Goal: Task Accomplishment & Management: Use online tool/utility

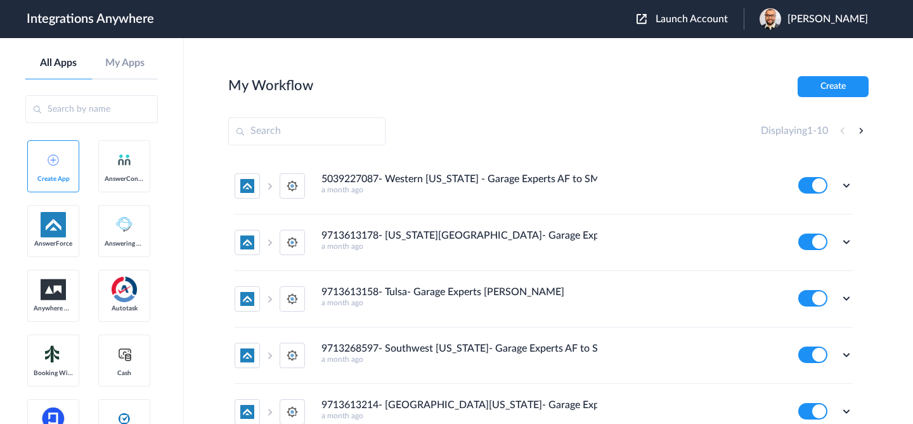
click at [678, 14] on span "Launch Account" at bounding box center [692, 19] width 72 height 10
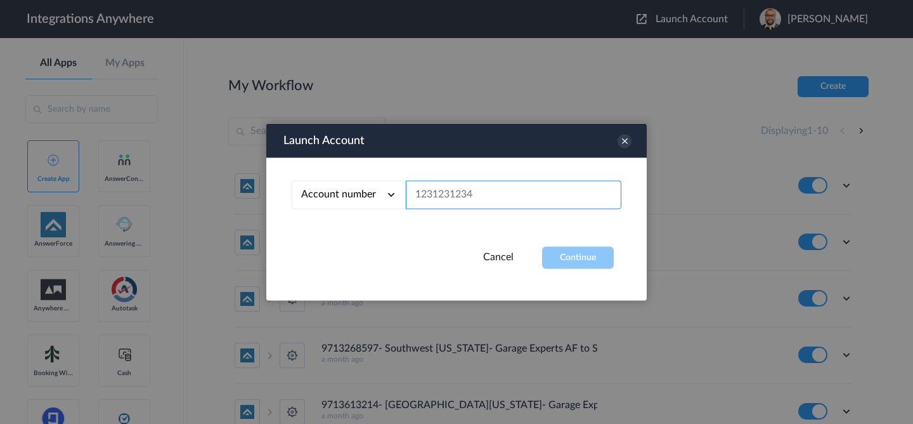
click at [464, 197] on input "text" at bounding box center [514, 195] width 216 height 29
paste input "9713268621"
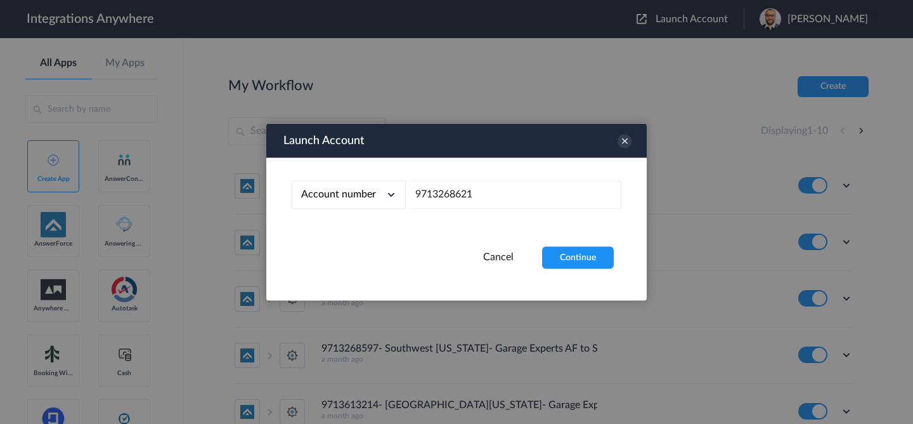
click at [579, 239] on div "Account number Account number Email address 9713268621" at bounding box center [456, 202] width 380 height 89
click at [574, 251] on button "Continue" at bounding box center [578, 258] width 72 height 22
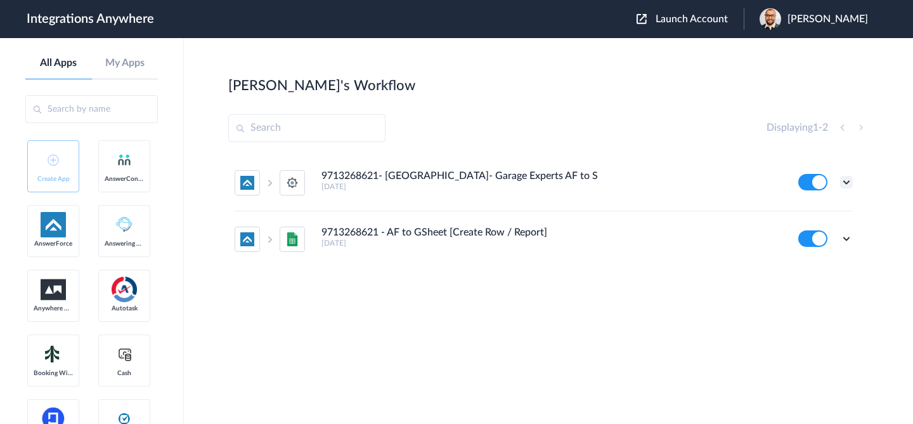
click at [847, 181] on icon at bounding box center [846, 182] width 13 height 13
click at [817, 209] on li "Edit" at bounding box center [811, 211] width 82 height 23
click at [668, 18] on span "Launch Account" at bounding box center [692, 19] width 72 height 10
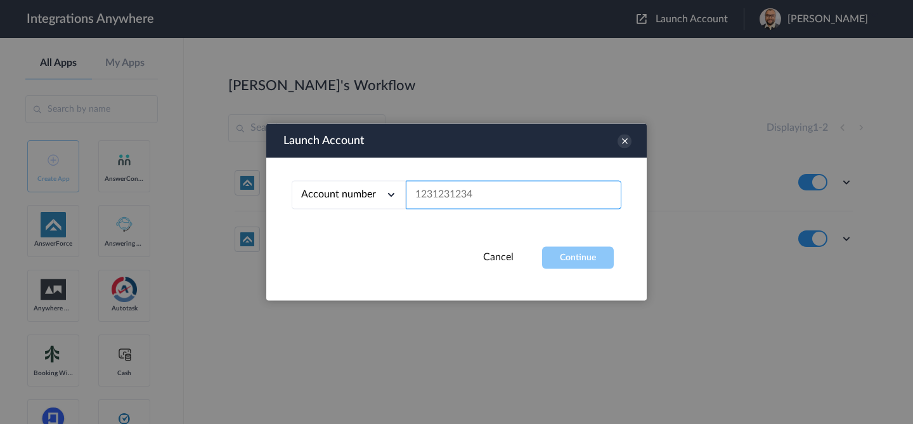
click at [457, 202] on input "text" at bounding box center [514, 195] width 216 height 29
paste input "9712178709"
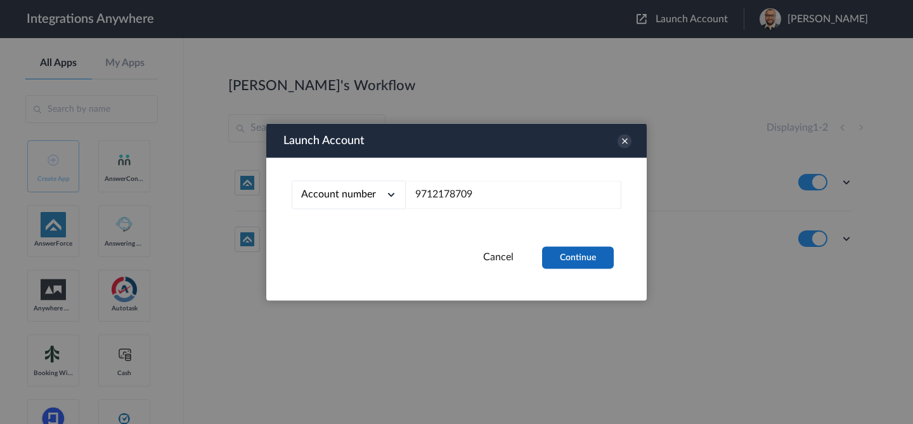
click at [561, 254] on button "Continue" at bounding box center [578, 258] width 72 height 22
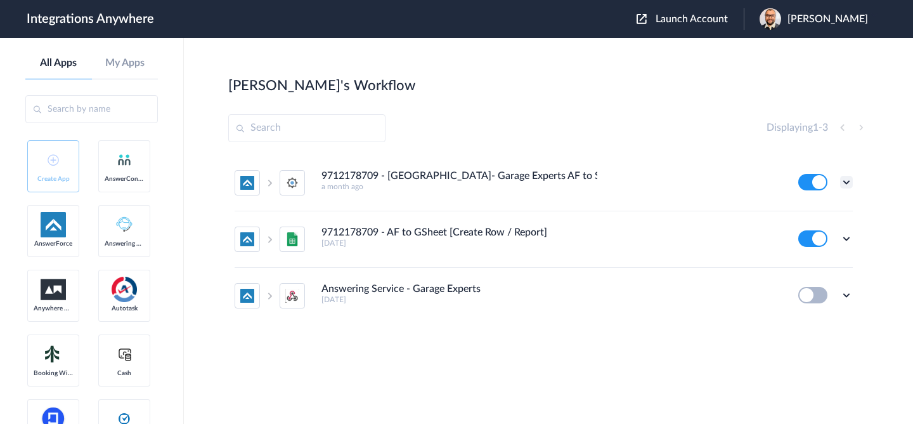
click at [850, 183] on icon at bounding box center [846, 182] width 13 height 13
click at [814, 221] on li "Edit" at bounding box center [811, 211] width 82 height 23
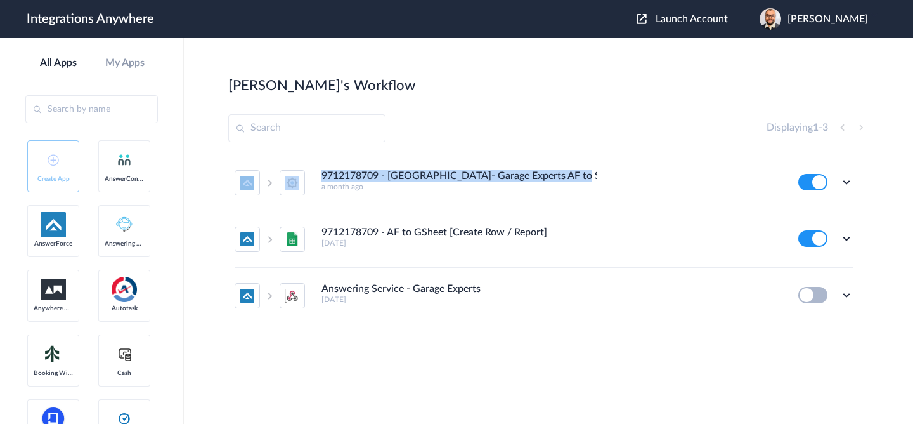
drag, startPoint x: 577, startPoint y: 175, endPoint x: 252, endPoint y: 176, distance: 325.2
click at [252, 176] on li "9712178709 - Greater Austin- Garage Experts AF to SM a month ago Edit Task hist…" at bounding box center [544, 183] width 618 height 56
copy li "9712178709 - Greater Austin- Garage Experts AF to SM"
click at [676, 24] on span "Launch Account" at bounding box center [692, 19] width 72 height 10
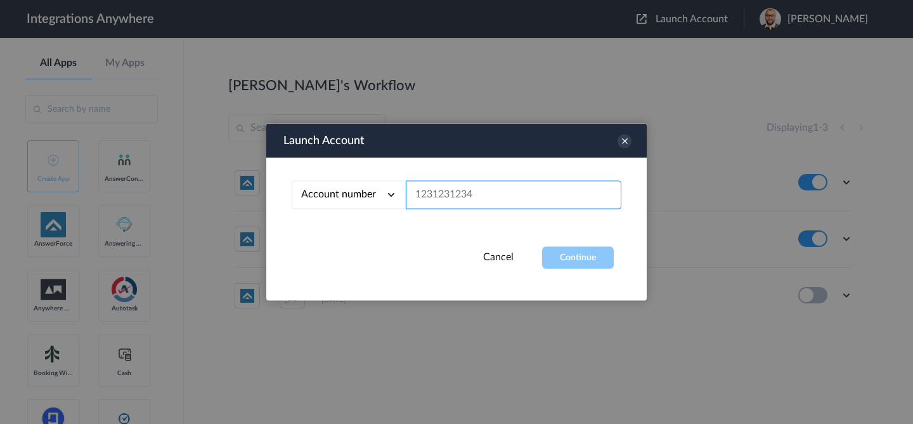
click at [526, 197] on input "text" at bounding box center [514, 195] width 216 height 29
paste input "9713468242"
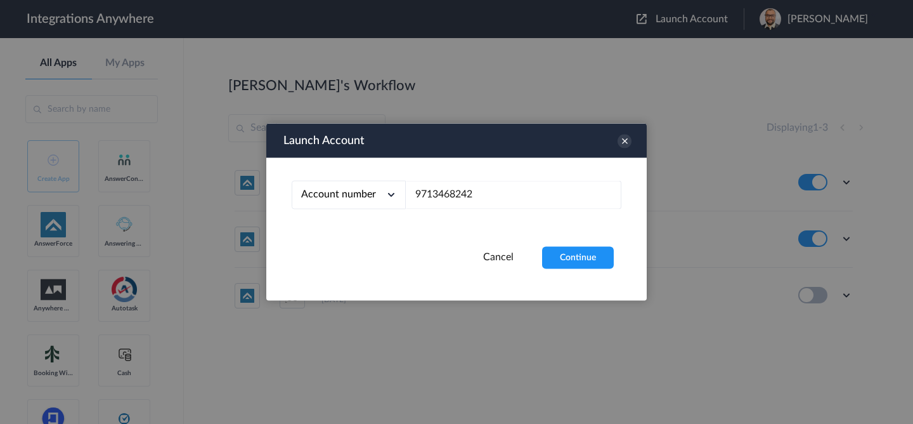
click at [565, 273] on div "Launch Account Account number Account number Email address 9713468242 Cancel Co…" at bounding box center [456, 212] width 380 height 177
click at [573, 259] on button "Continue" at bounding box center [578, 258] width 72 height 22
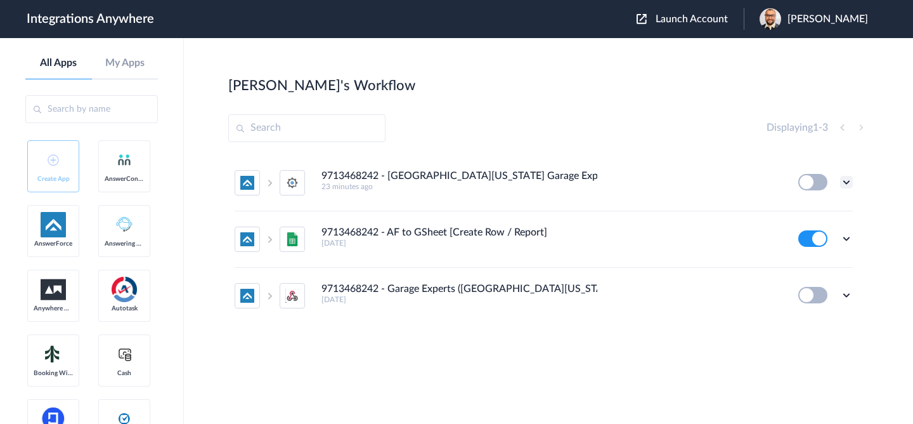
click at [842, 186] on icon at bounding box center [846, 182] width 13 height 13
click at [799, 214] on link "Edit" at bounding box center [795, 211] width 30 height 9
click at [712, 15] on span "Launch Account" at bounding box center [692, 19] width 72 height 10
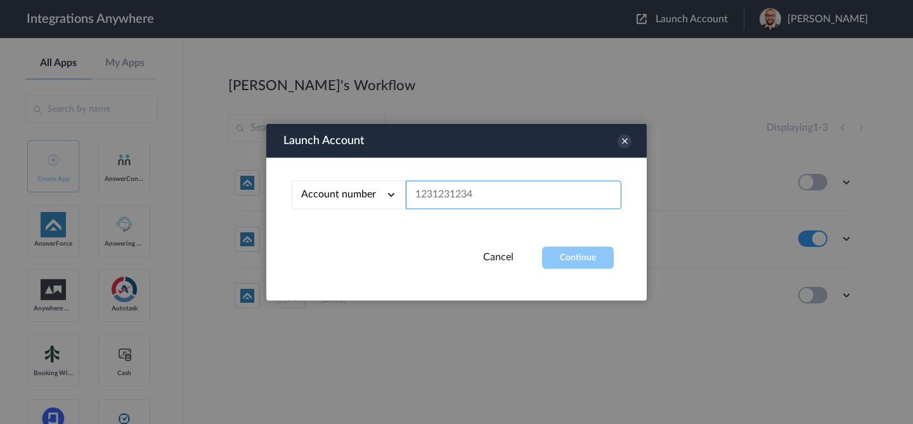
click at [522, 197] on input "text" at bounding box center [514, 195] width 216 height 29
paste input "9713613192"
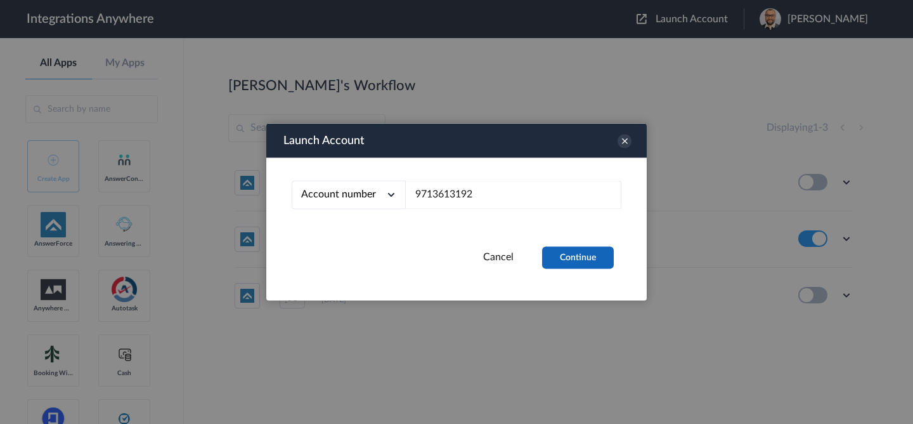
click at [558, 252] on button "Continue" at bounding box center [578, 258] width 72 height 22
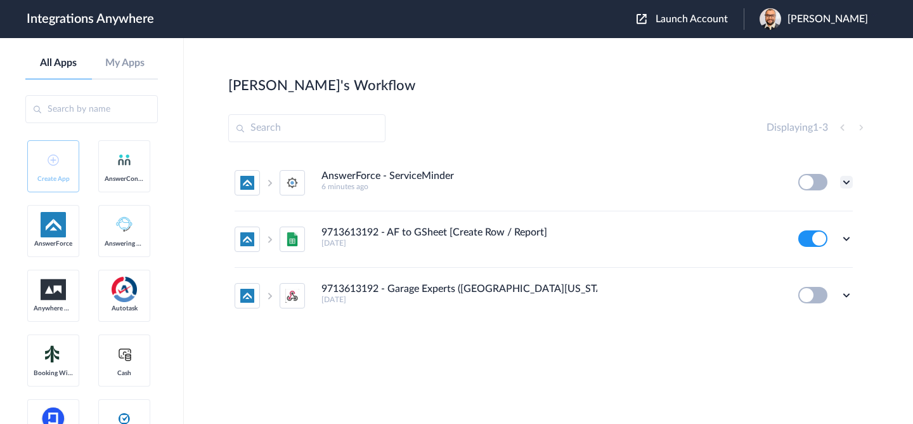
click at [843, 183] on icon at bounding box center [846, 182] width 13 height 13
click at [408, 171] on h4 "AnswerForce - ServiceMinder" at bounding box center [387, 176] width 133 height 12
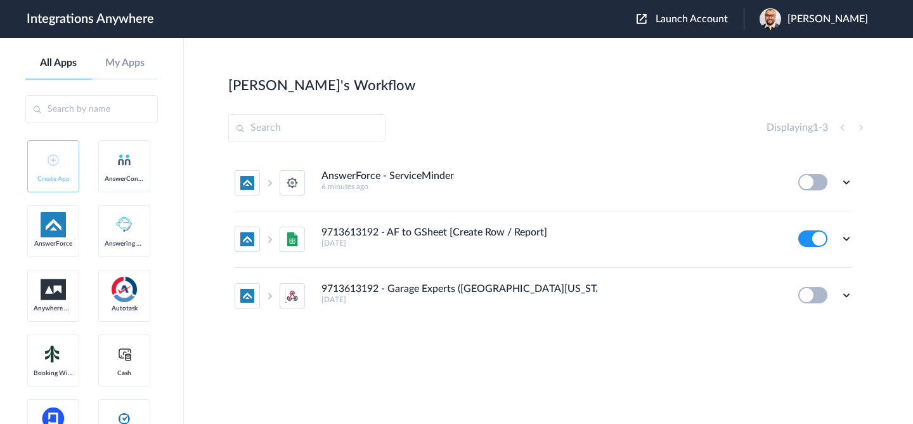
click at [861, 179] on div "AnswerForce - ServiceMinder 6 minutes ago Edit Task history Delete 9713613192 -…" at bounding box center [548, 264] width 640 height 219
click at [847, 179] on icon at bounding box center [846, 182] width 13 height 13
click at [814, 212] on li "Edit" at bounding box center [811, 211] width 82 height 23
click at [678, 25] on button "Launch Account" at bounding box center [690, 19] width 107 height 12
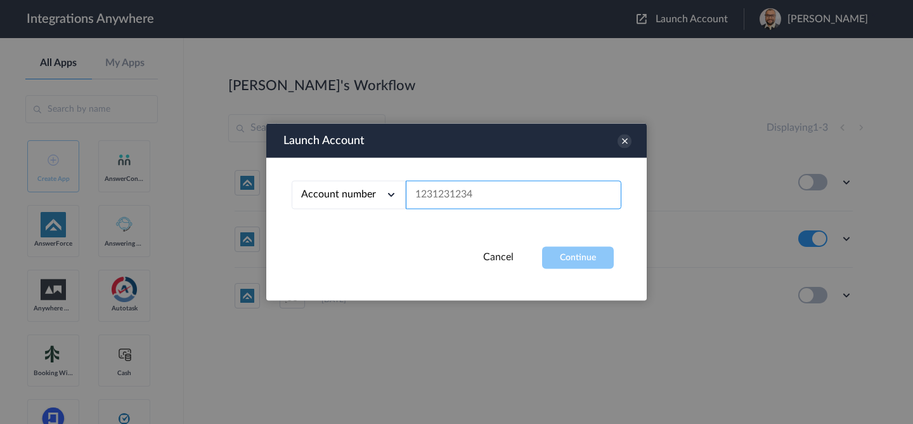
click at [511, 188] on input "text" at bounding box center [514, 195] width 216 height 29
paste input "5039227015"
type input "5039227015"
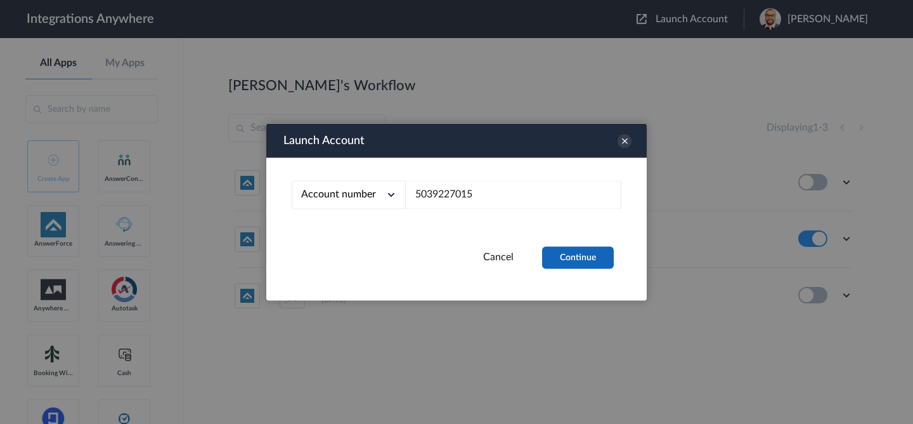
click at [562, 264] on button "Continue" at bounding box center [578, 258] width 72 height 22
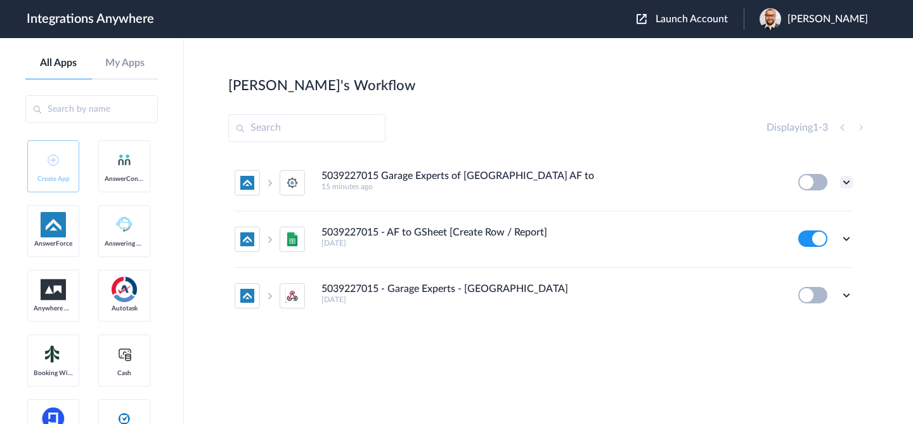
click at [851, 179] on icon at bounding box center [846, 182] width 13 height 13
click at [808, 211] on link "Edit" at bounding box center [795, 211] width 30 height 9
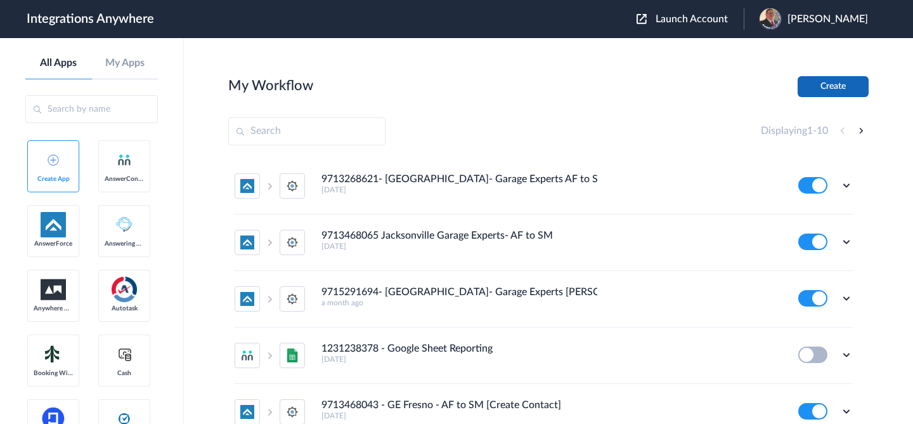
click at [828, 78] on button "Create" at bounding box center [833, 86] width 71 height 21
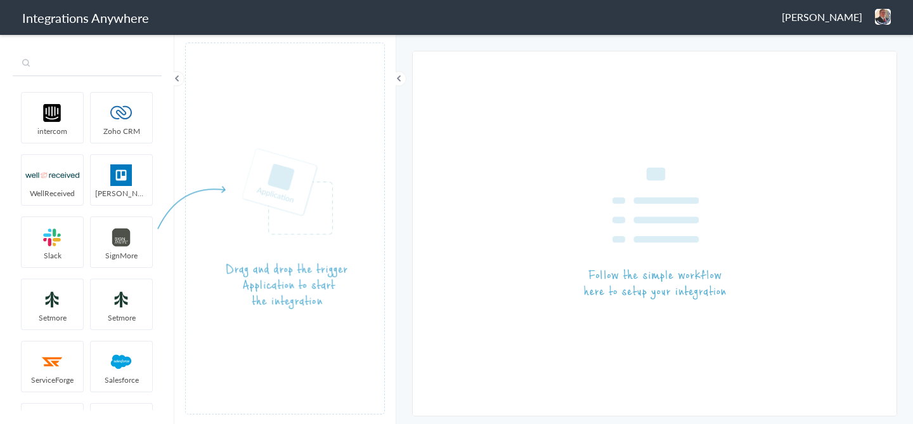
click at [93, 62] on input "text" at bounding box center [87, 64] width 149 height 24
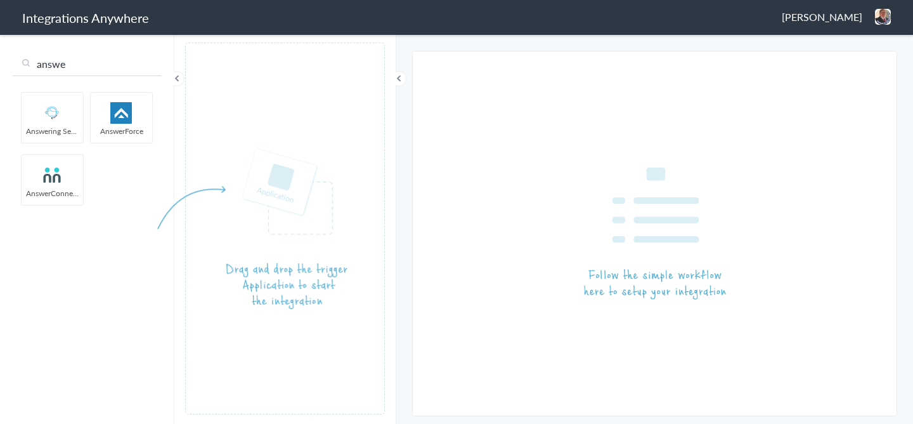
type input "answe"
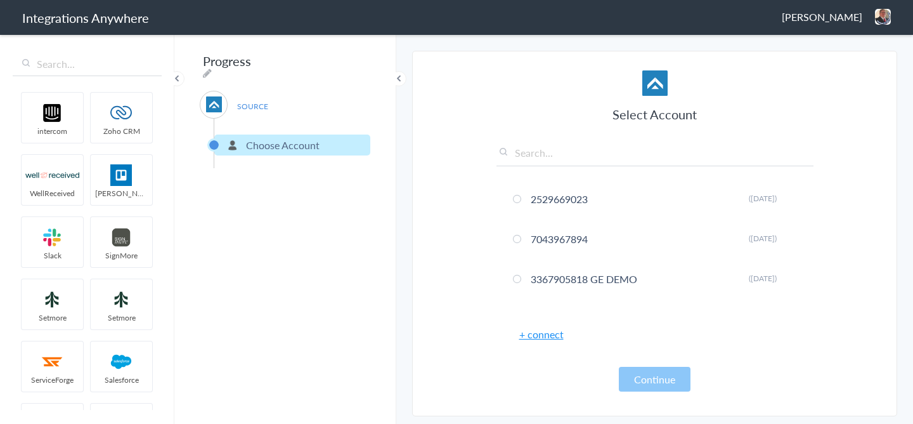
click at [560, 158] on input "text" at bounding box center [654, 155] width 317 height 21
paste input "9713468242"
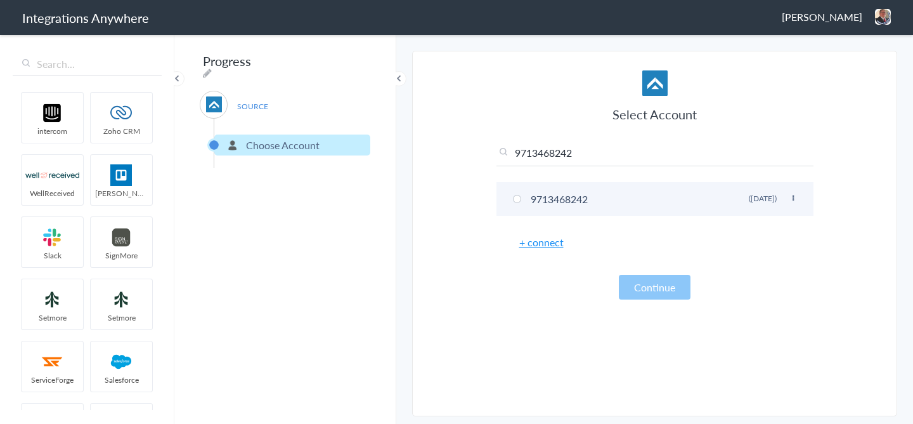
type input "9713468242"
click at [529, 190] on li "9713468242 Rename Delete (6 months ago)" at bounding box center [654, 199] width 317 height 34
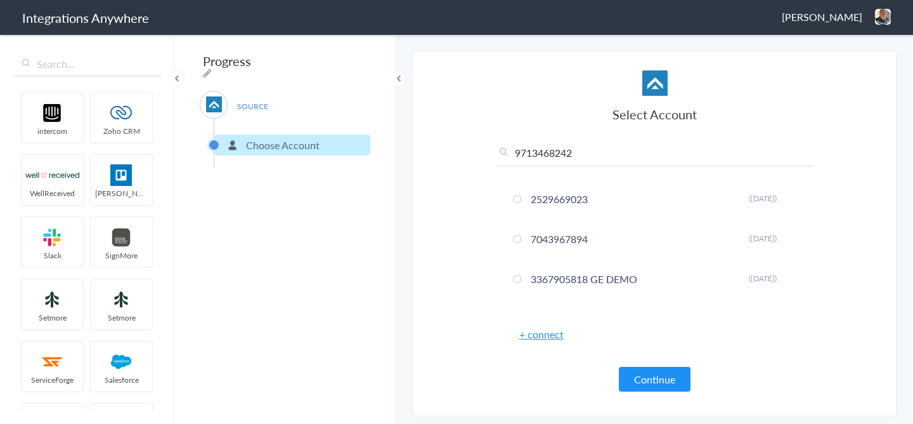
click at [552, 158] on input "9713468242" at bounding box center [654, 155] width 317 height 21
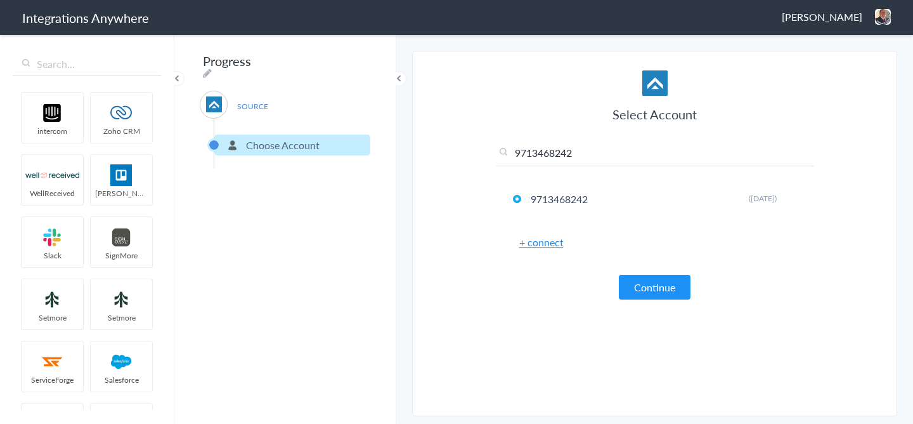
click at [677, 300] on article "Select Account 9713468242 2529669023 Rename Delete (4 days ago) 7043967894 Rena…" at bounding box center [654, 233] width 317 height 339
click at [676, 280] on button "Continue" at bounding box center [655, 287] width 72 height 25
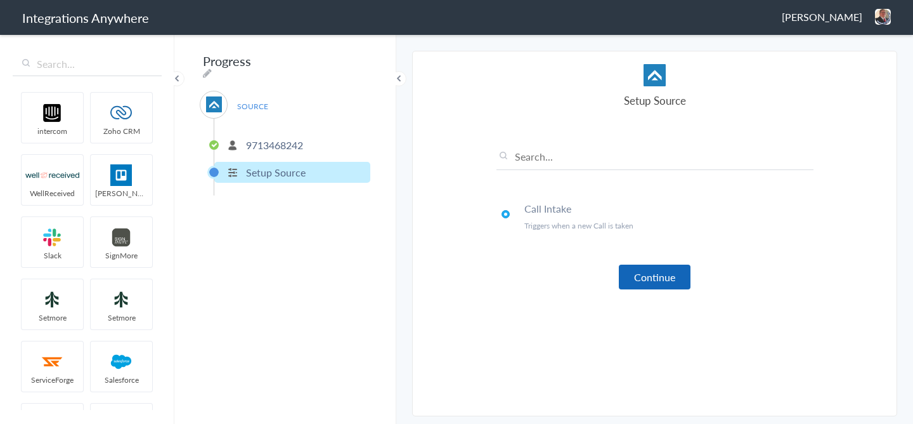
click at [633, 269] on button "Continue" at bounding box center [655, 276] width 72 height 25
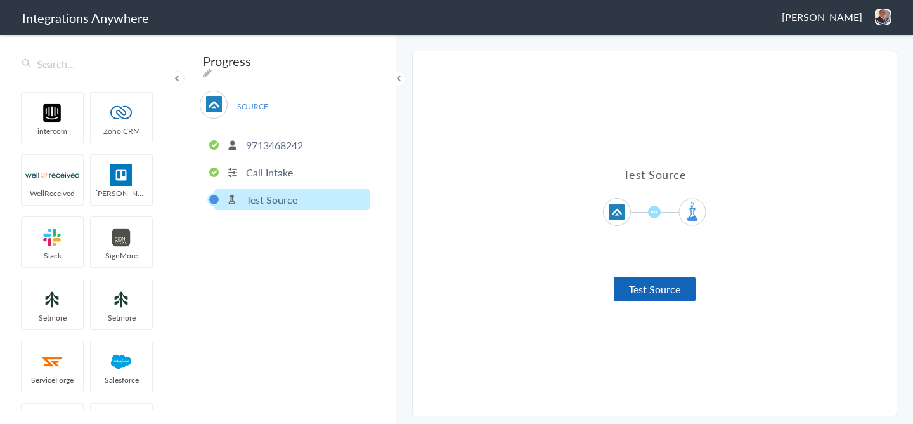
click at [640, 300] on button "Test Source" at bounding box center [655, 288] width 82 height 25
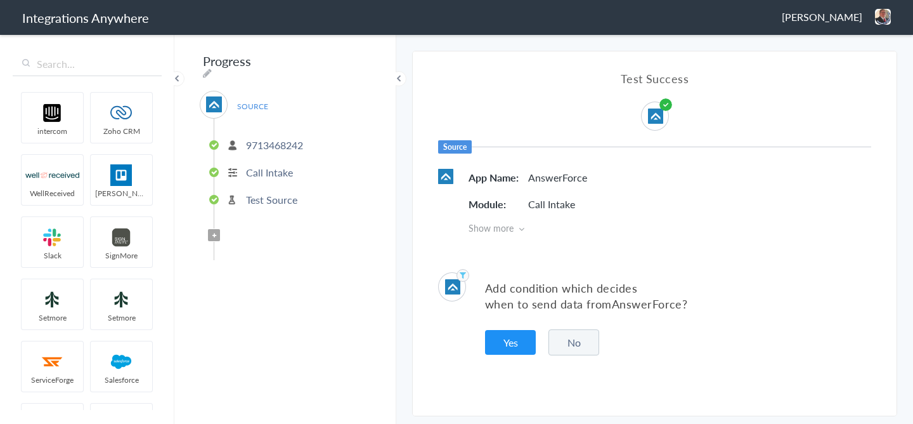
click at [567, 340] on button "No" at bounding box center [573, 342] width 51 height 26
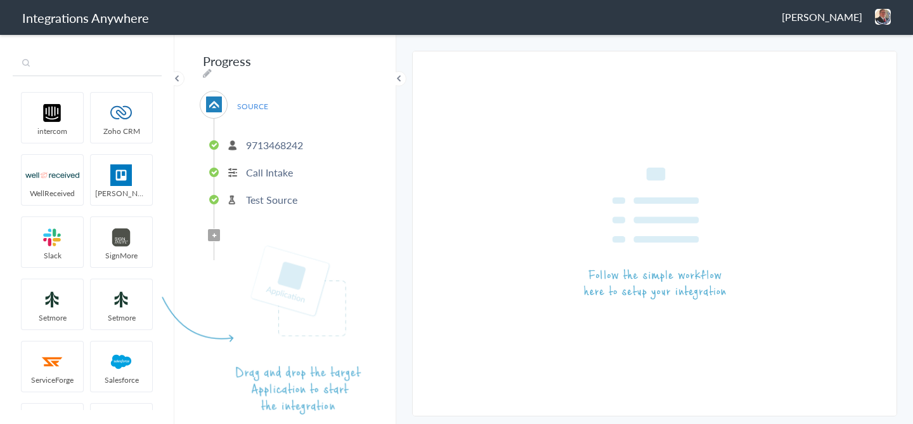
click at [129, 73] on input "text" at bounding box center [87, 64] width 149 height 24
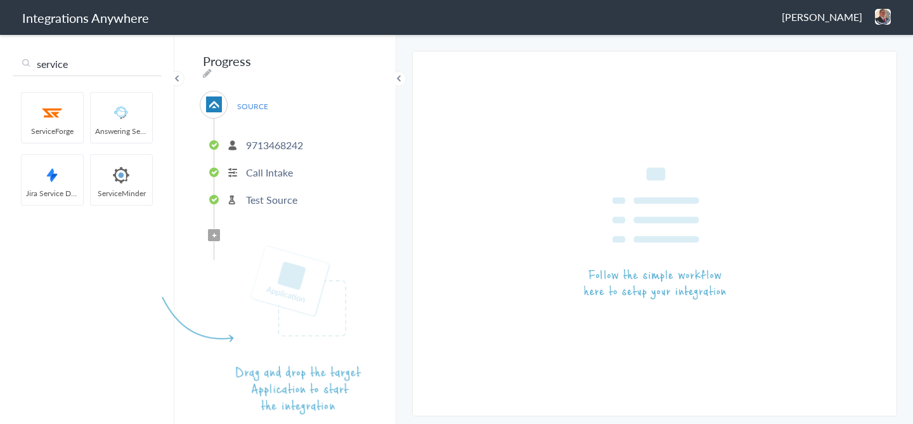
type input "service"
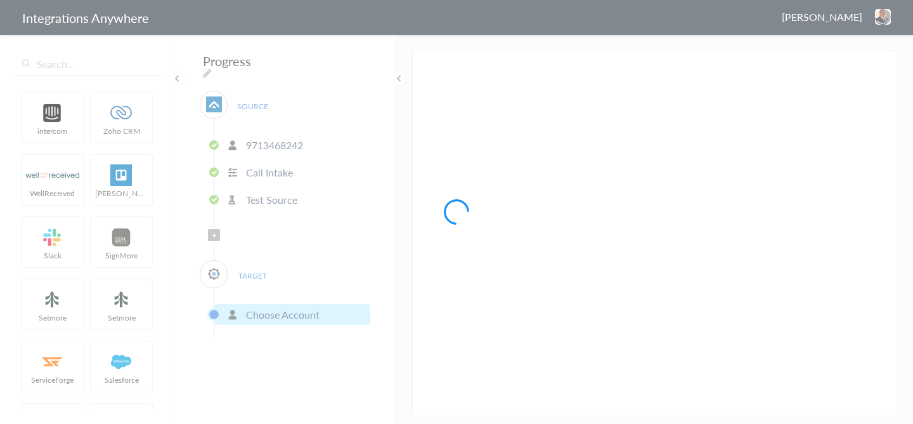
drag, startPoint x: 103, startPoint y: 181, endPoint x: 292, endPoint y: 29, distance: 242.5
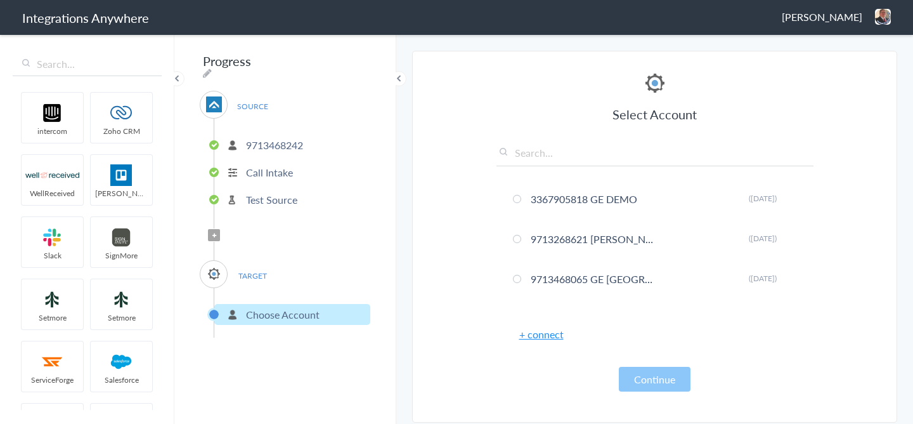
click at [530, 329] on link "+ connect" at bounding box center [541, 334] width 44 height 15
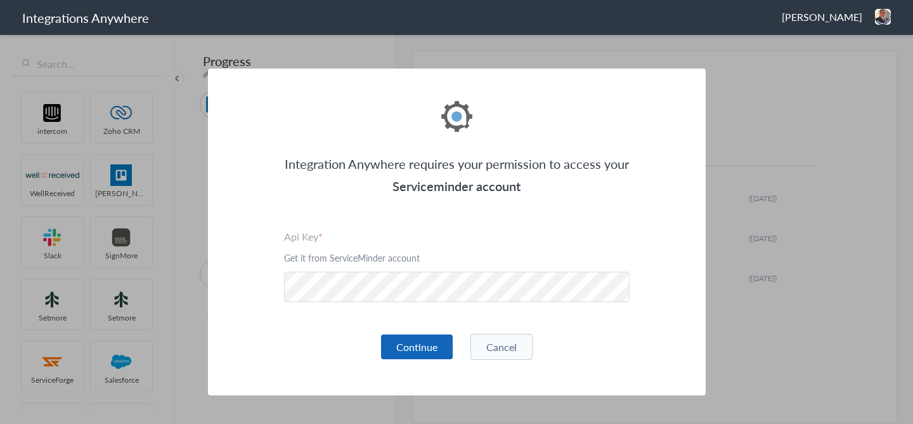
click at [434, 339] on button "Continue" at bounding box center [417, 346] width 72 height 25
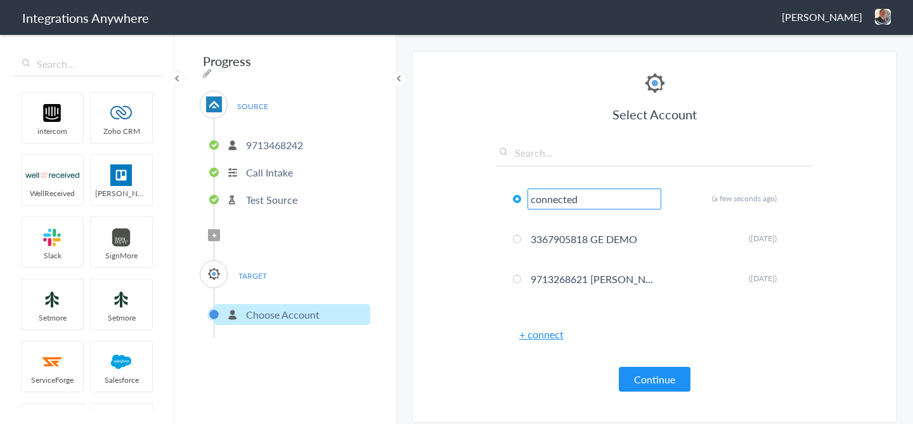
click at [280, 143] on p "9713468242" at bounding box center [274, 145] width 57 height 15
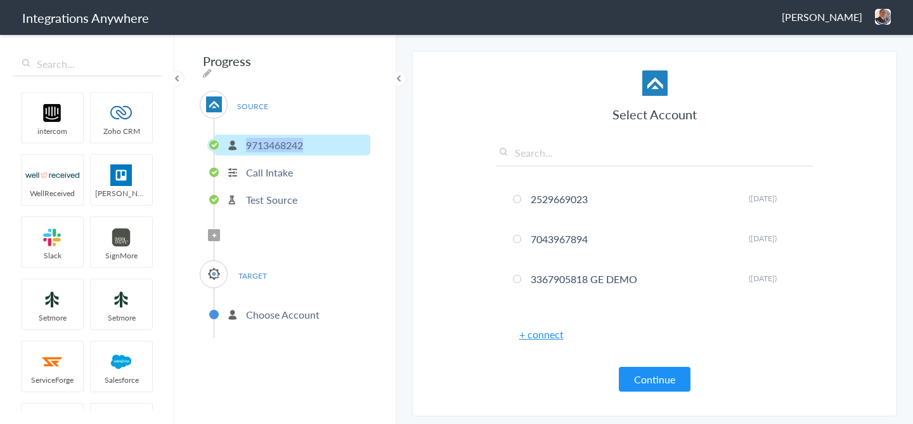
click at [280, 143] on p "9713468242" at bounding box center [274, 145] width 57 height 15
copy p "9713468242"
click at [556, 159] on input "text" at bounding box center [654, 155] width 317 height 21
paste input "9713468242"
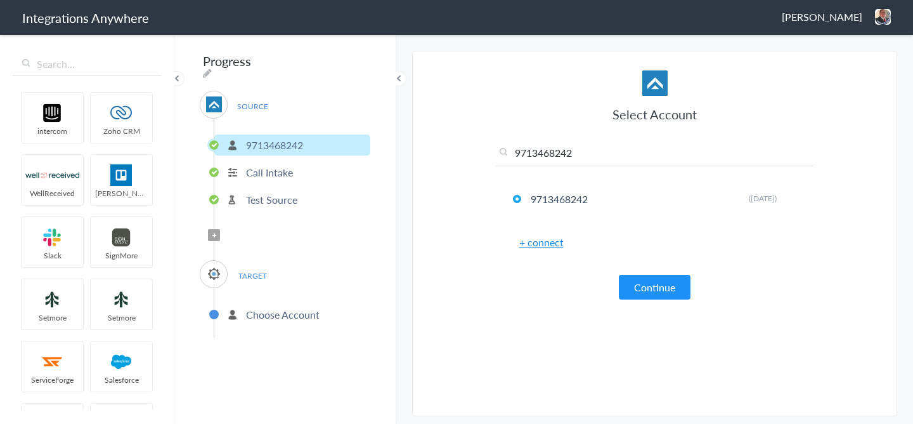
type input "9713468242"
click at [280, 311] on p "Choose Account" at bounding box center [283, 314] width 74 height 15
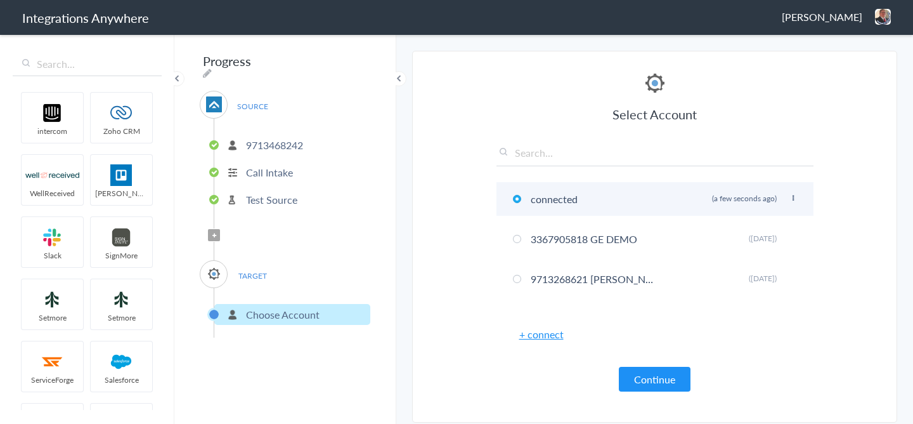
click at [794, 196] on icon at bounding box center [793, 198] width 8 height 7
click at [763, 221] on li "Rename" at bounding box center [767, 223] width 87 height 19
paste input "9713468242"
type input "connected 971346824"
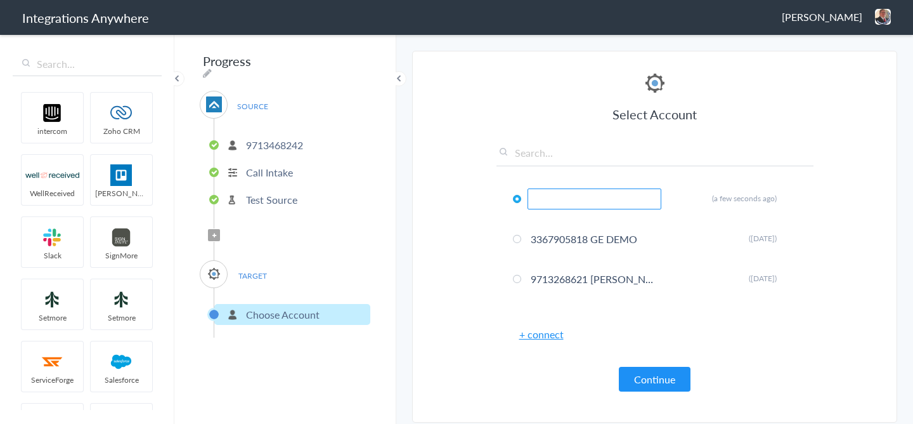
paste input "9713468242"
type input "9713468242 GE North Alabama"
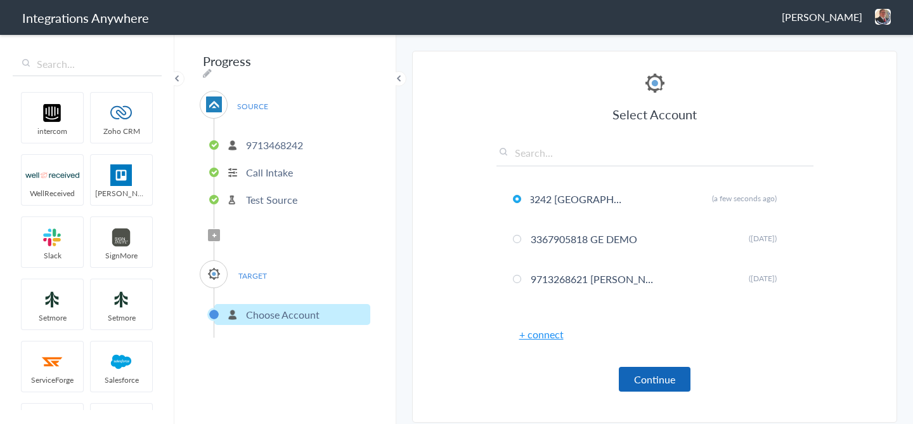
click at [670, 382] on button "Continue" at bounding box center [655, 378] width 72 height 25
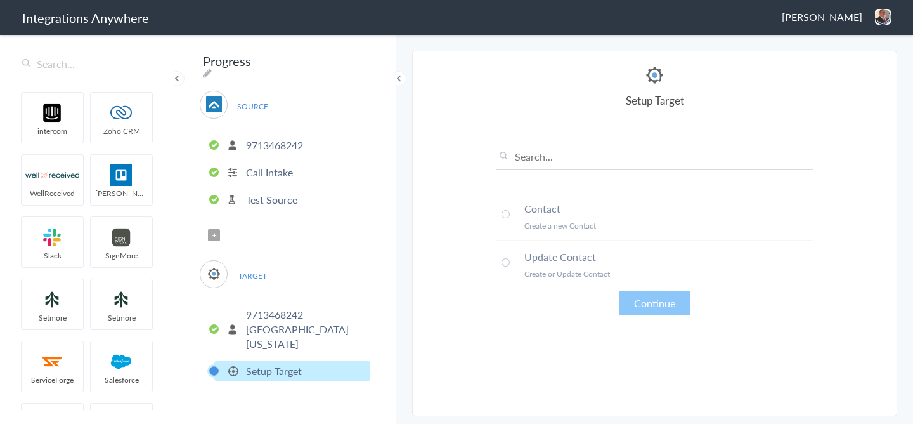
click at [527, 211] on h4 "Contact" at bounding box center [668, 208] width 289 height 15
click at [669, 310] on button "Continue" at bounding box center [655, 302] width 72 height 25
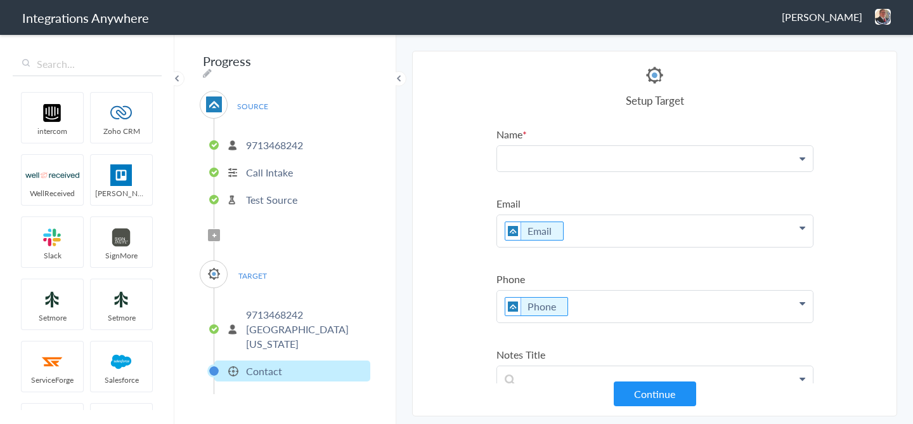
click at [540, 164] on p at bounding box center [655, 158] width 316 height 25
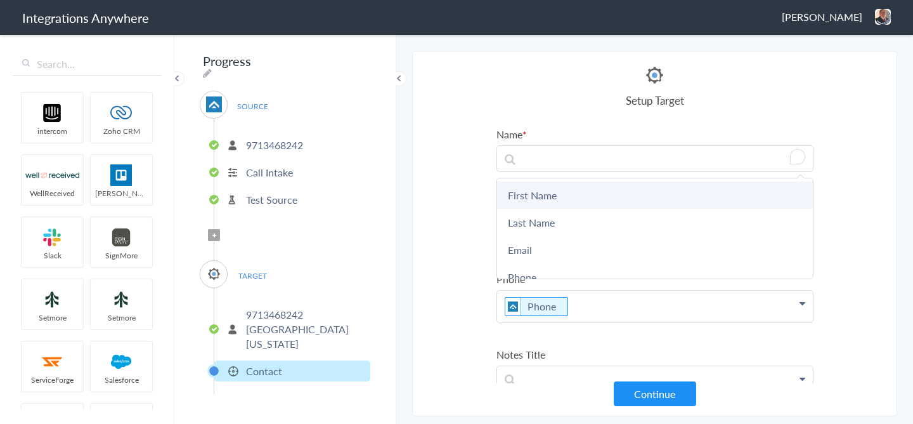
click at [538, 193] on link "First Name" at bounding box center [655, 194] width 316 height 27
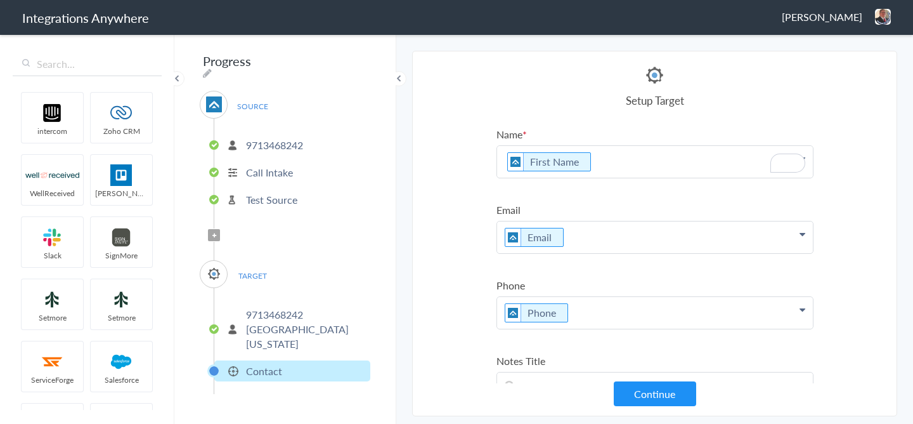
click at [602, 172] on p "First Name" at bounding box center [655, 162] width 316 height 32
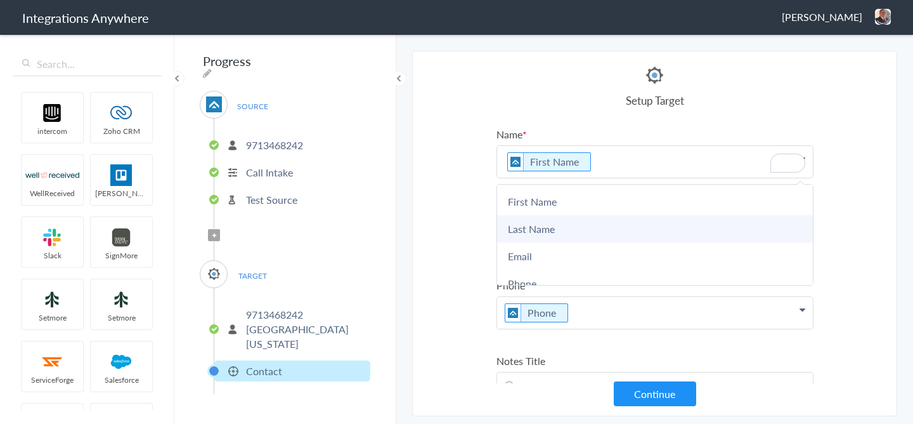
click at [569, 227] on link "Last Name" at bounding box center [655, 228] width 316 height 27
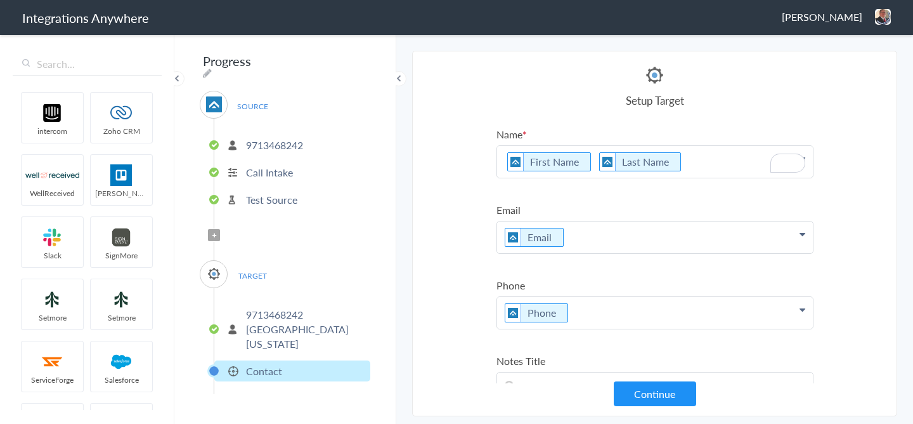
click at [589, 172] on p "First Name Last Name" at bounding box center [655, 162] width 316 height 32
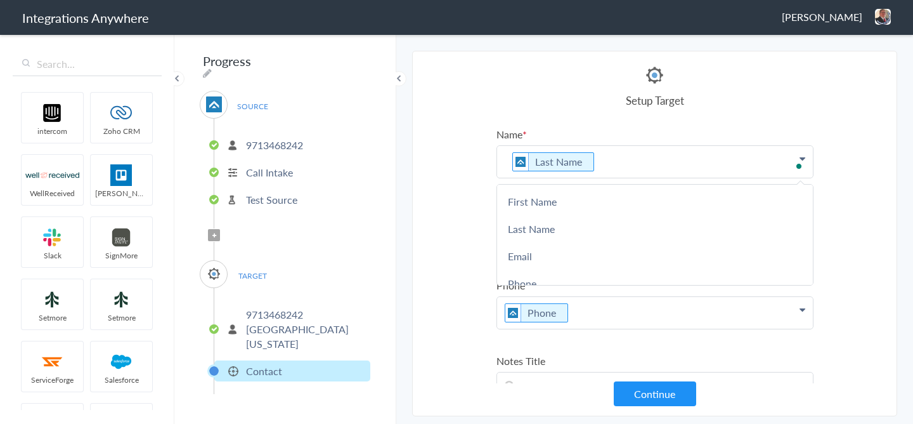
click at [630, 166] on p "Last Name" at bounding box center [655, 162] width 316 height 32
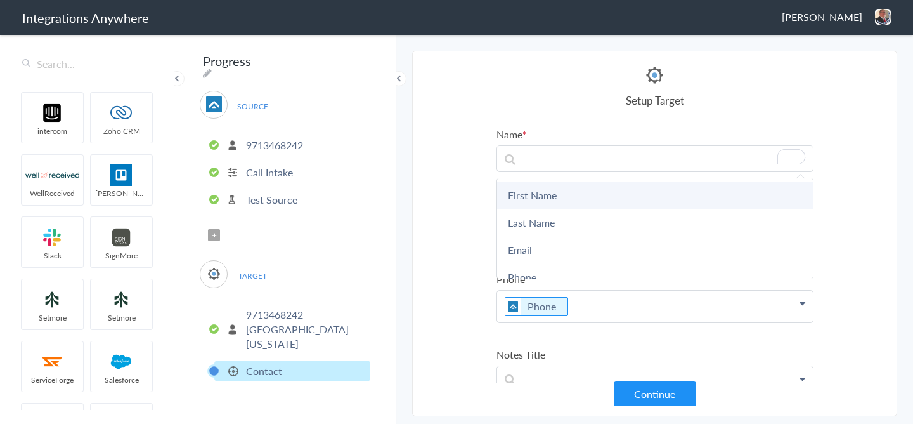
click at [538, 202] on link "First Name" at bounding box center [655, 194] width 316 height 27
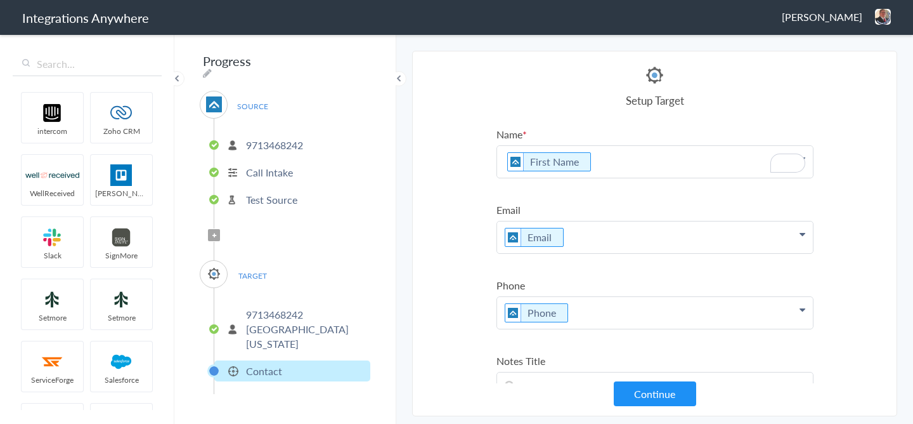
click at [612, 170] on p "First Name" at bounding box center [655, 162] width 316 height 32
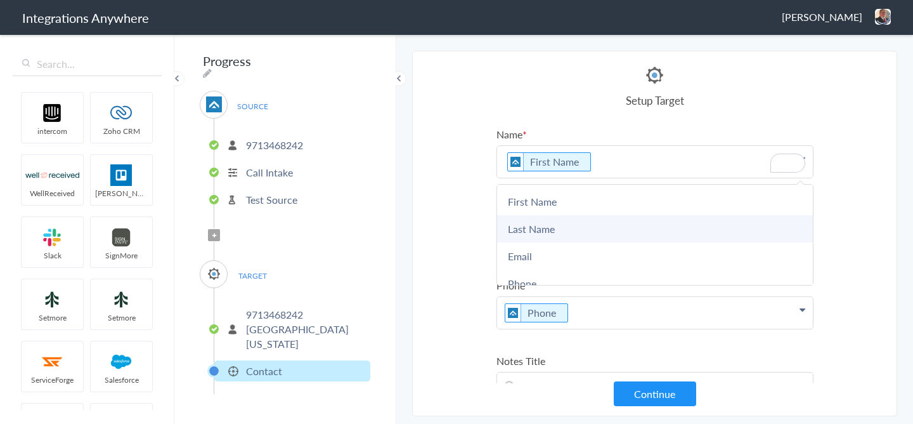
click at [531, 226] on link "Last Name" at bounding box center [655, 228] width 316 height 27
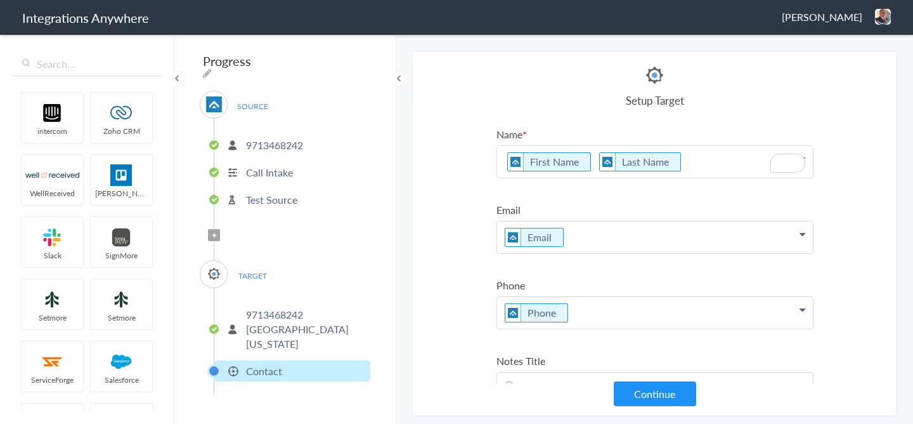
click at [589, 159] on p "First Name Last Name" at bounding box center [655, 162] width 316 height 32
click at [831, 167] on section "Select Account 9713468242 2529669023 Rename Delete (4 days ago) 7043967894 Rena…" at bounding box center [654, 233] width 485 height 365
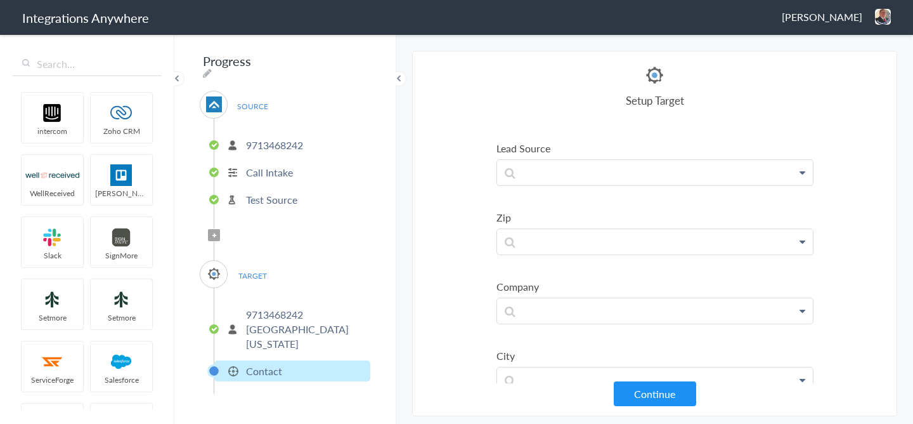
scroll to position [342, 0]
click at [544, 179] on p "To enrich screen reader interactions, please activate Accessibility in Grammarl…" at bounding box center [655, 181] width 316 height 25
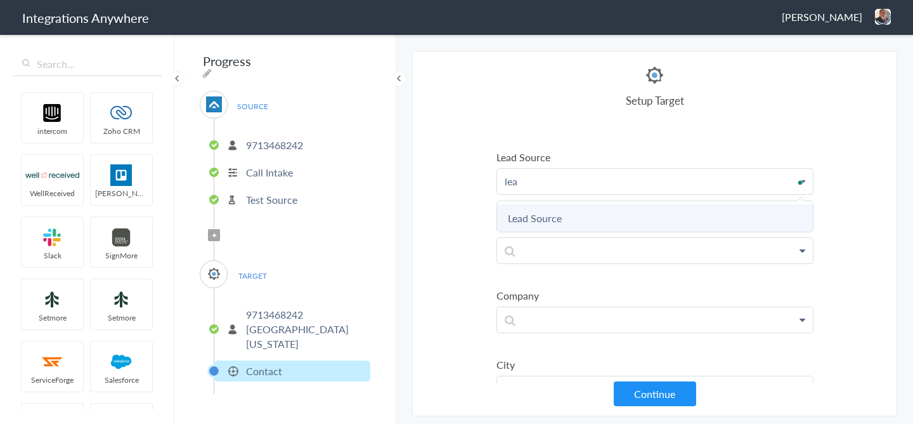
click at [538, 220] on link "Lead Source" at bounding box center [655, 217] width 316 height 27
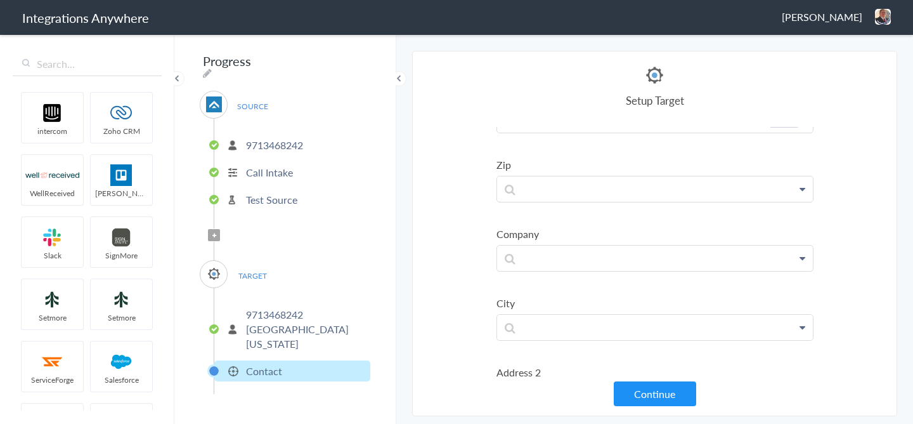
scroll to position [410, 0]
click at [541, 200] on p at bounding box center [655, 188] width 316 height 25
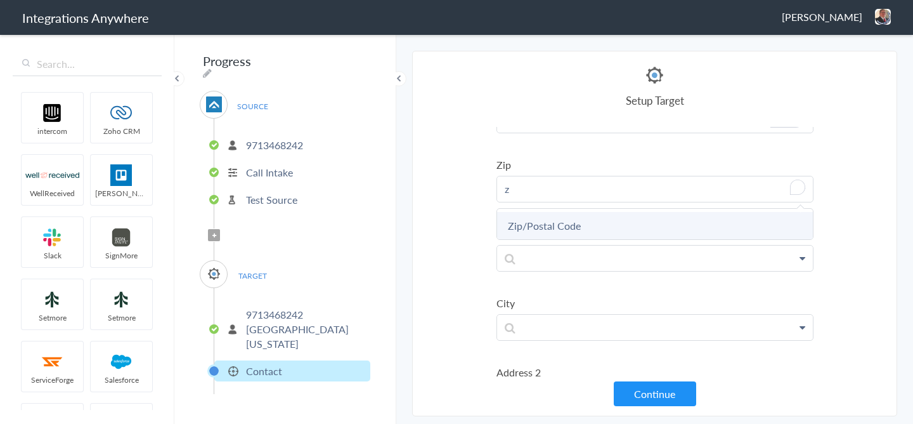
click at [540, 231] on link "Zip/Postal Code" at bounding box center [655, 225] width 316 height 27
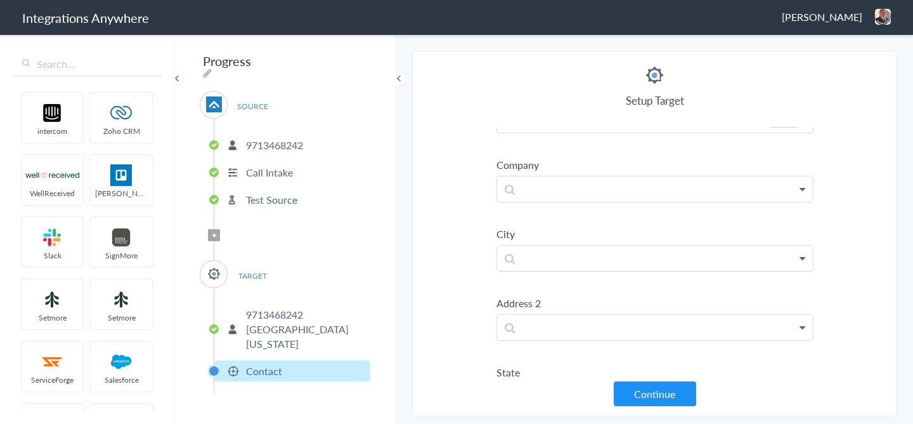
scroll to position [488, 0]
click at [531, 263] on p at bounding box center [655, 255] width 316 height 25
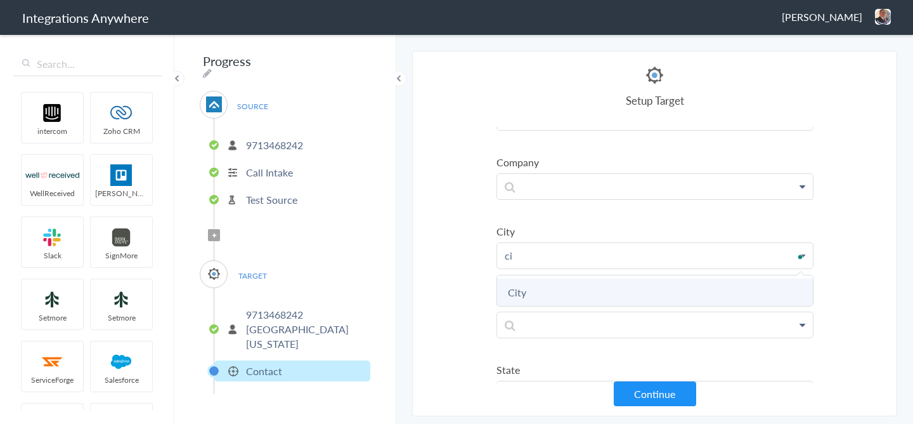
click at [528, 290] on link "City" at bounding box center [655, 291] width 316 height 27
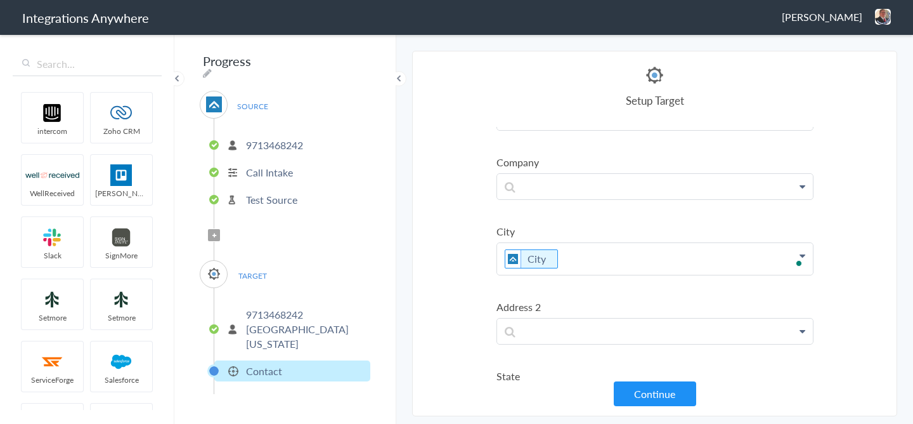
scroll to position [547, 0]
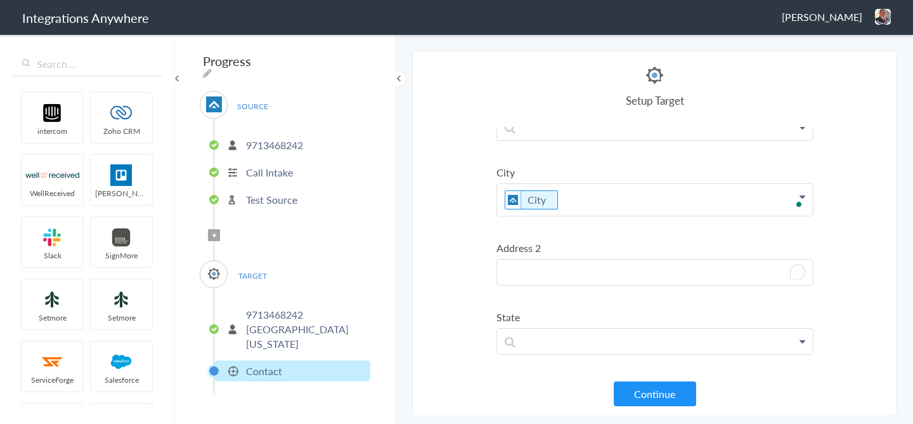
click at [533, 276] on p "To enrich screen reader interactions, please activate Accessibility in Grammarl…" at bounding box center [655, 271] width 316 height 25
click at [536, 238] on ul "Name First Name Last Name First Name Last Name Email Phone Account Name Email A…" at bounding box center [654, 43] width 317 height 926
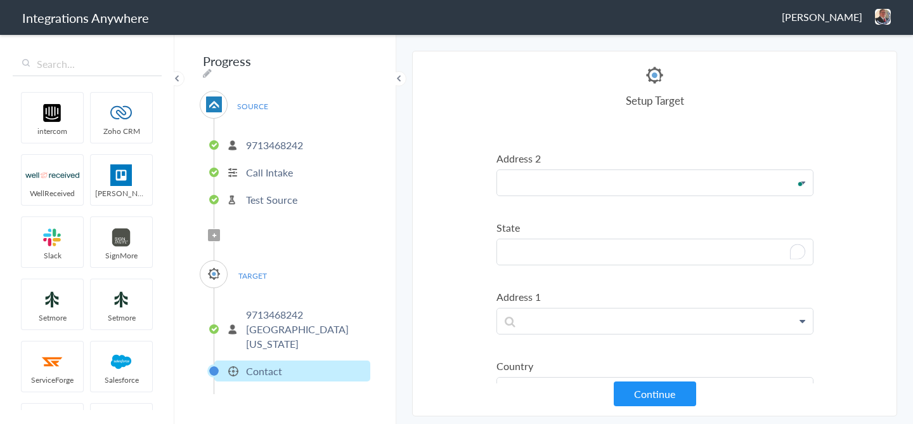
click at [533, 257] on p "To enrich screen reader interactions, please activate Accessibility in Grammarl…" at bounding box center [655, 251] width 316 height 25
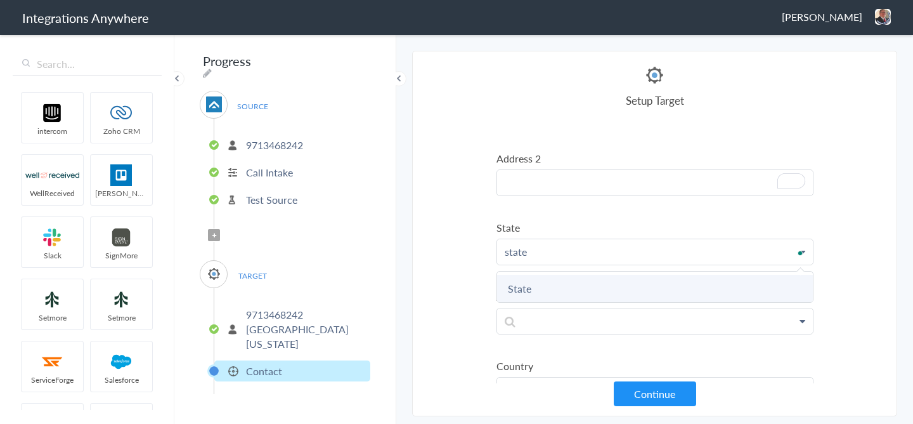
click at [543, 287] on link "State" at bounding box center [655, 288] width 316 height 27
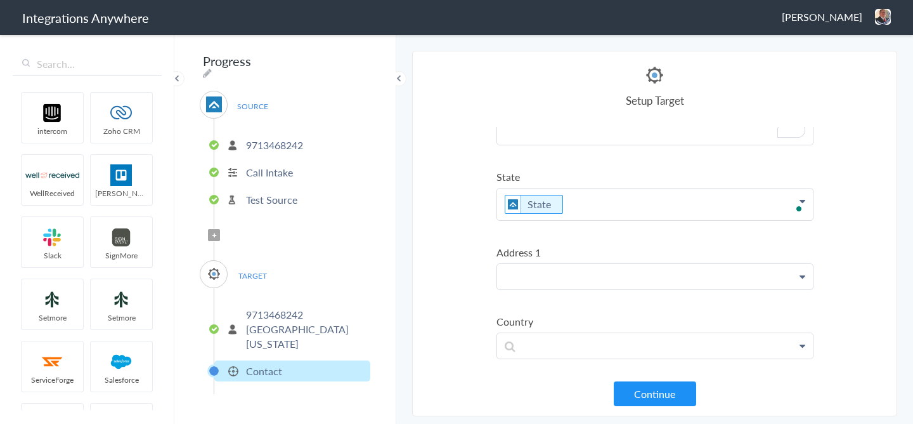
click at [545, 280] on p at bounding box center [655, 276] width 316 height 25
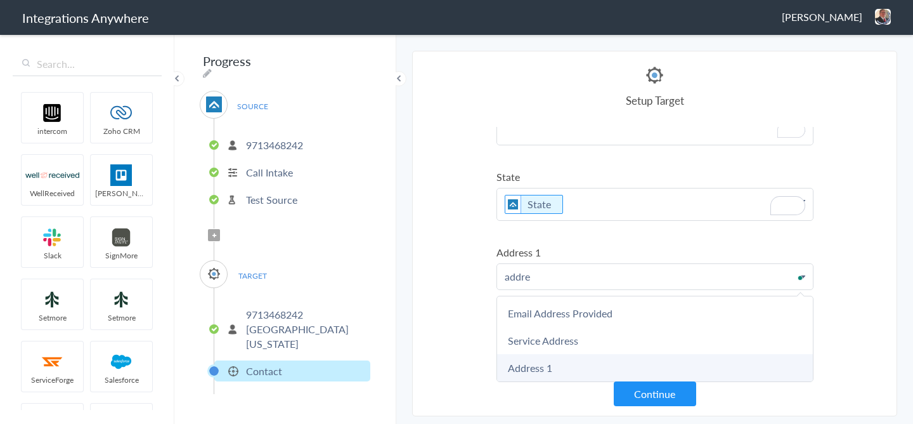
click at [540, 375] on link "Address 1" at bounding box center [655, 367] width 316 height 27
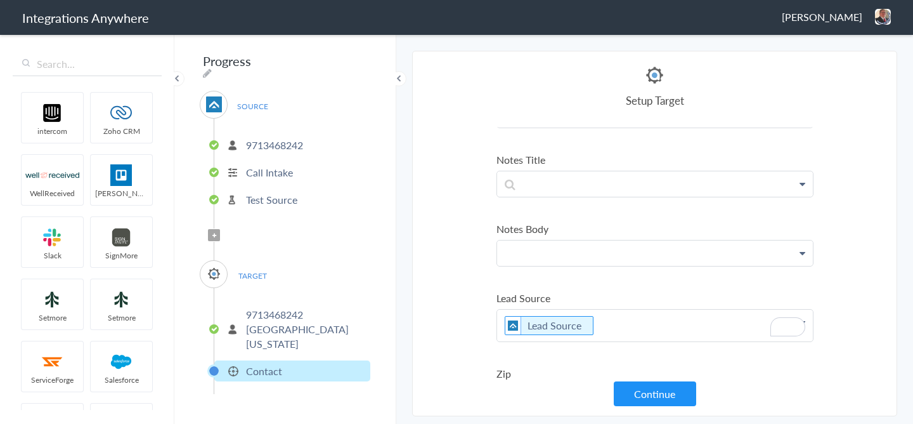
click at [528, 258] on p at bounding box center [655, 252] width 316 height 25
click at [525, 162] on Title "Notes Title" at bounding box center [654, 159] width 317 height 15
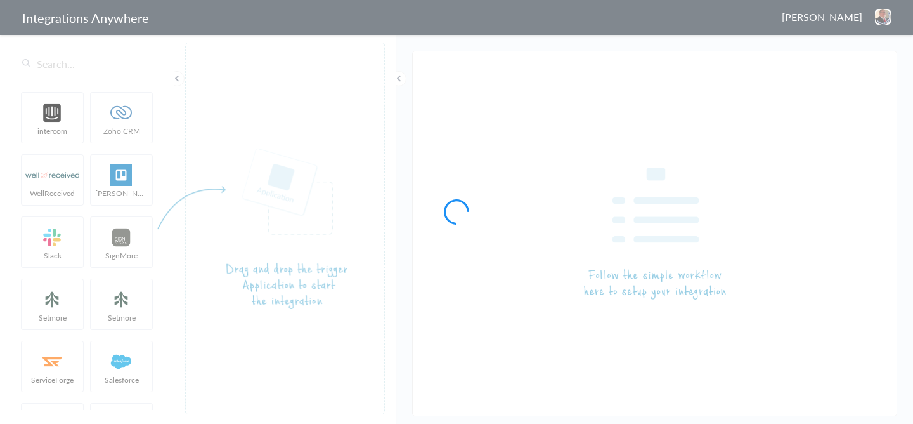
type input "9713268621- [GEOGRAPHIC_DATA]- Garage Experts AF to SM"
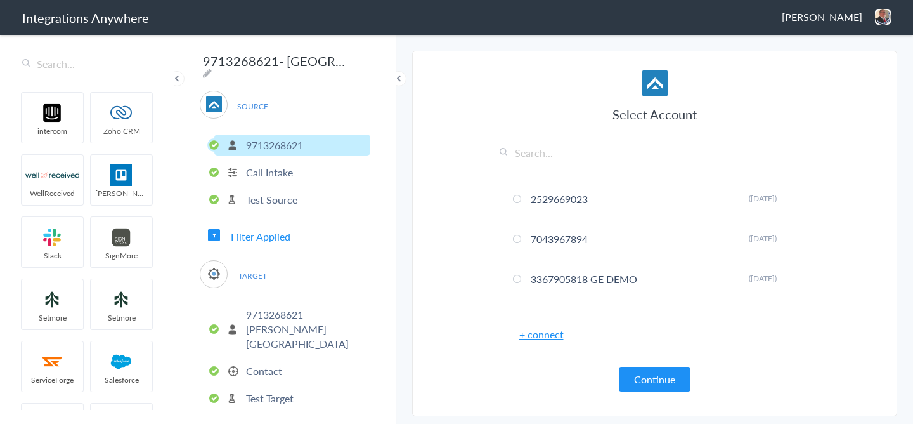
click at [259, 363] on p "Contact" at bounding box center [264, 370] width 36 height 15
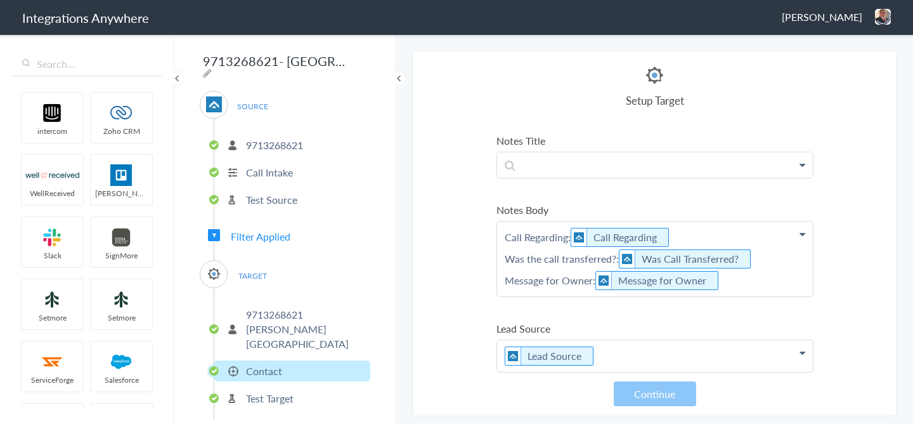
scroll to position [228, 0]
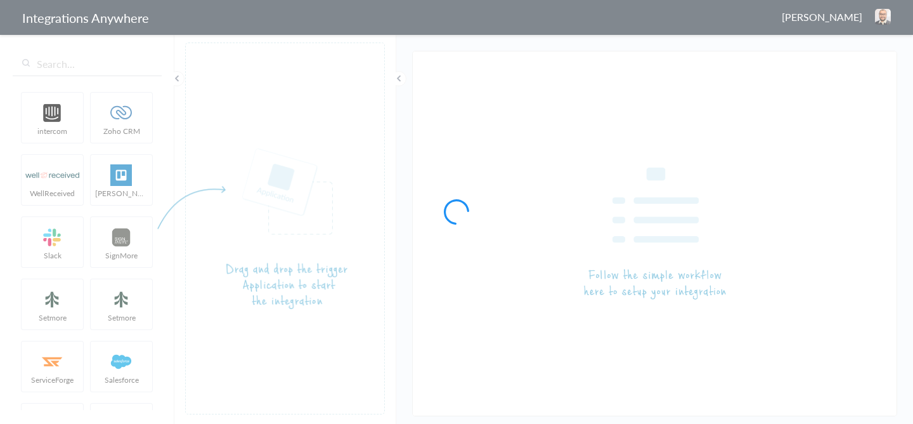
type input "9712178709 - [GEOGRAPHIC_DATA]- Garage Experts AF to SM"
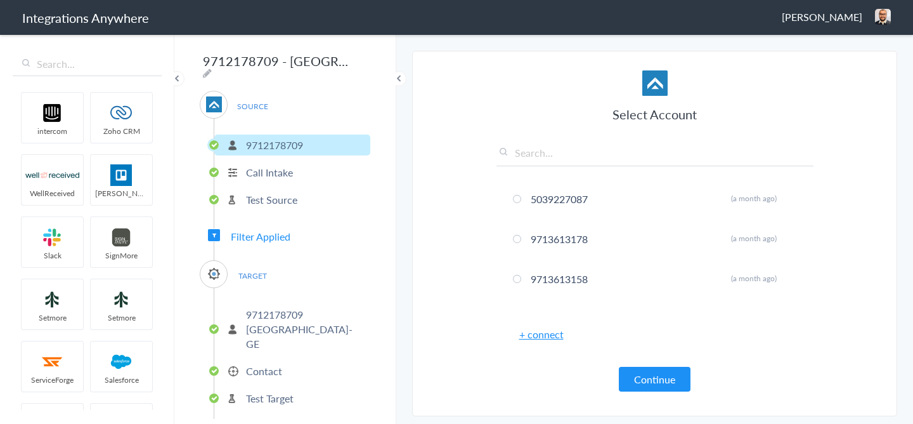
click at [271, 362] on ul "9712178709 Greater Austin- GE Contact Test Target Formatter" at bounding box center [292, 368] width 157 height 160
click at [274, 363] on p "Contact" at bounding box center [264, 370] width 36 height 15
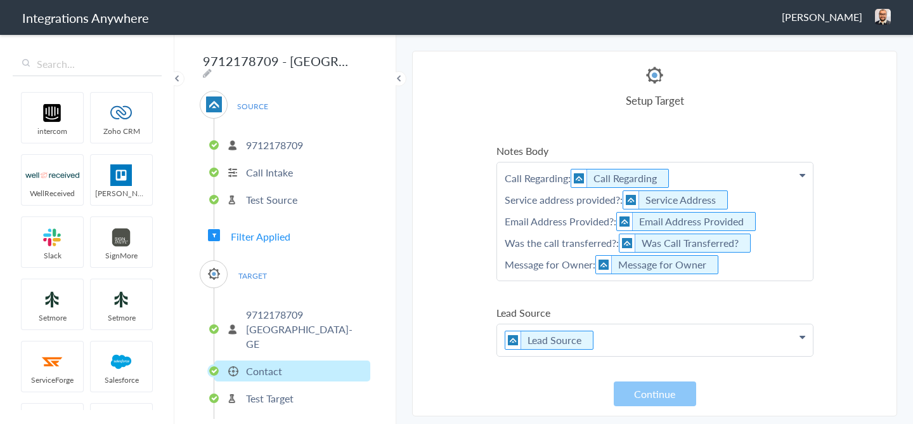
scroll to position [285, 0]
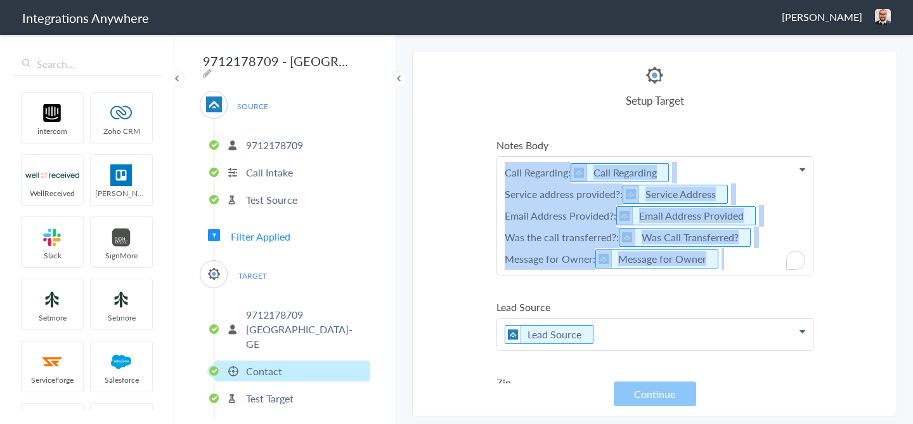
drag, startPoint x: 737, startPoint y: 264, endPoint x: 479, endPoint y: 178, distance: 272.3
click at [479, 178] on section "Select Account 5039227087 Rename Delete (a month ago) 9713613178 Rename Delete …" at bounding box center [654, 233] width 485 height 365
copy p "Call Regarding: Call Regarding Service address provided?: Service Address Email…"
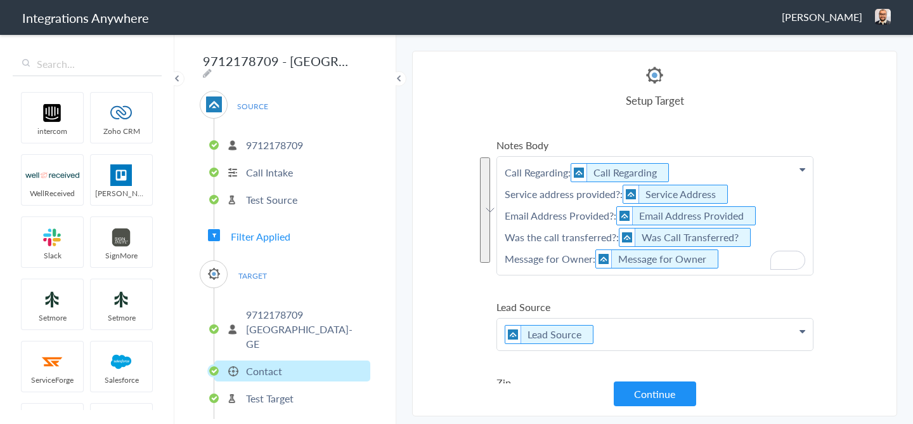
click at [545, 93] on h4 "Setup Target" at bounding box center [654, 100] width 317 height 15
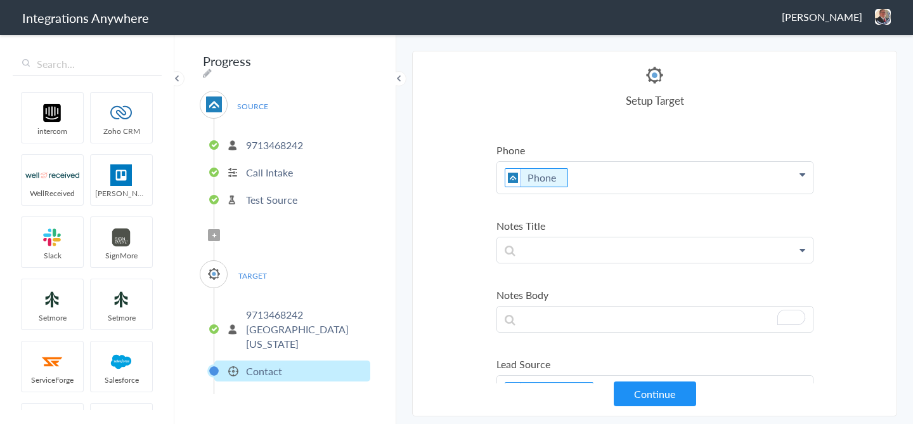
scroll to position [88, 0]
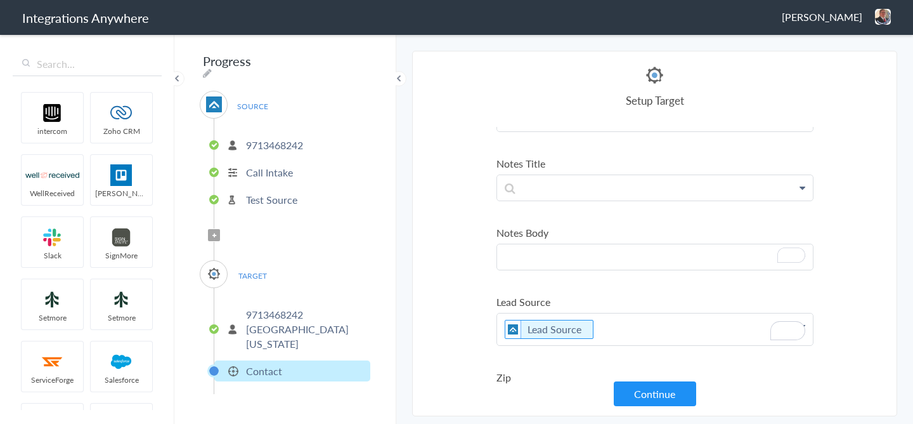
click at [546, 260] on p "To enrich screen reader interactions, please activate Accessibility in Grammarl…" at bounding box center [655, 256] width 316 height 25
paste p "To enrich screen reader interactions, please activate Accessibility in Grammarl…"
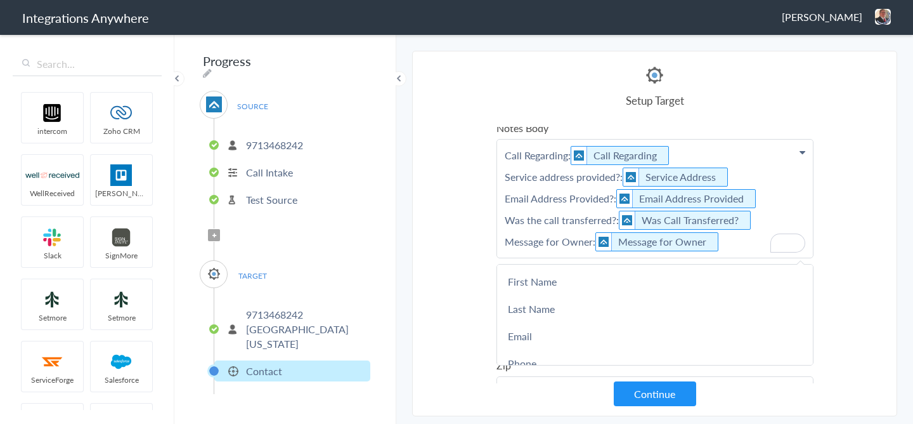
click at [864, 207] on section "Select Account 9713468242 2529669023 Rename Delete (4 days ago) 7043967894 Rena…" at bounding box center [654, 233] width 485 height 365
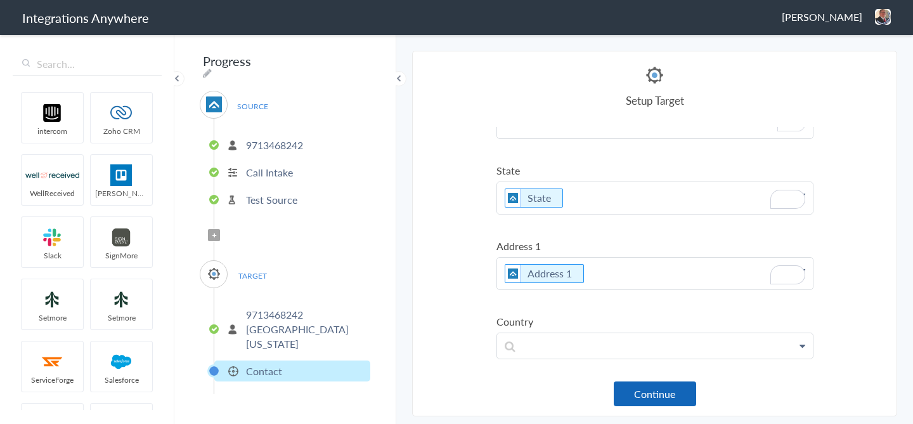
click at [644, 390] on button "Continue" at bounding box center [655, 393] width 82 height 25
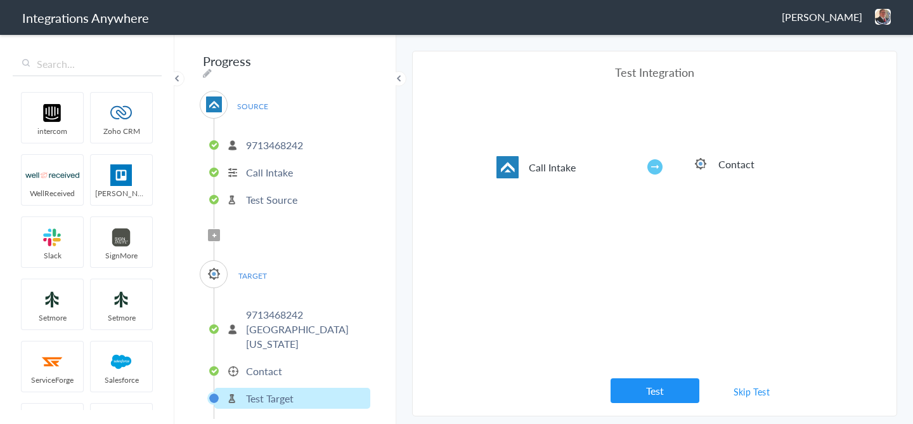
click at [739, 391] on link "Skip Test" at bounding box center [751, 391] width 67 height 23
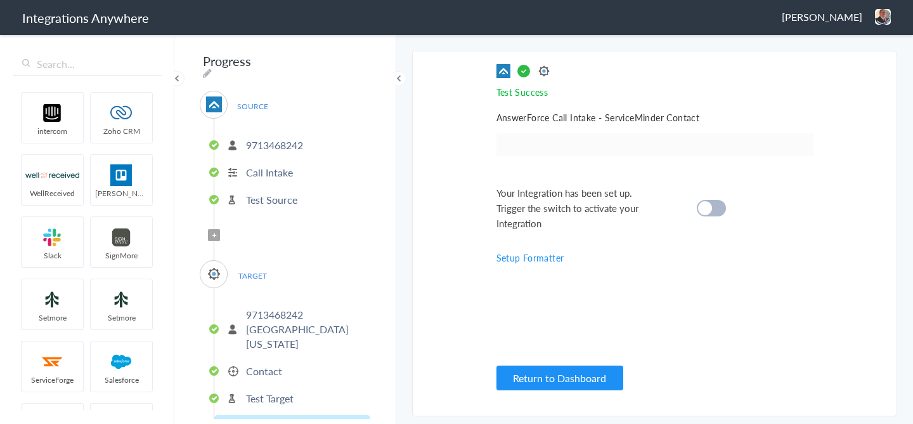
click at [295, 141] on p "9713468242" at bounding box center [274, 145] width 57 height 15
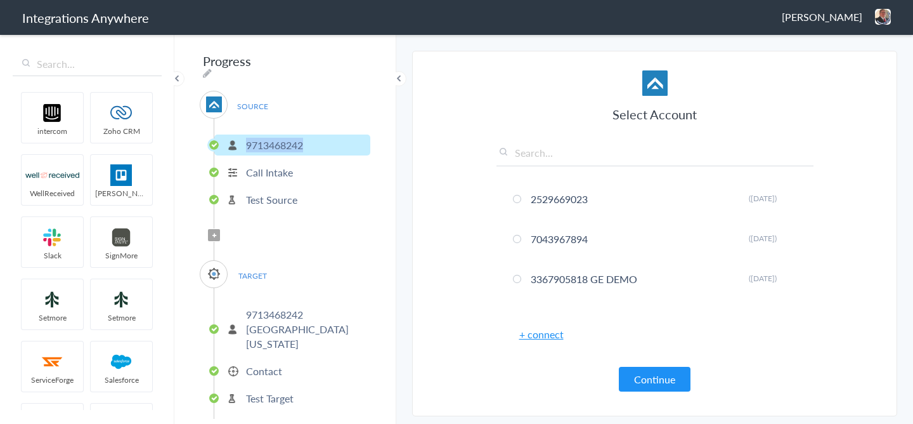
click at [295, 141] on p "9713468242" at bounding box center [274, 145] width 57 height 15
copy p "9713468242"
click at [212, 68] on icon at bounding box center [207, 73] width 9 height 10
type input "Progress"
click at [309, 65] on input "Progress" at bounding box center [278, 61] width 157 height 24
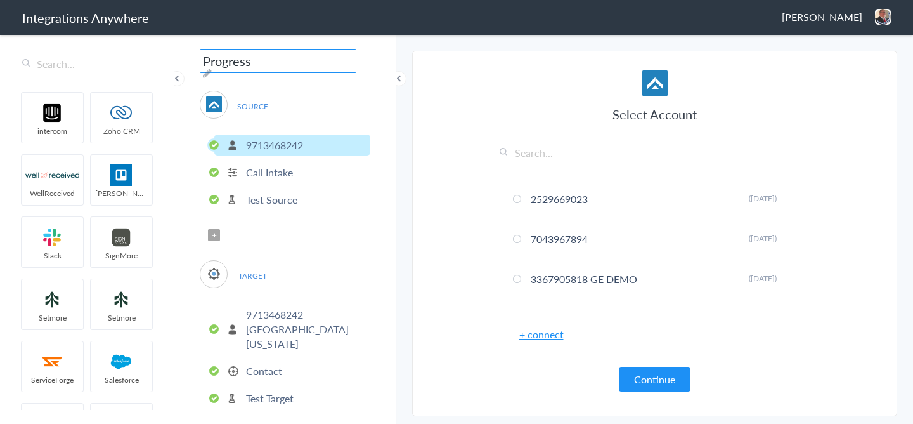
click at [309, 65] on input "Progress" at bounding box center [278, 61] width 157 height 24
click at [293, 141] on p "9713468242" at bounding box center [274, 145] width 57 height 15
copy p "9713468242"
click at [351, 67] on div "Progress SOURCE 9713468242 Call Intake Test Source Filter Applied TARGET 971346…" at bounding box center [285, 228] width 222 height 391
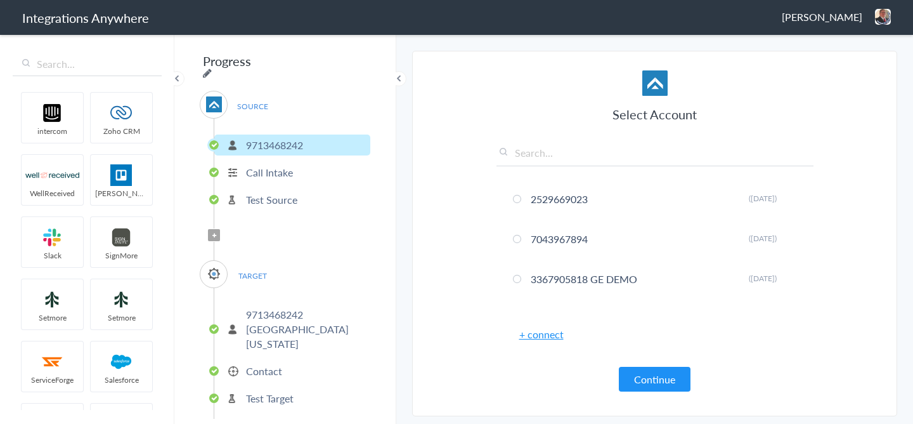
click at [212, 68] on icon at bounding box center [207, 73] width 9 height 10
click at [271, 68] on input "Progress" at bounding box center [278, 61] width 157 height 24
paste input "9713468242"
click at [212, 68] on icon at bounding box center [207, 73] width 9 height 10
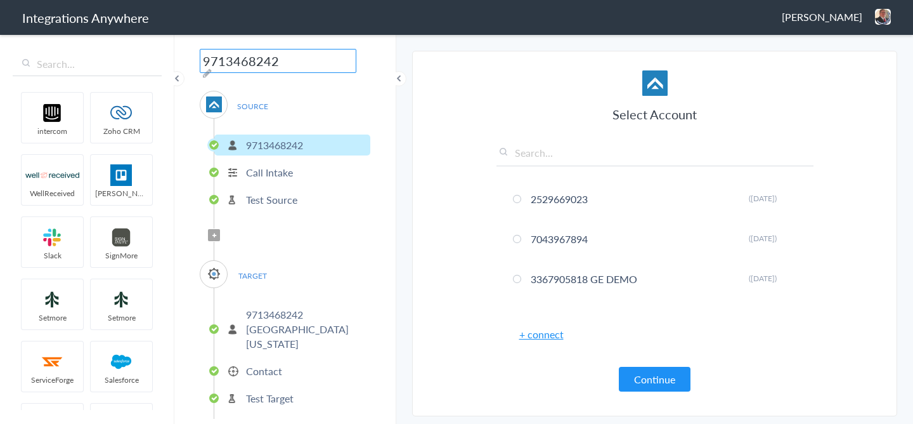
click at [325, 65] on input "9713468242" at bounding box center [278, 61] width 157 height 24
click at [212, 68] on icon at bounding box center [207, 73] width 9 height 10
type input "9713468242 - North Alabama Garage Experts AF to SM"
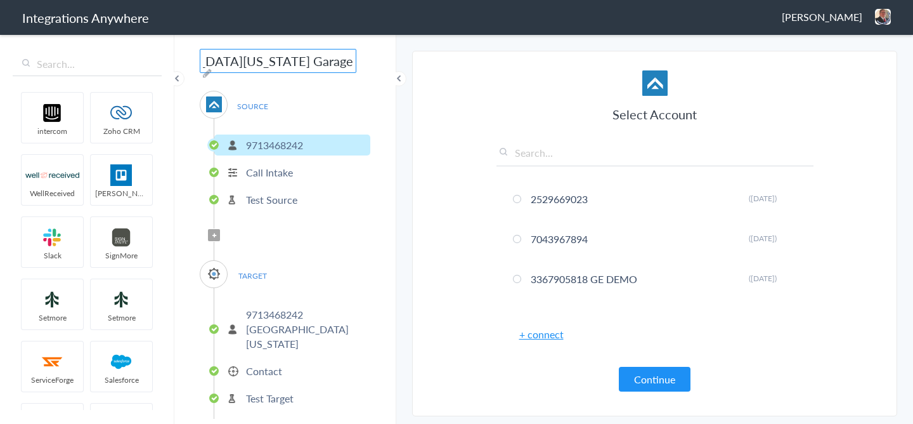
scroll to position [0, 0]
click at [381, 90] on div "9713468242 - North Alabama Garage Experts AF to SM SOURCE 9713468242 Call Intak…" at bounding box center [285, 228] width 222 height 391
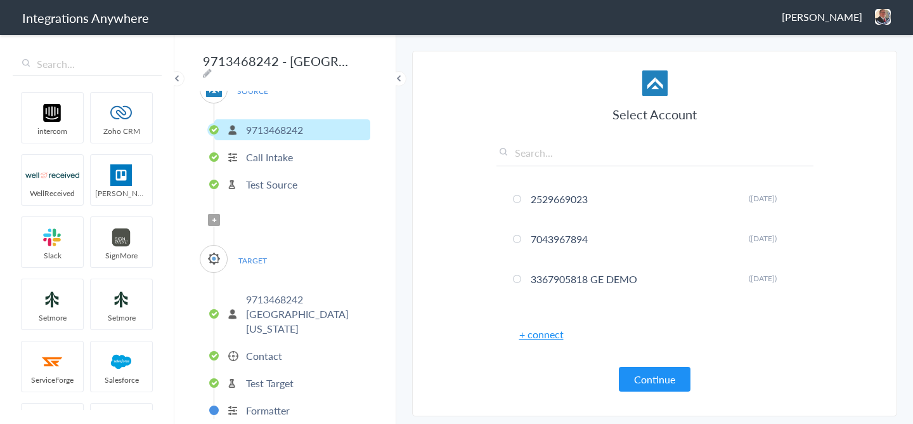
click at [288, 379] on ul "9713468242 GE [GEOGRAPHIC_DATA][US_STATE] Contact Test Target Formatter" at bounding box center [292, 353] width 157 height 160
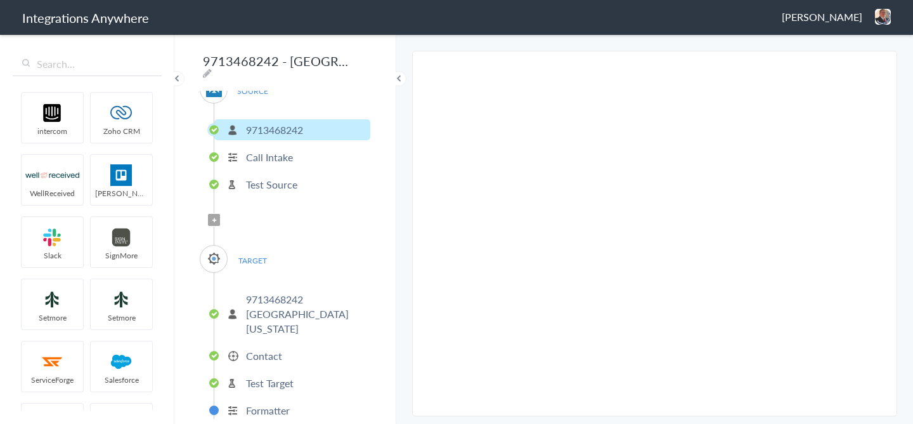
click at [288, 375] on p "Test Target" at bounding box center [270, 382] width 48 height 15
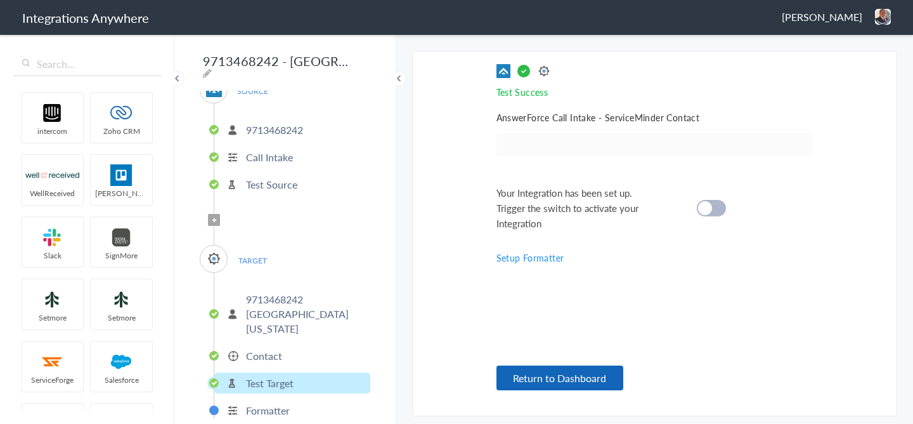
click at [610, 379] on button "Return to Dashboard" at bounding box center [559, 377] width 127 height 25
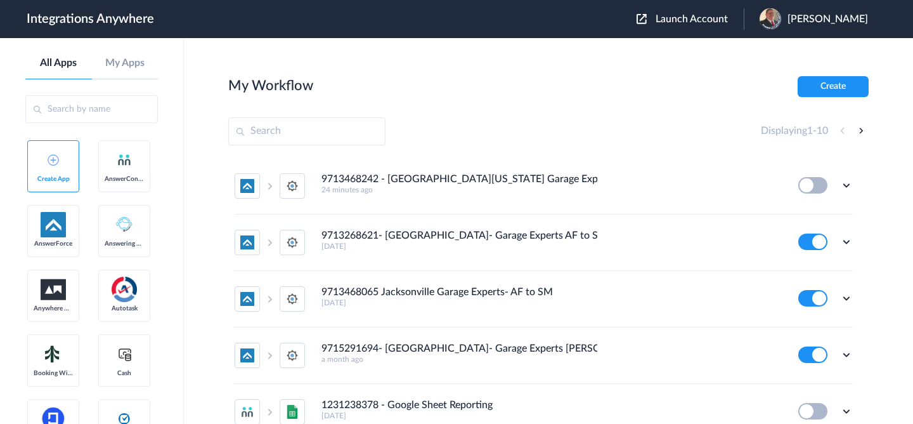
click at [666, 19] on span "Launch Account" at bounding box center [692, 19] width 72 height 10
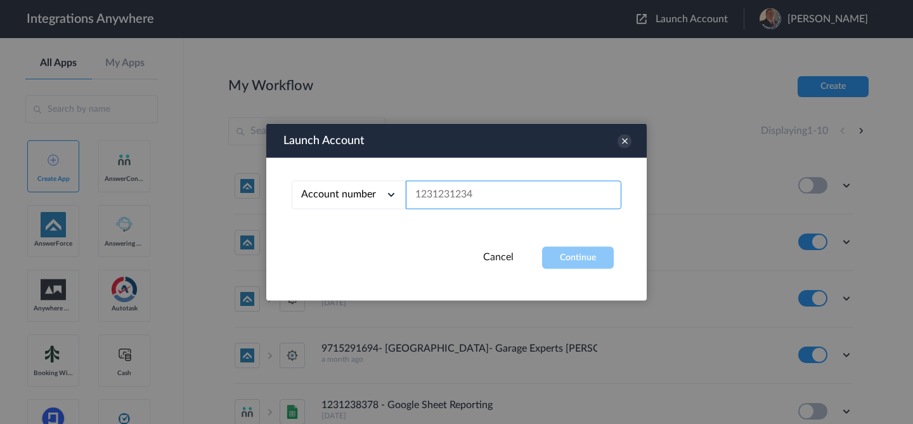
click at [523, 183] on input "text" at bounding box center [514, 195] width 216 height 29
paste input "9713468242"
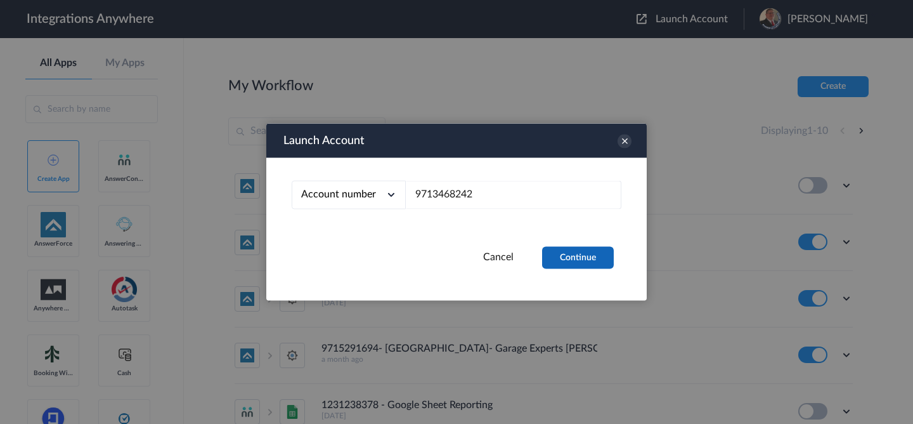
click at [569, 254] on button "Continue" at bounding box center [578, 258] width 72 height 22
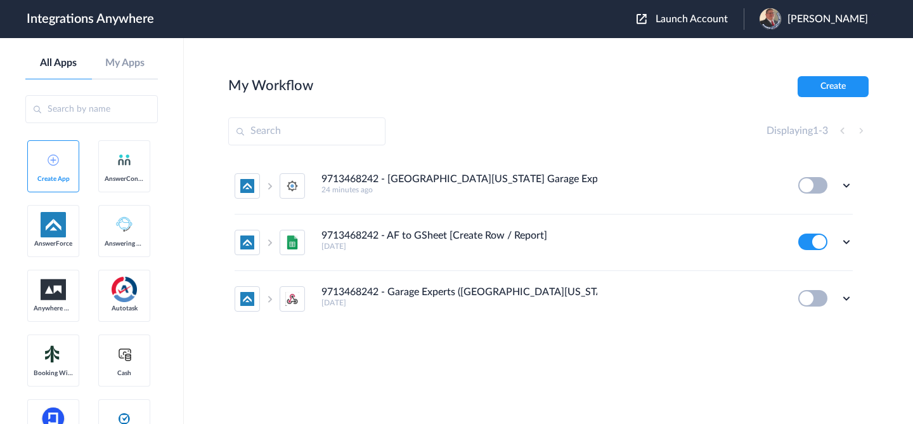
click at [717, 19] on span "Launch Account" at bounding box center [692, 19] width 72 height 10
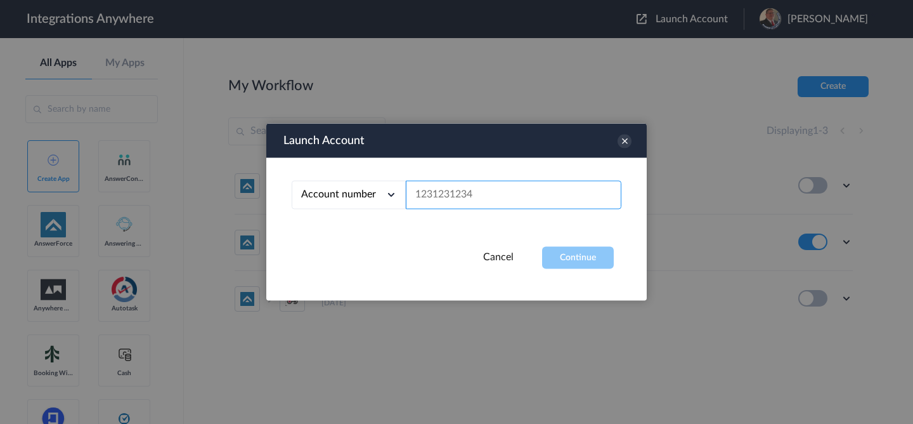
click at [463, 200] on input "text" at bounding box center [514, 195] width 216 height 29
paste input "9713613192"
type input "9713613192"
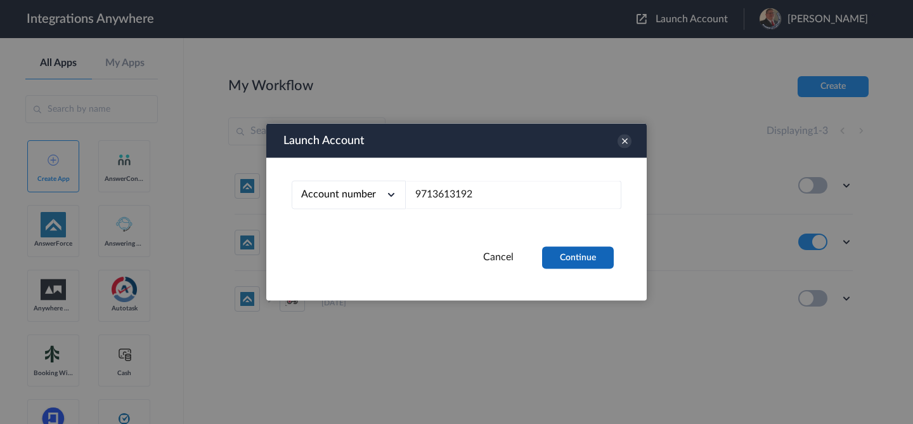
click at [576, 251] on button "Continue" at bounding box center [578, 258] width 72 height 22
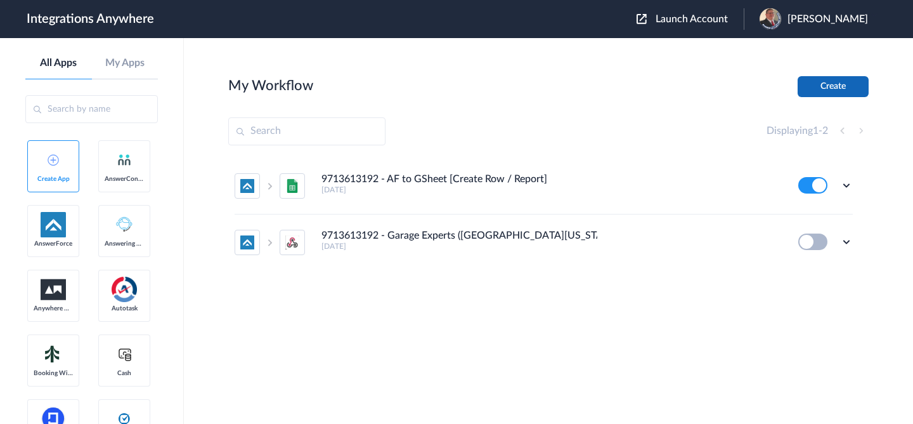
click at [826, 88] on button "Create" at bounding box center [833, 86] width 71 height 21
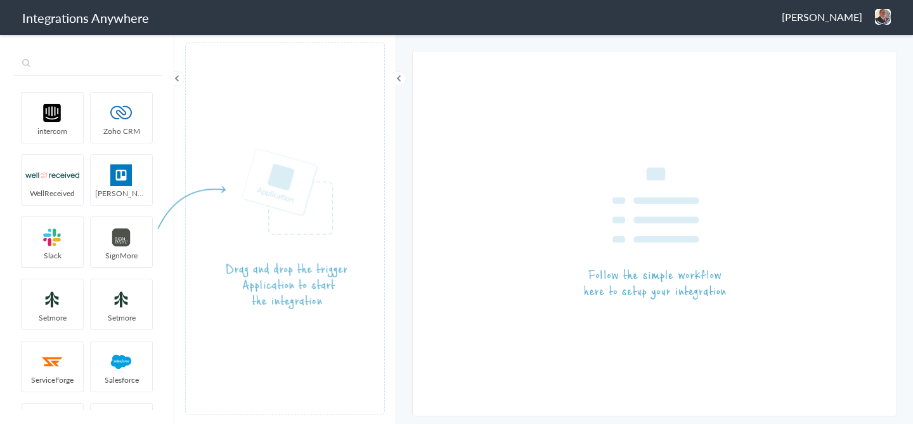
click at [120, 70] on input "text" at bounding box center [87, 64] width 149 height 24
type input "z"
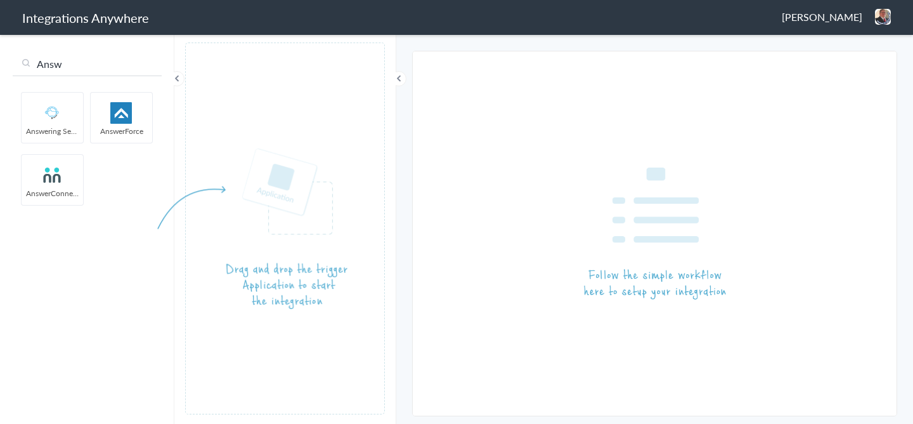
type input "Answ"
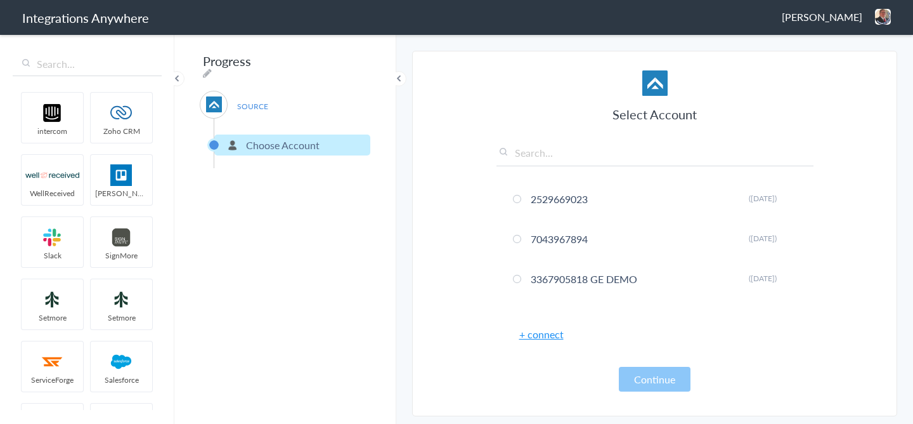
click at [535, 160] on input "text" at bounding box center [654, 155] width 317 height 21
paste input "9713613192"
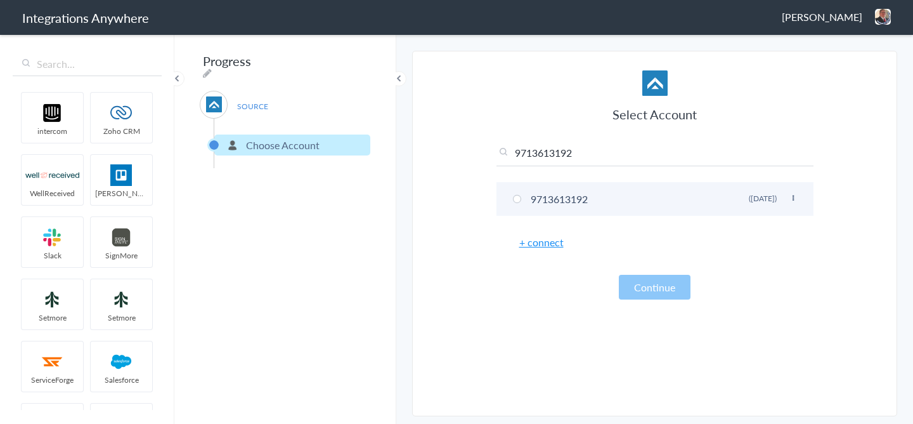
type input "9713613192"
click at [531, 204] on li "9713613192 Rename Delete ([DATE])" at bounding box center [654, 199] width 317 height 34
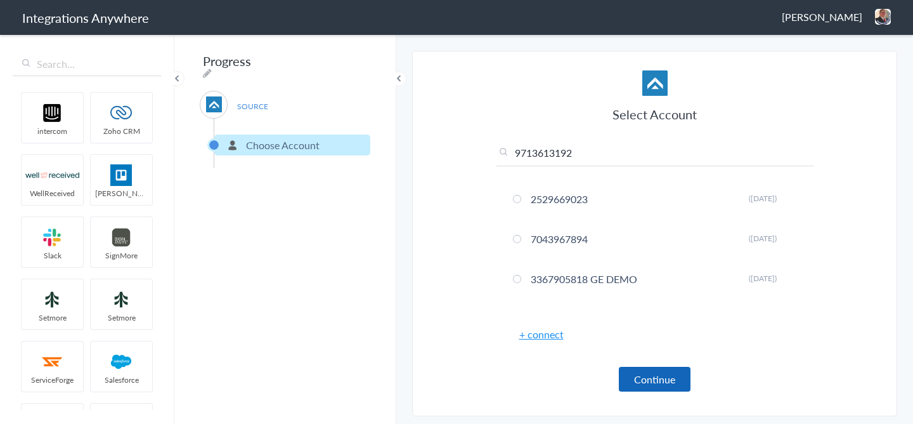
click at [642, 372] on button "Continue" at bounding box center [655, 378] width 72 height 25
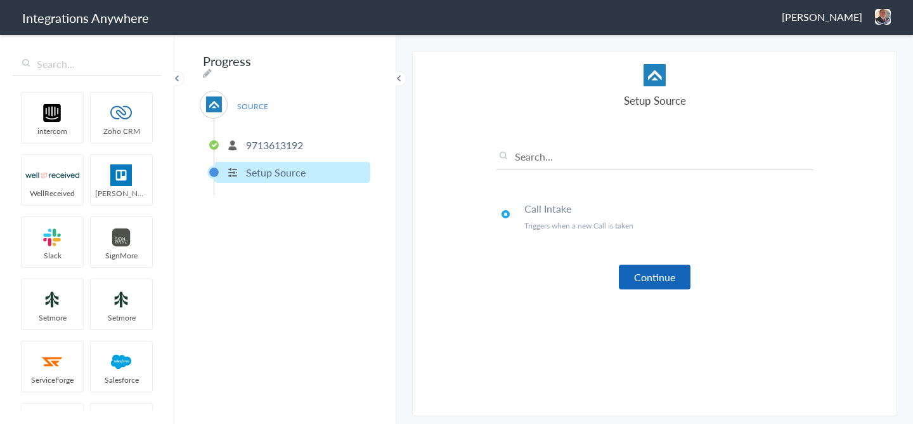
click at [656, 285] on button "Continue" at bounding box center [655, 276] width 72 height 25
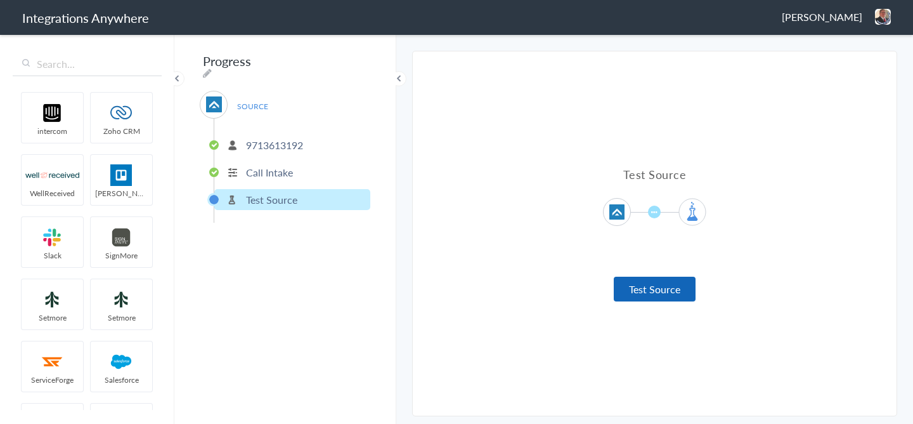
click at [644, 289] on button "Test Source" at bounding box center [655, 288] width 82 height 25
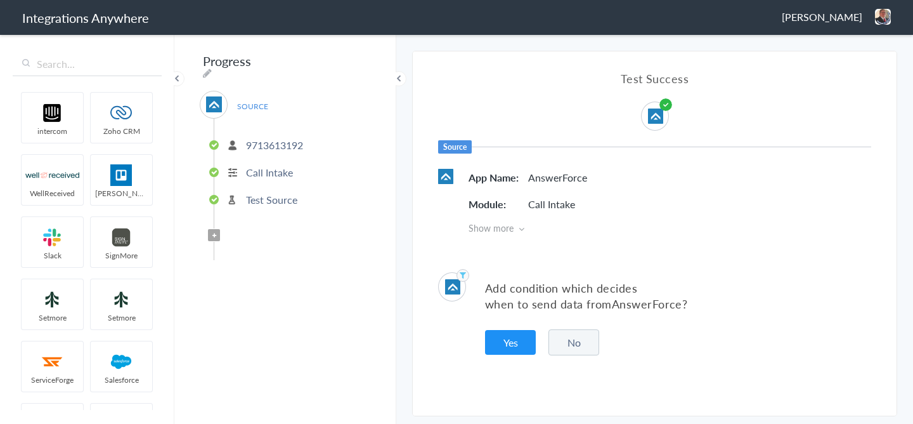
click at [579, 340] on button "No" at bounding box center [573, 342] width 51 height 26
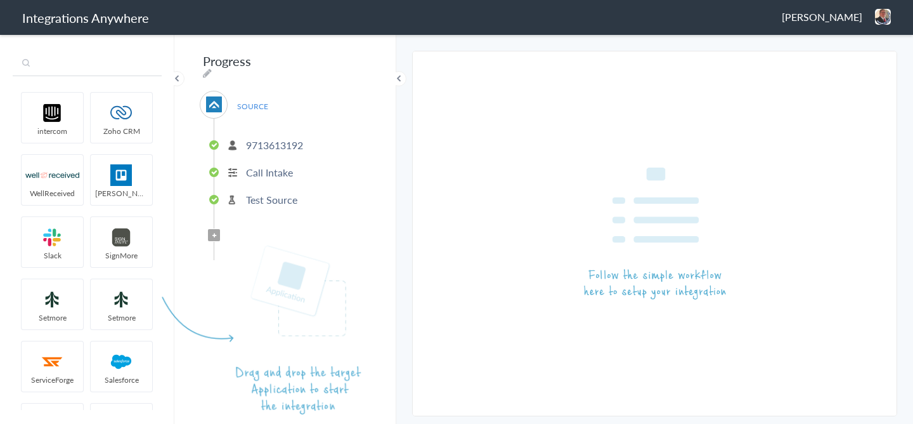
click at [103, 68] on input "text" at bounding box center [87, 64] width 149 height 24
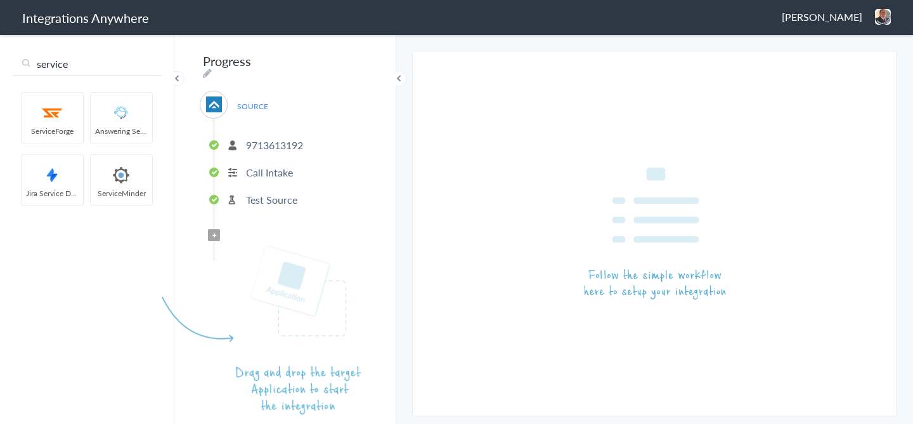
type input "service"
drag, startPoint x: 130, startPoint y: 180, endPoint x: 268, endPoint y: 338, distance: 209.8
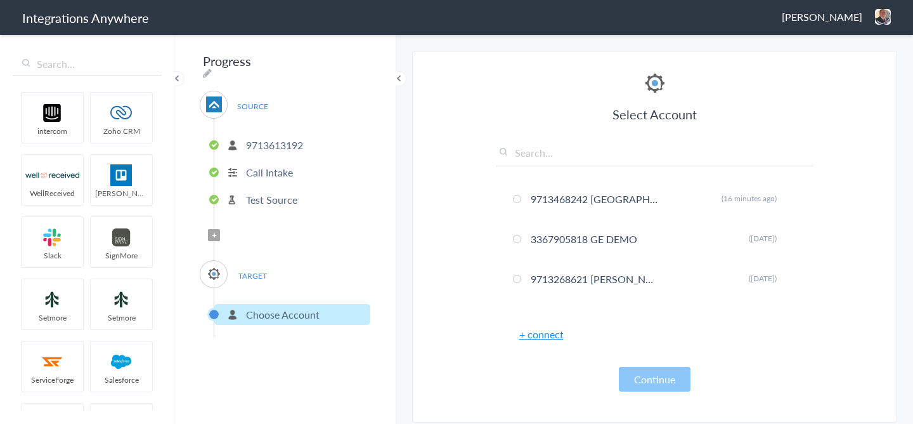
click at [553, 148] on input "text" at bounding box center [654, 155] width 317 height 21
click at [540, 327] on link "+ connect" at bounding box center [541, 334] width 44 height 15
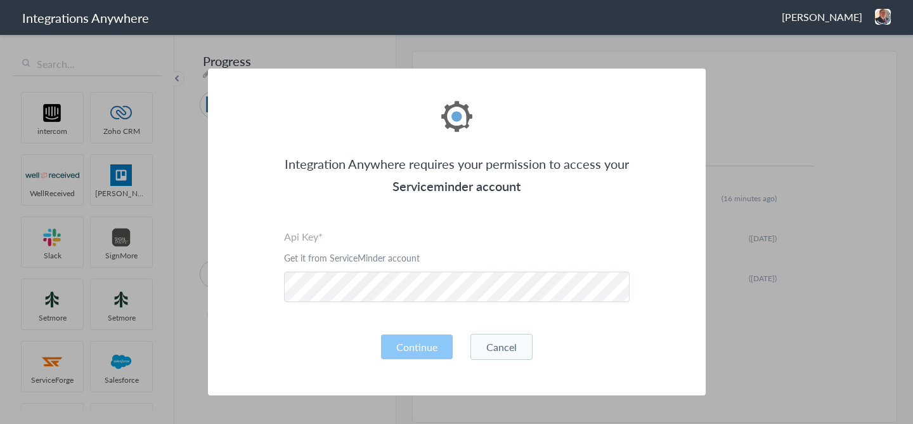
click at [424, 307] on div "Integration Anywhere requires your permission to access your Serviceminder acco…" at bounding box center [457, 231] width 498 height 327
click at [427, 339] on button "Continue" at bounding box center [417, 346] width 72 height 25
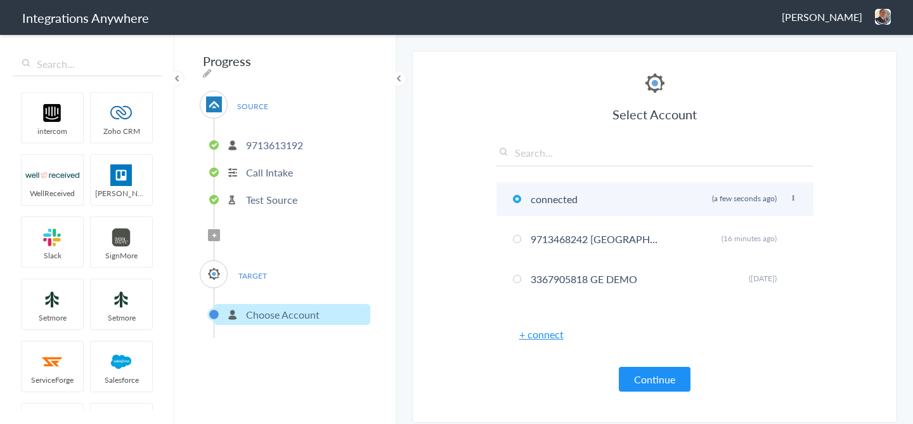
click at [794, 200] on icon at bounding box center [793, 198] width 8 height 7
click at [759, 222] on li "Rename" at bounding box center [767, 223] width 87 height 19
drag, startPoint x: 581, startPoint y: 199, endPoint x: 492, endPoint y: 202, distance: 89.4
click at [492, 202] on section "Select Account 2529669023 Rename Delete ([DATE]) 7043967894 Rename Delete ([DAT…" at bounding box center [654, 237] width 485 height 372
paste input "9713613192"
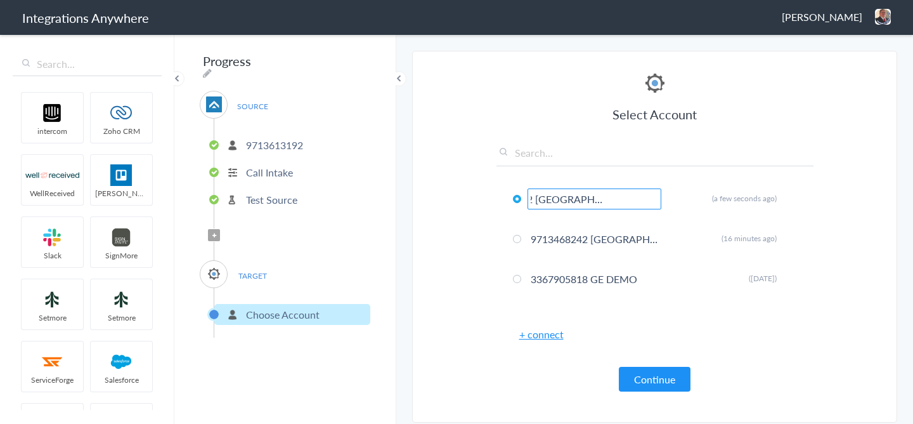
scroll to position [0, 59]
type input "9713613192 [GEOGRAPHIC_DATA][US_STATE]"
click at [670, 380] on button "Continue" at bounding box center [655, 378] width 72 height 25
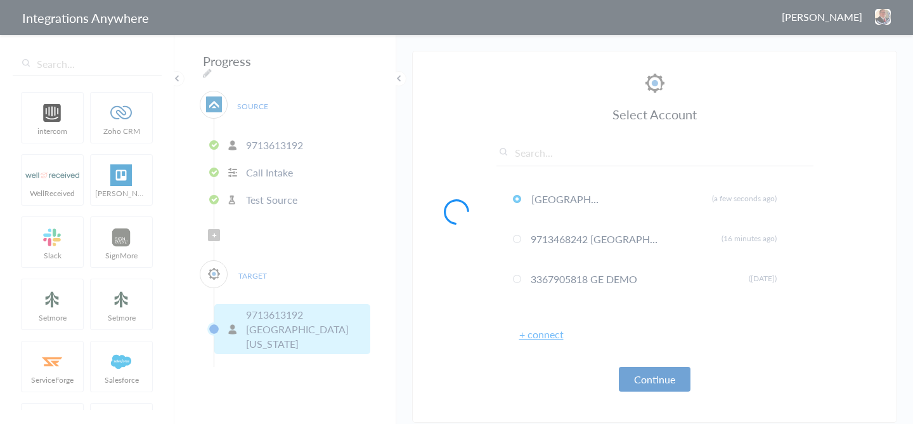
scroll to position [0, 0]
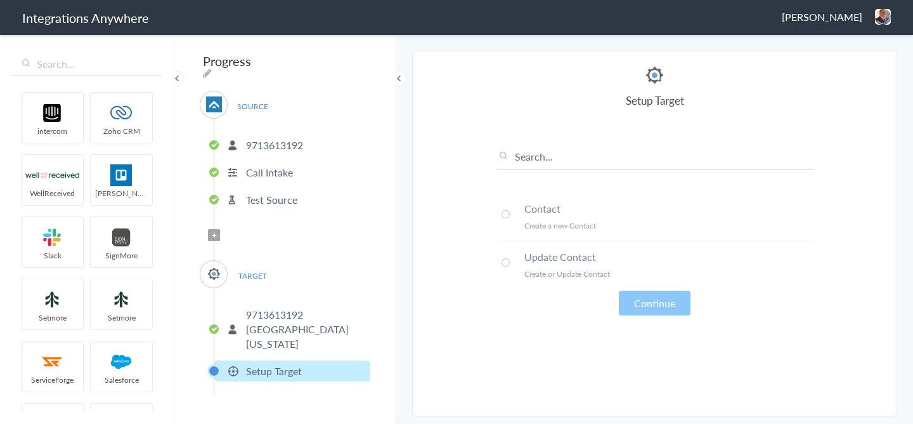
click at [540, 205] on h4 "Contact" at bounding box center [668, 208] width 289 height 15
click at [644, 288] on div "Contact Create a new Contact Update Contact Create or Update Contact Continue" at bounding box center [654, 221] width 317 height 188
click at [644, 292] on button "Continue" at bounding box center [655, 302] width 72 height 25
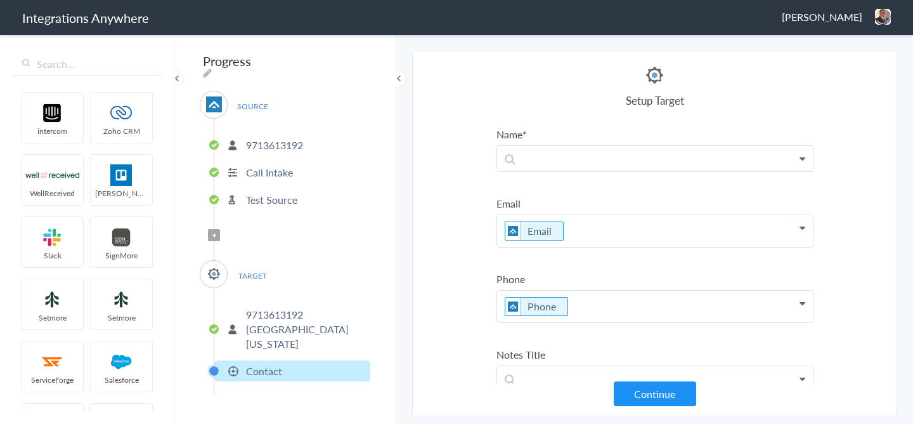
click at [517, 139] on label "Name" at bounding box center [654, 134] width 317 height 15
click at [535, 155] on p at bounding box center [655, 158] width 316 height 25
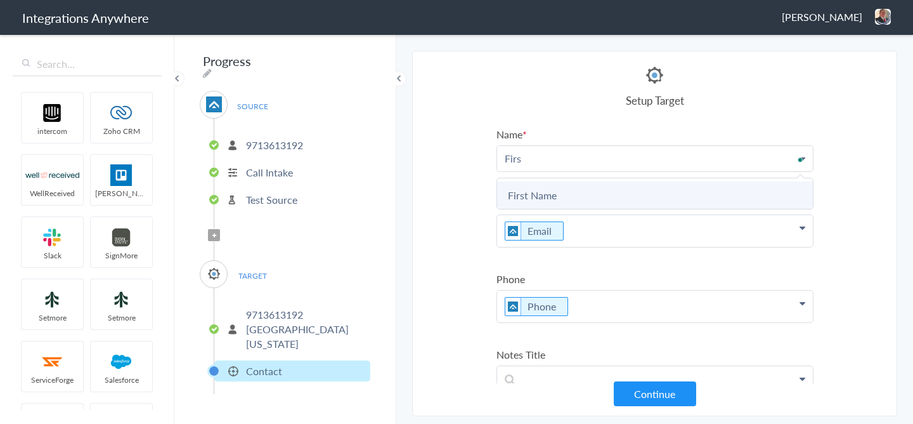
click at [531, 193] on link "First Name" at bounding box center [655, 194] width 316 height 27
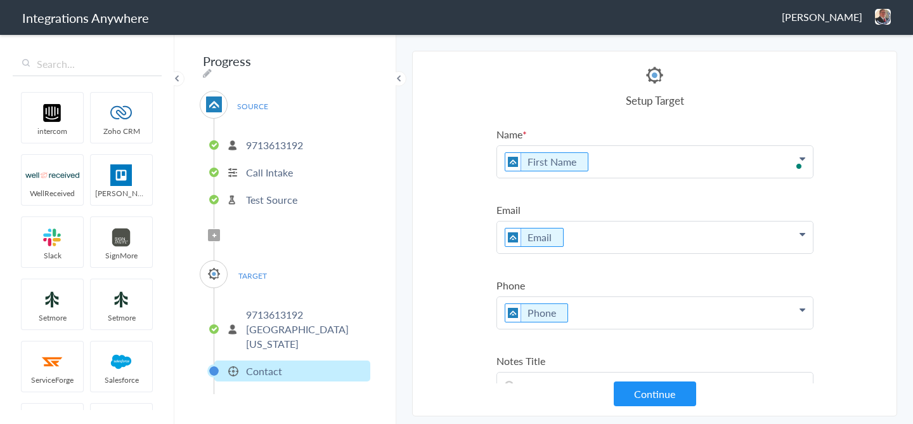
click at [637, 156] on p "First Name" at bounding box center [655, 162] width 316 height 32
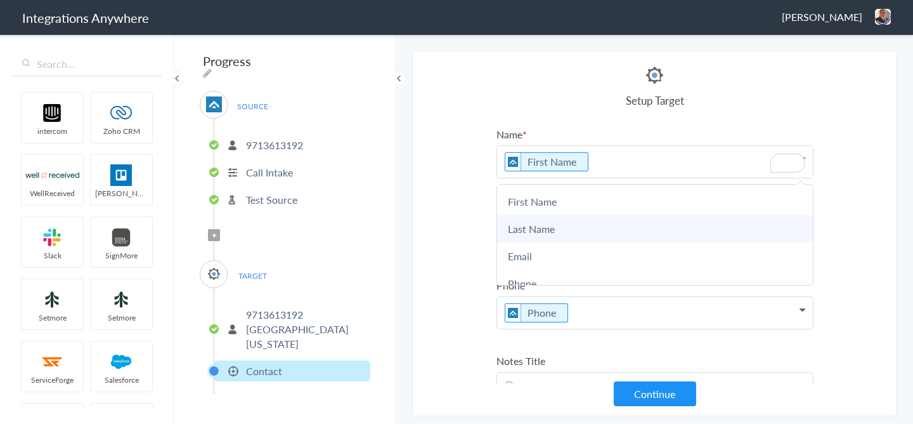
click at [583, 225] on link "Last Name" at bounding box center [655, 228] width 316 height 27
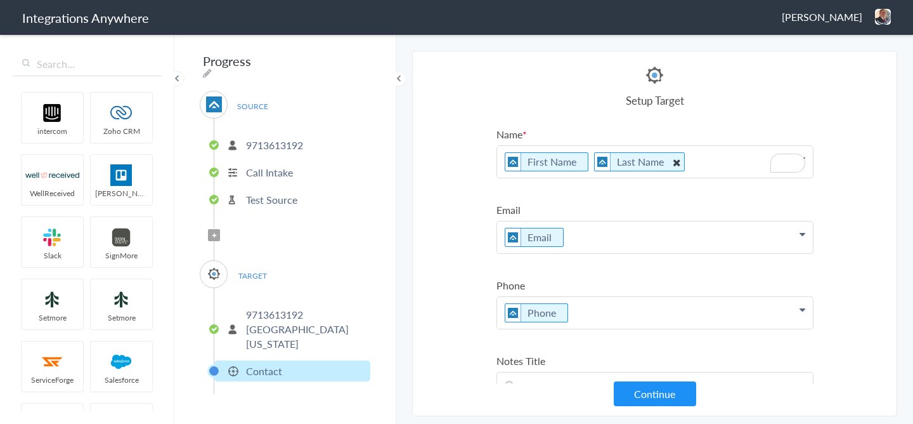
click at [594, 169] on Name "Last Name" at bounding box center [639, 161] width 91 height 19
click at [854, 165] on section "Select Account 2529669023 Rename Delete ([DATE]) 7043967894 Rename Delete ([DAT…" at bounding box center [654, 233] width 485 height 365
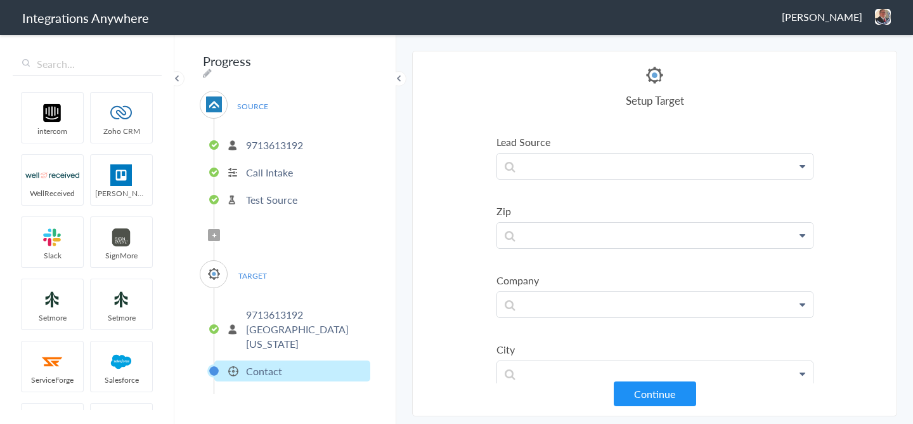
scroll to position [359, 0]
click at [552, 165] on p "To enrich screen reader interactions, please activate Accessibility in Grammarl…" at bounding box center [655, 163] width 316 height 25
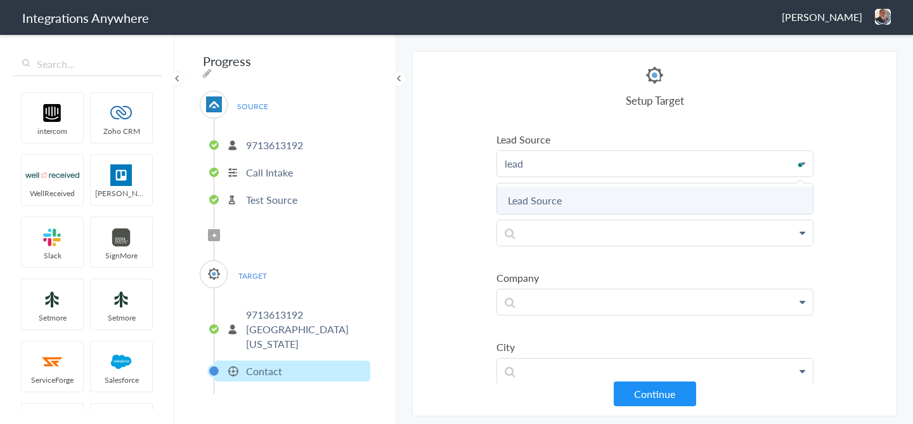
click at [552, 195] on link "Lead Source" at bounding box center [655, 199] width 316 height 27
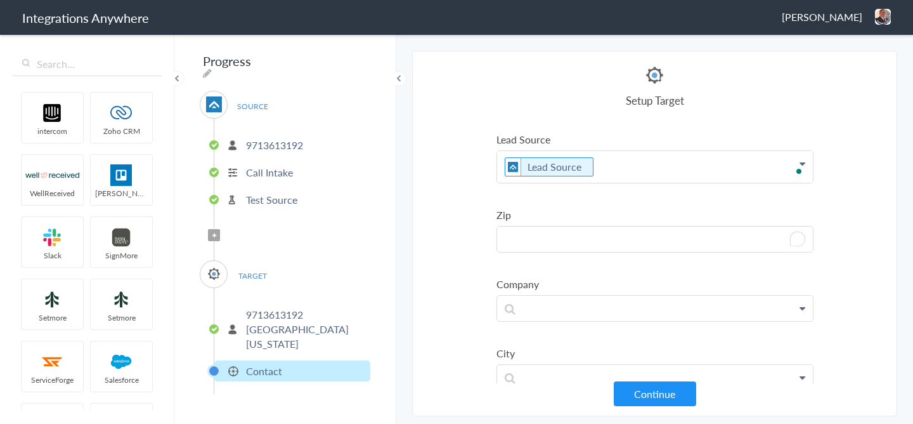
click at [548, 240] on p "To enrich screen reader interactions, please activate Accessibility in Grammarl…" at bounding box center [655, 238] width 316 height 25
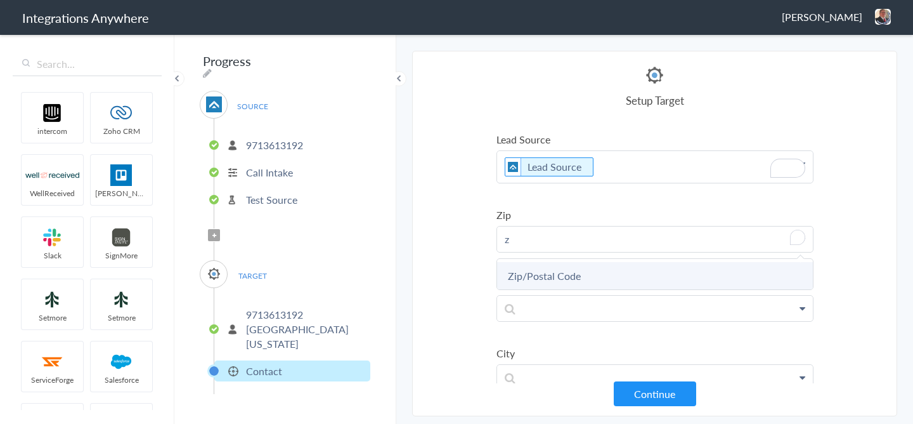
click at [553, 280] on link "Zip/Postal Code" at bounding box center [655, 275] width 316 height 27
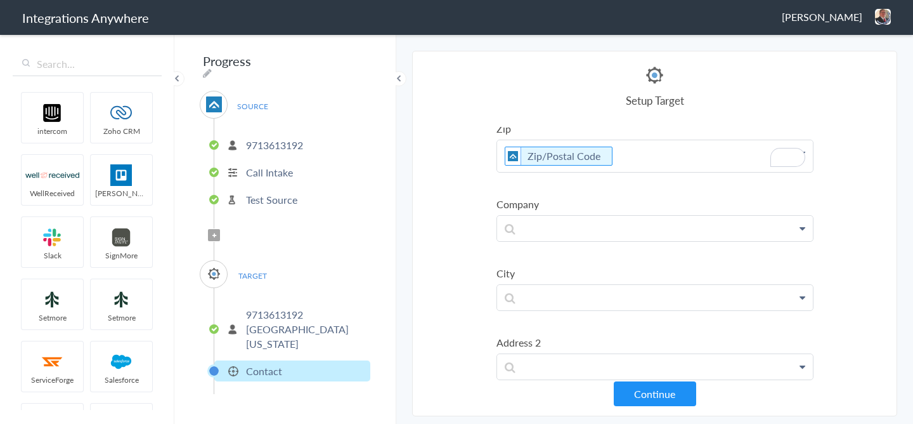
scroll to position [446, 0]
click at [545, 297] on p at bounding box center [655, 296] width 316 height 25
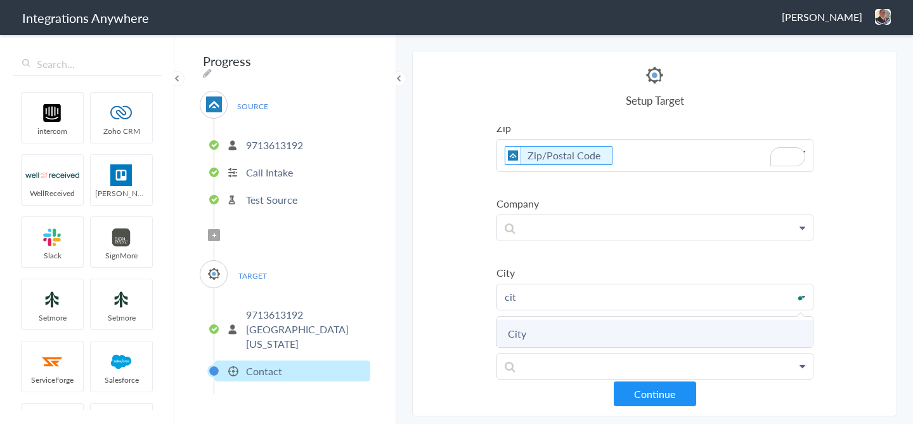
click at [538, 328] on link "City" at bounding box center [655, 333] width 316 height 27
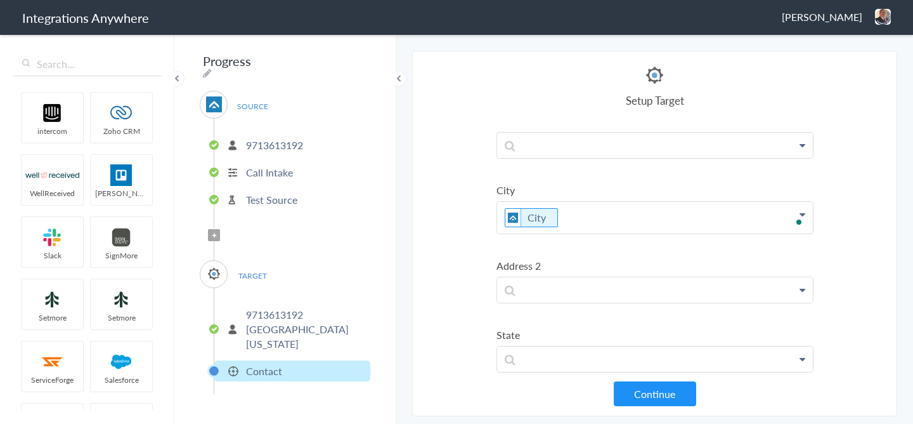
scroll to position [529, 0]
click at [534, 352] on p "To enrich screen reader interactions, please activate Accessibility in Grammarl…" at bounding box center [655, 358] width 316 height 25
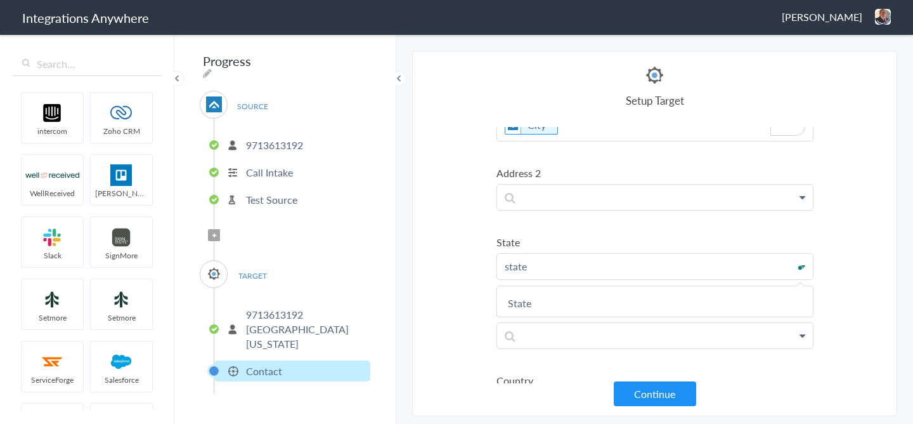
scroll to position [621, 0]
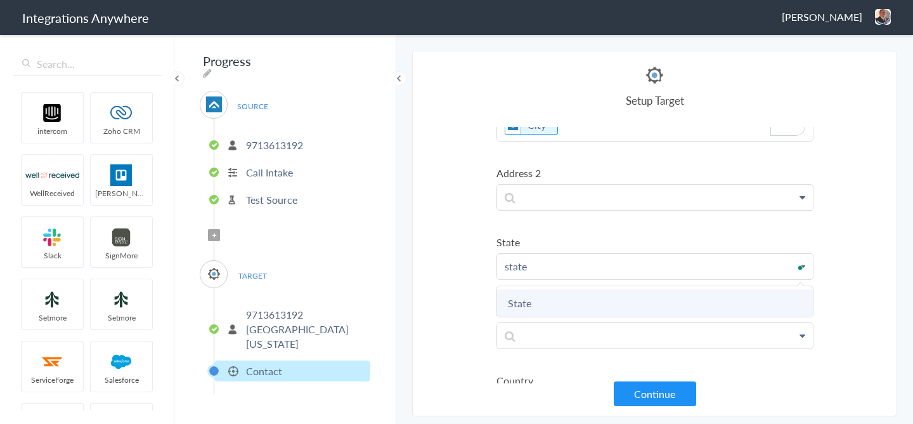
click at [536, 299] on link "State" at bounding box center [655, 302] width 316 height 27
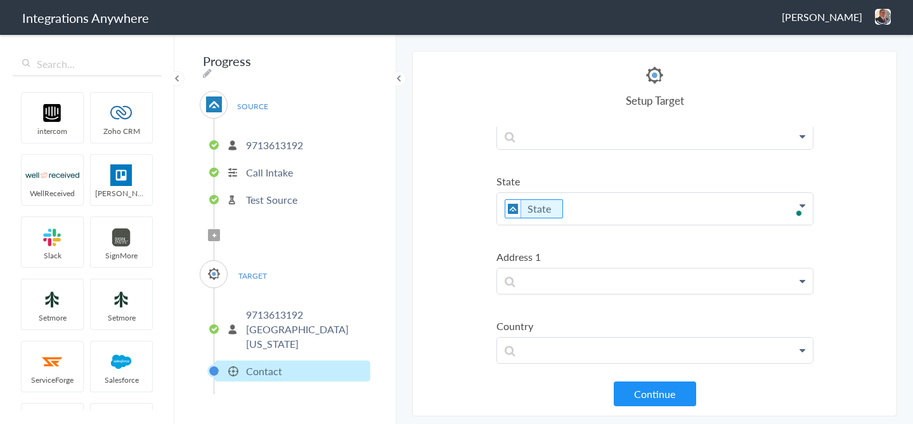
scroll to position [0, 0]
click at [538, 280] on p "To enrich screen reader interactions, please activate Accessibility in Grammarl…" at bounding box center [655, 276] width 316 height 25
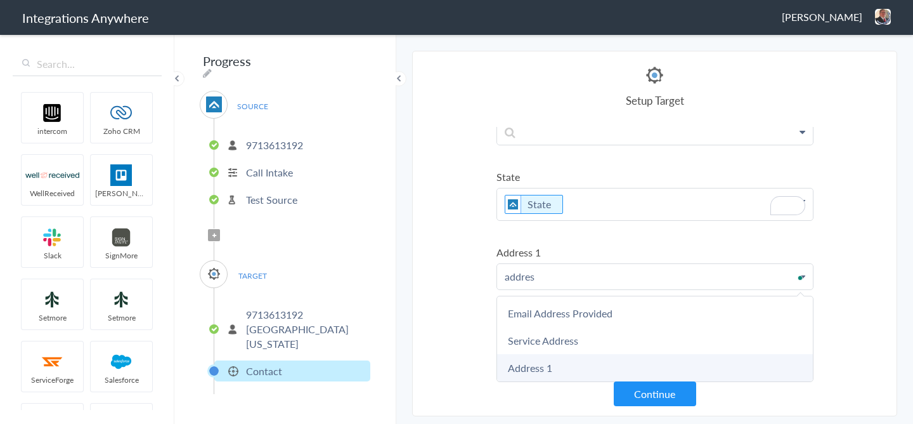
click at [533, 370] on link "Address 1" at bounding box center [655, 367] width 316 height 27
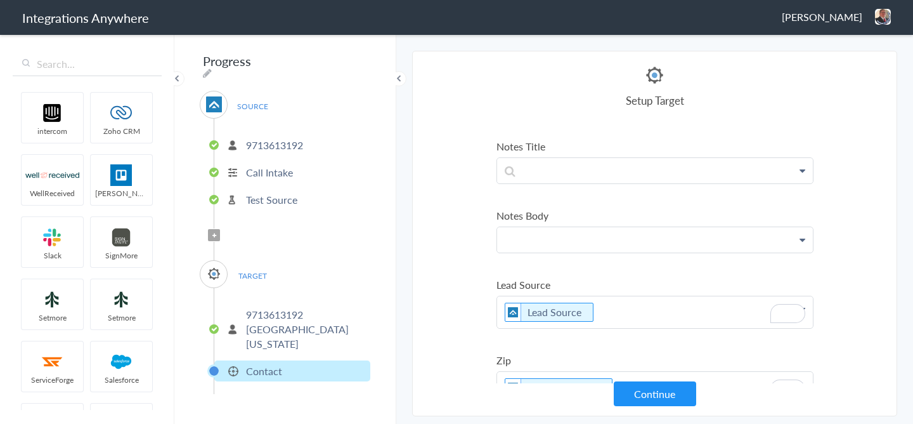
click at [531, 241] on p at bounding box center [655, 239] width 316 height 25
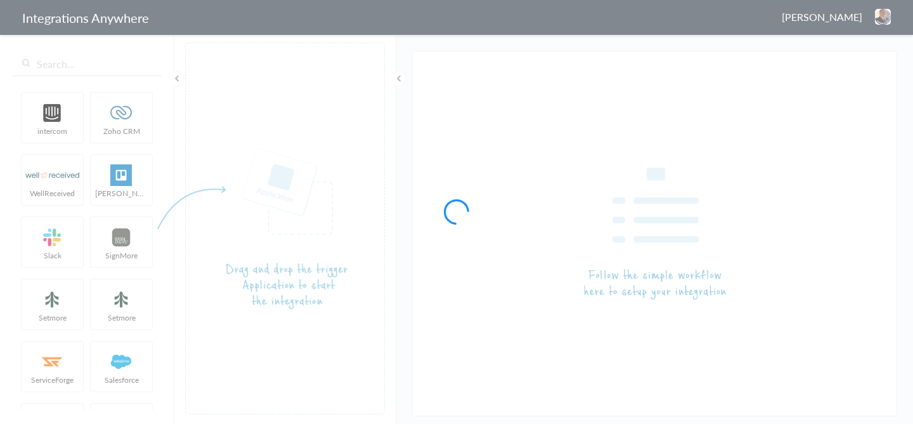
type input "9713468242 - [GEOGRAPHIC_DATA][US_STATE] Garage Experts AF to SM"
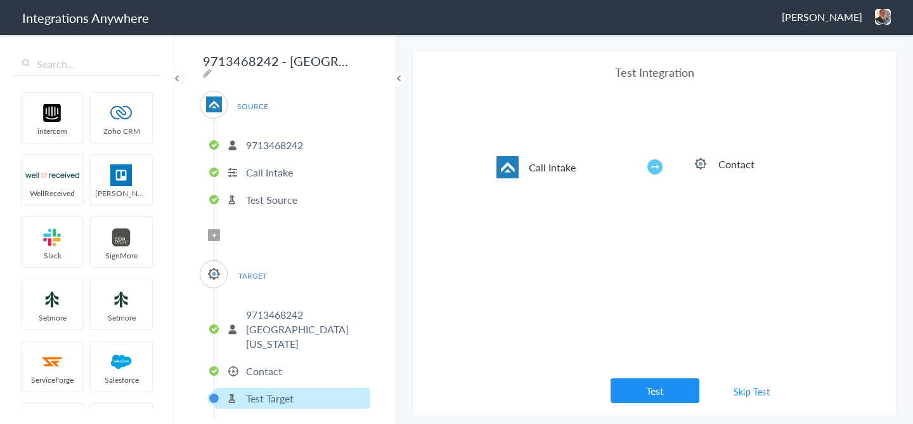
click at [276, 360] on li "Contact" at bounding box center [292, 370] width 156 height 21
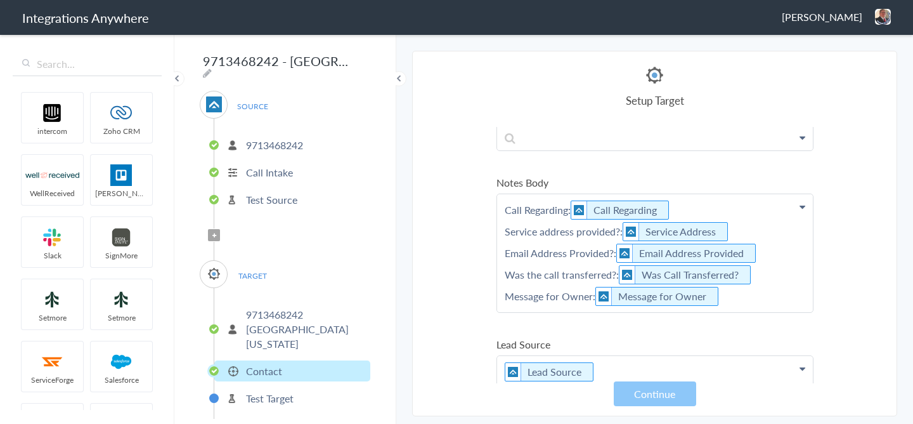
scroll to position [248, 0]
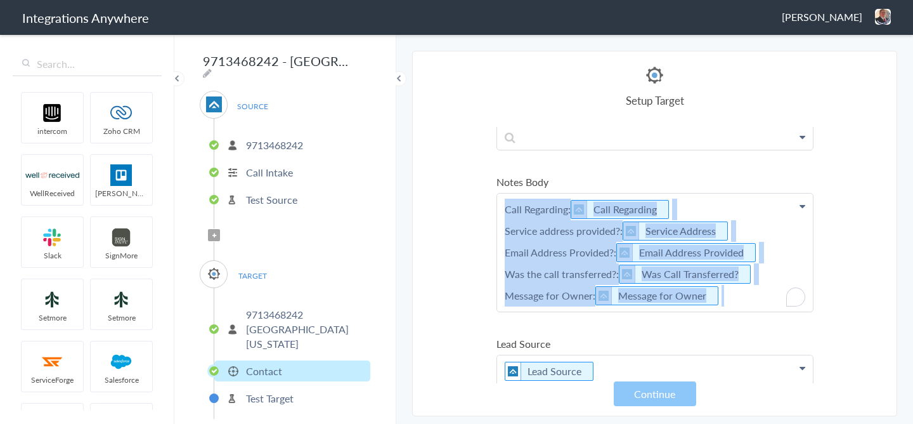
drag, startPoint x: 749, startPoint y: 301, endPoint x: 487, endPoint y: 193, distance: 283.2
click at [487, 193] on section "Select Account 2529669023 Rename Delete ([DATE]) 7043967894 Rename Delete ([DAT…" at bounding box center [654, 233] width 485 height 365
copy p "Call Regarding: Call Regarding Service address provided?: Service Address Email…"
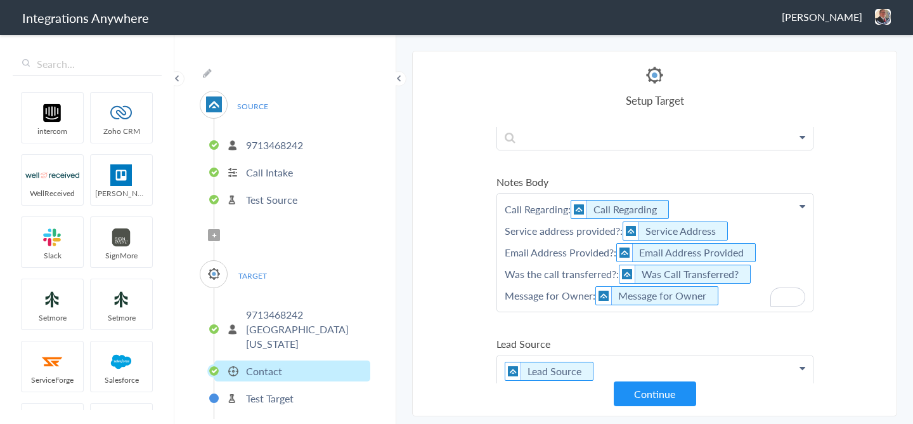
scroll to position [0, 177]
drag, startPoint x: 290, startPoint y: 64, endPoint x: 341, endPoint y: 64, distance: 51.4
click at [341, 64] on div "9713468242 - [GEOGRAPHIC_DATA][US_STATE] Garage Experts AF to SM SOURCE [PHONE_…" at bounding box center [285, 228] width 222 height 391
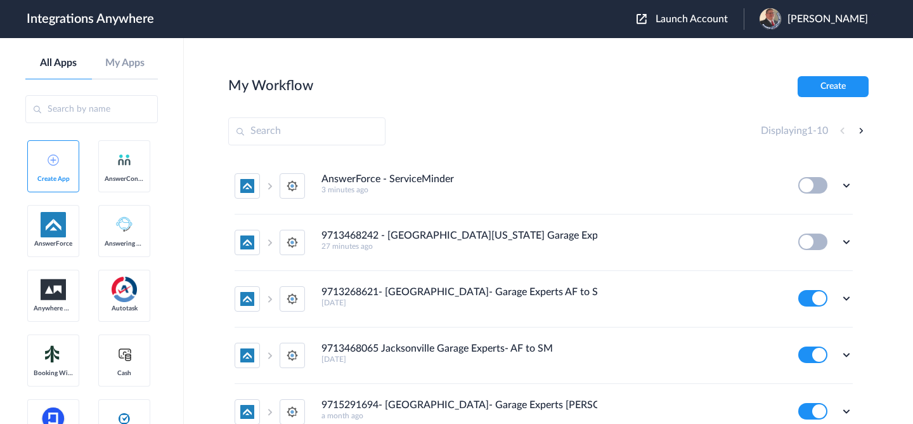
click at [690, 23] on span "Launch Account" at bounding box center [692, 19] width 72 height 10
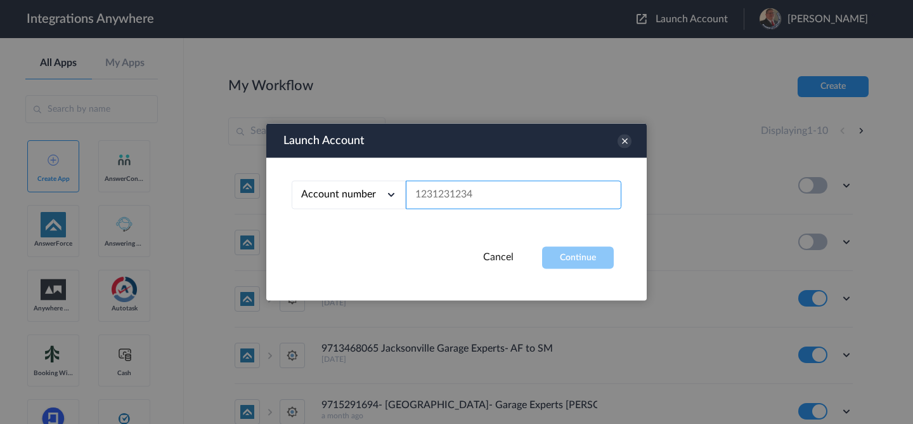
click at [512, 194] on input "text" at bounding box center [514, 195] width 216 height 29
paste input "5039227015"
type input "5039227015"
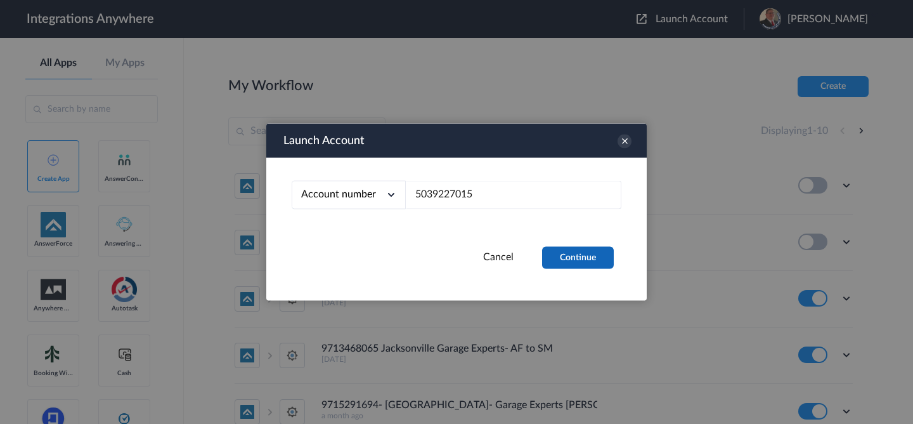
click at [557, 256] on button "Continue" at bounding box center [578, 258] width 72 height 22
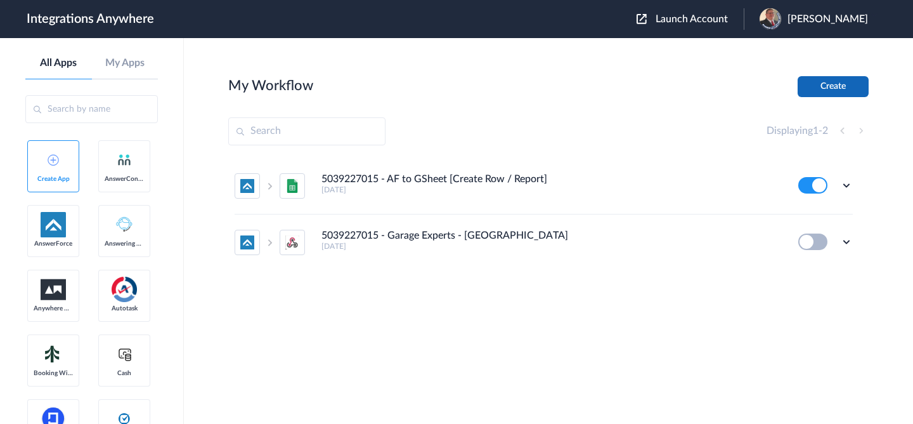
click at [820, 91] on button "Create" at bounding box center [833, 86] width 71 height 21
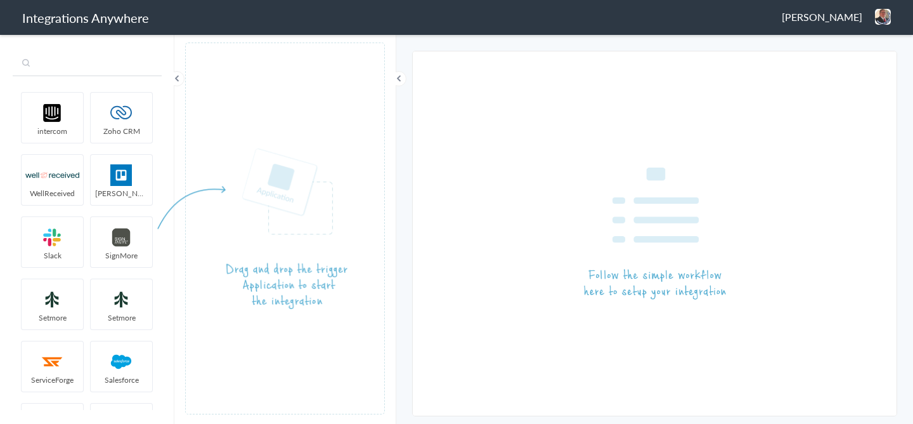
click at [117, 67] on input "text" at bounding box center [87, 64] width 149 height 24
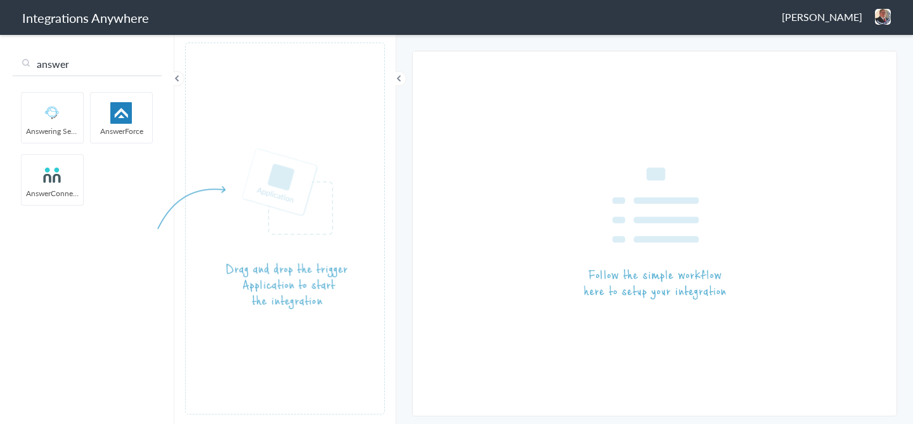
type input "answer"
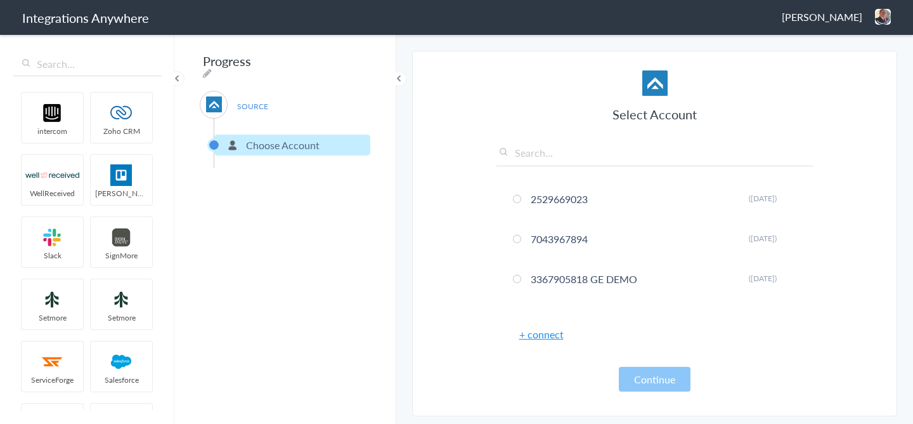
click at [344, 63] on div "Progress SOURCE Choose Account Filter Applied" at bounding box center [285, 228] width 222 height 391
click at [212, 68] on icon at bounding box center [207, 73] width 9 height 10
click at [276, 65] on input "Progress" at bounding box center [278, 61] width 157 height 24
paste input "5039227015"
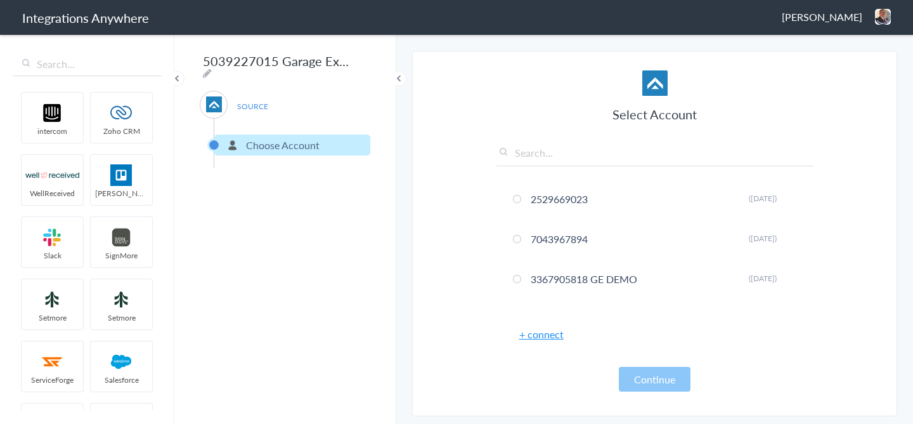
click at [353, 55] on div "5039227015 Garage Experts of SOURCE Choose Account Filter Applied" at bounding box center [285, 228] width 222 height 391
click at [212, 68] on icon at bounding box center [207, 73] width 9 height 10
paste input "Orange County"
type input "5039227015 Garage Experts of Orange County AF to SM"
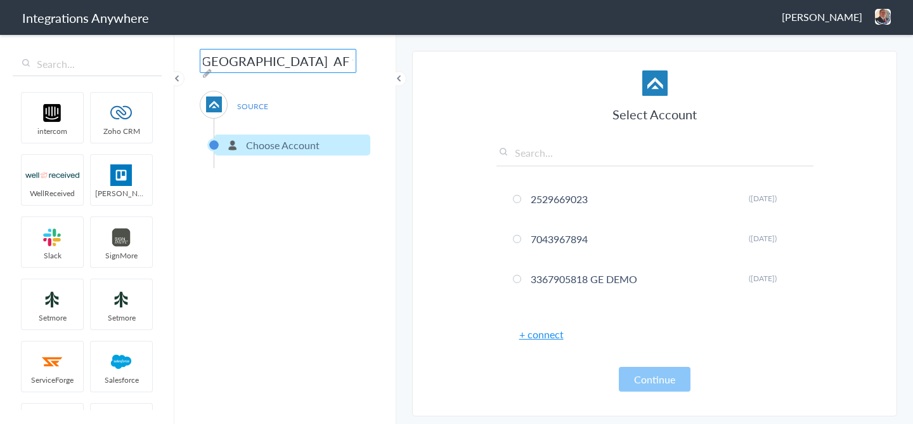
click at [275, 208] on div "5039227015 Garage Experts of Orange County AF to SM SOURCE Choose Account Filte…" at bounding box center [285, 228] width 222 height 391
click at [525, 155] on input "text" at bounding box center [654, 155] width 317 height 21
paste input "Orange County"
type input "Orange County"
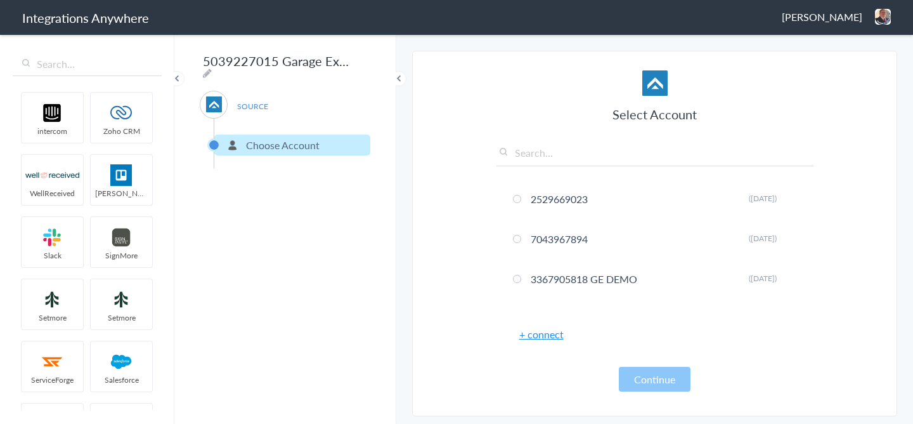
click at [224, 61] on input "5039227015 Garage Experts of Orange County AF to SM" at bounding box center [278, 61] width 157 height 24
click at [524, 163] on input "text" at bounding box center [654, 155] width 317 height 21
paste input "5039227015"
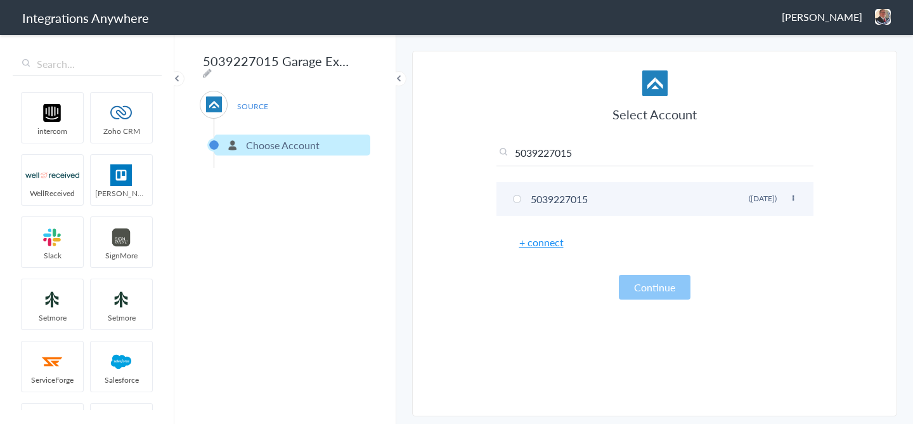
type input "5039227015"
click at [597, 205] on li "5039227015 Rename Delete (6 months ago)" at bounding box center [654, 199] width 317 height 34
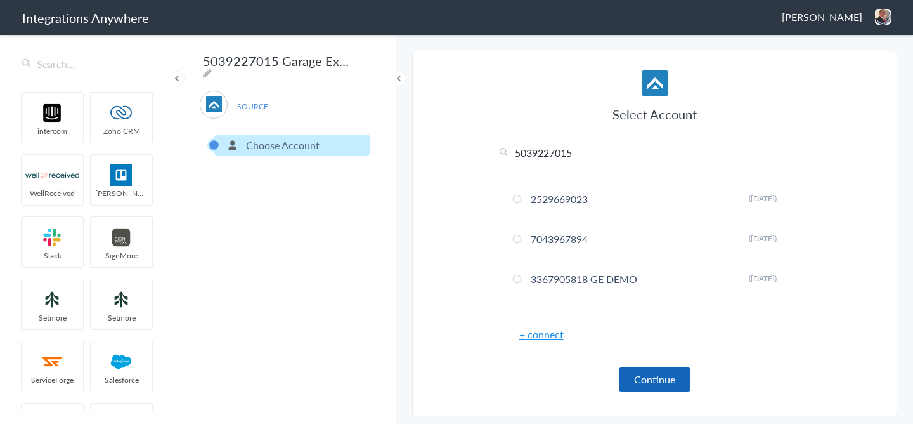
click at [638, 376] on button "Continue" at bounding box center [655, 378] width 72 height 25
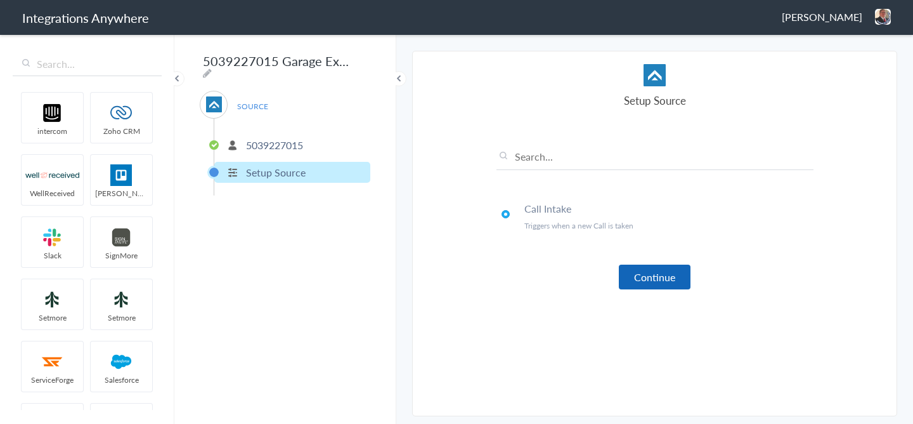
click at [636, 266] on button "Continue" at bounding box center [655, 276] width 72 height 25
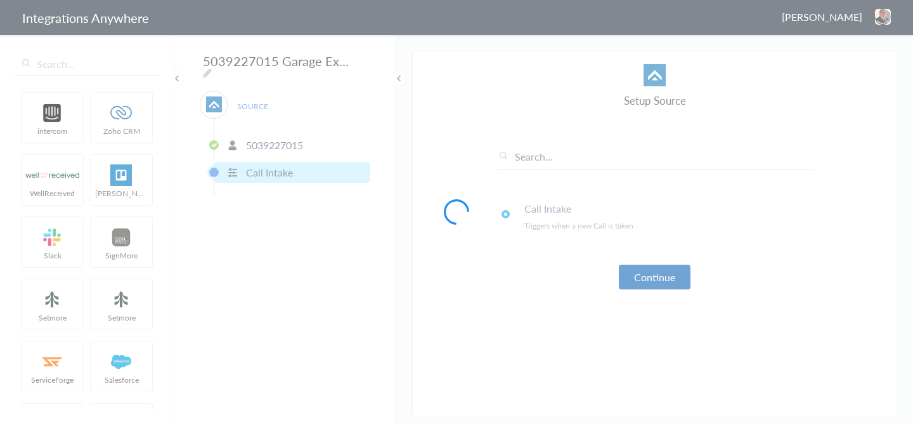
click at [636, 266] on div at bounding box center [456, 212] width 913 height 424
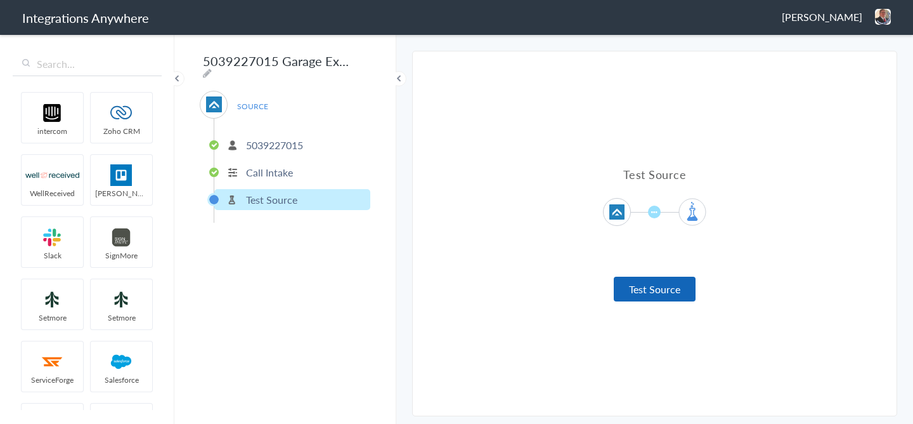
click at [645, 293] on button "Test Source" at bounding box center [655, 288] width 82 height 25
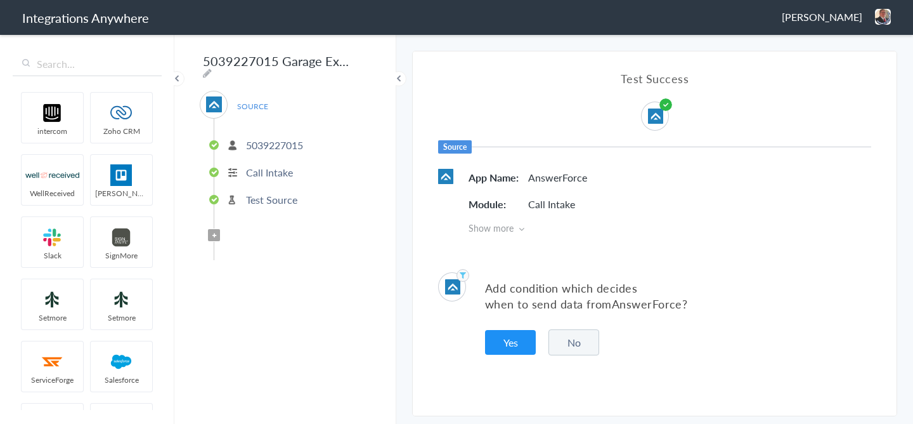
click at [560, 334] on button "No" at bounding box center [573, 342] width 51 height 26
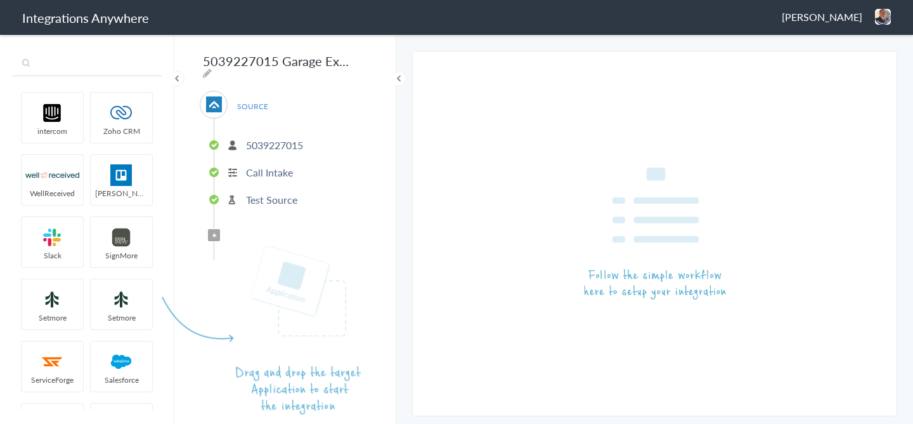
click at [138, 68] on input "text" at bounding box center [87, 64] width 149 height 24
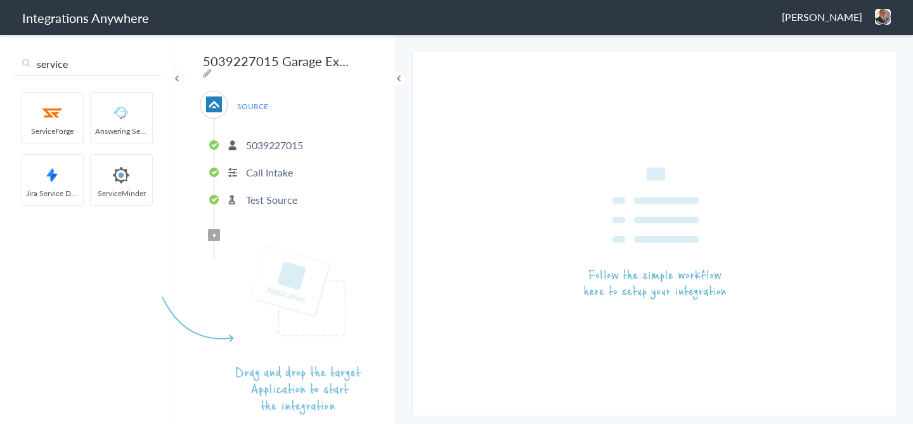
type input "service"
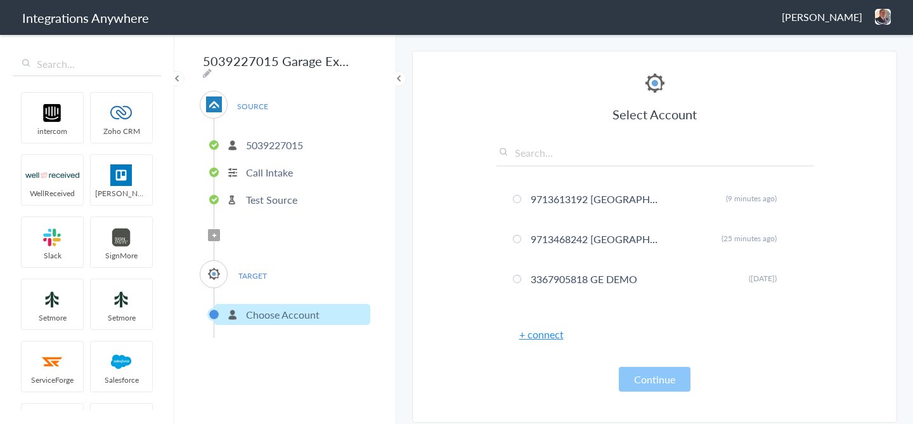
click at [534, 345] on div "Select Account 9713613192 GE Northwest Arkansas Rename Delete (9 minutes ago) 9…" at bounding box center [654, 230] width 317 height 321
click at [536, 335] on link "+ connect" at bounding box center [541, 334] width 44 height 15
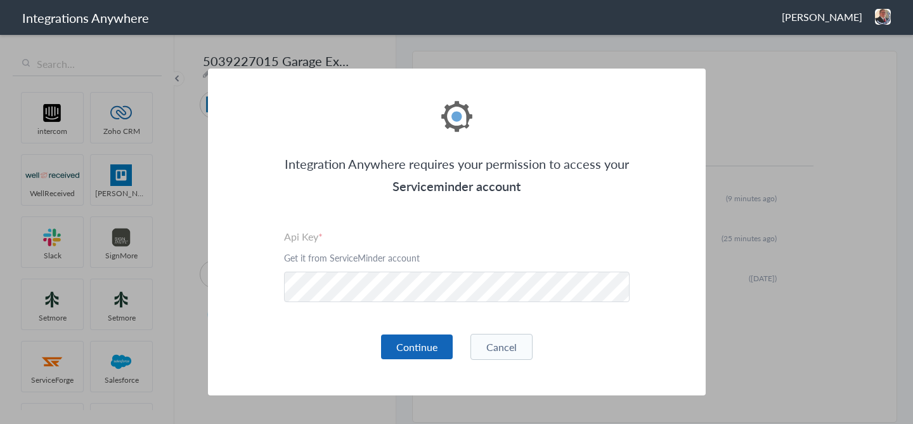
click at [410, 338] on button "Continue" at bounding box center [417, 346] width 72 height 25
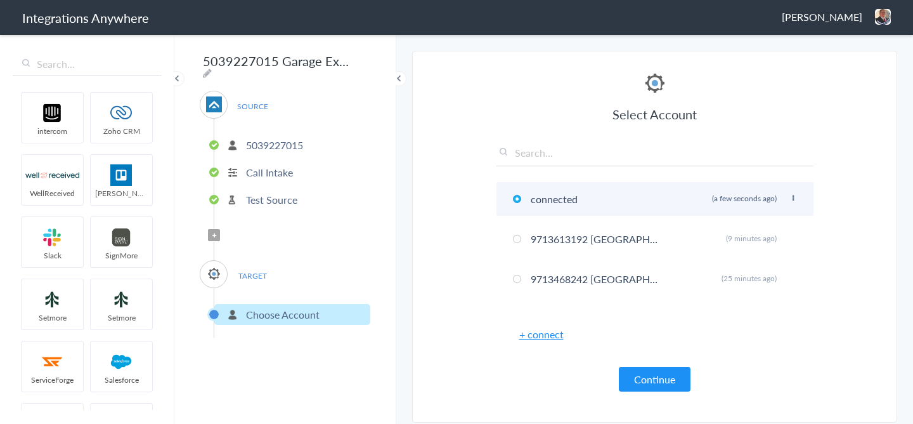
click at [791, 199] on icon at bounding box center [793, 198] width 8 height 7
click at [761, 224] on li "Rename" at bounding box center [767, 223] width 87 height 19
drag, startPoint x: 604, startPoint y: 194, endPoint x: 524, endPoint y: 194, distance: 79.9
click at [524, 194] on li "connected Rename Delete (a few seconds ago)" at bounding box center [654, 199] width 317 height 34
paste input "5039227015"
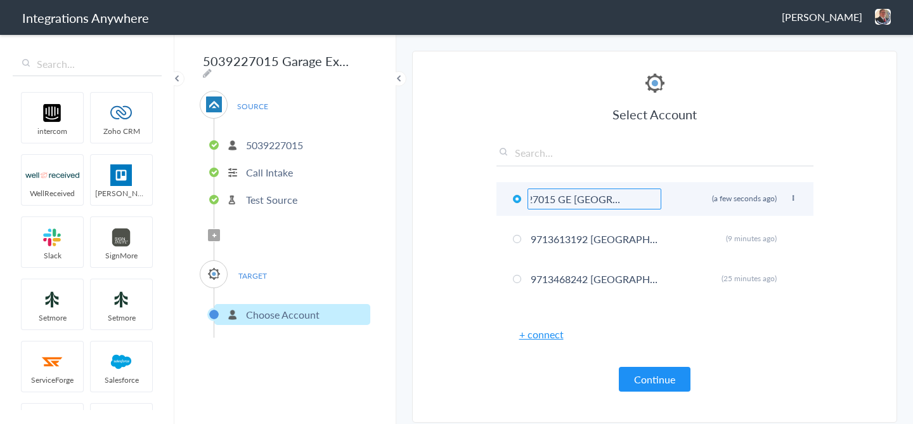
scroll to position [0, 37]
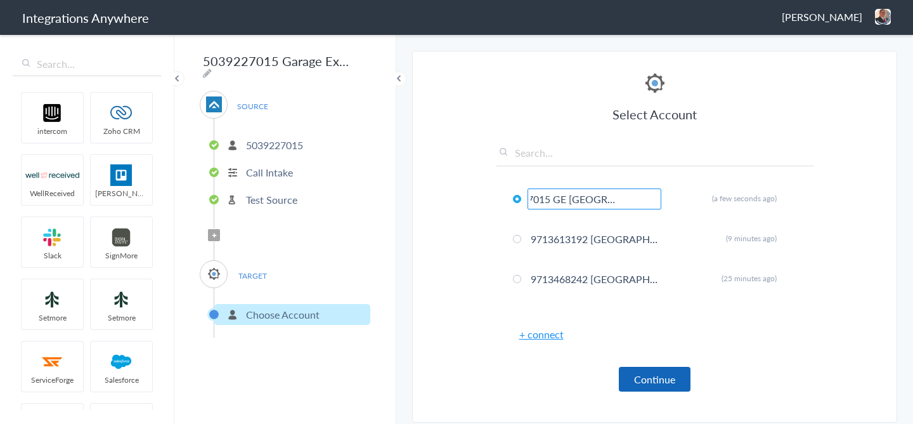
type input "5039227015 GE Organe County"
click at [647, 377] on button "Continue" at bounding box center [655, 378] width 72 height 25
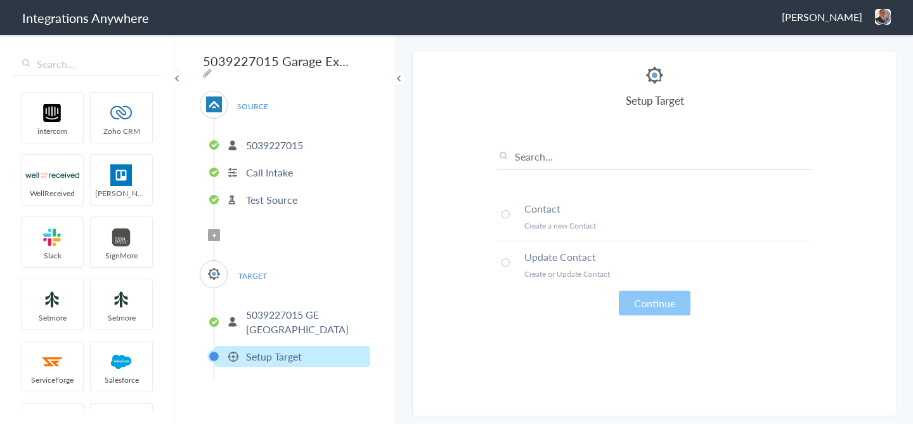
click at [555, 204] on h4 "Contact" at bounding box center [668, 208] width 289 height 15
click at [662, 319] on article "Select Account 5039227015 GE Organe County Rename Delete (a few seconds ago) 97…" at bounding box center [654, 233] width 317 height 339
click at [662, 303] on button "Continue" at bounding box center [655, 302] width 72 height 25
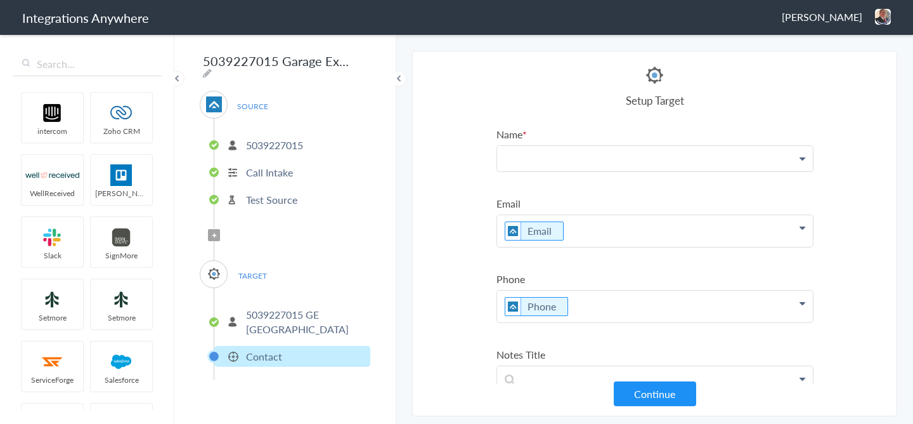
click at [544, 158] on p at bounding box center [655, 158] width 316 height 25
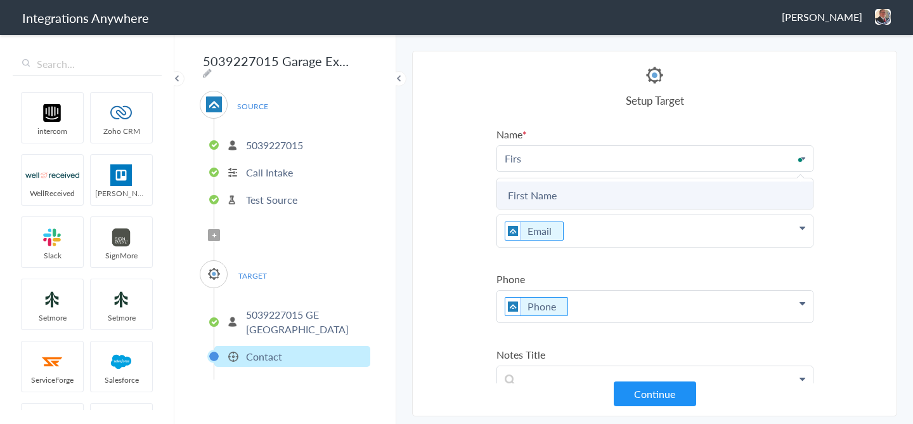
click at [548, 190] on link "First Name" at bounding box center [655, 194] width 316 height 27
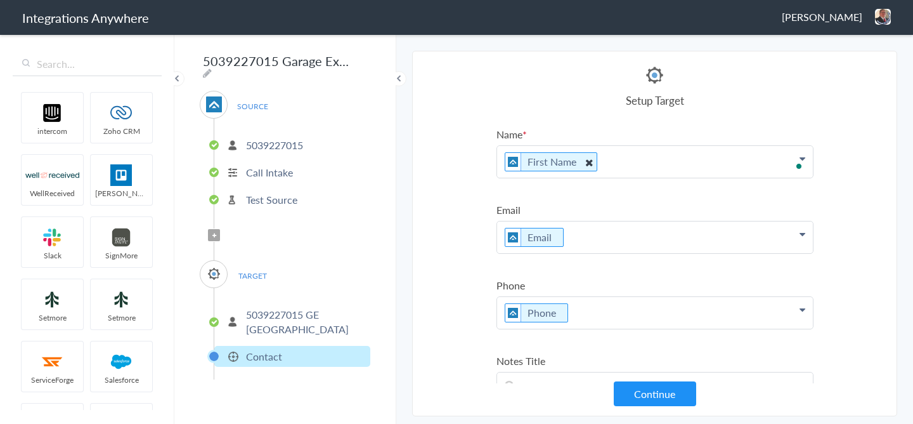
click at [591, 167] on icon "To enrich screen reader interactions, please activate Accessibility in Grammarl…" at bounding box center [588, 162] width 14 height 16
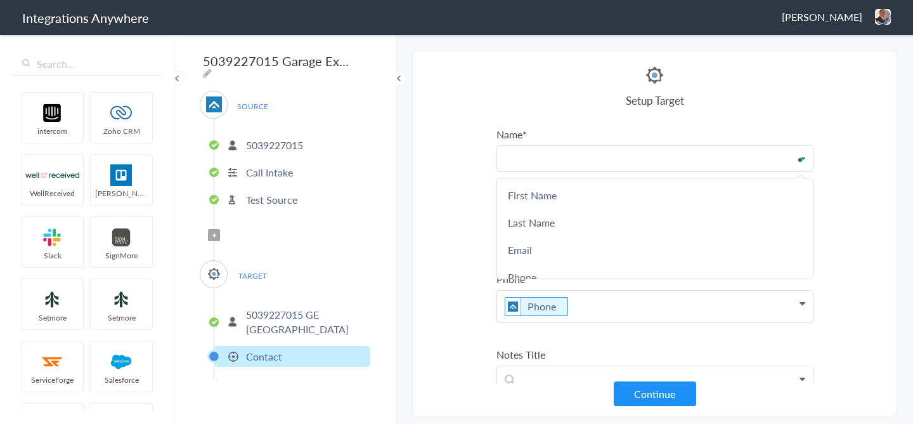
click at [579, 165] on p "To enrich screen reader interactions, please activate Accessibility in Grammarl…" at bounding box center [655, 158] width 316 height 25
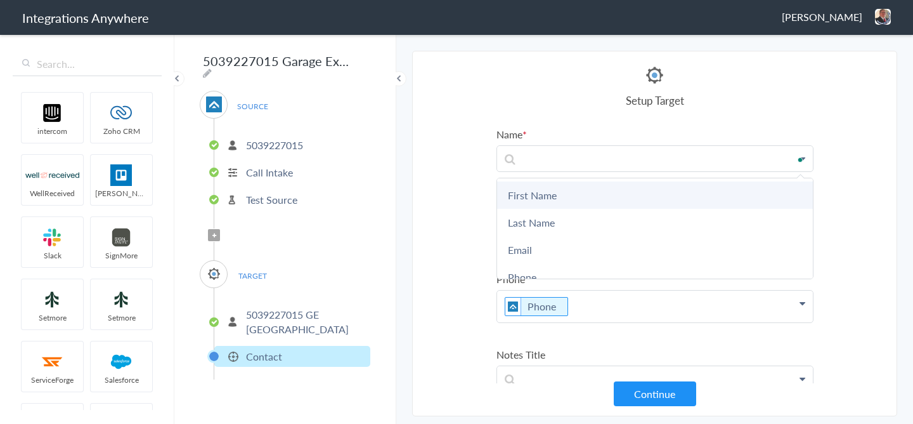
click at [562, 191] on link "First Name" at bounding box center [655, 194] width 316 height 27
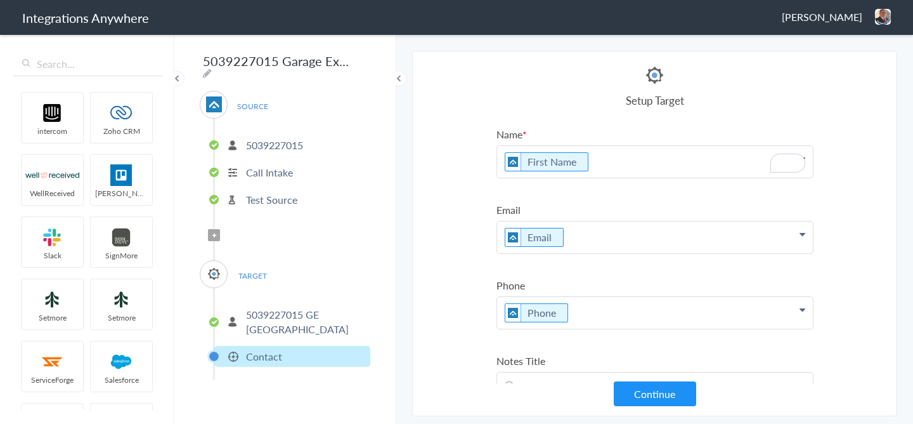
click at [645, 163] on p "First Name" at bounding box center [655, 162] width 316 height 32
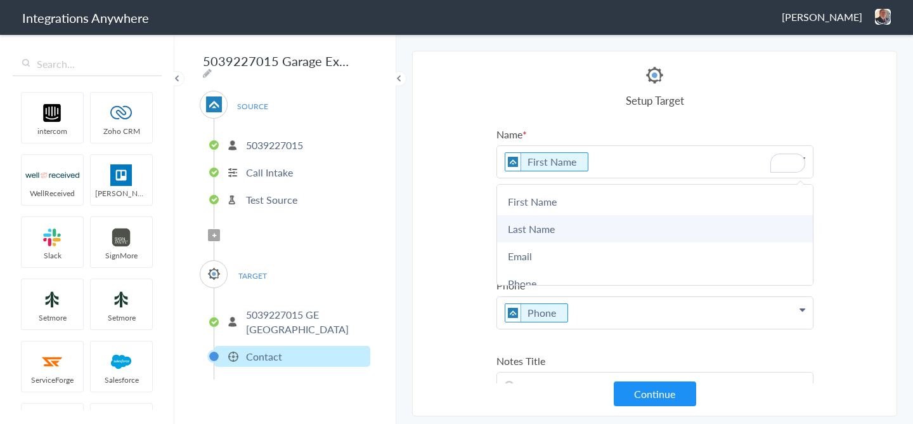
click at [595, 222] on link "Last Name" at bounding box center [655, 228] width 316 height 27
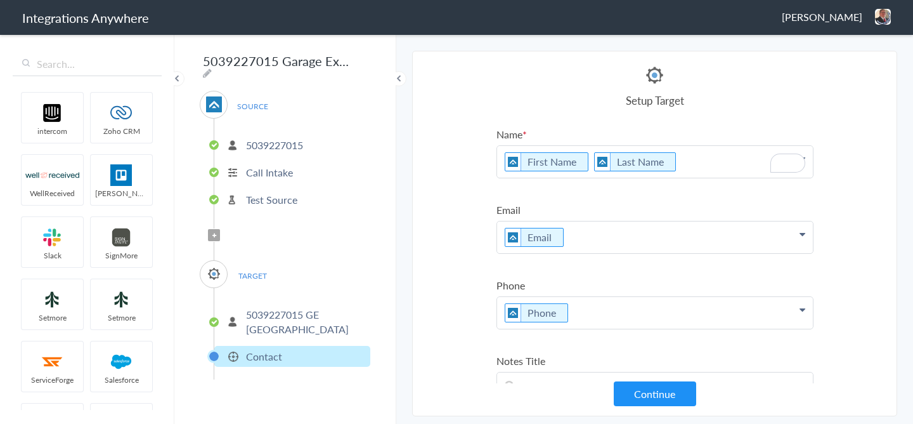
click at [587, 165] on p "First Name Last Name" at bounding box center [655, 162] width 316 height 32
click at [847, 201] on section "Select Account 2529669023 Rename Delete (5 days ago) 7043967894 Rename Delete (…" at bounding box center [654, 233] width 485 height 365
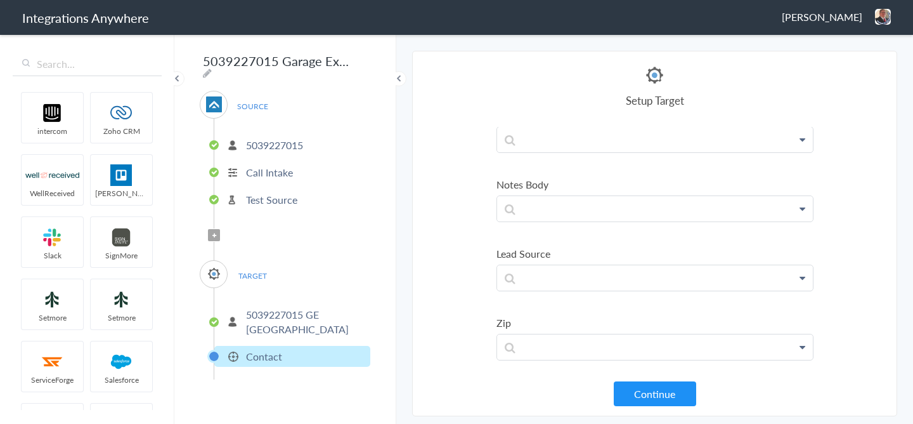
scroll to position [245, 0]
click at [549, 218] on p "To enrich screen reader interactions, please activate Accessibility in Grammarl…" at bounding box center [655, 209] width 316 height 25
paste p "To enrich screen reader interactions, please activate Accessibility in Grammarl…"
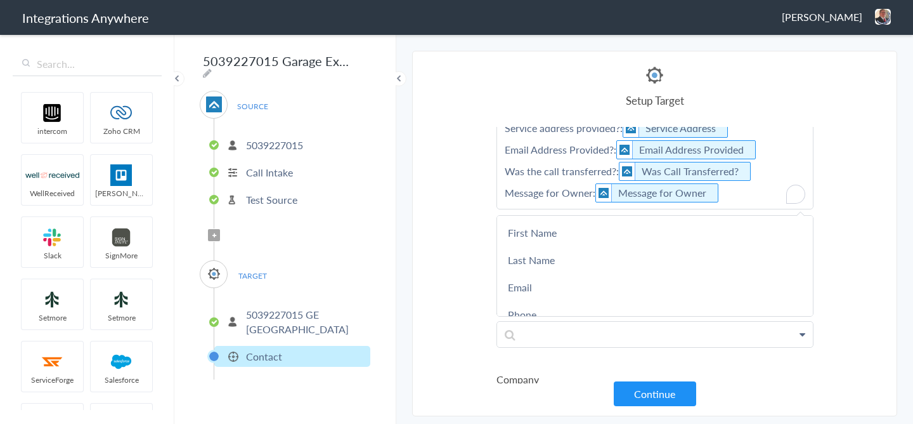
scroll to position [354, 0]
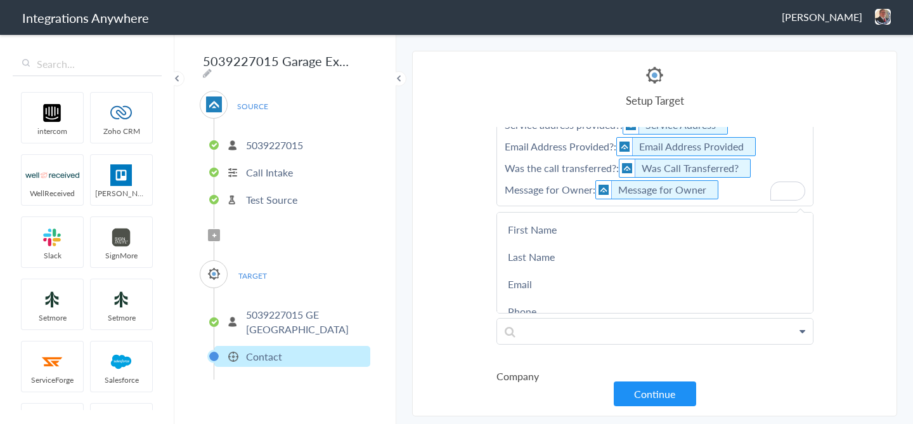
click at [845, 226] on section "Select Account 2529669023 Rename Delete (5 days ago) 7043967894 Rename Delete (…" at bounding box center [654, 233] width 485 height 365
click at [550, 273] on p at bounding box center [655, 261] width 316 height 25
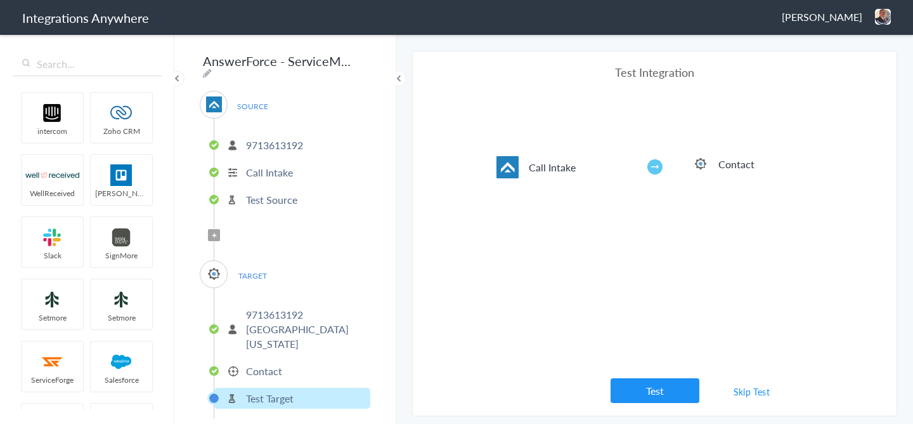
click at [212, 68] on icon at bounding box center [207, 73] width 9 height 10
click at [321, 63] on input "AnswerForce - ServiceMinder" at bounding box center [278, 61] width 157 height 24
drag, startPoint x: 337, startPoint y: 63, endPoint x: 152, endPoint y: 63, distance: 185.1
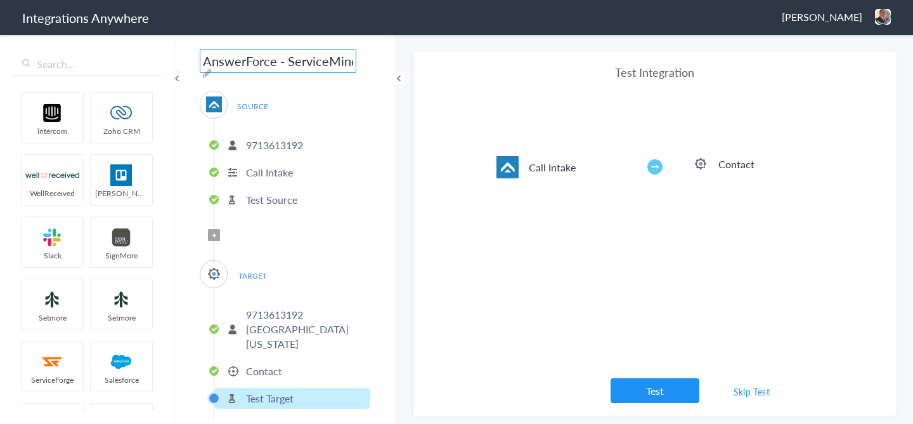
click at [152, 0] on body "Integrations Anywhere [PERSON_NAME] Logout Dashboard intercom Zoho CRM WellRece…" at bounding box center [456, 0] width 913 height 0
paste input "9713613192"
drag, startPoint x: 246, startPoint y: 62, endPoint x: 180, endPoint y: 61, distance: 65.9
click at [180, 61] on div "9713613192 Garage Experts of NW [US_STATE] AF to SM SOURCE [PHONE_NUMBER] Call …" at bounding box center [285, 228] width 222 height 391
click at [249, 61] on input "9713613192 Garage Experts of NW [US_STATE] AF to SM" at bounding box center [278, 61] width 157 height 24
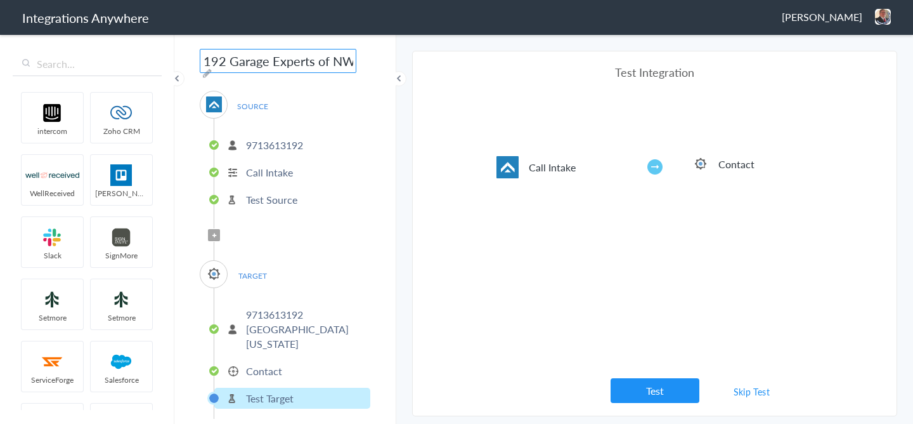
scroll to position [0, 176]
drag, startPoint x: 282, startPoint y: 62, endPoint x: 352, endPoint y: 70, distance: 70.2
click at [352, 70] on div "9713613192 Garage Experts of NW [US_STATE] AF to SM SOURCE [PHONE_NUMBER] Call …" at bounding box center [285, 228] width 222 height 391
type input "9713613192 Garage Experts of NW [US_STATE] AF to SM"
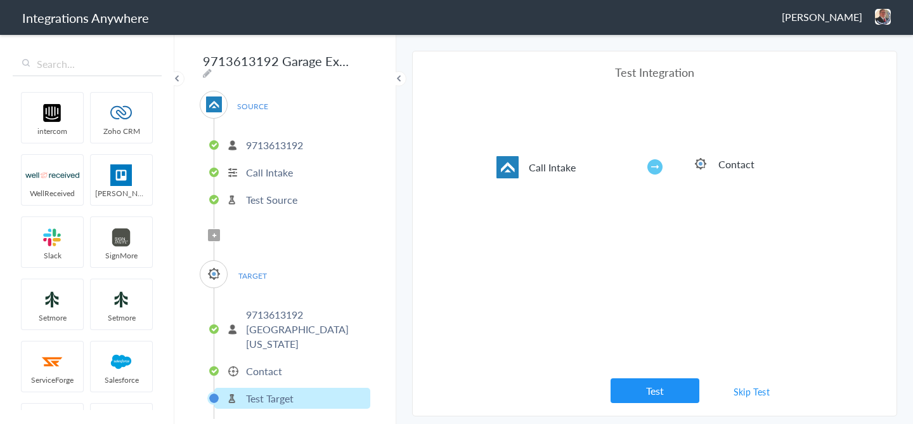
click at [401, 83] on span at bounding box center [398, 78] width 15 height 15
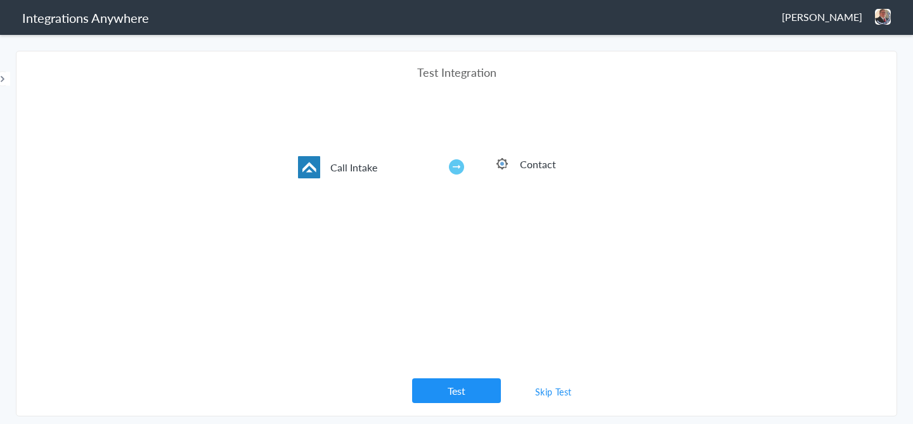
click at [4, 79] on span at bounding box center [2, 78] width 15 height 15
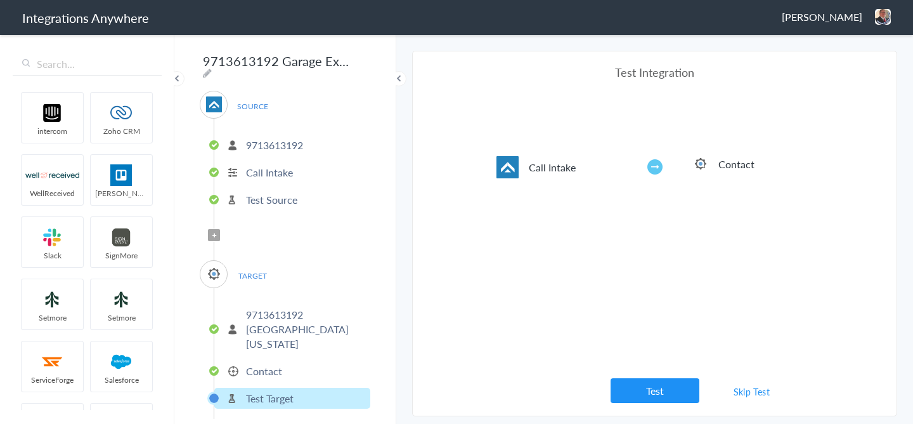
click at [742, 384] on link "Skip Test" at bounding box center [751, 391] width 67 height 23
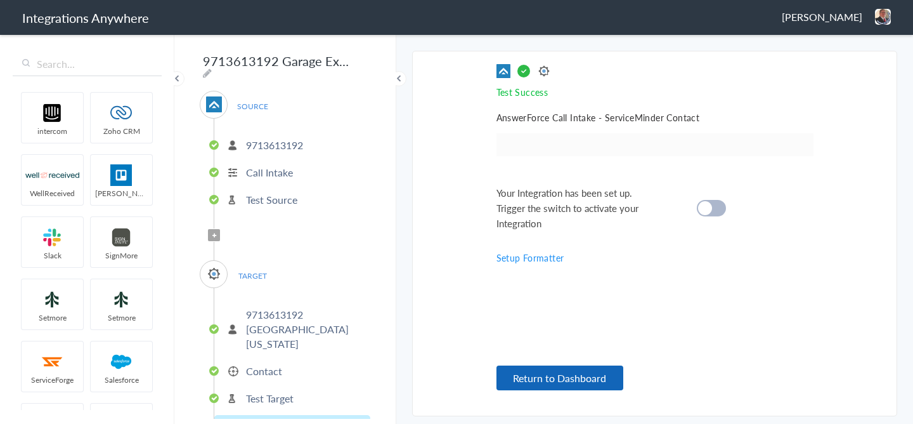
click at [538, 384] on button "Return to Dashboard" at bounding box center [559, 377] width 127 height 25
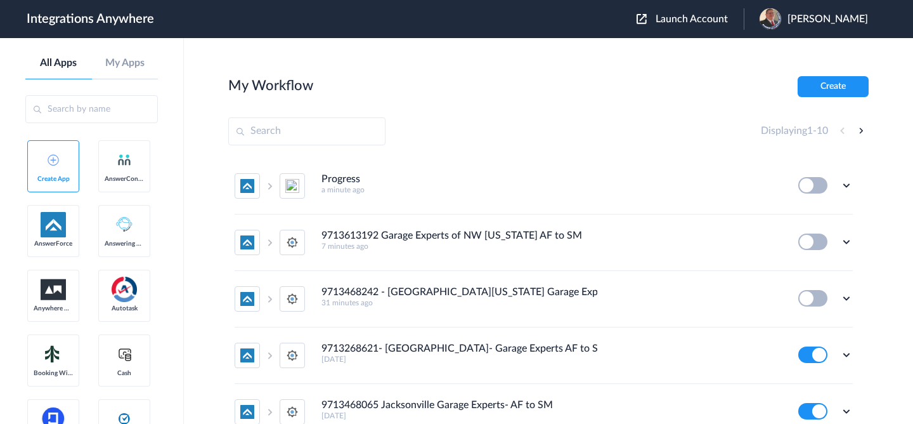
click at [708, 28] on div "Launch Account [PERSON_NAME] My Account Logout" at bounding box center [759, 19] width 244 height 22
click at [704, 19] on span "Launch Account" at bounding box center [692, 19] width 72 height 10
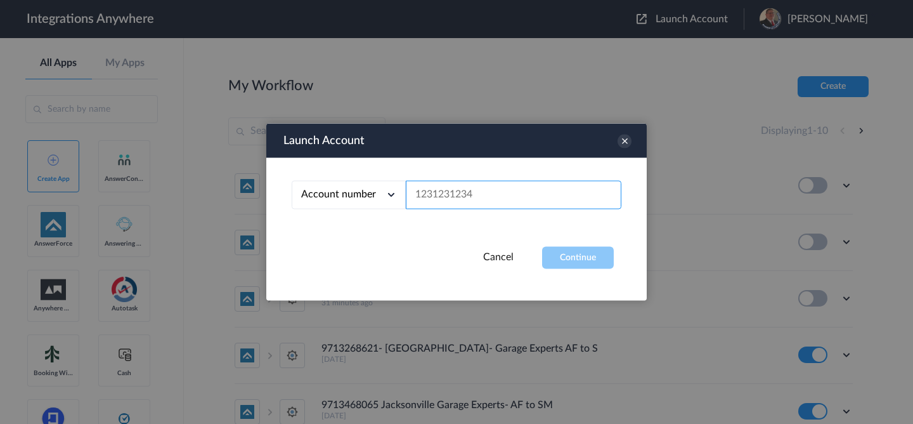
click at [504, 202] on input "text" at bounding box center [514, 195] width 216 height 29
paste input "9713613192"
type input "9713613192"
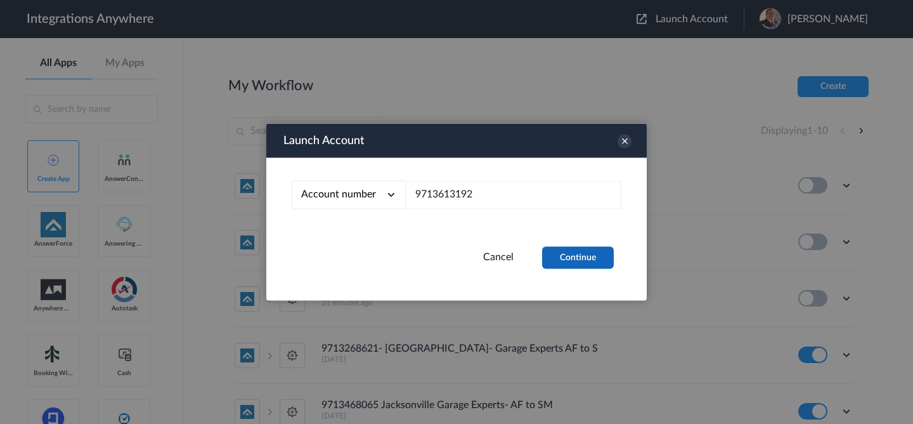
click at [575, 247] on button "Continue" at bounding box center [578, 258] width 72 height 22
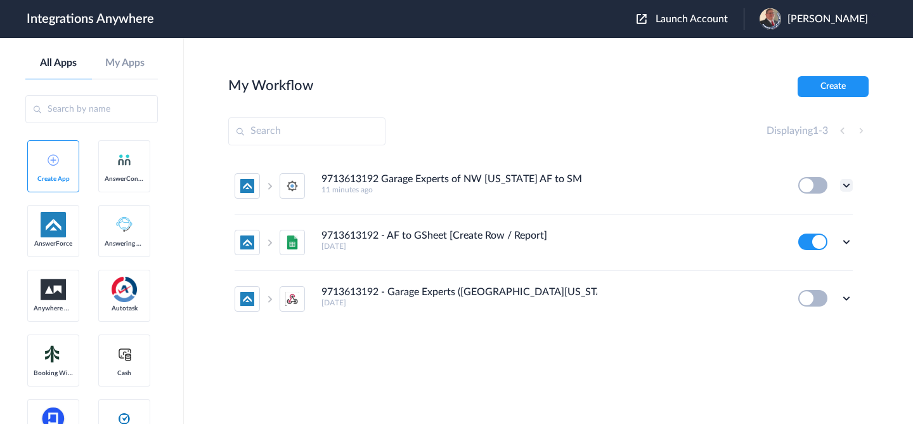
click at [846, 185] on icon at bounding box center [846, 185] width 13 height 13
click at [794, 216] on link "Edit" at bounding box center [795, 214] width 30 height 9
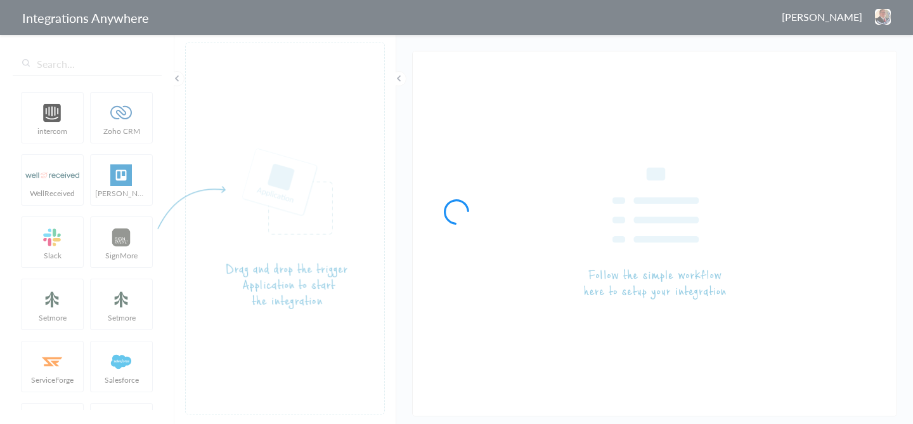
type input "9713613192 Garage Experts of NW [US_STATE] AF to SM"
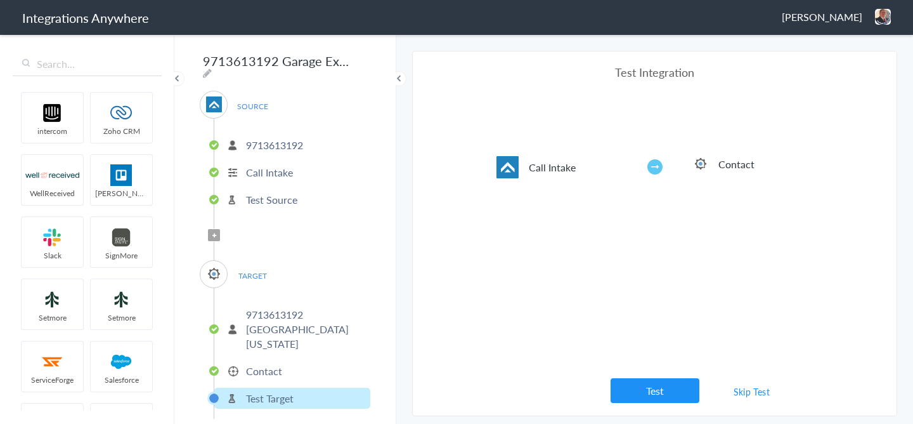
click at [284, 360] on li "Contact" at bounding box center [292, 370] width 156 height 21
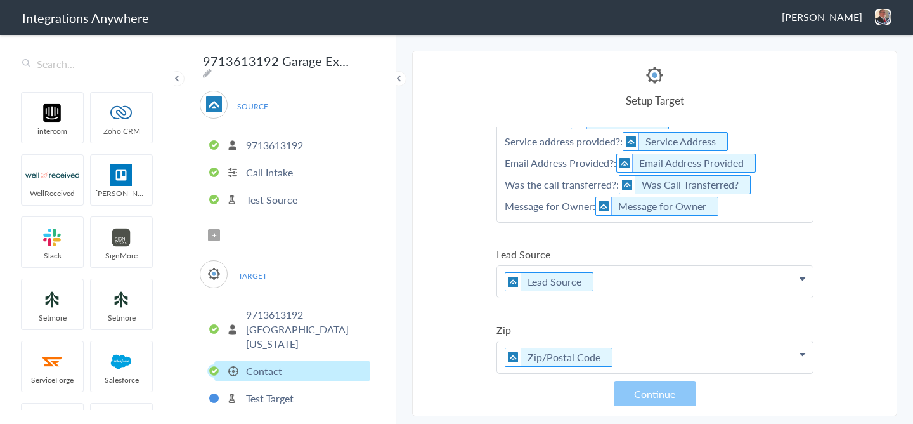
scroll to position [288, 0]
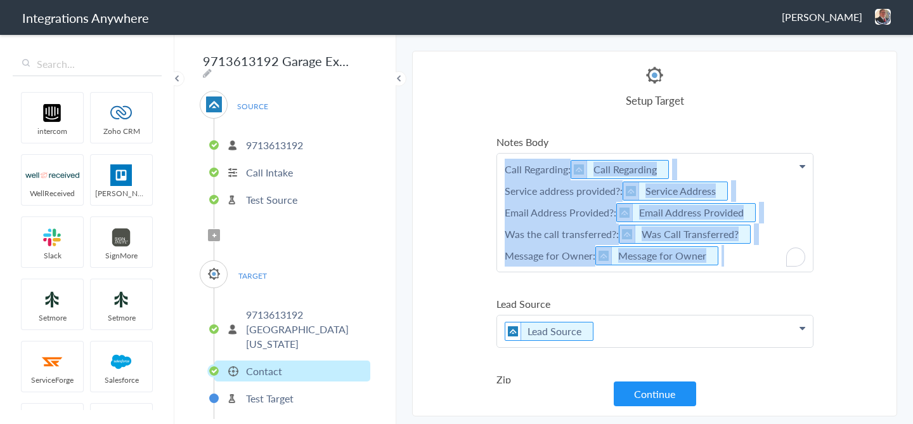
drag, startPoint x: 733, startPoint y: 262, endPoint x: 490, endPoint y: 162, distance: 262.7
click at [490, 162] on section "Select Account 2529669023 Rename Delete ([DATE]) 7043967894 Rename Delete ([DAT…" at bounding box center [654, 233] width 485 height 365
copy p "Call Regarding: Call Regarding Service address provided?: Service Address Email…"
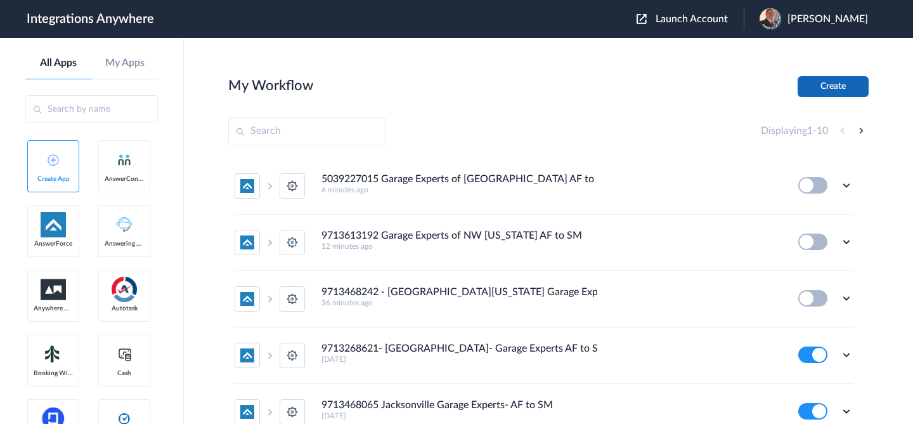
click at [824, 81] on button "Create" at bounding box center [833, 86] width 71 height 21
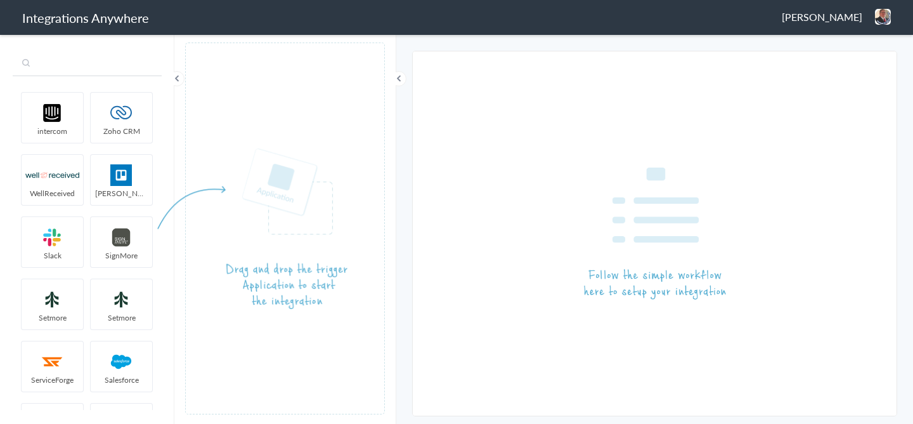
click at [79, 63] on input "text" at bounding box center [87, 64] width 149 height 24
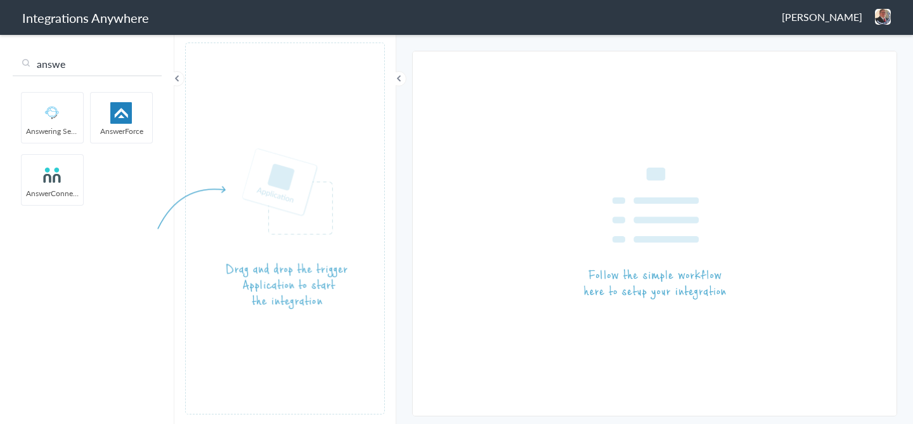
type input "answe"
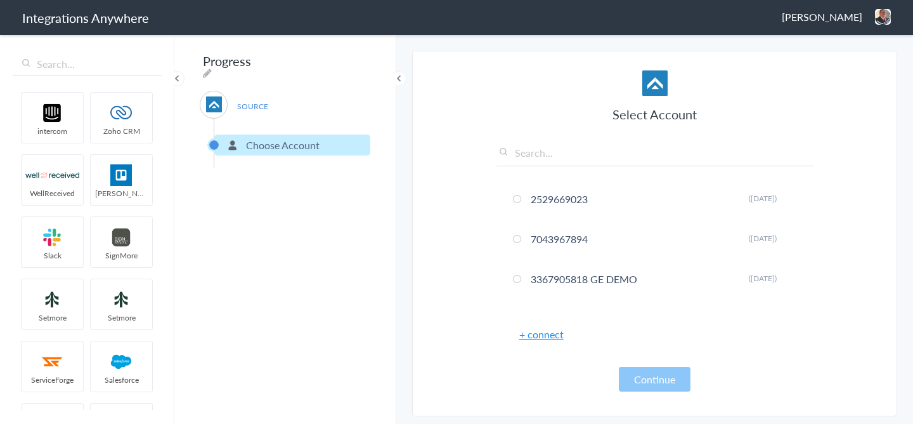
click at [526, 143] on div "Select Account 2529669023 Rename Delete (5 days ago) 7043967894 Rename Delete (…" at bounding box center [654, 230] width 317 height 321
click at [533, 159] on input "text" at bounding box center [654, 155] width 317 height 21
paste input "5039227070"
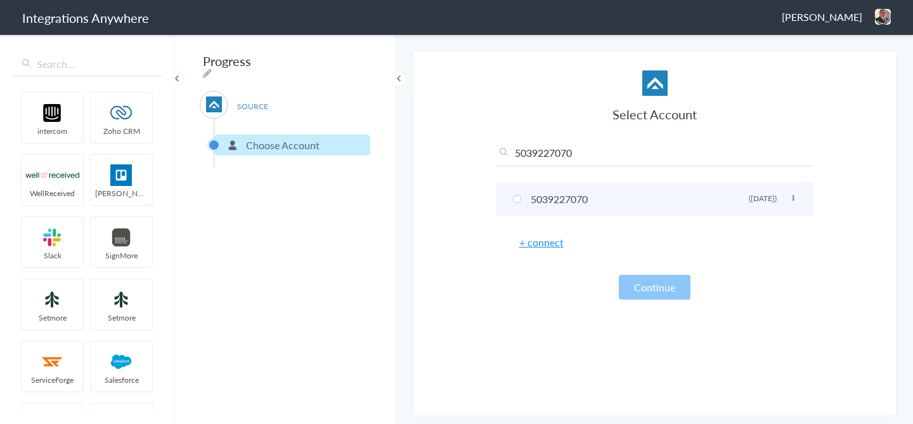
type input "5039227070"
click at [531, 196] on li "5039227070 Rename Delete (6 months ago)" at bounding box center [654, 199] width 317 height 34
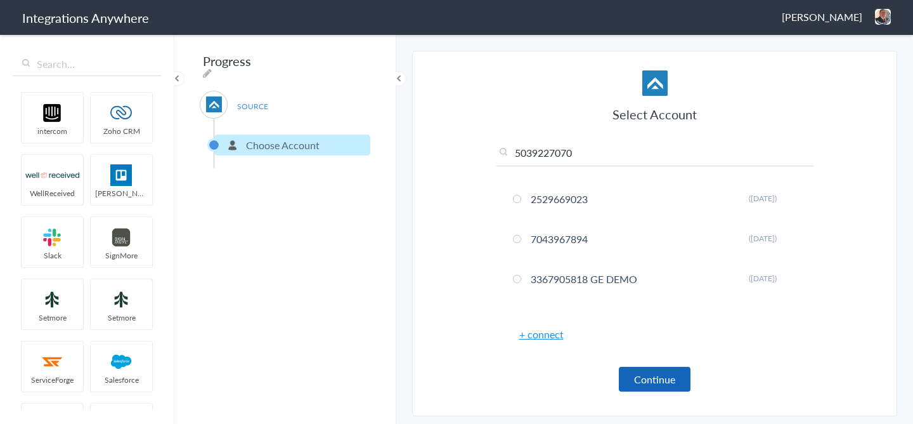
click at [649, 382] on button "Continue" at bounding box center [655, 378] width 72 height 25
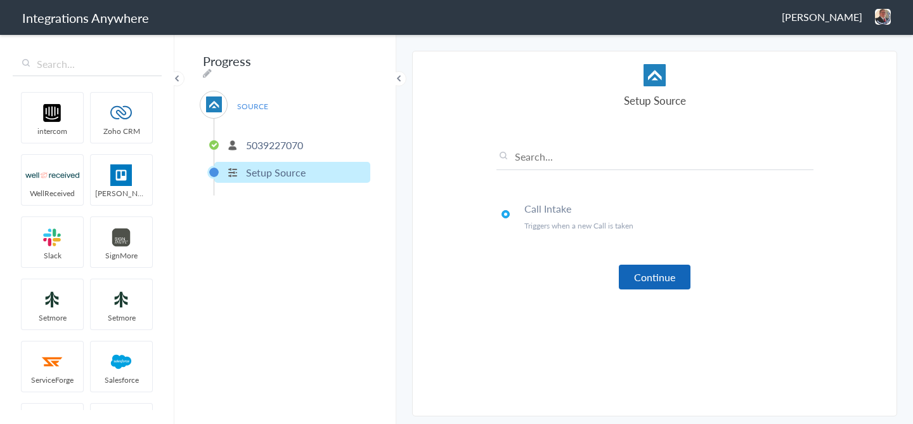
click at [673, 285] on button "Continue" at bounding box center [655, 276] width 72 height 25
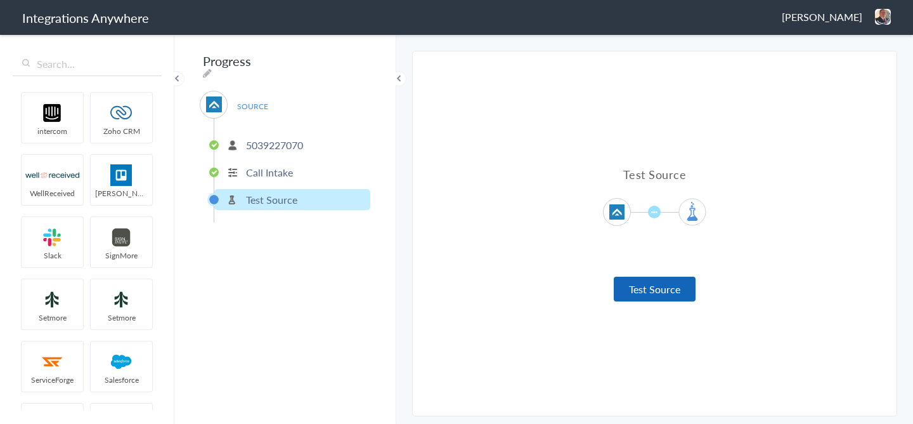
click at [652, 297] on button "Test Source" at bounding box center [655, 288] width 82 height 25
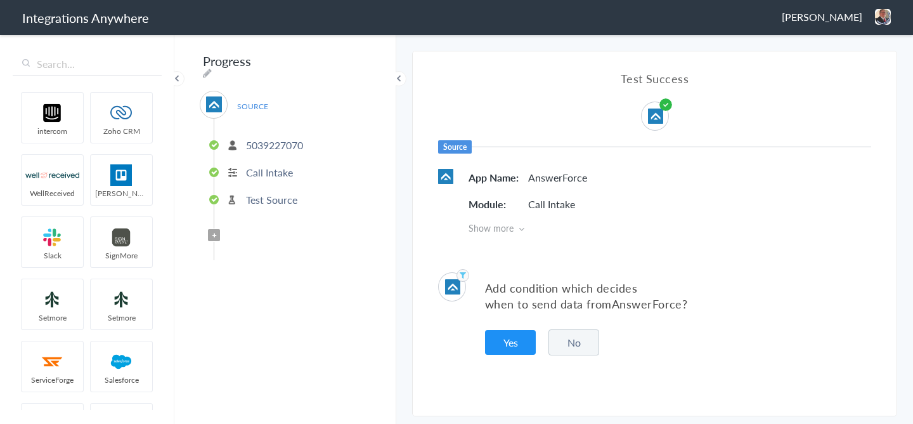
click at [595, 330] on button "No" at bounding box center [573, 342] width 51 height 26
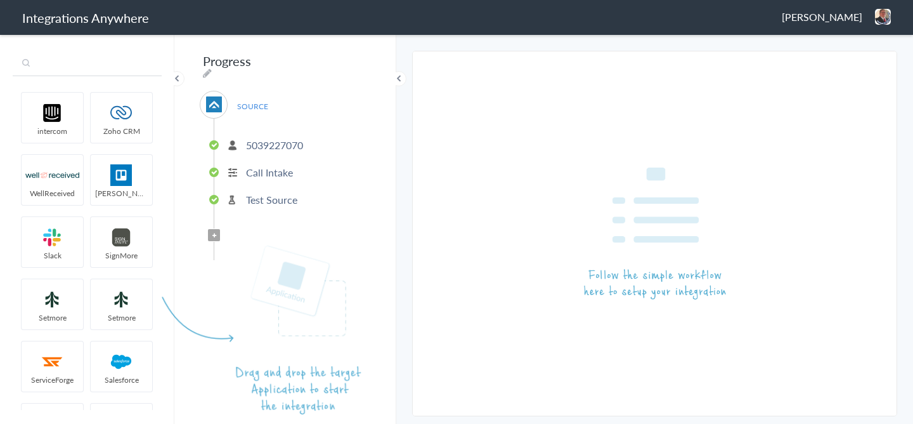
click at [102, 74] on input "text" at bounding box center [87, 64] width 149 height 24
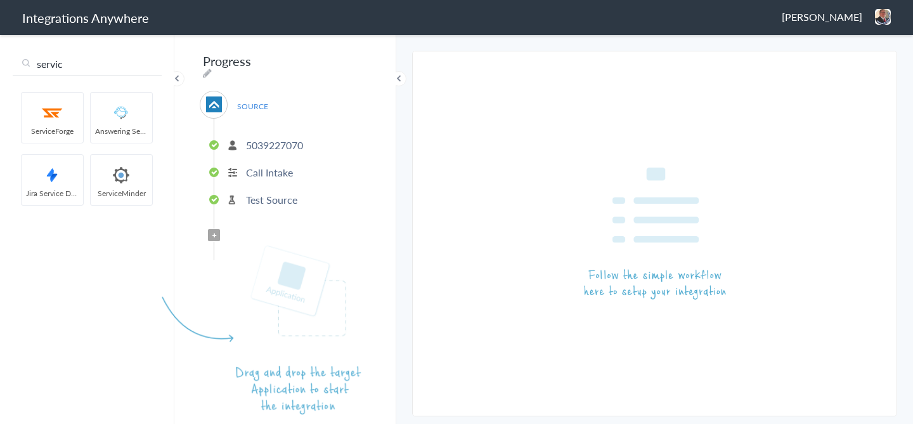
type input "servic"
drag, startPoint x: 127, startPoint y: 180, endPoint x: 221, endPoint y: 280, distance: 136.4
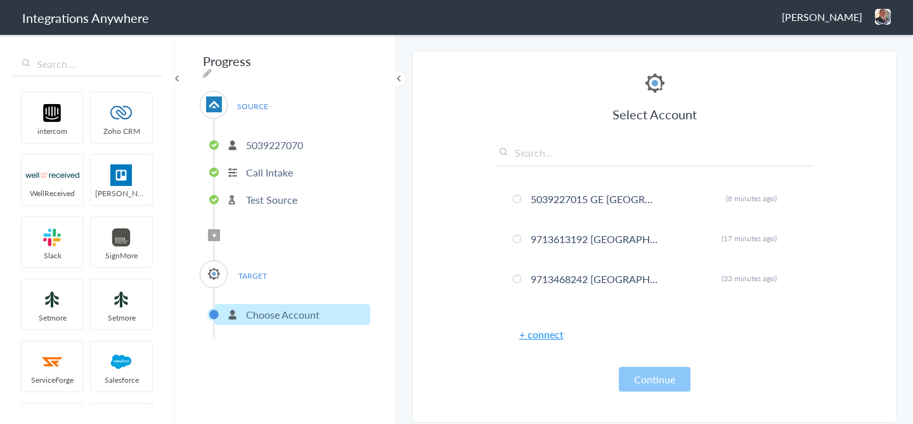
click at [566, 160] on input "text" at bounding box center [654, 155] width 317 height 21
paste input "5039227070"
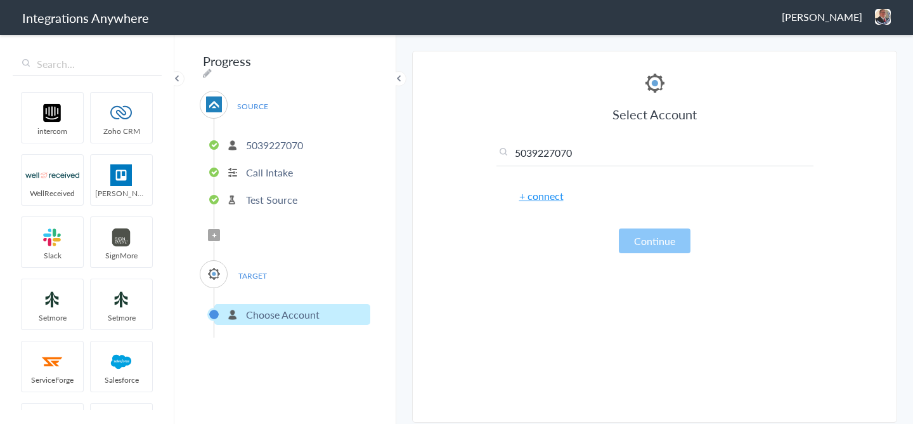
type input "5039227070"
click at [554, 197] on link "+ connect" at bounding box center [541, 195] width 44 height 15
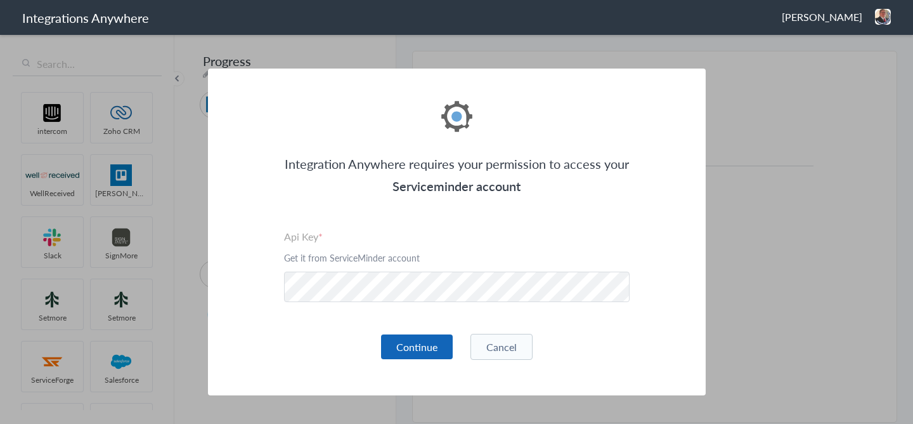
click at [410, 340] on button "Continue" at bounding box center [417, 346] width 72 height 25
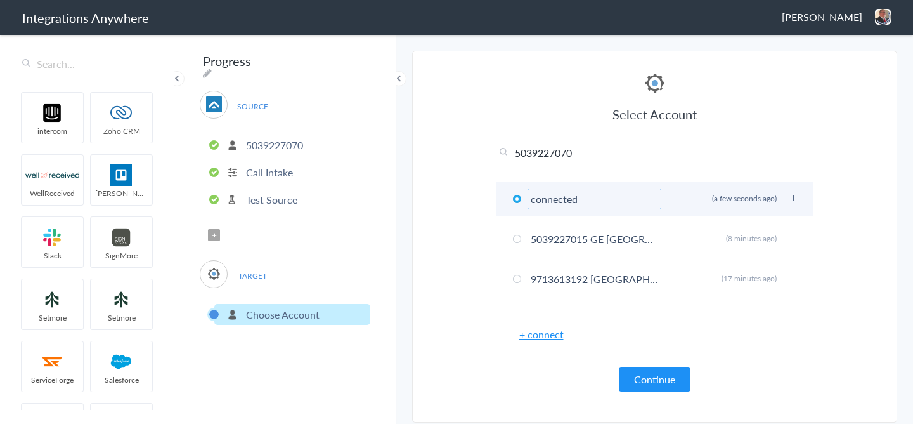
drag, startPoint x: 597, startPoint y: 197, endPoint x: 501, endPoint y: 197, distance: 95.1
click at [501, 197] on li "connected Rename Delete (a few seconds ago)" at bounding box center [654, 199] width 317 height 34
paste input "5039227070"
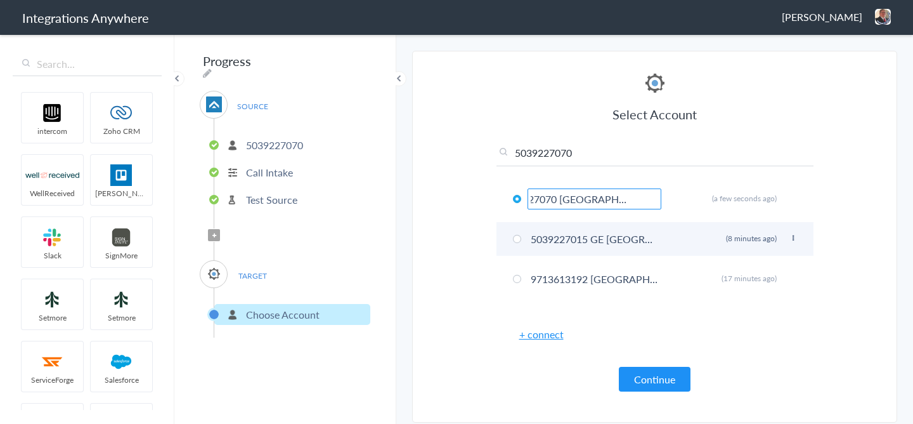
scroll to position [0, 42]
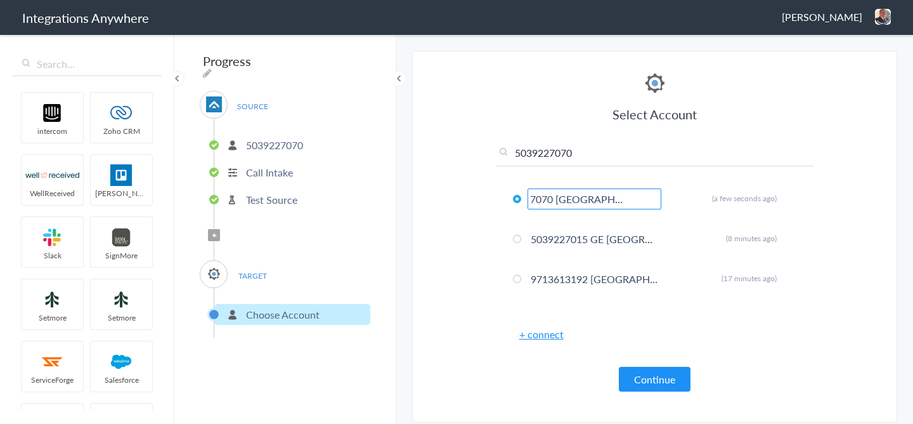
type input "5039227070 [GEOGRAPHIC_DATA]"
click at [842, 295] on section "Select Account 2529669023 Rename Delete ([DATE]) 7043967894 Rename Delete ([DAT…" at bounding box center [654, 237] width 485 height 372
click at [619, 373] on button "Continue" at bounding box center [655, 378] width 72 height 25
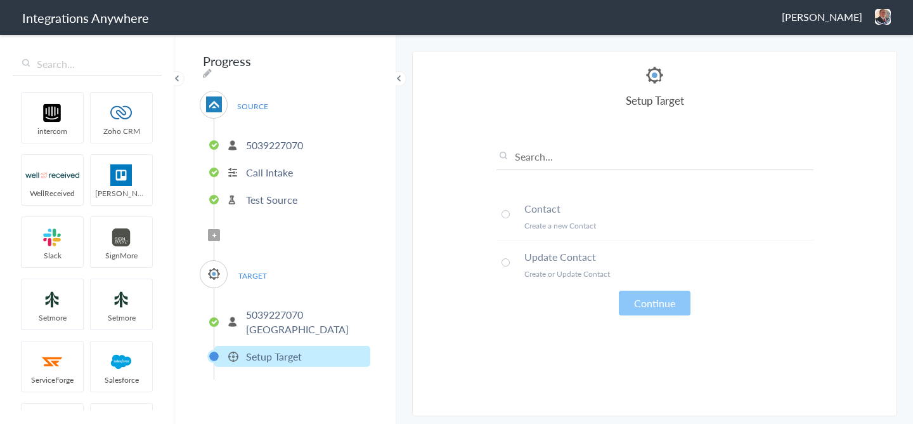
click at [278, 138] on p "5039227070" at bounding box center [274, 145] width 57 height 15
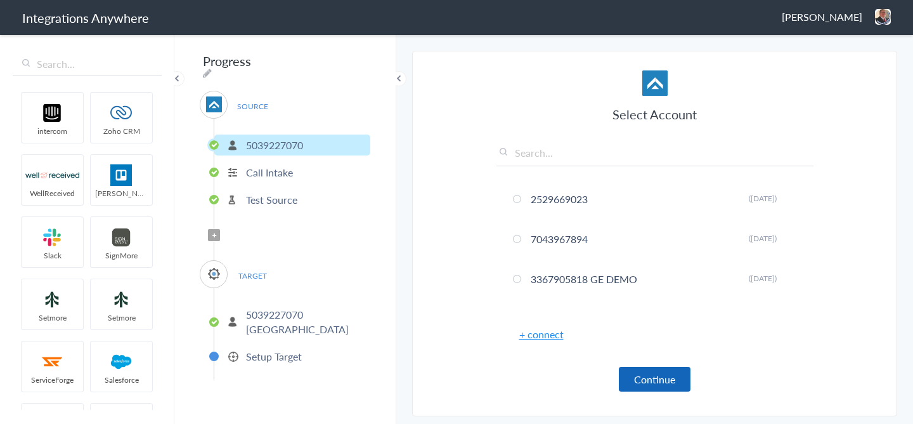
click at [656, 385] on button "Continue" at bounding box center [655, 378] width 72 height 25
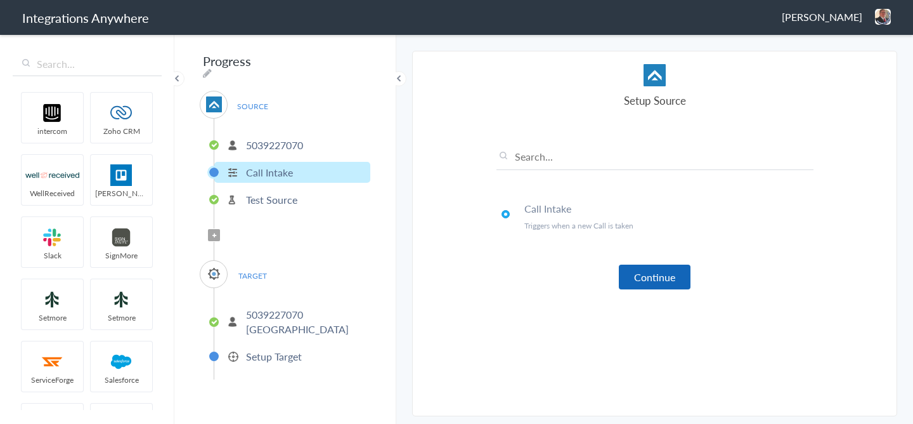
click at [671, 277] on button "Continue" at bounding box center [655, 276] width 72 height 25
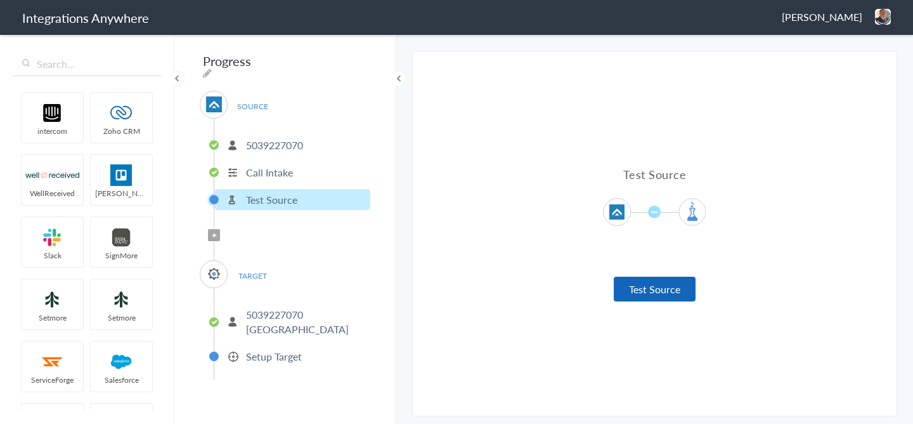
click at [654, 292] on button "Test Source" at bounding box center [655, 288] width 82 height 25
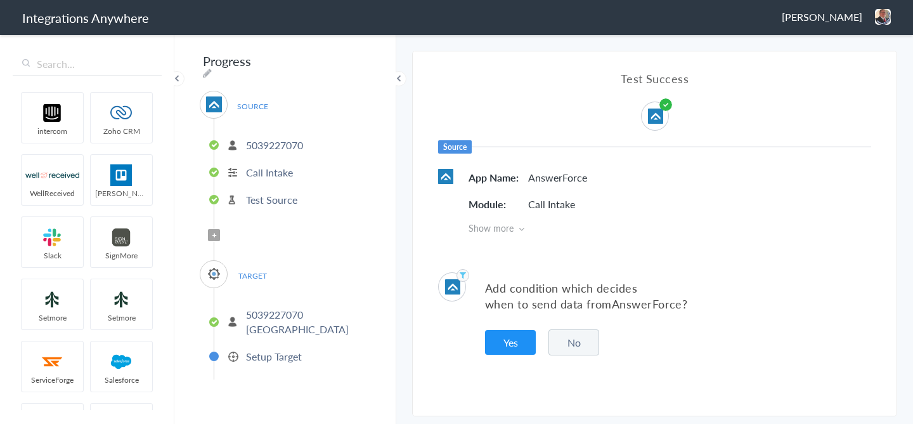
click at [576, 346] on button "No" at bounding box center [573, 342] width 51 height 26
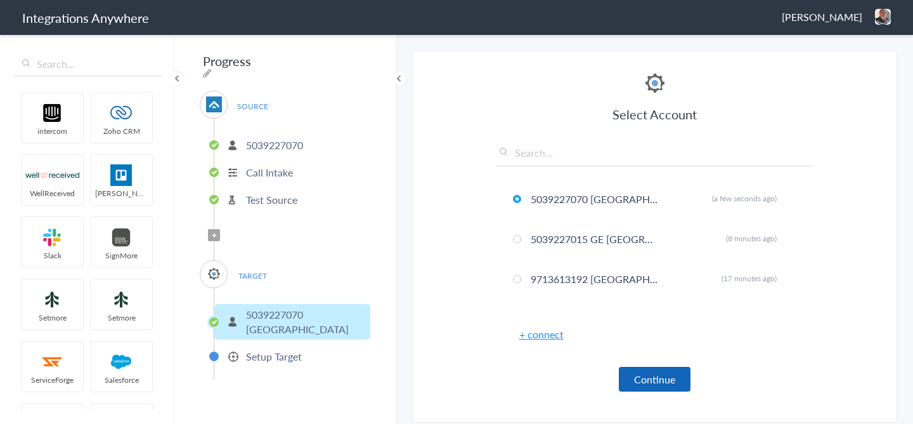
click at [656, 370] on button "Continue" at bounding box center [655, 378] width 72 height 25
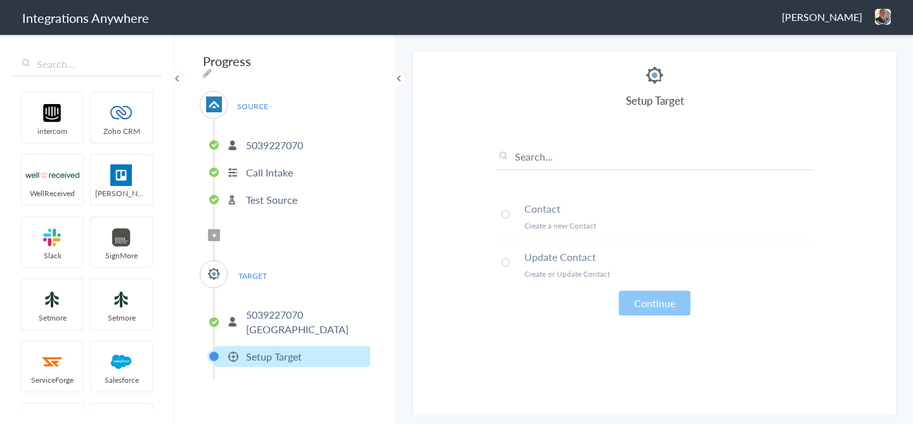
click at [544, 229] on p "Create a new Contact" at bounding box center [668, 225] width 289 height 11
click at [682, 310] on button "Continue" at bounding box center [655, 302] width 72 height 25
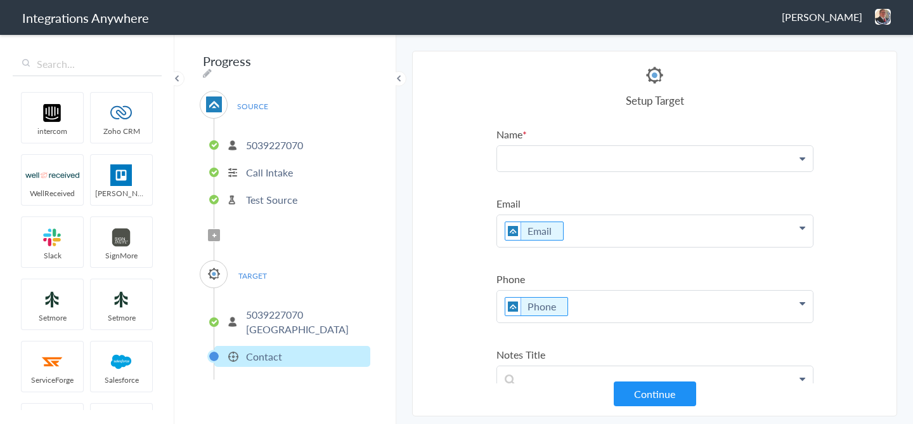
click at [555, 152] on p at bounding box center [655, 158] width 316 height 25
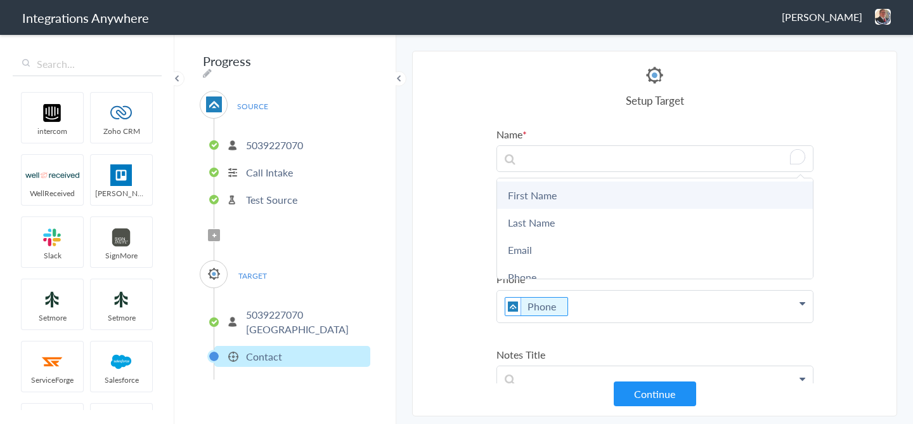
click at [553, 205] on link "First Name" at bounding box center [655, 194] width 316 height 27
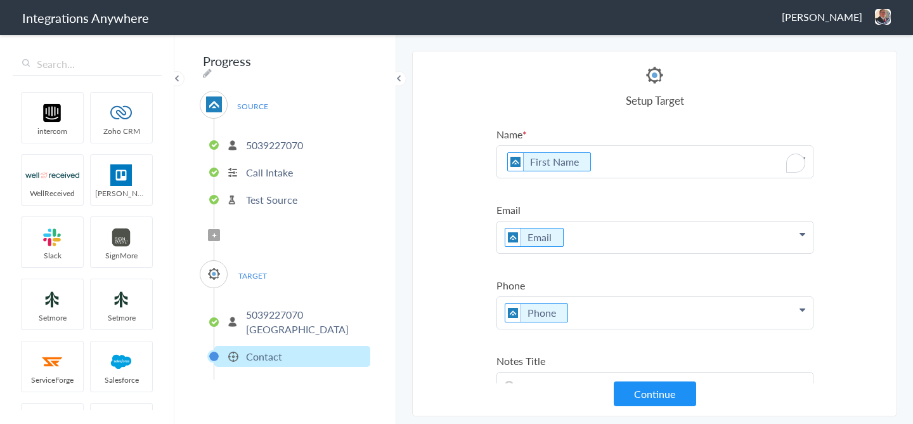
click at [618, 167] on p "First Name" at bounding box center [655, 162] width 316 height 32
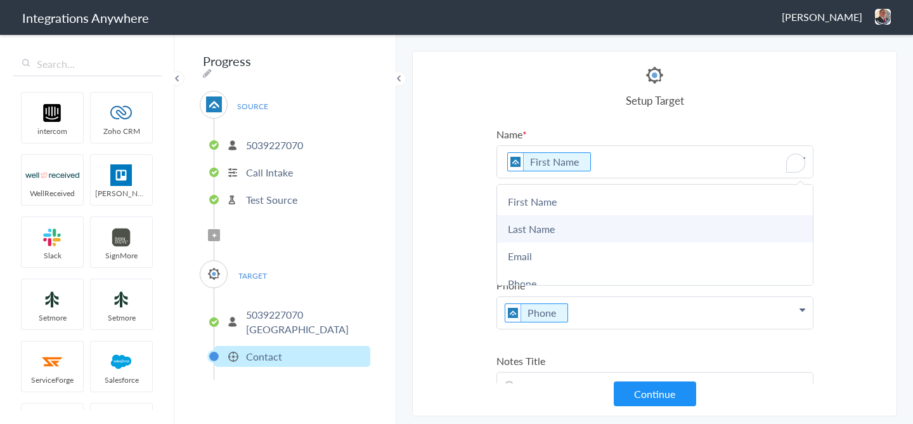
click at [595, 217] on link "Last Name" at bounding box center [655, 228] width 316 height 27
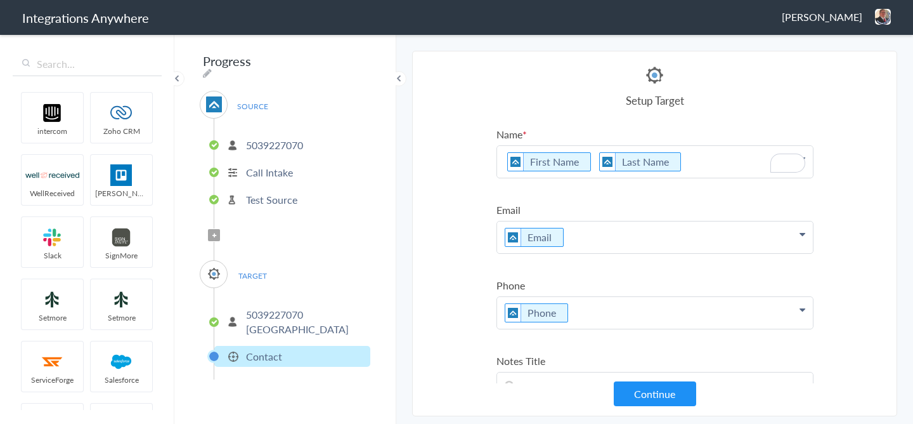
click at [591, 160] on p "First Name Last Name" at bounding box center [655, 162] width 316 height 32
click at [814, 112] on section "Select Account 2529669023 Rename Delete (5 days ago) 7043967894 Rename Delete (…" at bounding box center [654, 233] width 485 height 365
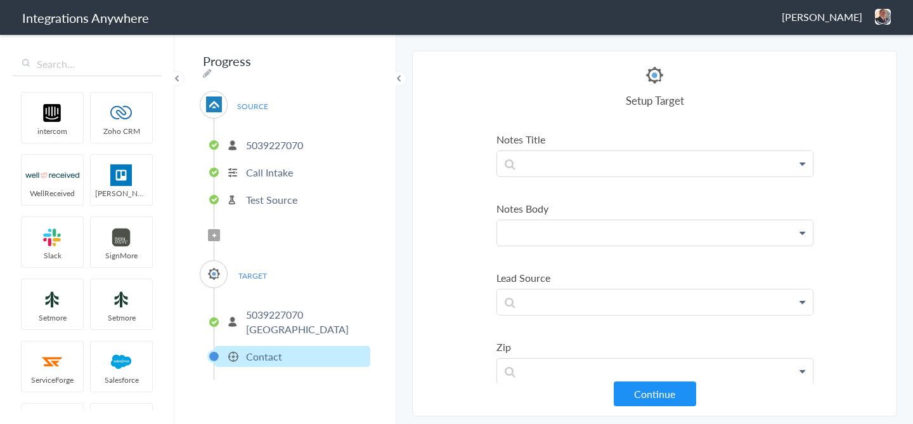
click at [557, 235] on p at bounding box center [655, 232] width 316 height 25
click at [565, 211] on Body "Notes Body" at bounding box center [654, 208] width 317 height 15
click at [541, 159] on ul "Name First Name Last Name First Name Last Name Email Phone Account Name Email A…" at bounding box center [654, 192] width 317 height 893
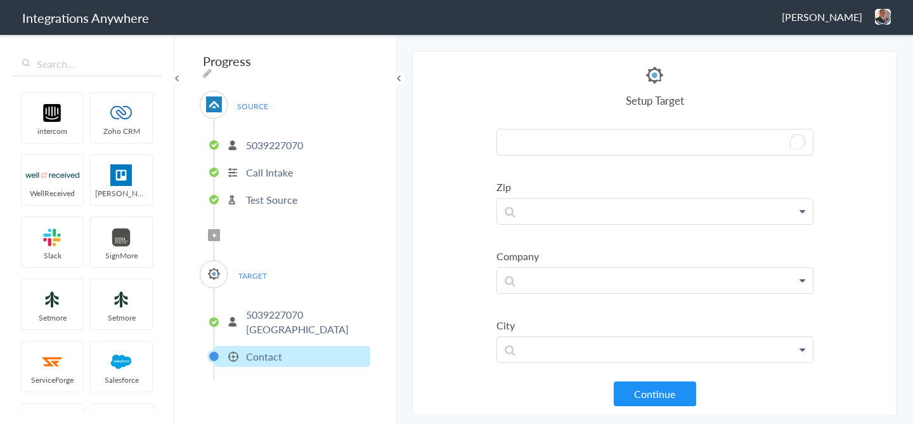
click at [541, 150] on p "To enrich screen reader interactions, please activate Accessibility in Grammarl…" at bounding box center [655, 141] width 316 height 25
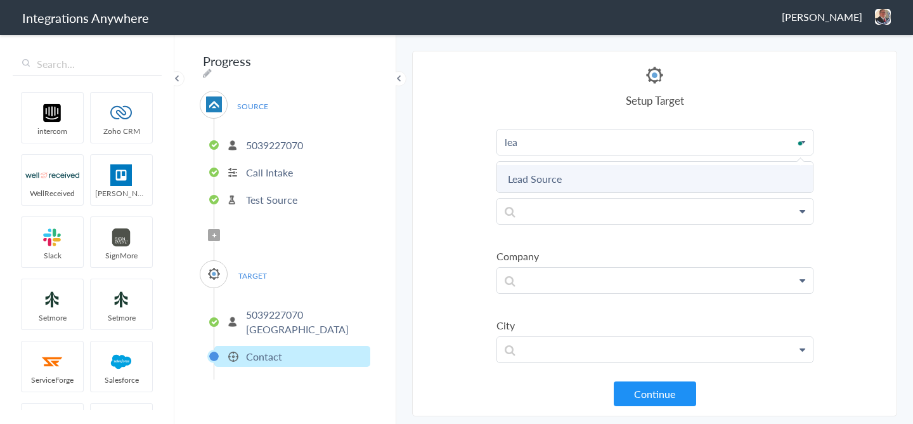
click at [545, 174] on link "Lead Source" at bounding box center [655, 178] width 316 height 27
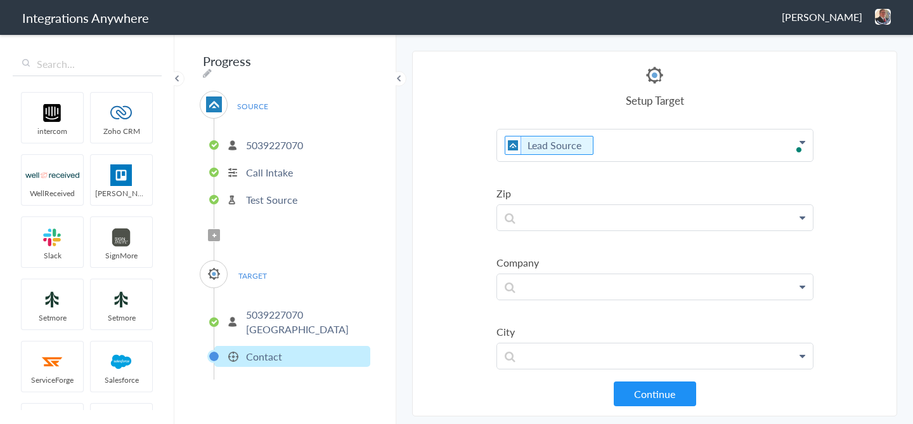
scroll to position [381, 0]
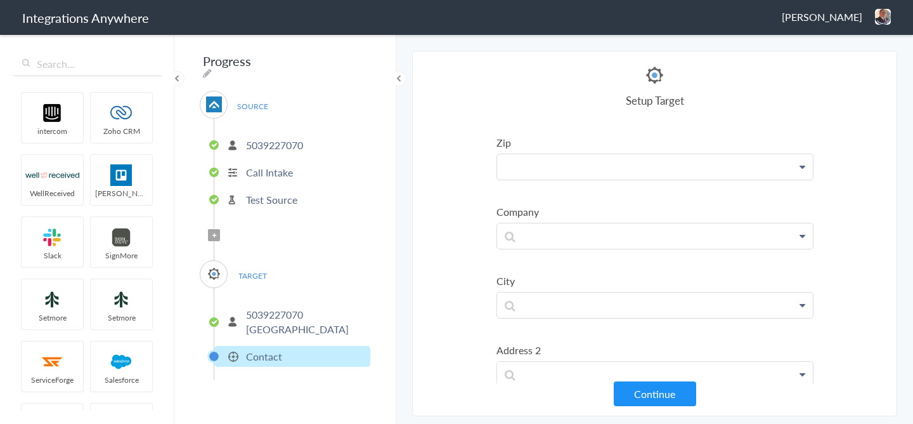
click at [545, 174] on p at bounding box center [655, 166] width 316 height 25
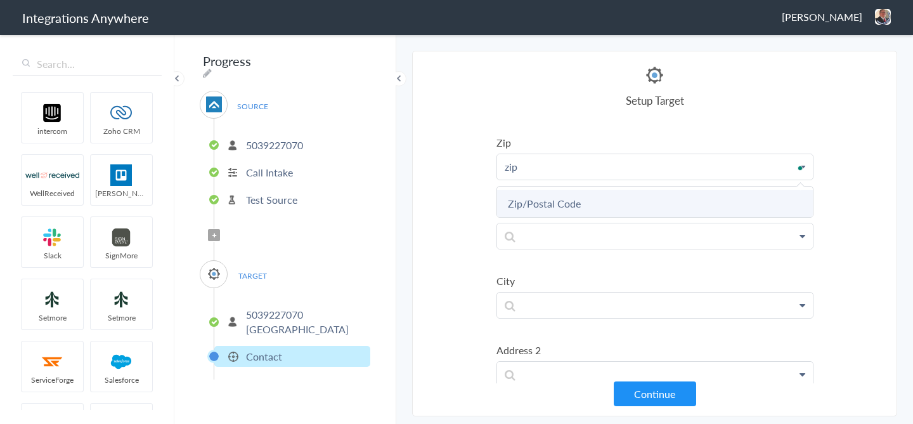
click at [538, 205] on link "Zip/Postal Code" at bounding box center [655, 203] width 316 height 27
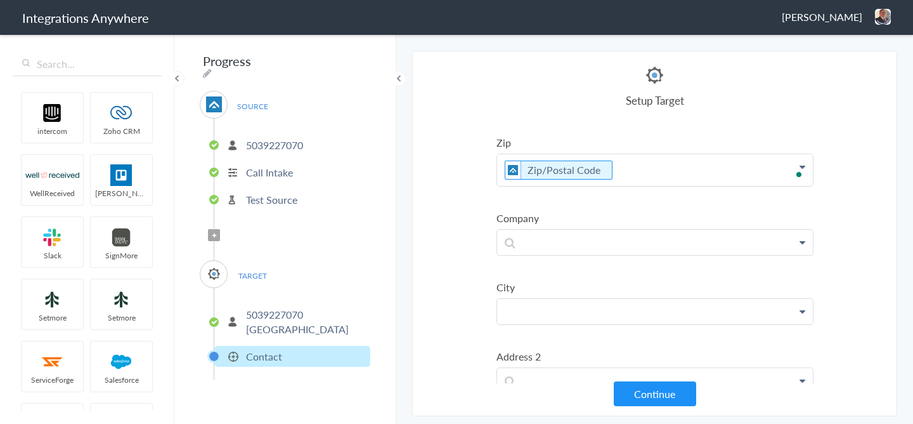
click at [524, 318] on p at bounding box center [655, 311] width 316 height 25
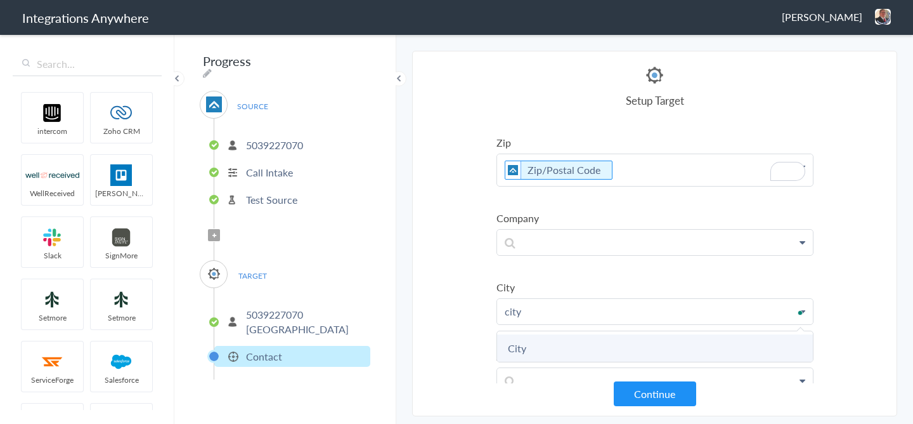
click at [538, 346] on link "City" at bounding box center [655, 347] width 316 height 27
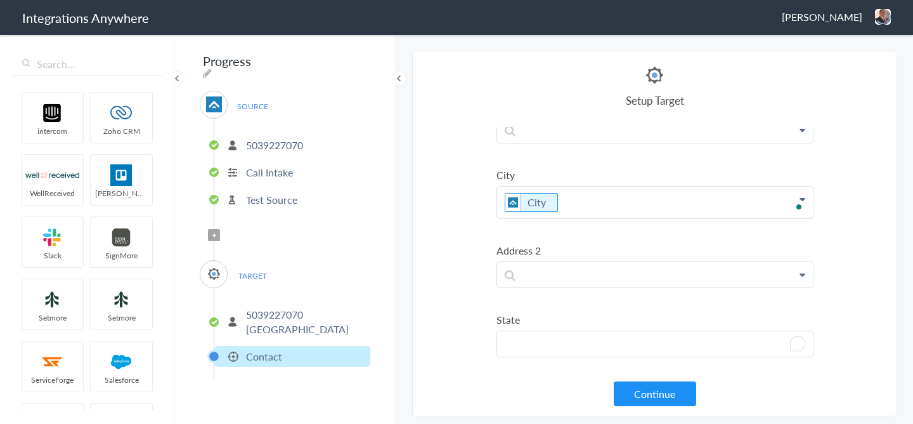
click at [533, 333] on p "To enrich screen reader interactions, please activate Accessibility in Grammarl…" at bounding box center [655, 343] width 316 height 25
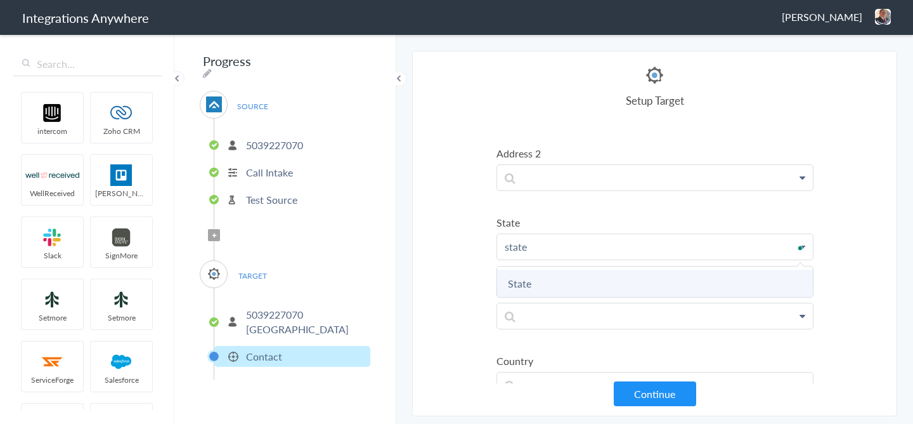
click at [537, 288] on link "State" at bounding box center [655, 282] width 316 height 27
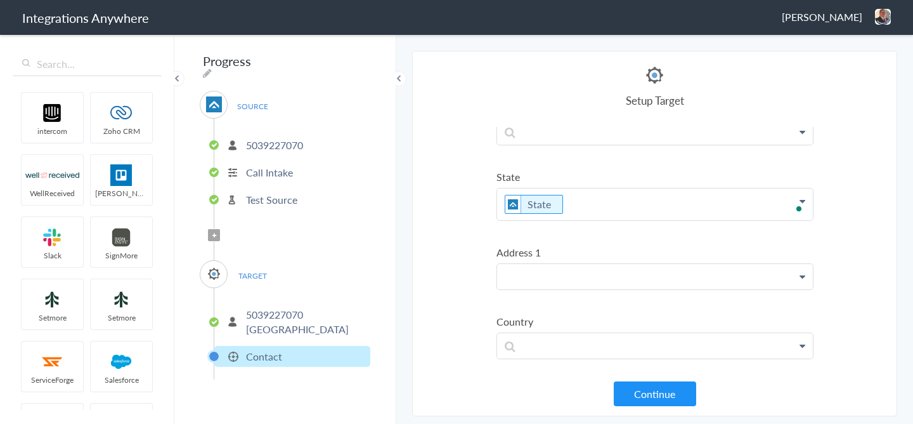
click at [544, 274] on p at bounding box center [655, 276] width 316 height 25
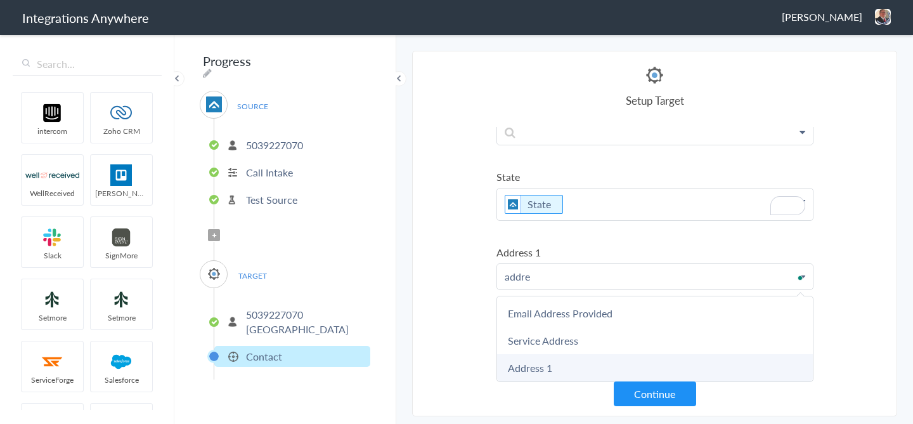
click at [540, 364] on link "Address 1" at bounding box center [655, 367] width 316 height 27
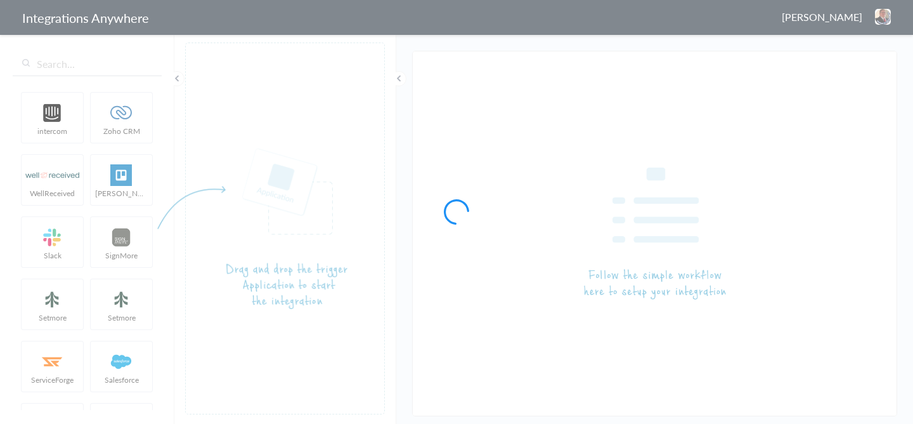
type input "5039227015 Garage Experts of [GEOGRAPHIC_DATA] AF to SM"
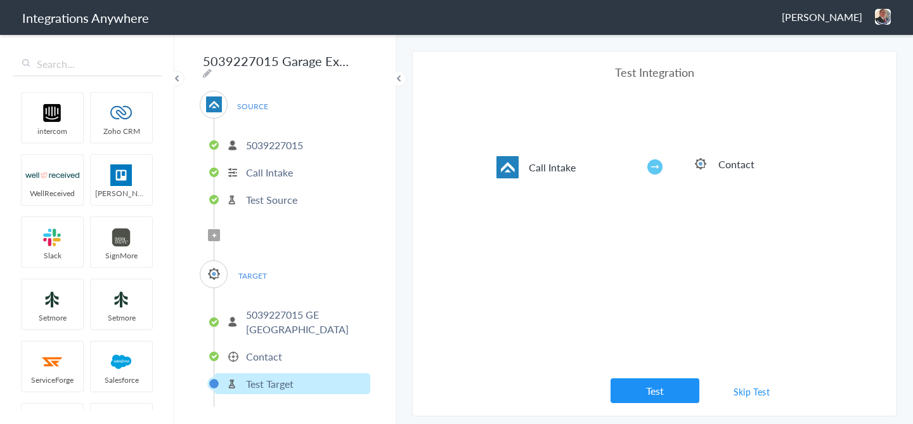
click at [257, 349] on p "Contact" at bounding box center [264, 356] width 36 height 15
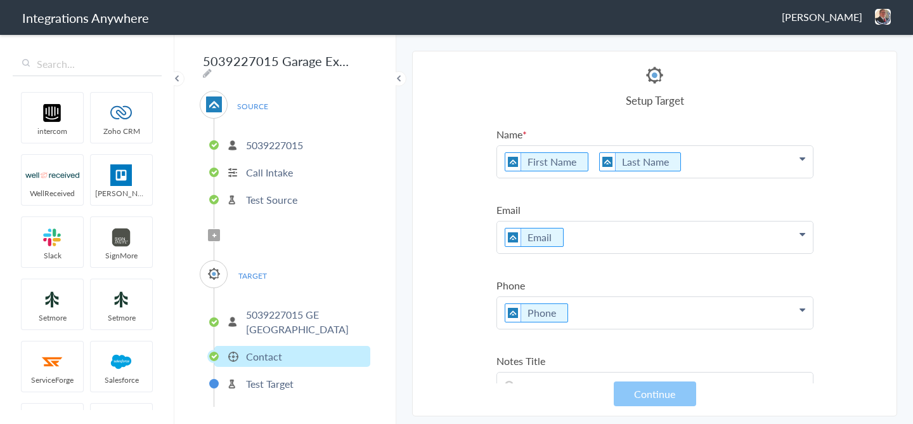
scroll to position [259, 0]
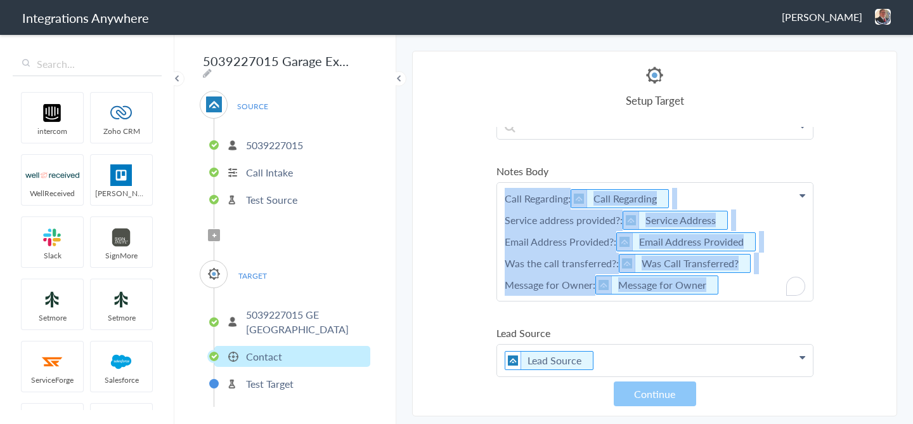
drag, startPoint x: 715, startPoint y: 286, endPoint x: 488, endPoint y: 183, distance: 249.4
click at [488, 183] on section "Select Account 2529669023 Rename Delete ([DATE]) 7043967894 Rename Delete ([DAT…" at bounding box center [654, 233] width 485 height 365
copy p "Call Regarding: Call Regarding Service address provided?: Service Address Email…"
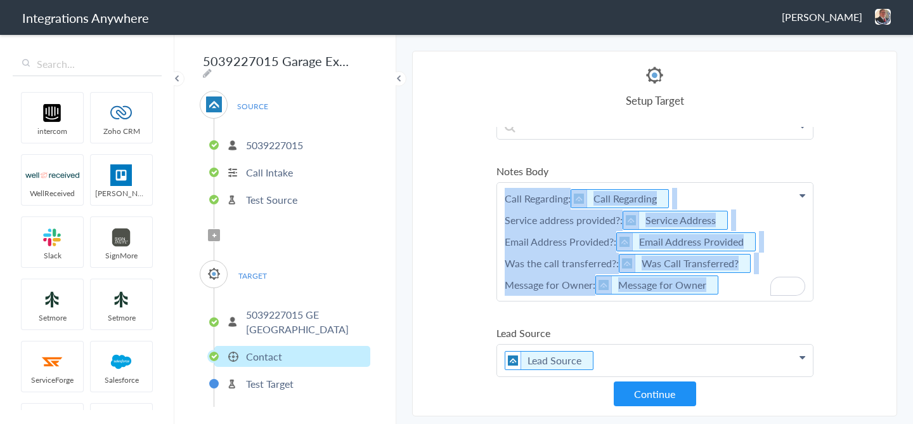
copy p "Call Regarding: Call Regarding Service address provided?: Service Address Email…"
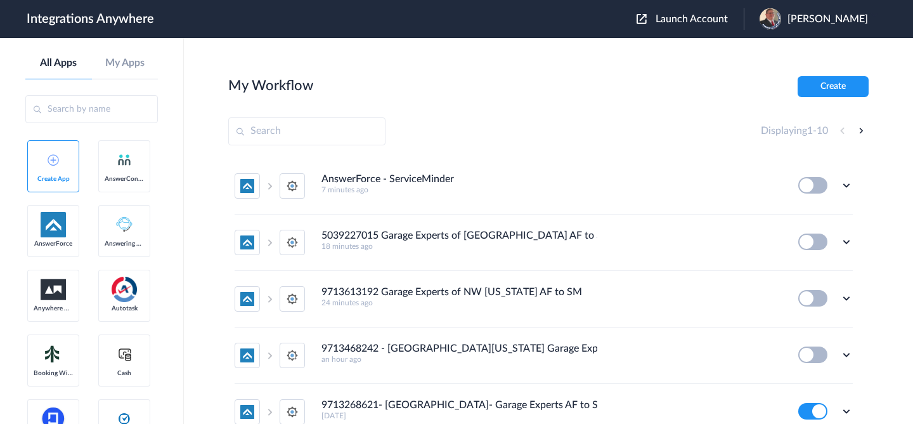
click at [671, 18] on span "Launch Account" at bounding box center [692, 19] width 72 height 10
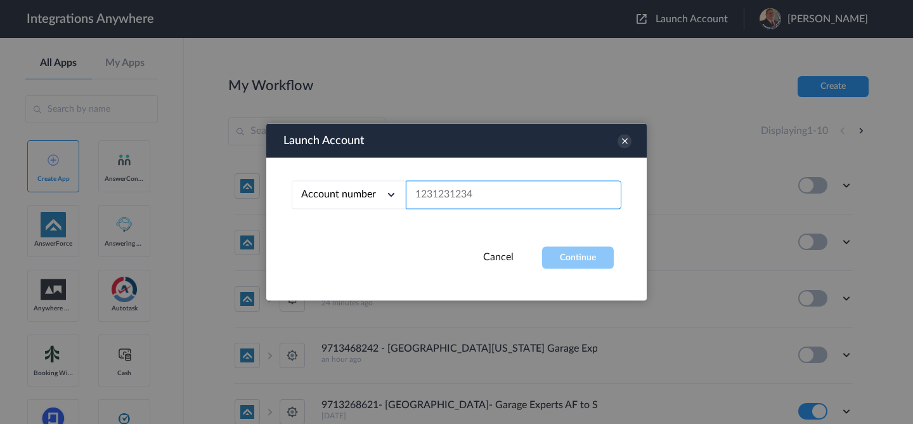
click at [522, 204] on input "text" at bounding box center [514, 195] width 216 height 29
paste input "5039227070"
type input "5039227070"
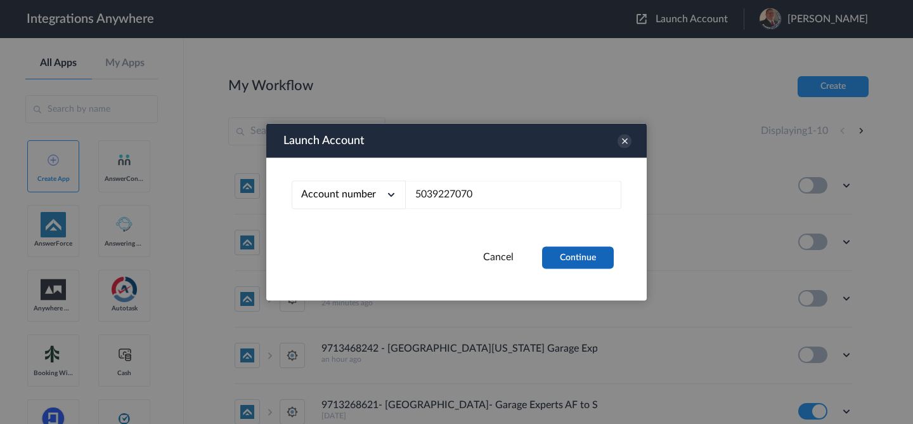
click at [567, 256] on button "Continue" at bounding box center [578, 258] width 72 height 22
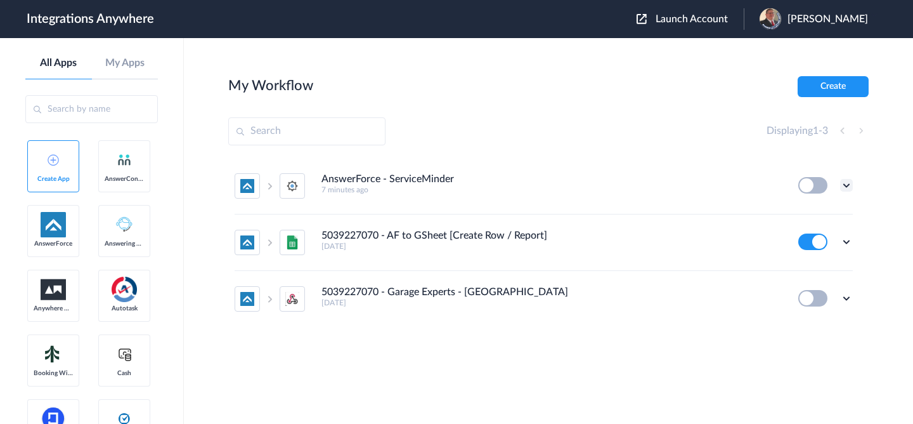
click at [851, 179] on icon at bounding box center [846, 185] width 13 height 13
click at [817, 214] on li "Edit" at bounding box center [811, 214] width 82 height 23
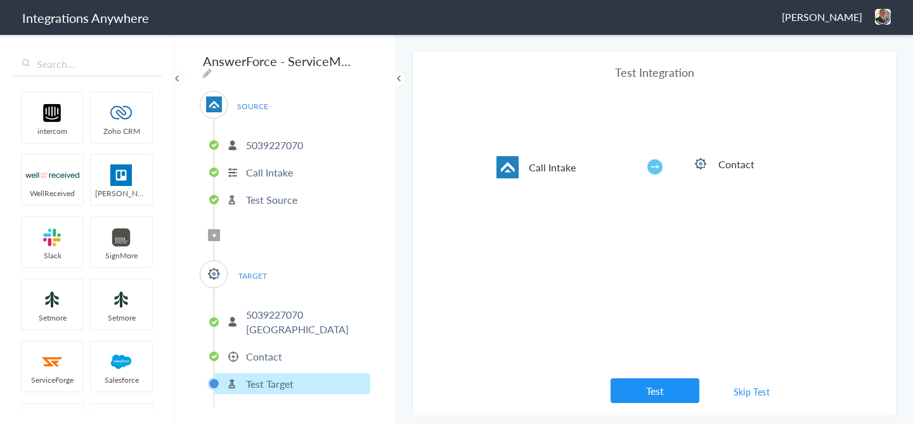
click at [212, 68] on icon at bounding box center [207, 73] width 9 height 10
drag, startPoint x: 338, startPoint y: 61, endPoint x: 171, endPoint y: 61, distance: 167.4
click at [171, 0] on body "Integrations Anywhere [PERSON_NAME] Logout Dashboard intercom Zoho CRM WellRece…" at bounding box center [456, 0] width 913 height 0
click at [219, 61] on input "GE AF to SM" at bounding box center [278, 61] width 157 height 24
paste input "[GEOGRAPHIC_DATA]"
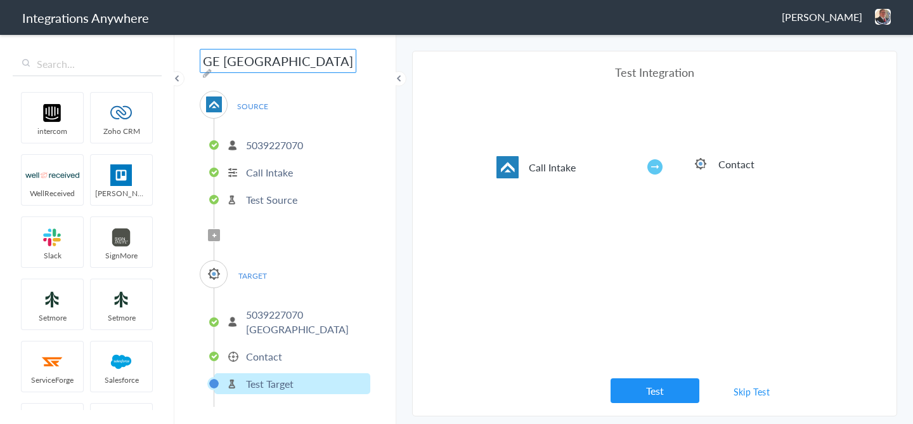
click at [205, 62] on input "GE [GEOGRAPHIC_DATA] AF to SM" at bounding box center [278, 61] width 157 height 24
drag, startPoint x: 314, startPoint y: 140, endPoint x: 243, endPoint y: 140, distance: 70.4
click at [243, 140] on li "5039227070" at bounding box center [292, 144] width 156 height 21
copy p "5039227070"
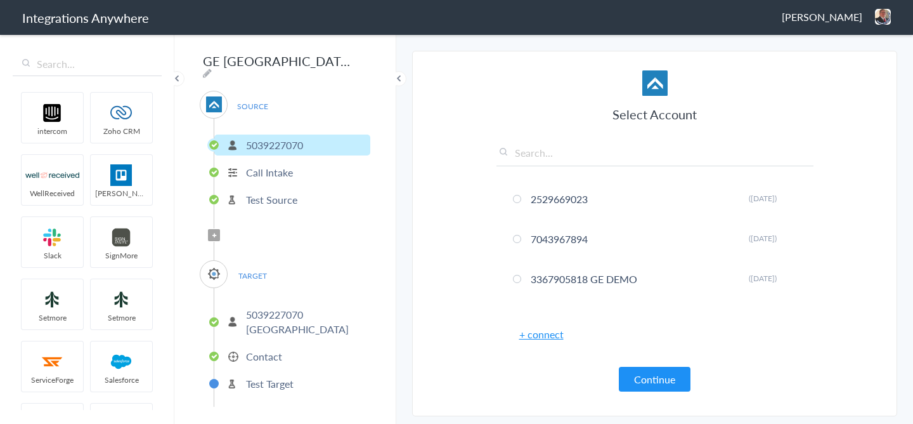
click at [210, 65] on input "GE [GEOGRAPHIC_DATA] AF to SM" at bounding box center [278, 61] width 157 height 24
click at [212, 68] on icon at bounding box center [207, 73] width 9 height 10
click at [205, 61] on input "GE [GEOGRAPHIC_DATA] AF to SM" at bounding box center [278, 61] width 157 height 24
paste input "5039227070"
type input "5039227070 [GEOGRAPHIC_DATA] AF to SM"
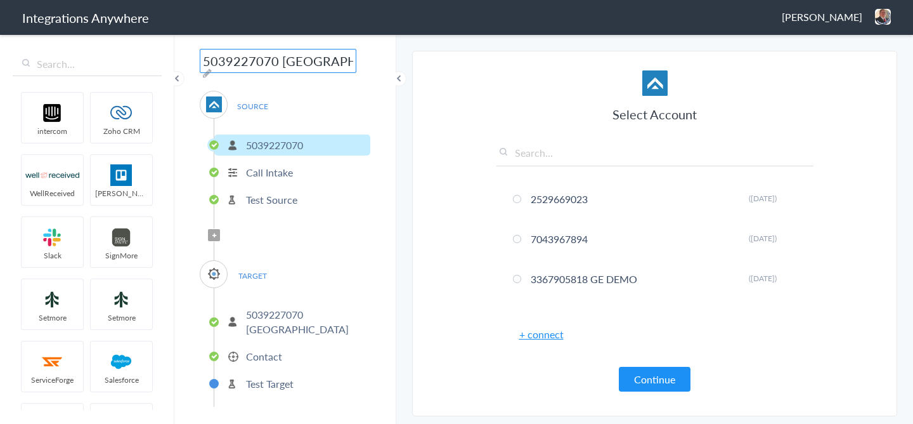
click at [392, 86] on div "5039227070 [GEOGRAPHIC_DATA] AF to SM SOURCE [PHONE_NUMBER] Call Intake Test So…" at bounding box center [285, 228] width 222 height 391
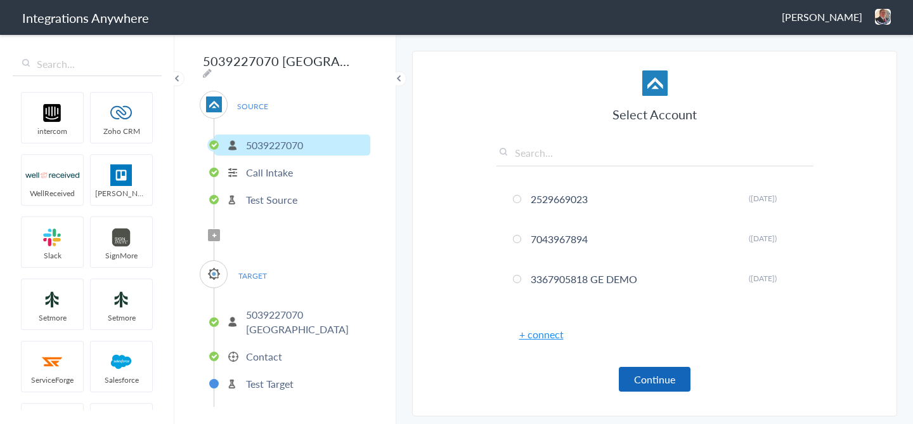
click at [640, 387] on button "Continue" at bounding box center [655, 378] width 72 height 25
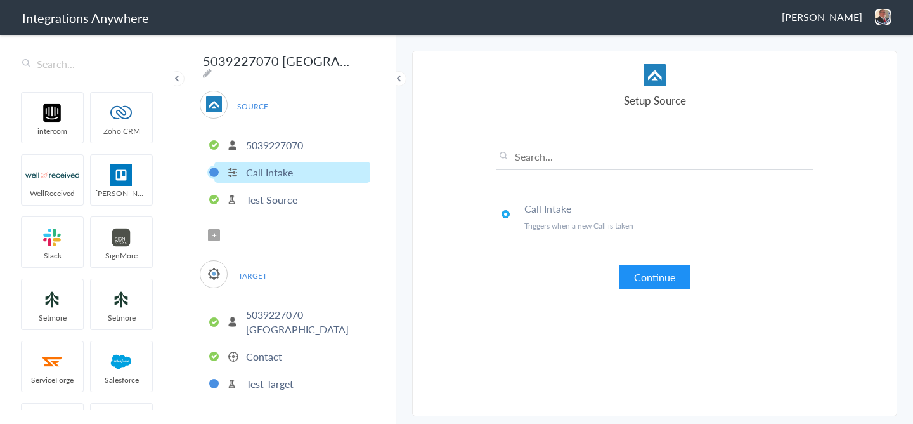
click at [285, 377] on p "Test Target" at bounding box center [270, 383] width 48 height 15
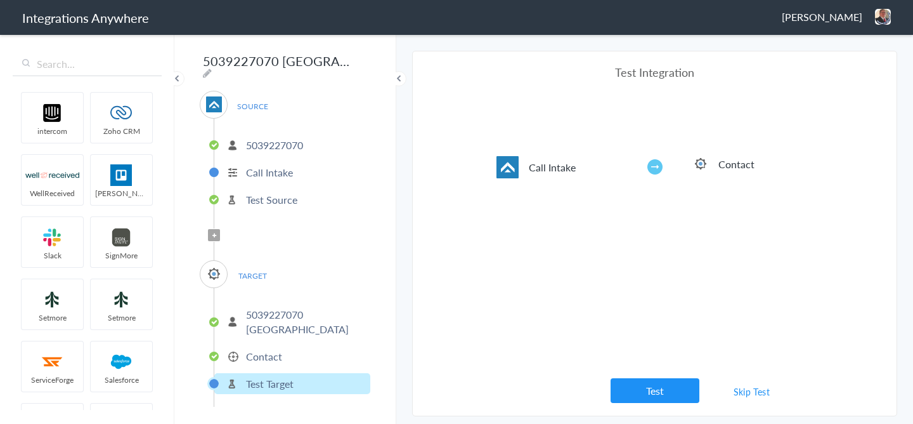
click at [275, 349] on p "Contact" at bounding box center [264, 356] width 36 height 15
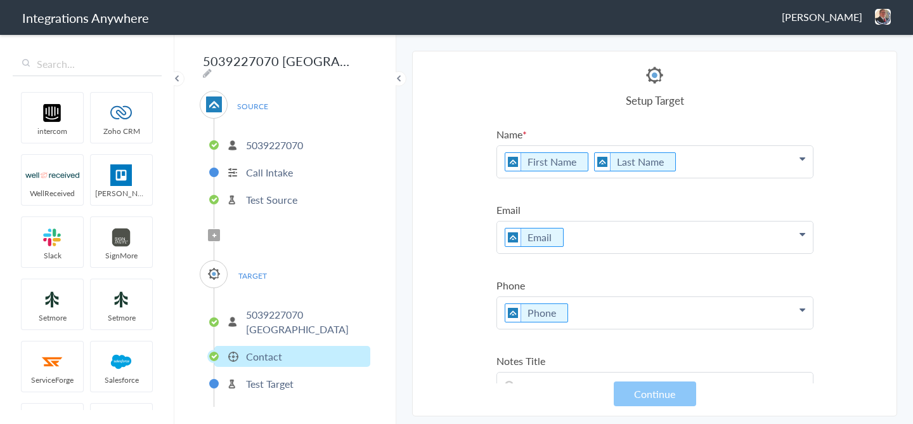
click at [290, 387] on li "Test Target" at bounding box center [292, 383] width 156 height 21
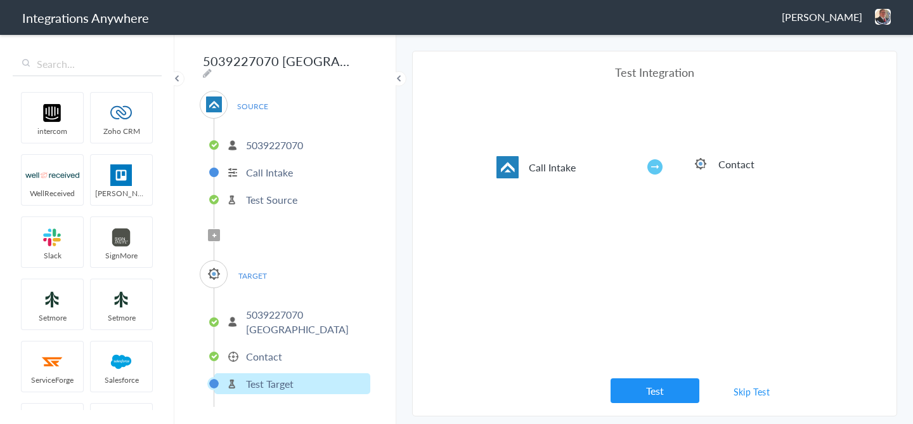
click at [751, 394] on link "Skip Test" at bounding box center [751, 391] width 67 height 23
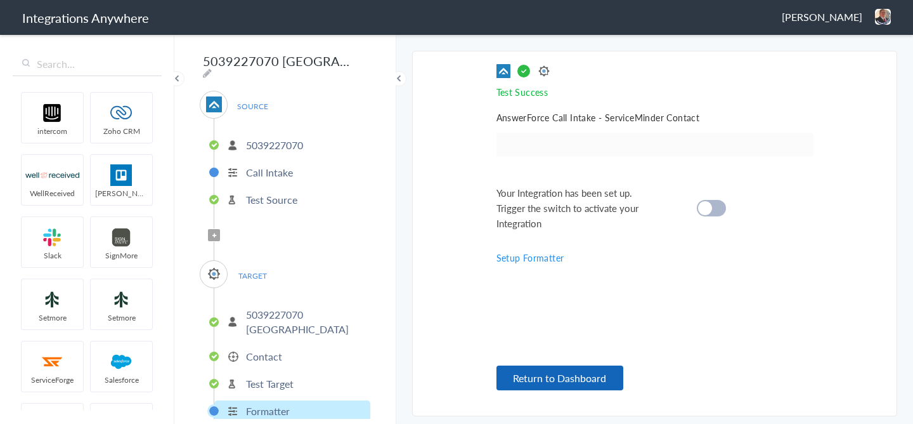
click at [552, 373] on button "Return to Dashboard" at bounding box center [559, 377] width 127 height 25
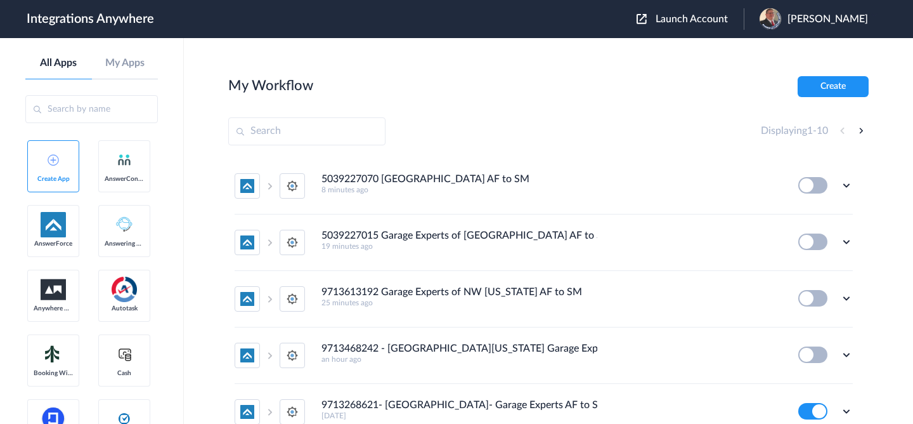
click at [670, 14] on span "Launch Account" at bounding box center [692, 19] width 72 height 10
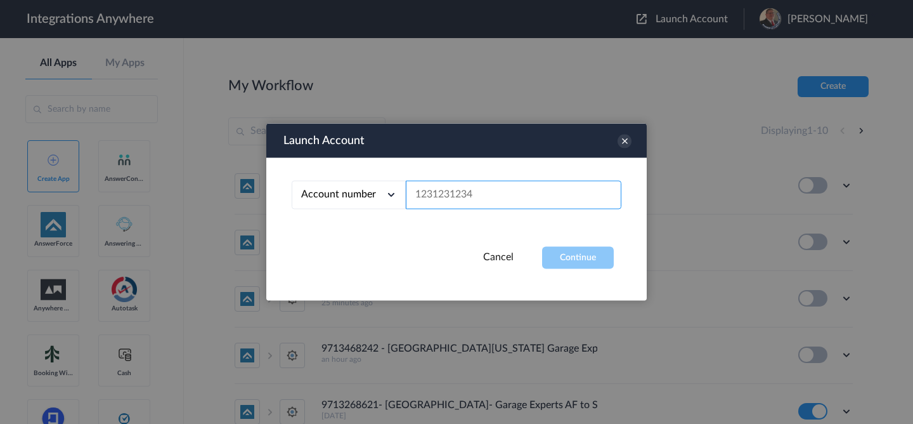
click at [483, 196] on input "text" at bounding box center [514, 195] width 216 height 29
paste input "5039227070"
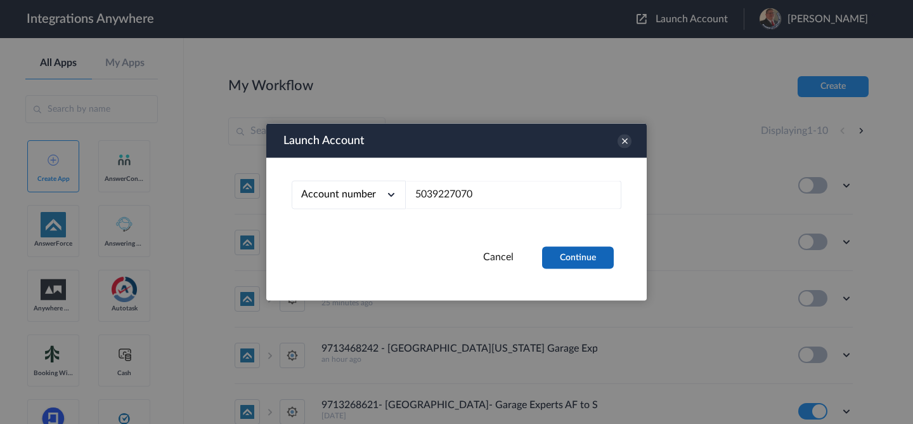
click at [567, 257] on button "Continue" at bounding box center [578, 258] width 72 height 22
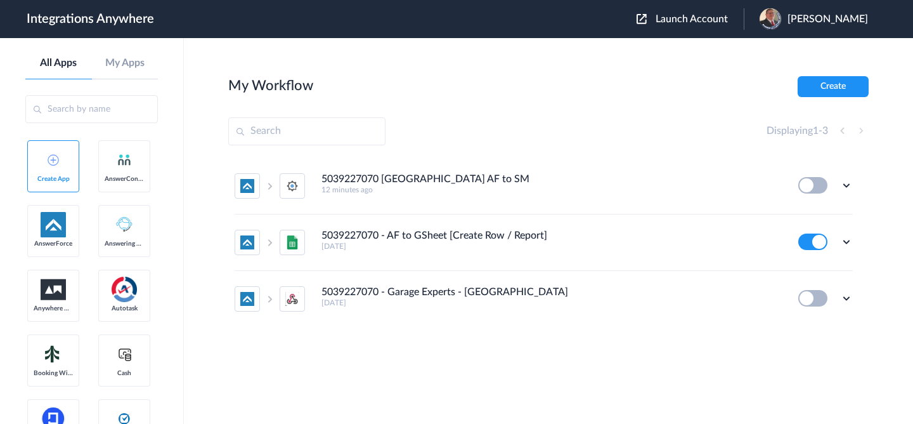
click at [687, 18] on span "Launch Account" at bounding box center [692, 19] width 72 height 10
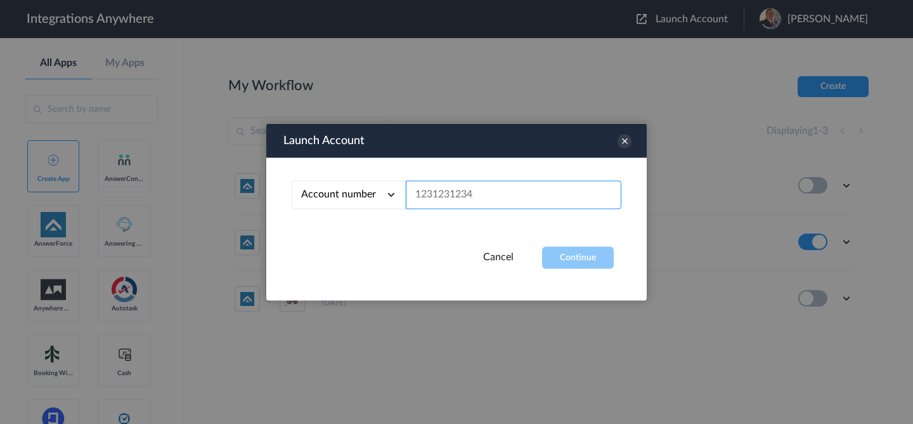
click at [533, 191] on input "text" at bounding box center [514, 195] width 216 height 29
paste input "9713613142"
type input "9713613142"
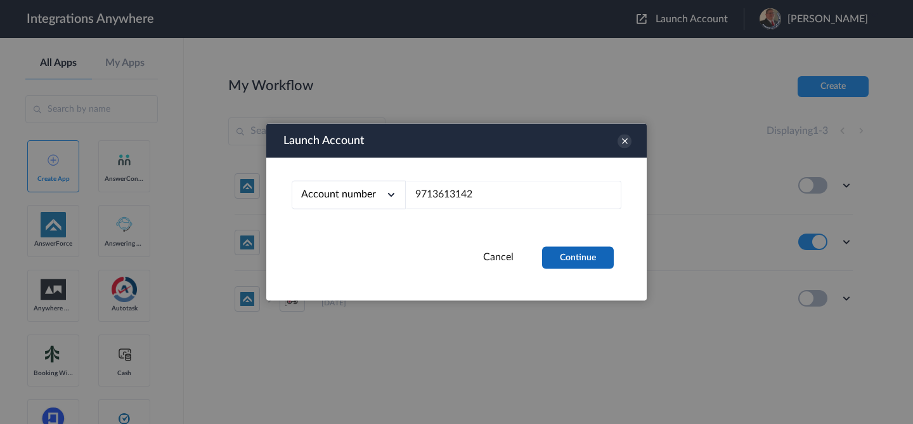
click at [559, 262] on button "Continue" at bounding box center [578, 258] width 72 height 22
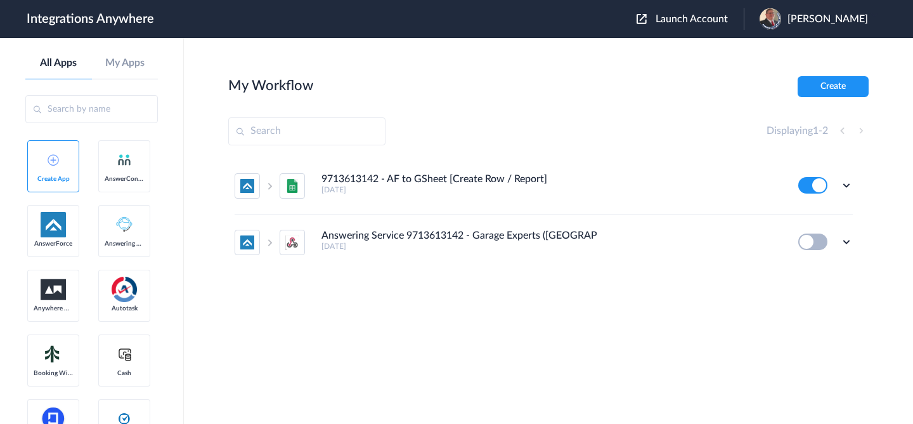
click at [812, 89] on button "Create" at bounding box center [833, 86] width 71 height 21
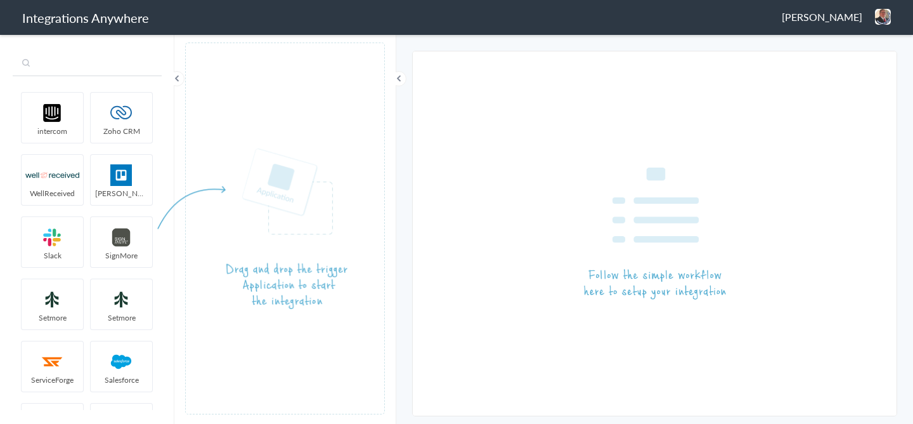
click at [83, 68] on input "text" at bounding box center [87, 64] width 149 height 24
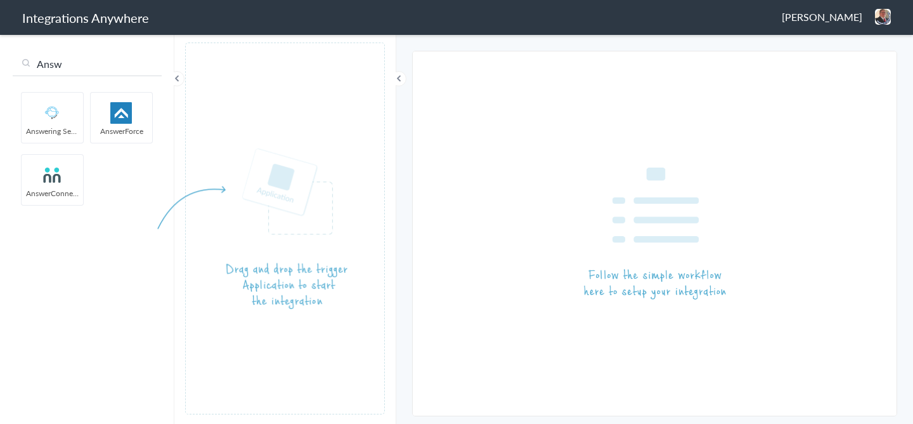
type input "Answ"
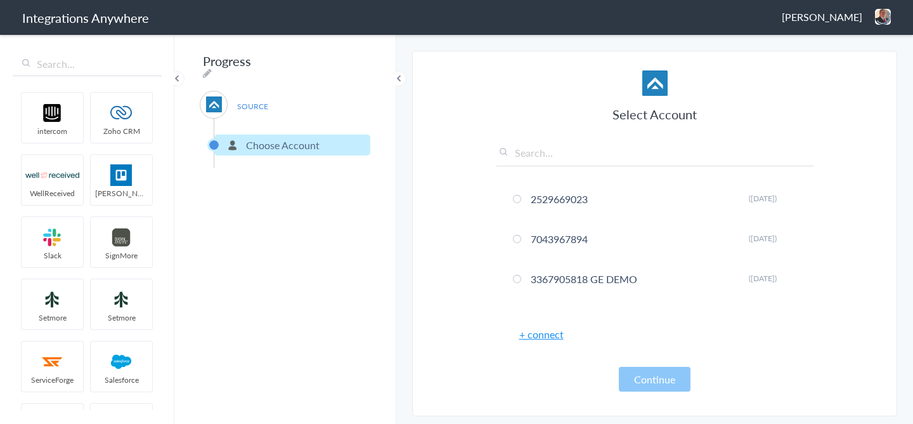
click at [571, 162] on input "text" at bounding box center [654, 155] width 317 height 21
paste input "5039227070"
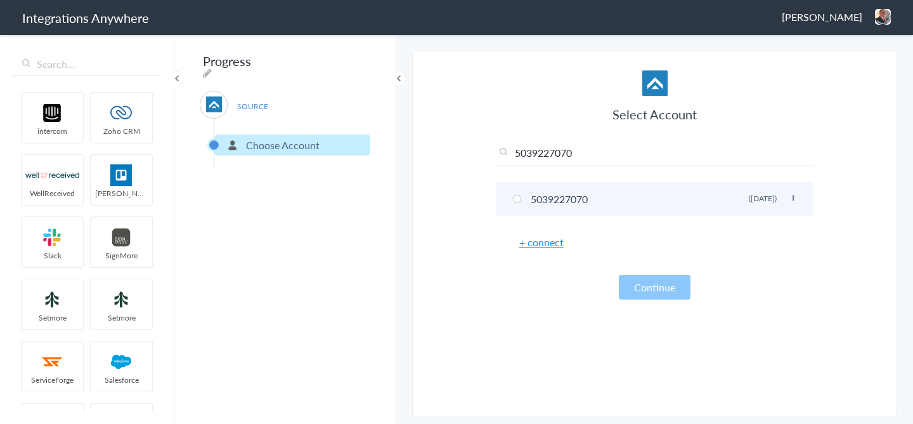
type input "5039227070"
click at [547, 187] on li "5039227070 Rename Delete ([DATE])" at bounding box center [654, 199] width 317 height 34
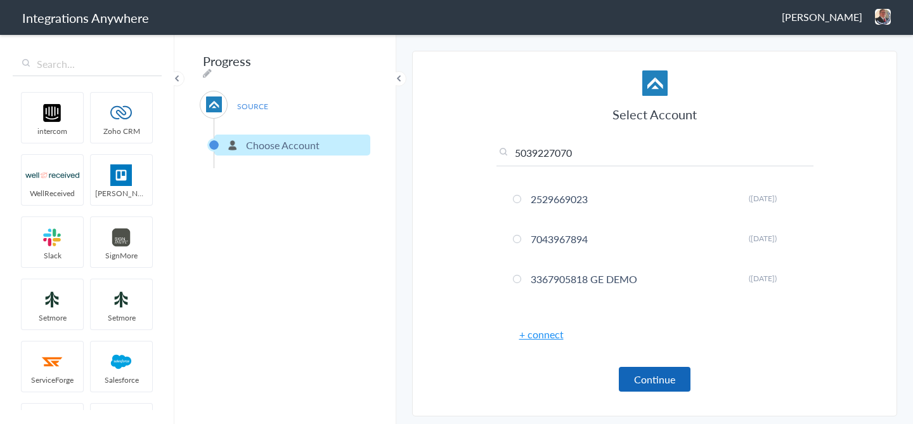
click at [649, 366] on button "Continue" at bounding box center [655, 378] width 72 height 25
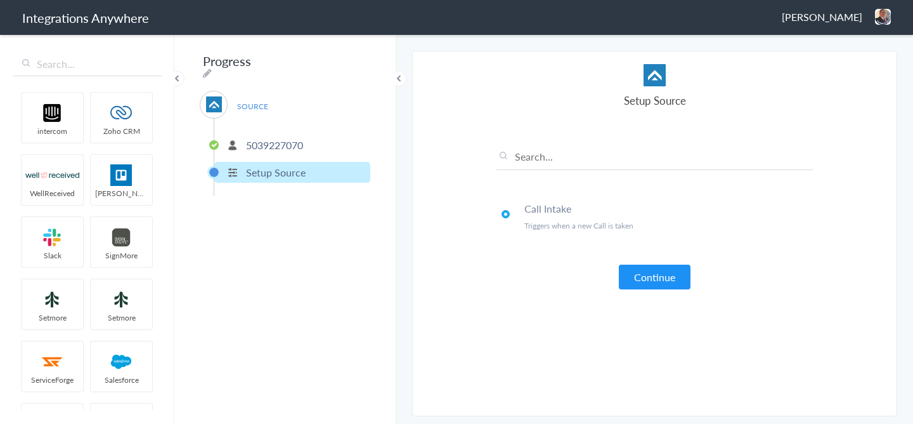
click at [278, 148] on li "5039227070" at bounding box center [292, 144] width 156 height 21
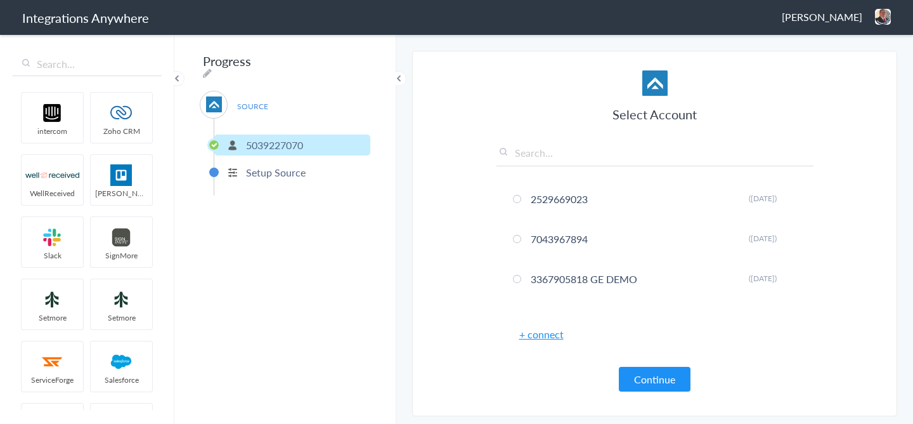
click at [556, 152] on input "text" at bounding box center [654, 155] width 317 height 21
paste input "9713613142"
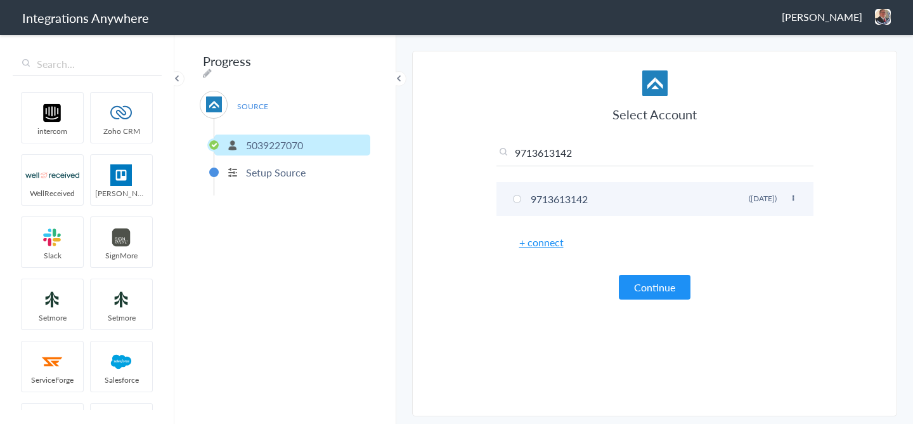
type input "9713613142"
click at [566, 197] on li "9713613142 Rename Delete ([DATE])" at bounding box center [654, 199] width 317 height 34
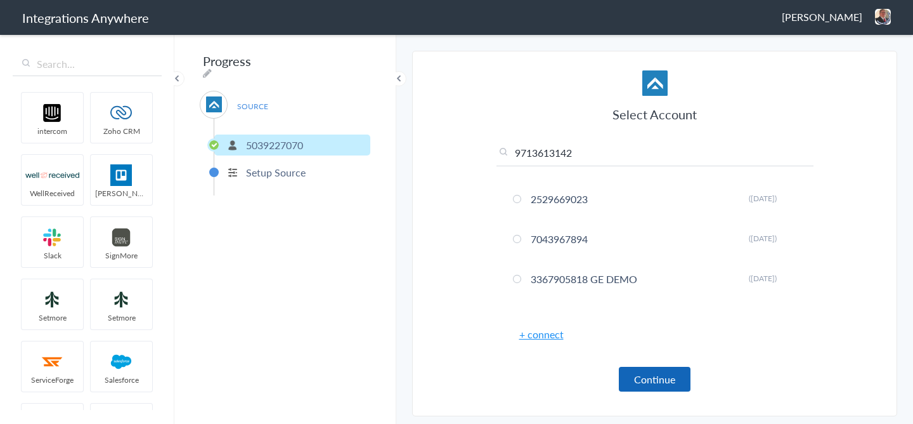
click at [650, 373] on button "Continue" at bounding box center [655, 378] width 72 height 25
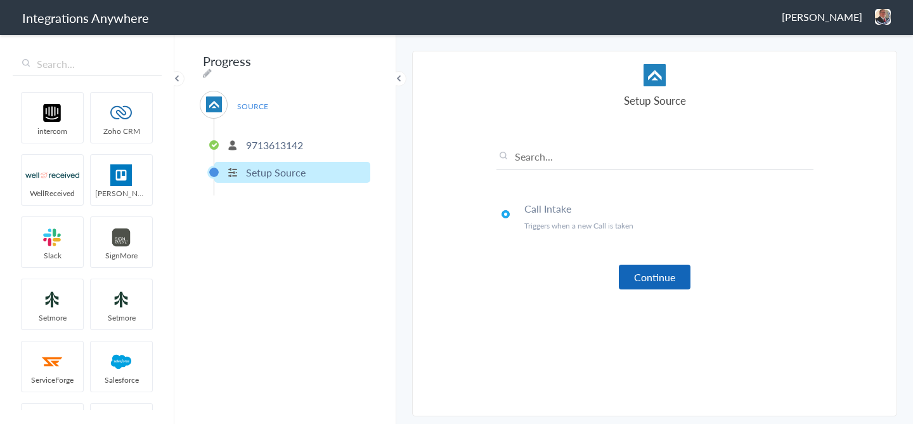
click at [657, 284] on button "Continue" at bounding box center [655, 276] width 72 height 25
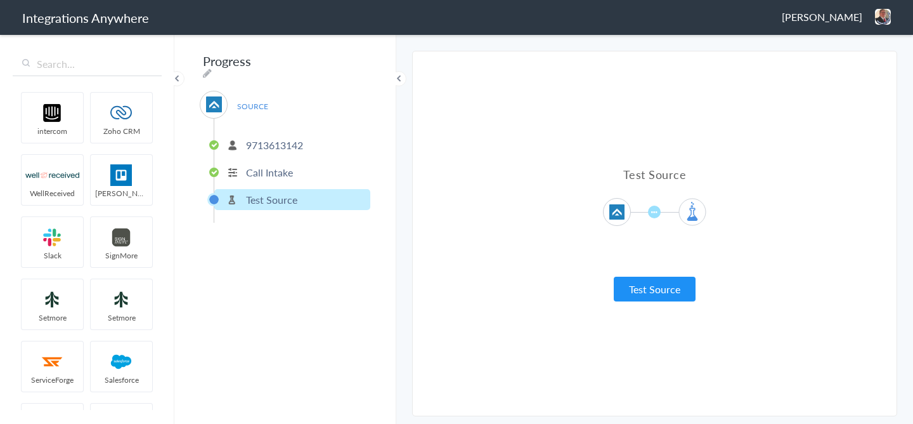
click at [657, 284] on button "Test Source" at bounding box center [655, 288] width 82 height 25
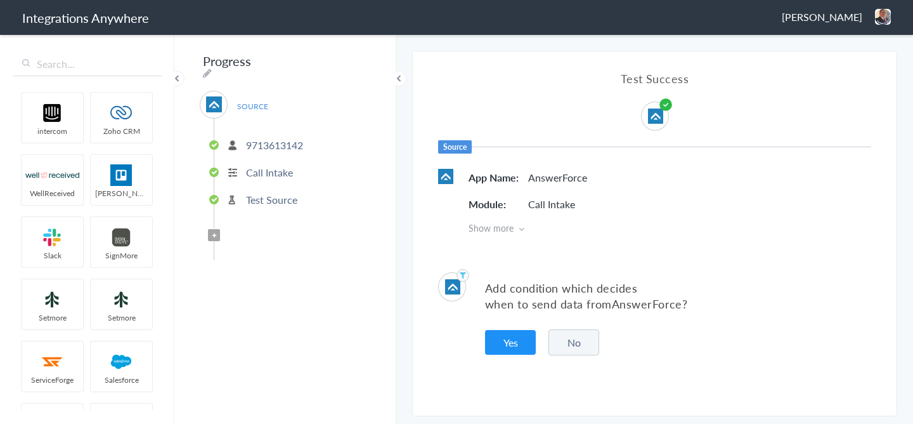
click at [576, 337] on button "No" at bounding box center [573, 342] width 51 height 26
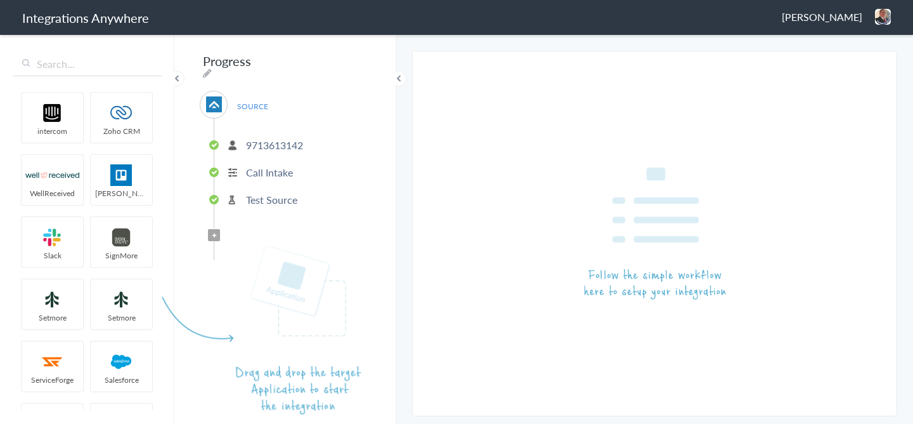
click at [347, 64] on article at bounding box center [285, 228] width 200 height 372
click at [353, 62] on article at bounding box center [285, 228] width 200 height 372
click at [351, 62] on article at bounding box center [285, 228] width 200 height 372
click at [351, 61] on article at bounding box center [285, 228] width 200 height 372
click at [346, 60] on article at bounding box center [285, 228] width 200 height 372
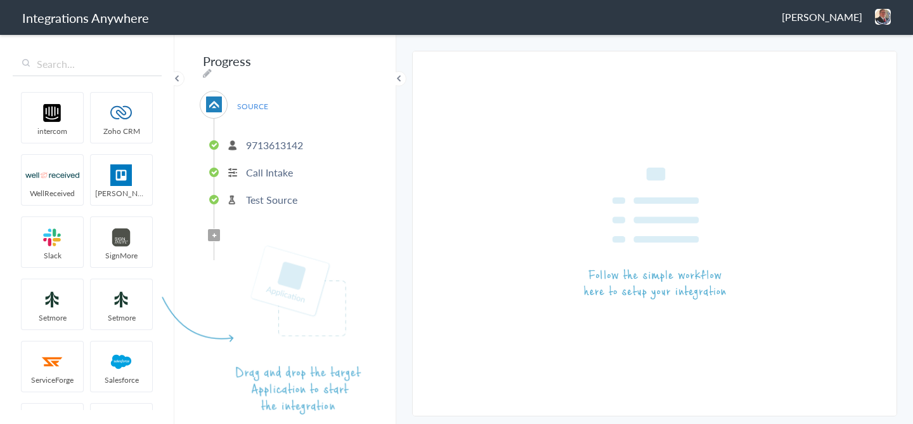
click at [271, 150] on article at bounding box center [285, 228] width 200 height 372
click at [349, 58] on article at bounding box center [285, 228] width 200 height 372
click at [237, 60] on article at bounding box center [285, 228] width 200 height 372
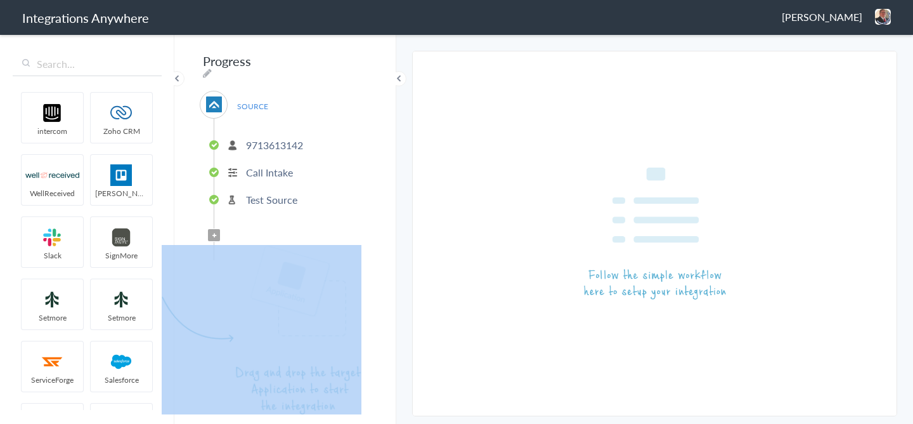
click at [237, 60] on article at bounding box center [285, 228] width 200 height 372
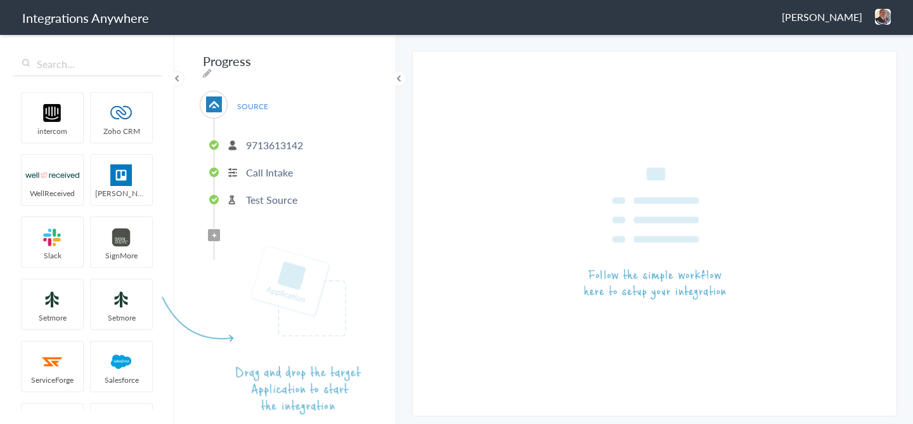
click at [278, 136] on article at bounding box center [285, 228] width 200 height 372
click at [100, 69] on input "text" at bounding box center [87, 64] width 149 height 24
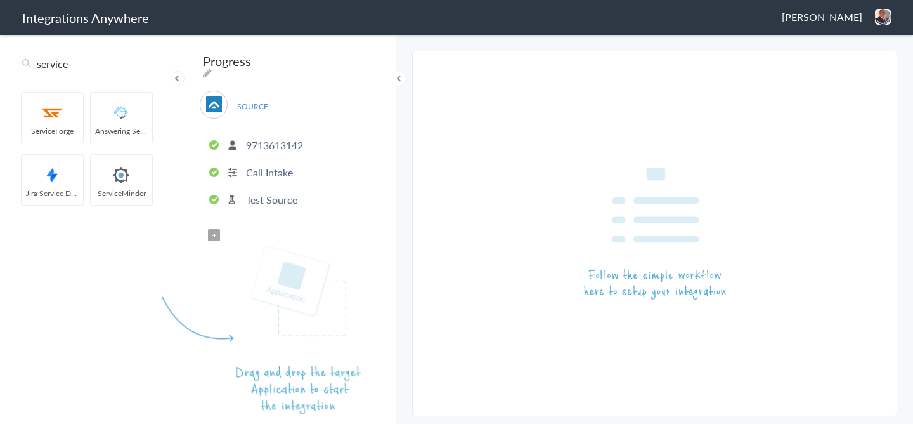
type input "service"
drag, startPoint x: 129, startPoint y: 180, endPoint x: 269, endPoint y: 276, distance: 169.2
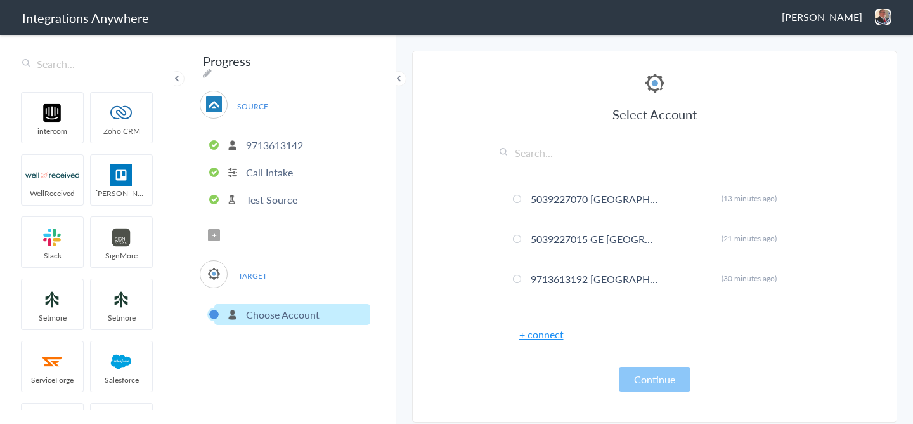
click at [238, 64] on input "Progress" at bounding box center [278, 61] width 157 height 24
click at [342, 64] on div "Progress SOURCE [PHONE_NUMBER] Call Intake Test Source Filter Applied TARGET Ch…" at bounding box center [285, 228] width 222 height 391
click at [212, 68] on icon at bounding box center [207, 73] width 9 height 10
click at [314, 67] on input "Progress" at bounding box center [278, 61] width 157 height 24
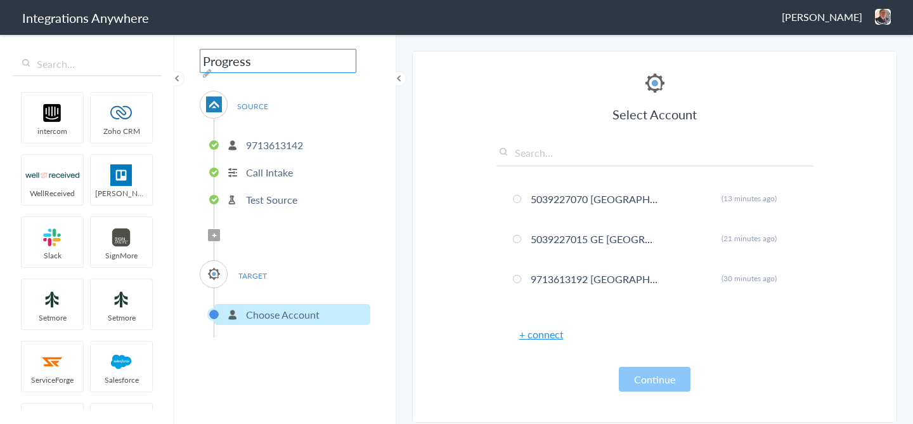
click at [314, 67] on input "Progress" at bounding box center [278, 61] width 157 height 24
paste input "9713613142"
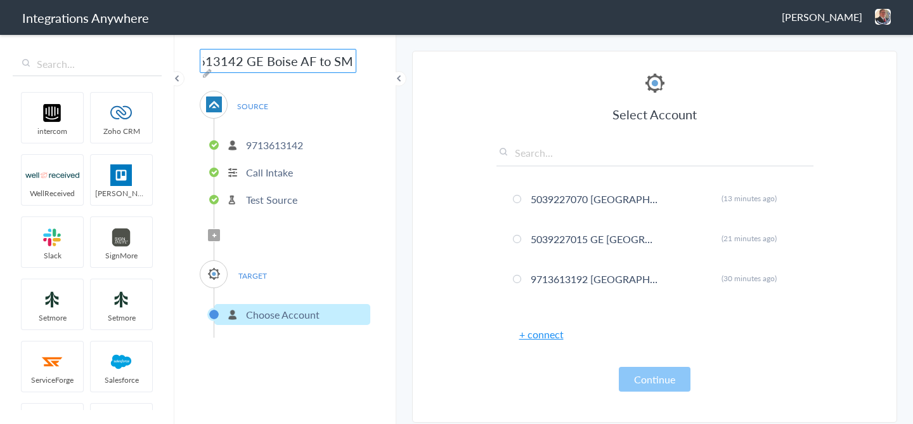
type input "9713613142 GE Boise AF to SM"
click at [391, 89] on div "9713613142 GE Boise AF to SM SOURCE [PHONE_NUMBER] Call Intake Test Source Filt…" at bounding box center [285, 228] width 222 height 391
click at [552, 336] on link "+ connect" at bounding box center [541, 334] width 44 height 15
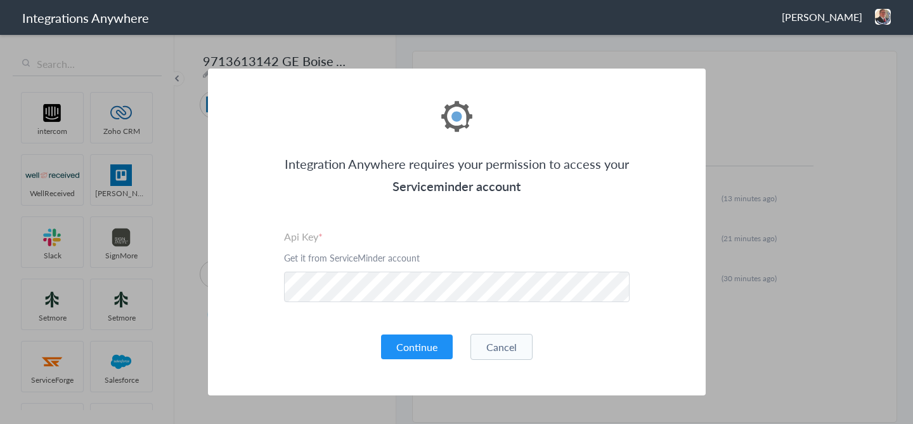
click at [429, 366] on div "Integration Anywhere requires your permission to access your Serviceminder acco…" at bounding box center [457, 231] width 498 height 327
click at [429, 346] on button "Continue" at bounding box center [417, 346] width 72 height 25
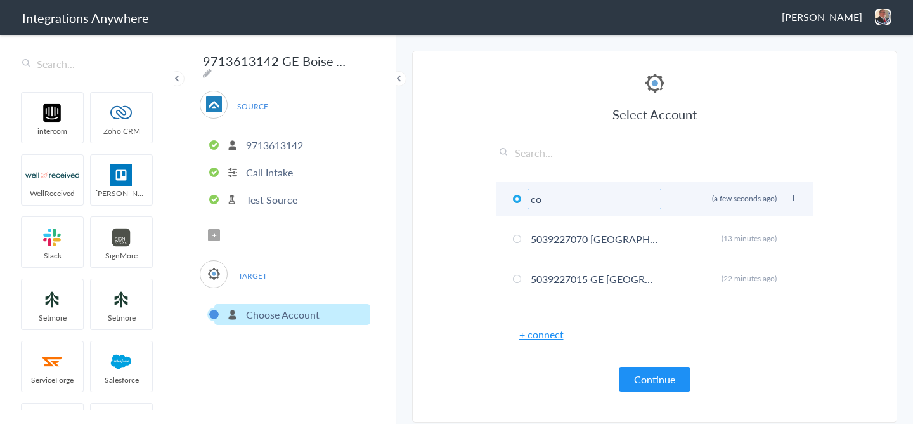
type input "c"
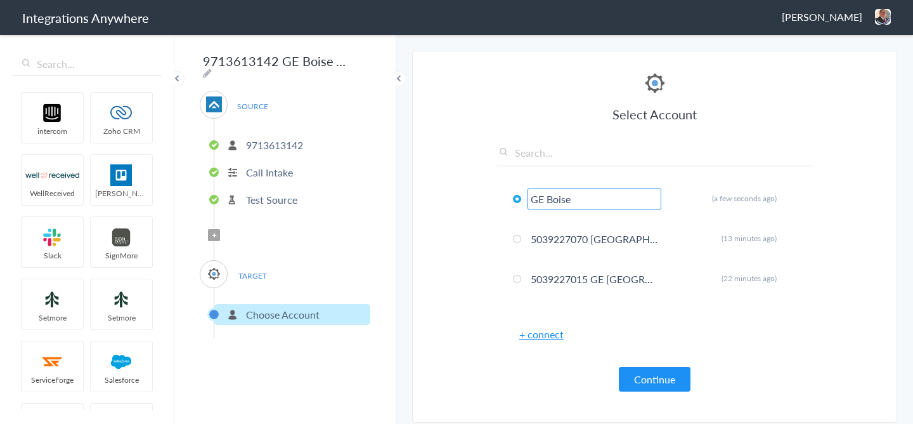
type input "GE Boise"
click at [867, 207] on section "Select Account 2529669023 Rename Delete ([DATE]) 7043967894 Rename Delete ([DAT…" at bounding box center [654, 237] width 485 height 372
click at [645, 375] on button "Continue" at bounding box center [655, 378] width 72 height 25
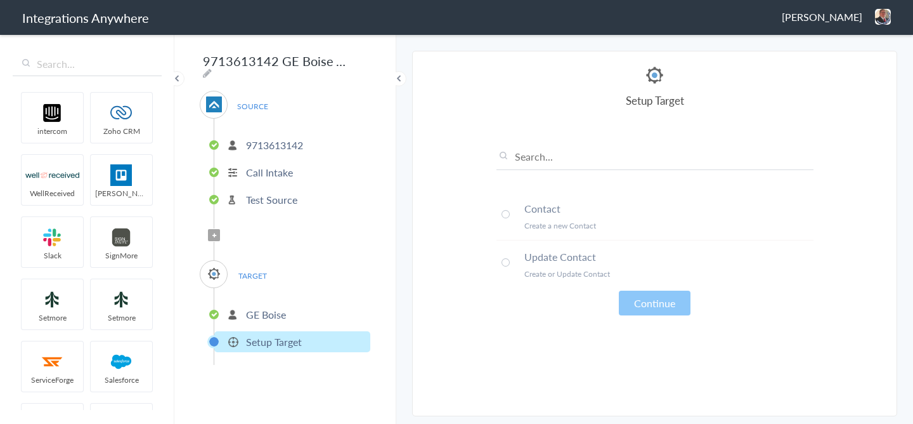
click at [555, 217] on li "Contact Create a new Contact" at bounding box center [654, 216] width 317 height 48
click at [650, 296] on button "Continue" at bounding box center [655, 302] width 72 height 25
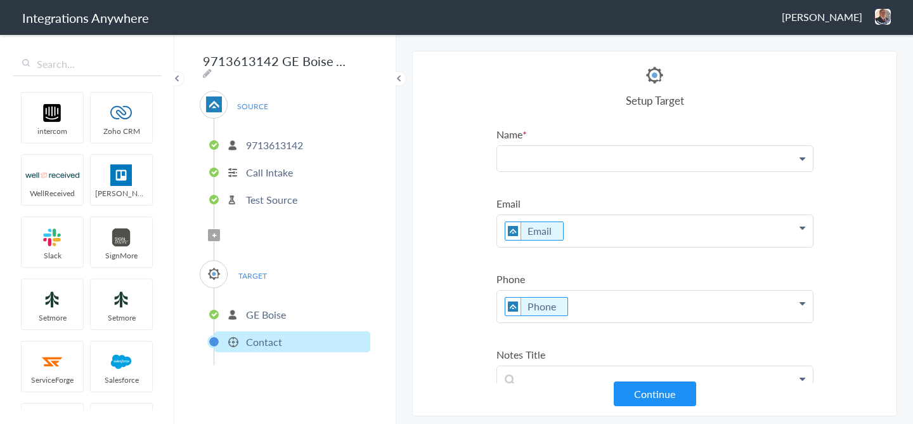
click at [540, 162] on p at bounding box center [655, 158] width 316 height 25
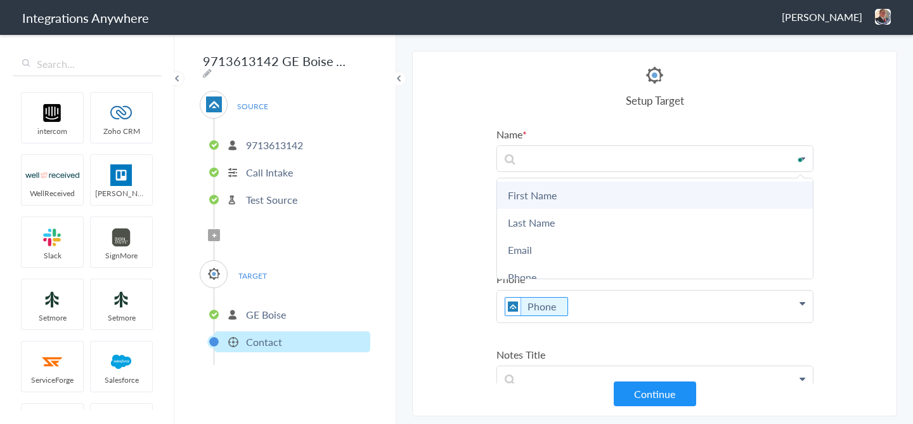
click at [515, 188] on link "First Name" at bounding box center [655, 194] width 316 height 27
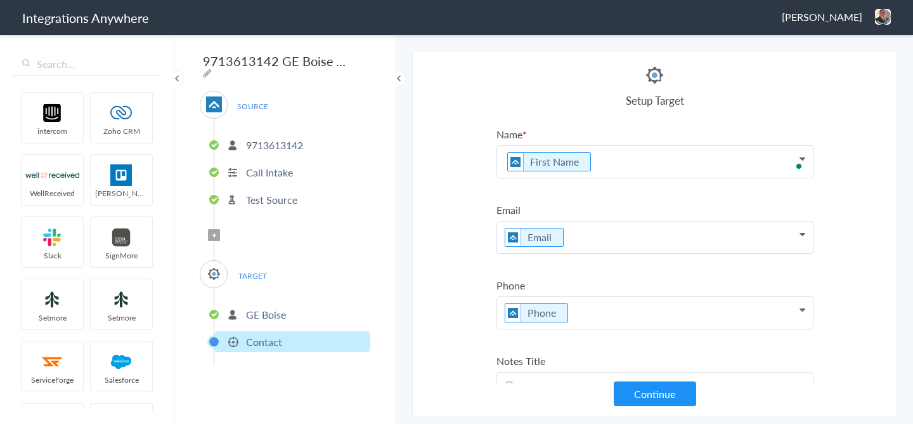
click at [630, 172] on p "First Name" at bounding box center [655, 162] width 316 height 32
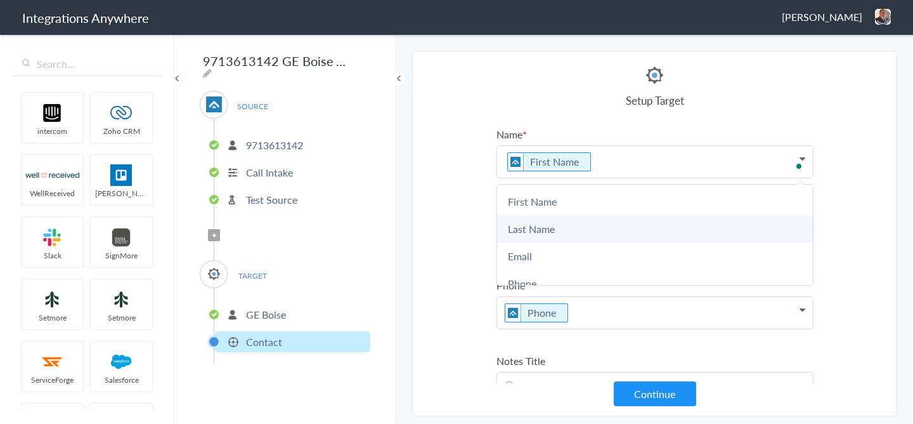
click at [555, 226] on link "Last Name" at bounding box center [655, 228] width 316 height 27
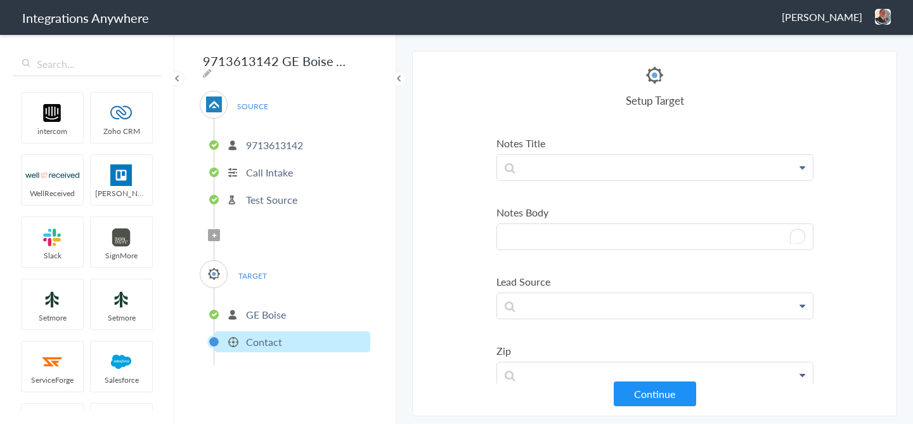
click at [553, 247] on p "To enrich screen reader interactions, please activate Accessibility in Grammarl…" at bounding box center [655, 236] width 316 height 25
paste p "To enrich screen reader interactions, please activate Accessibility in Grammarl…"
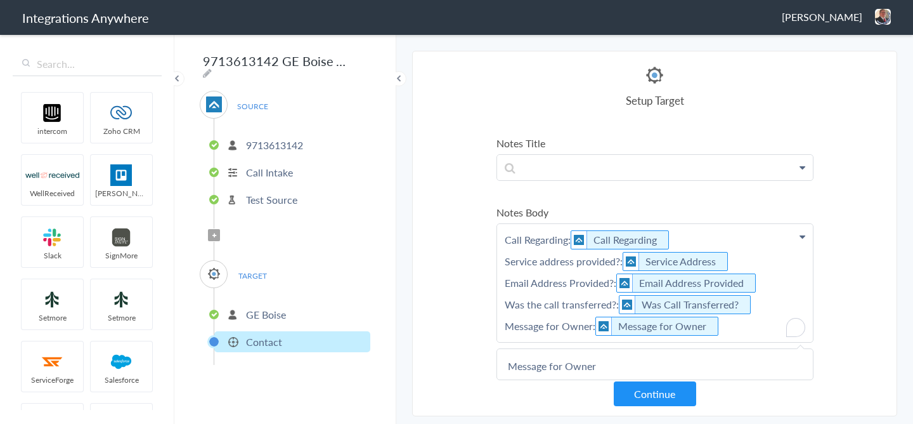
scroll to position [283, 0]
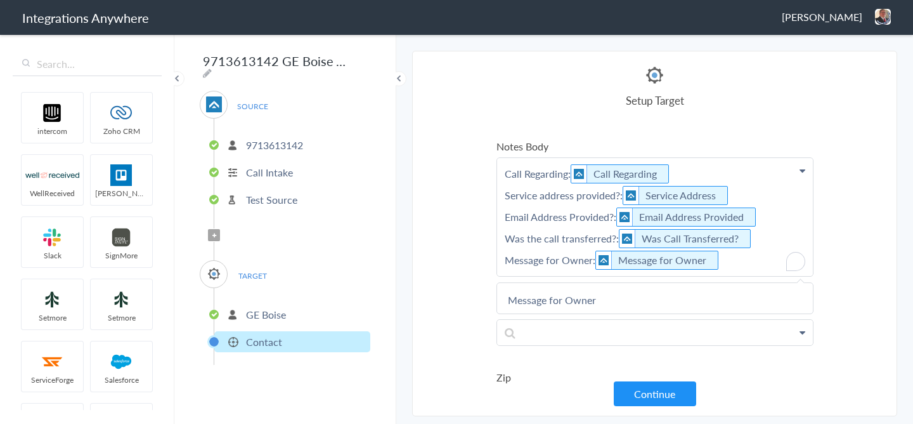
click at [827, 217] on section "Select Account 2529669023 Rename Delete ([DATE]) 7043967894 Rename Delete ([DAT…" at bounding box center [654, 233] width 485 height 365
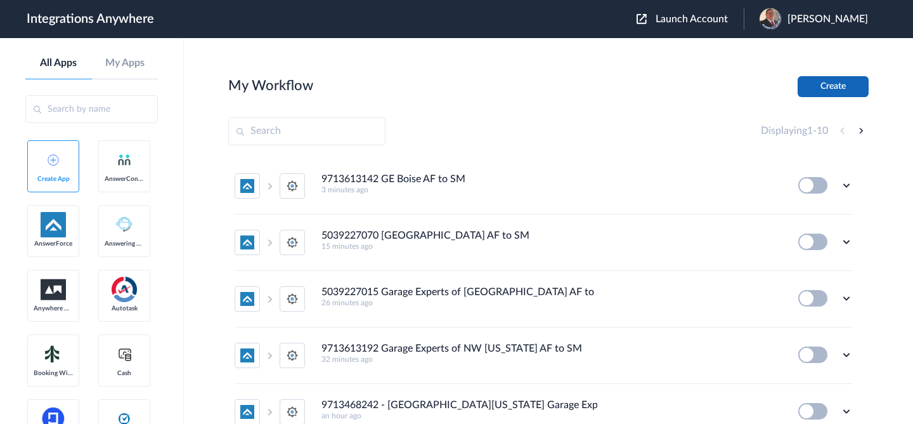
click at [818, 84] on button "Create" at bounding box center [833, 86] width 71 height 21
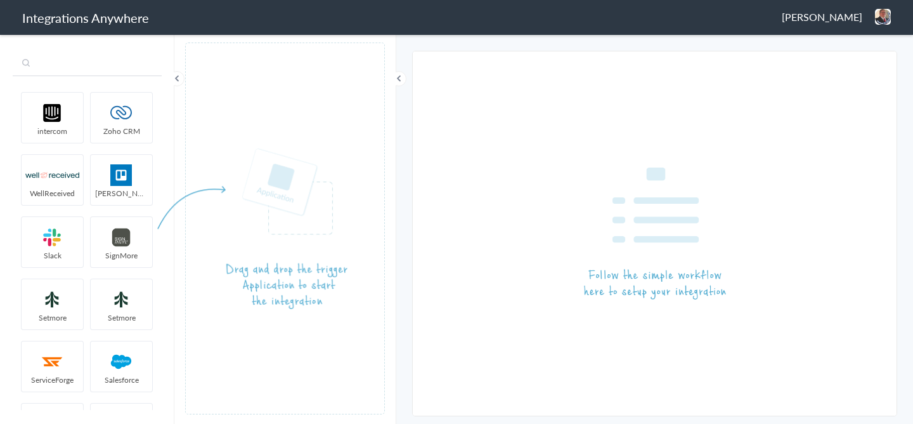
click at [81, 67] on input "text" at bounding box center [87, 64] width 149 height 24
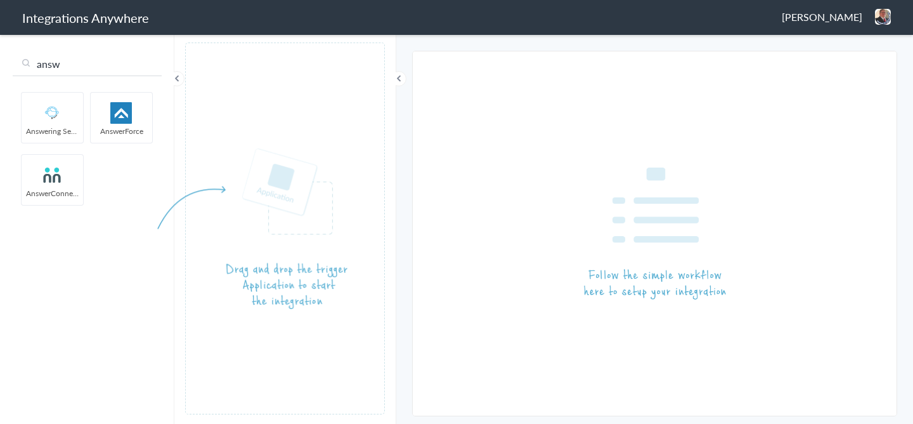
type input "answ"
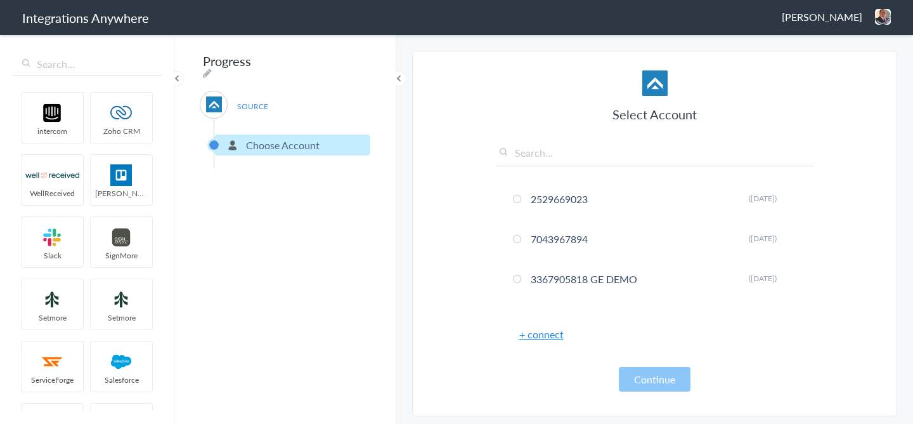
click at [531, 164] on input "text" at bounding box center [654, 155] width 317 height 21
paste input "5039227048"
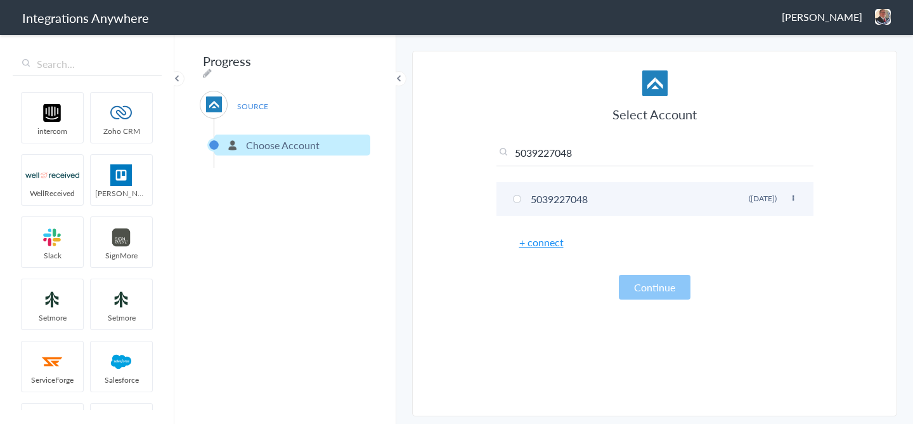
type input "5039227048"
click at [578, 200] on li "5039227048 Rename Delete ([DATE])" at bounding box center [654, 199] width 317 height 34
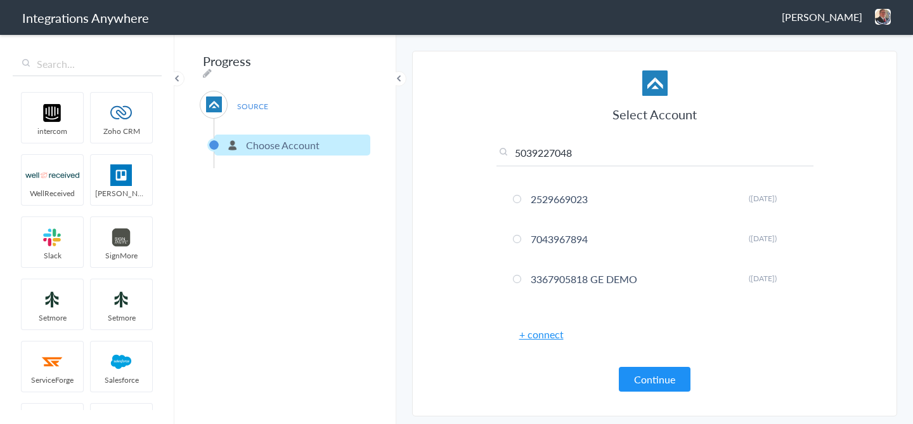
click at [646, 366] on div "Select Account 5039227048 2529669023 Rename Delete ([DATE]) 7043967894 Rename D…" at bounding box center [654, 230] width 317 height 321
click at [646, 369] on button "Continue" at bounding box center [655, 378] width 72 height 25
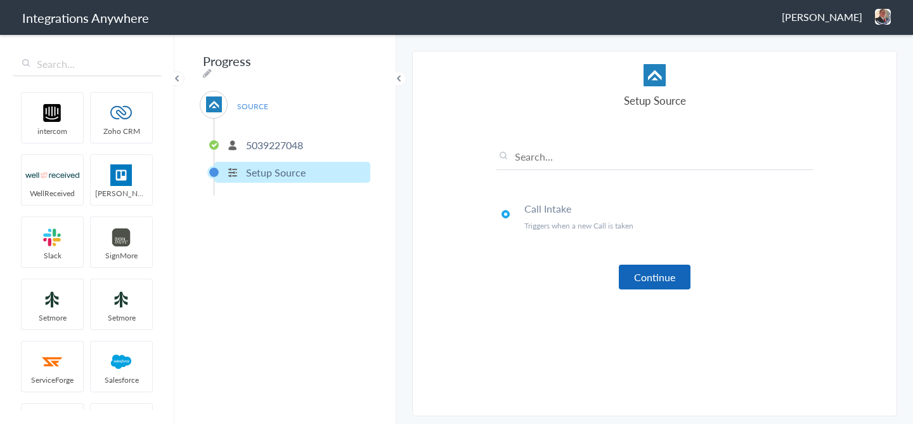
click at [651, 287] on button "Continue" at bounding box center [655, 276] width 72 height 25
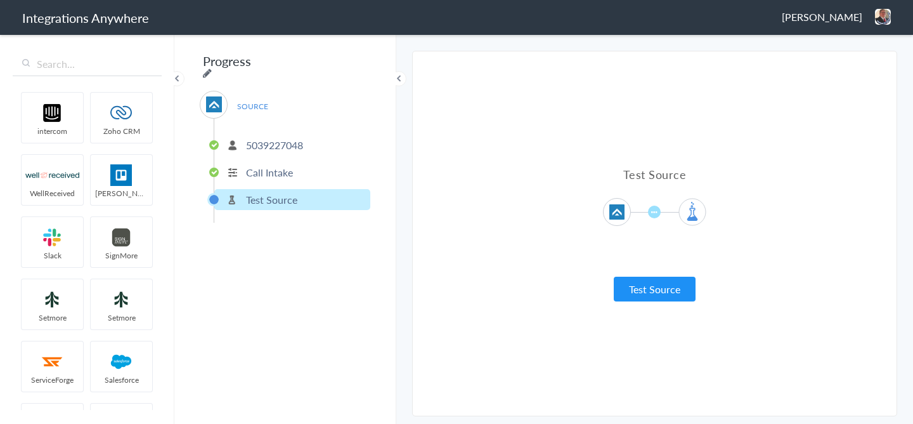
click at [212, 68] on icon at bounding box center [207, 73] width 9 height 10
click at [318, 60] on input "Progress" at bounding box center [278, 61] width 157 height 24
paste input "5039227048"
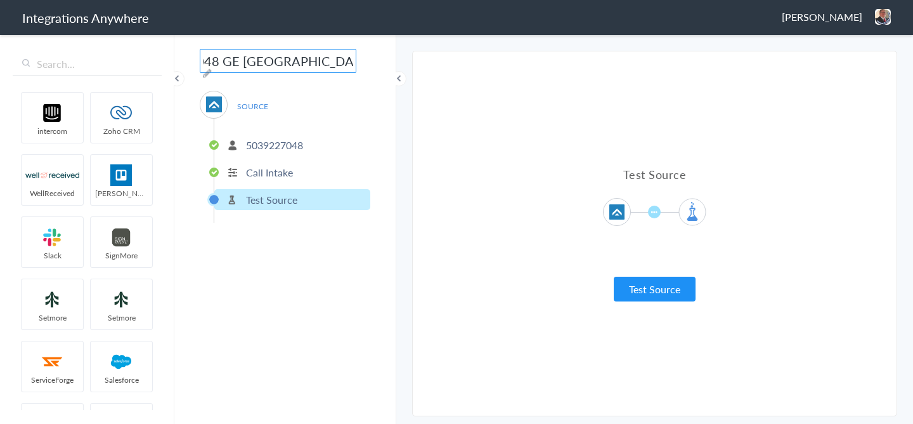
scroll to position [0, 71]
type input "5039227048 GE [GEOGRAPHIC_DATA] AF to SM"
click at [271, 271] on div "5039227048 GE Evansville AF to SM SOURCE 5039227048 Call Intake Test Source Fil…" at bounding box center [285, 228] width 222 height 391
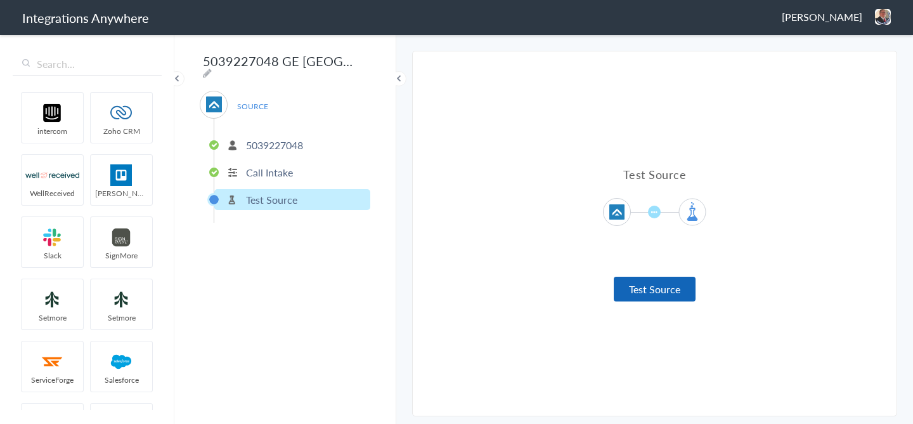
click at [656, 289] on button "Test Source" at bounding box center [655, 288] width 82 height 25
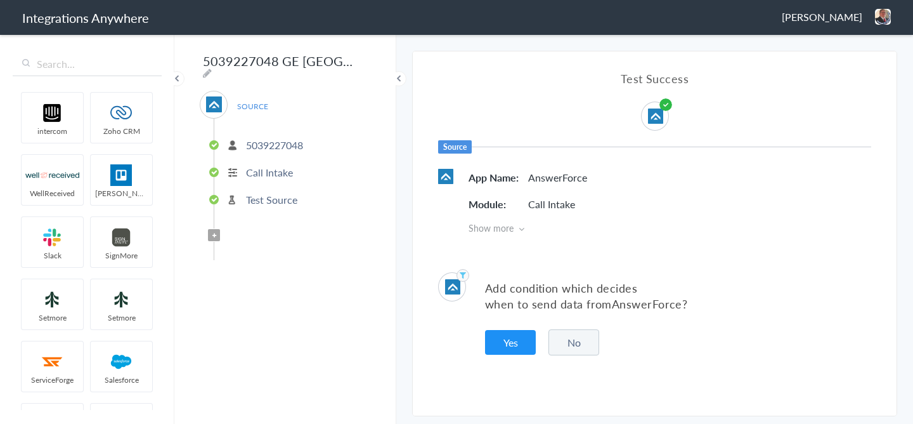
click at [558, 334] on button "No" at bounding box center [573, 342] width 51 height 26
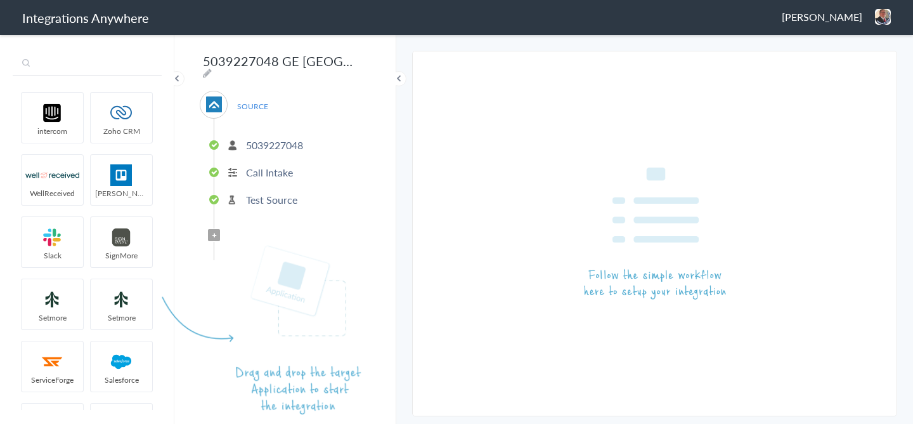
click at [105, 70] on input "text" at bounding box center [87, 64] width 149 height 24
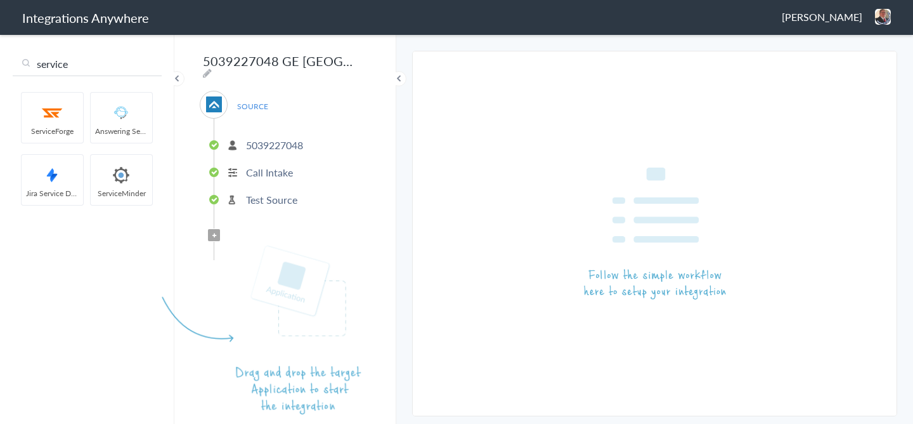
type input "service"
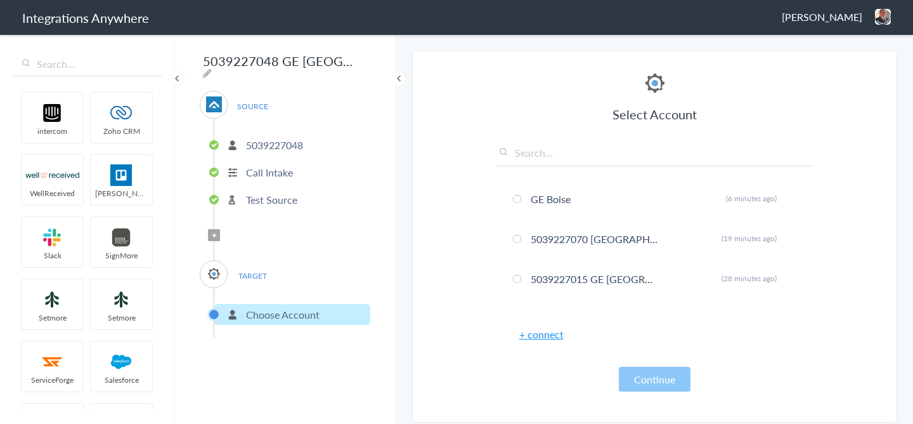
click at [555, 152] on input "text" at bounding box center [654, 155] width 317 height 21
click at [548, 342] on div "Select Account GE Boise Rename Delete (6 minutes ago) 5039227070 GE Fort Lauder…" at bounding box center [654, 230] width 317 height 321
click at [548, 328] on link "+ connect" at bounding box center [541, 334] width 44 height 15
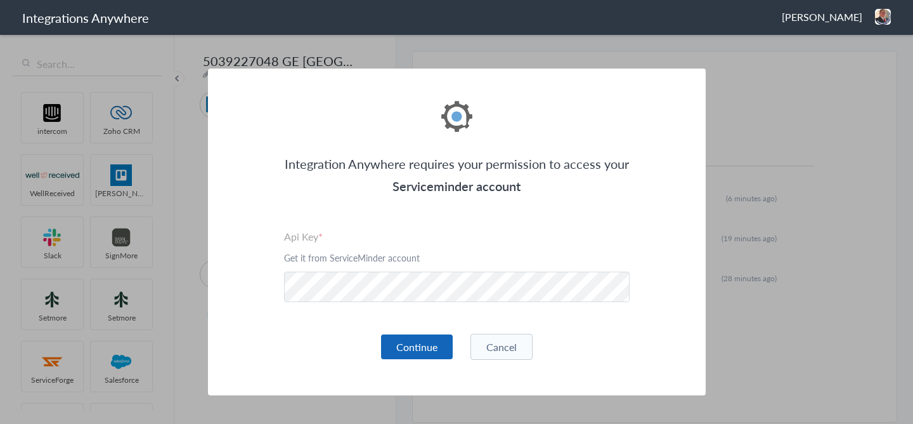
click at [411, 354] on button "Continue" at bounding box center [417, 346] width 72 height 25
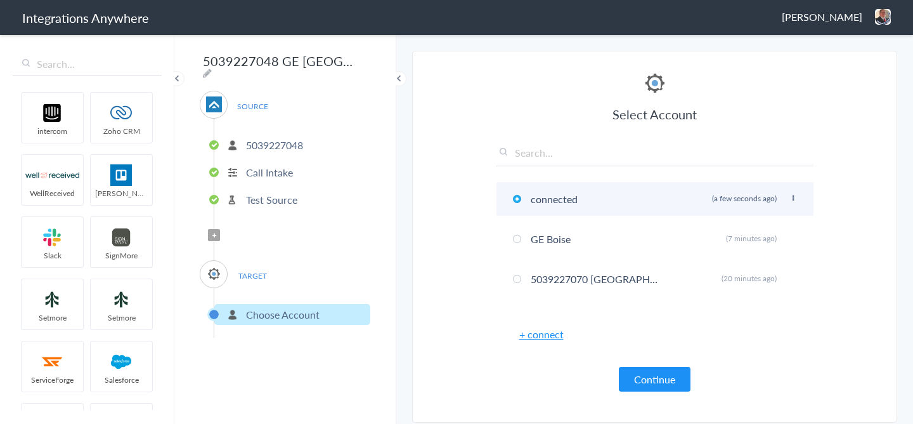
click at [793, 197] on icon at bounding box center [793, 198] width 8 height 7
click at [760, 224] on li "Rename" at bounding box center [767, 223] width 87 height 19
type input "connected"
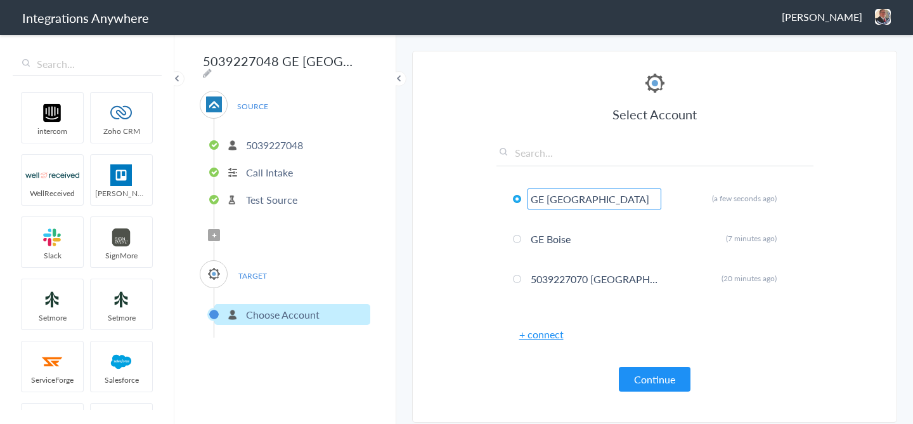
type input "GE [GEOGRAPHIC_DATA]"
click at [841, 206] on section "Select Account 2529669023 Rename Delete ([DATE]) 7043967894 Rename Delete ([DAT…" at bounding box center [654, 237] width 485 height 372
click at [660, 370] on button "Continue" at bounding box center [655, 378] width 72 height 25
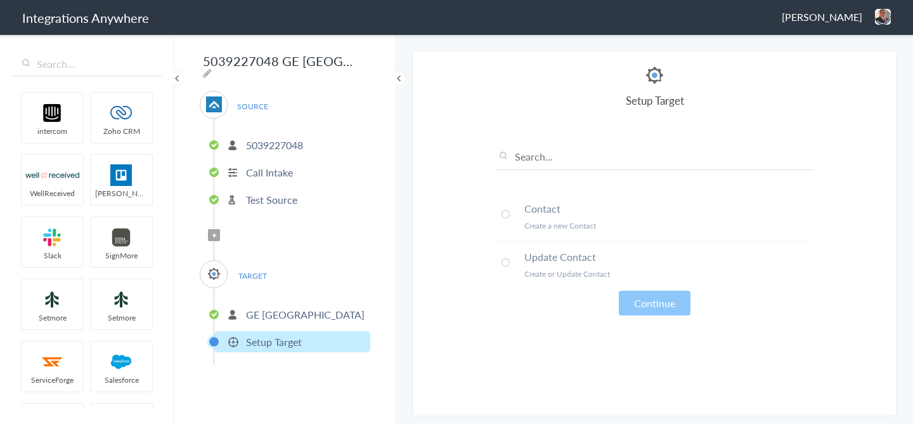
click at [557, 220] on p "Create a new Contact" at bounding box center [668, 225] width 289 height 11
click at [642, 300] on button "Continue" at bounding box center [655, 302] width 72 height 25
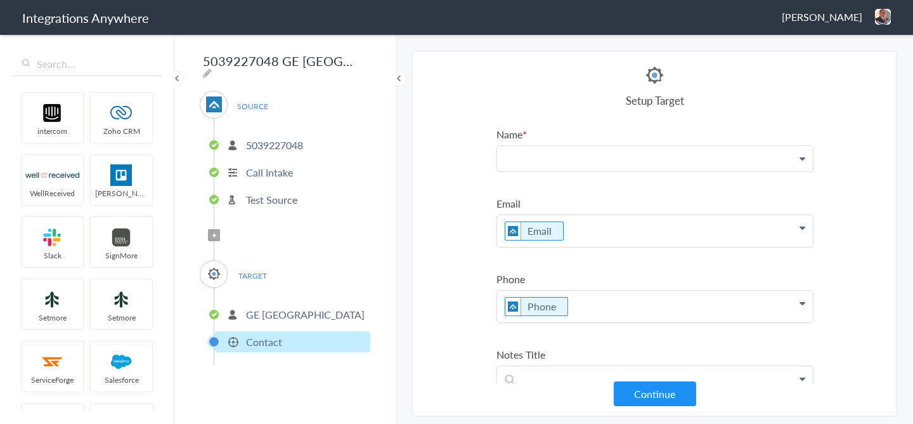
click at [568, 163] on p at bounding box center [655, 158] width 316 height 25
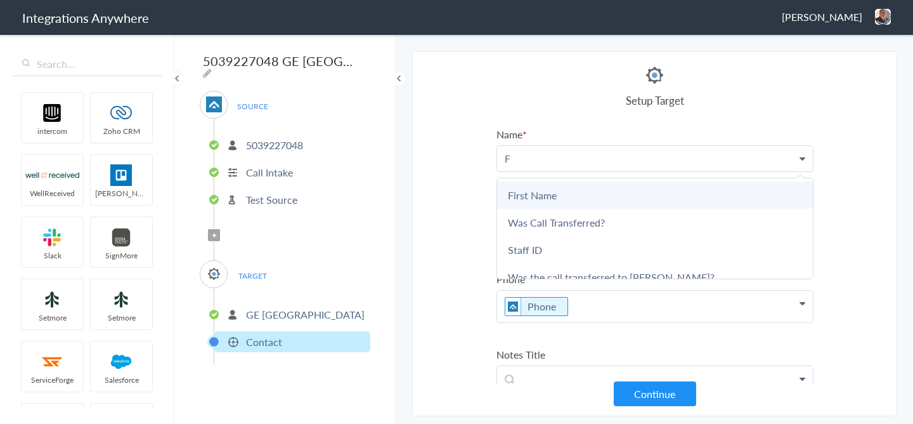
click at [566, 197] on link "First Name" at bounding box center [655, 194] width 316 height 27
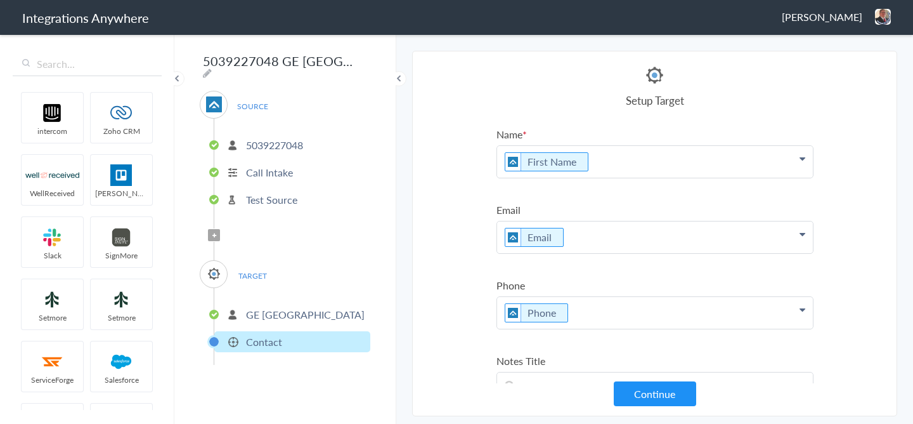
click at [611, 167] on p "First Name" at bounding box center [655, 162] width 316 height 32
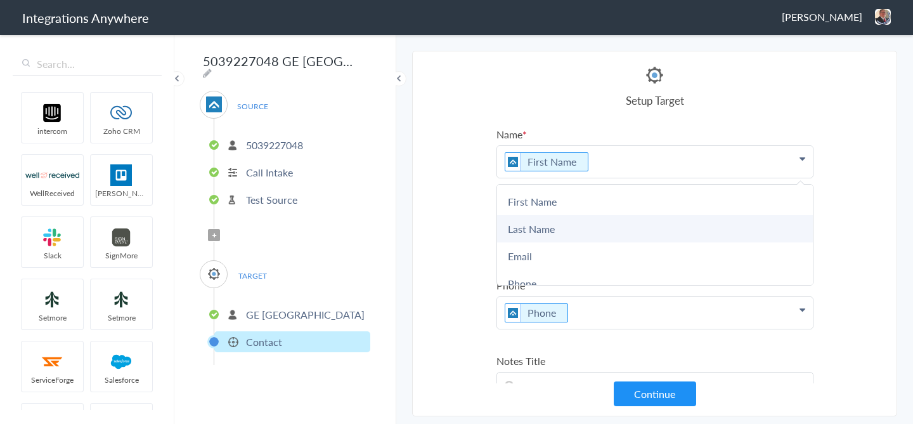
click at [559, 228] on link "Last Name" at bounding box center [655, 228] width 316 height 27
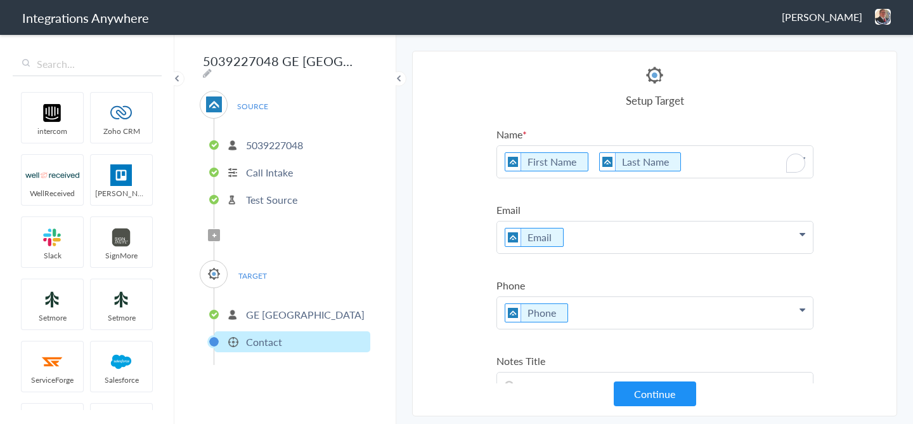
click at [888, 178] on section "Select Account 2529669023 Rename Delete ([DATE]) 7043967894 Rename Delete ([DAT…" at bounding box center [654, 233] width 485 height 365
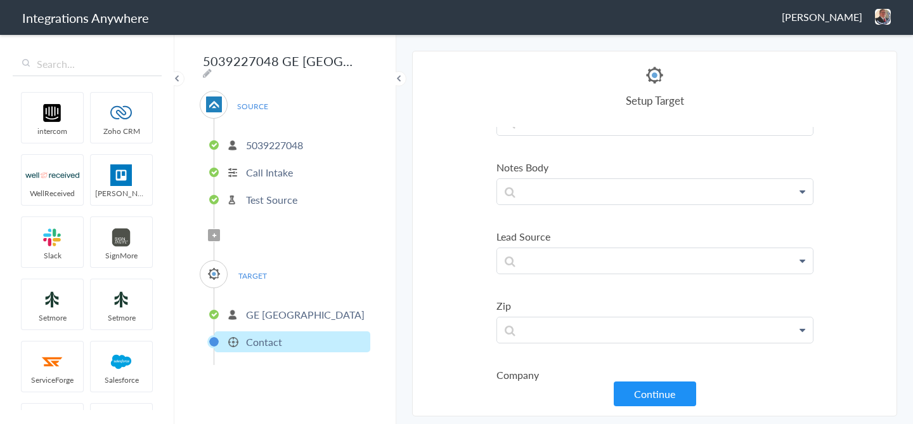
scroll to position [262, 0]
click at [547, 188] on p at bounding box center [655, 191] width 316 height 25
paste p "To enrich screen reader interactions, please activate Accessibility in Grammarl…"
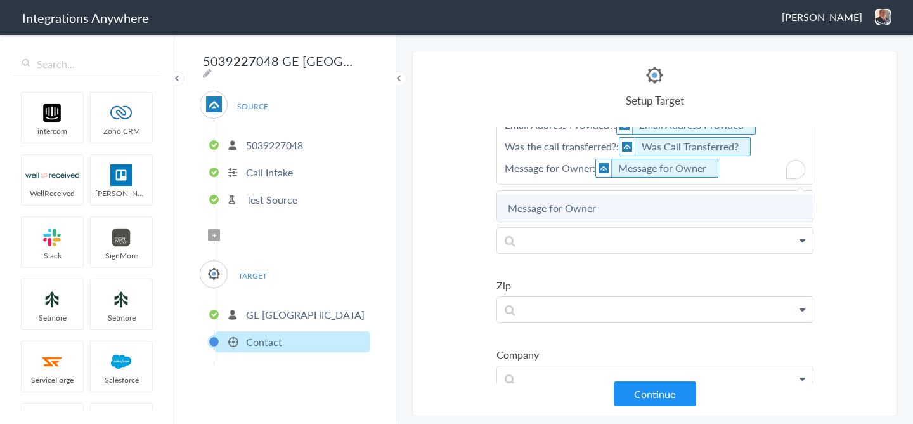
scroll to position [377, 0]
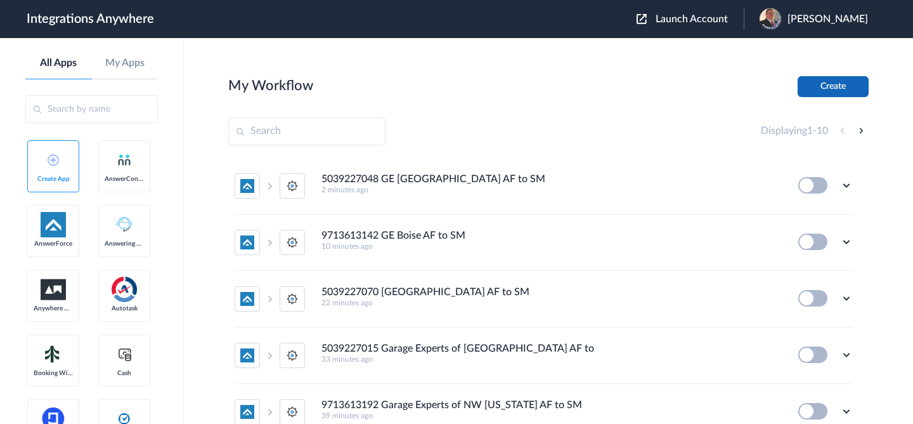
click at [820, 88] on button "Create" at bounding box center [833, 86] width 71 height 21
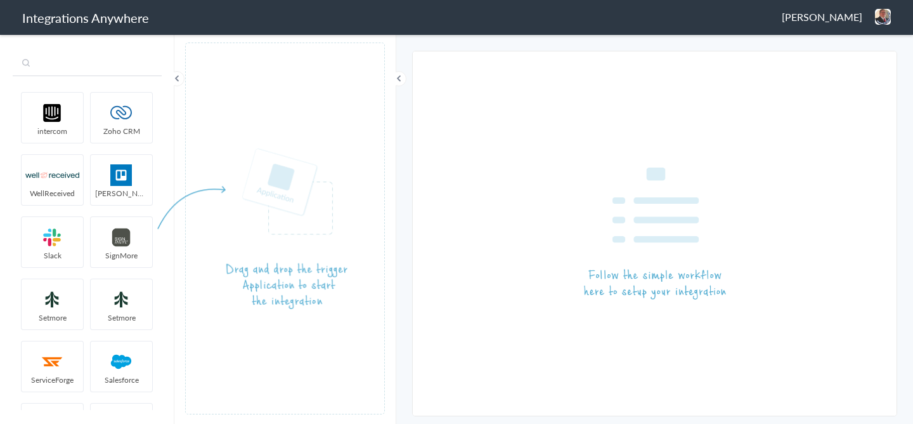
click at [81, 63] on input "text" at bounding box center [87, 64] width 149 height 24
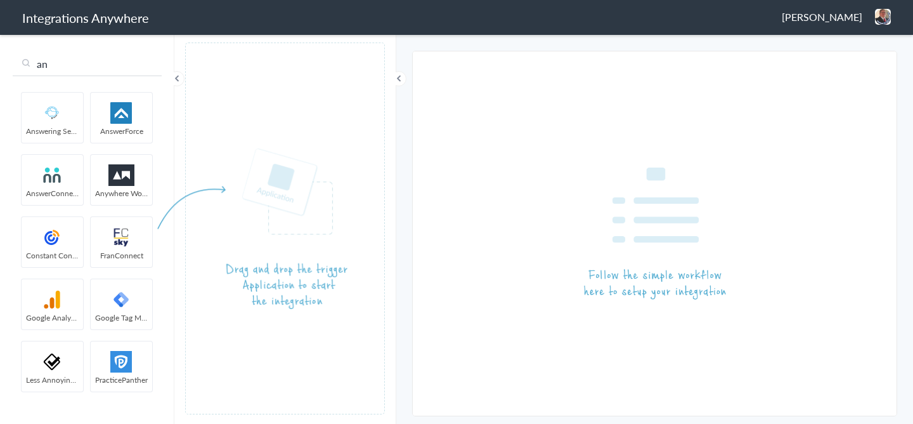
type input "an"
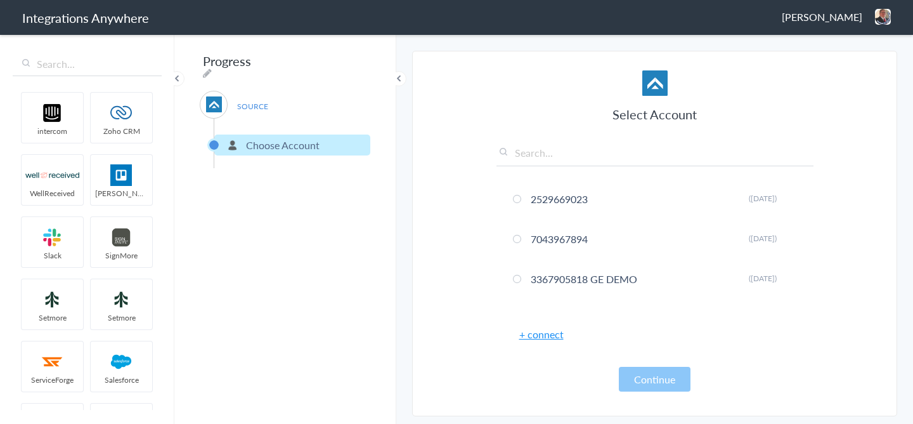
click at [560, 159] on input "text" at bounding box center [654, 155] width 317 height 21
paste input "5039227037"
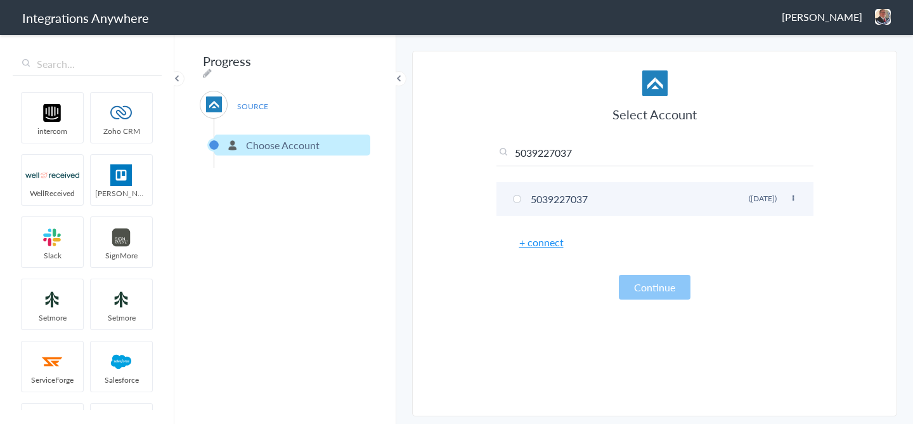
type input "5039227037"
click at [555, 200] on li "5039227037 Rename Delete ([DATE])" at bounding box center [654, 199] width 317 height 34
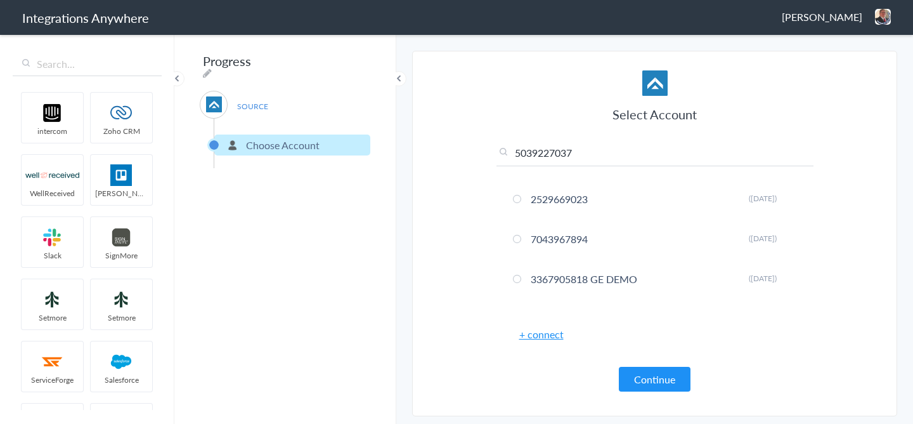
click at [582, 157] on input "5039227037" at bounding box center [654, 155] width 317 height 21
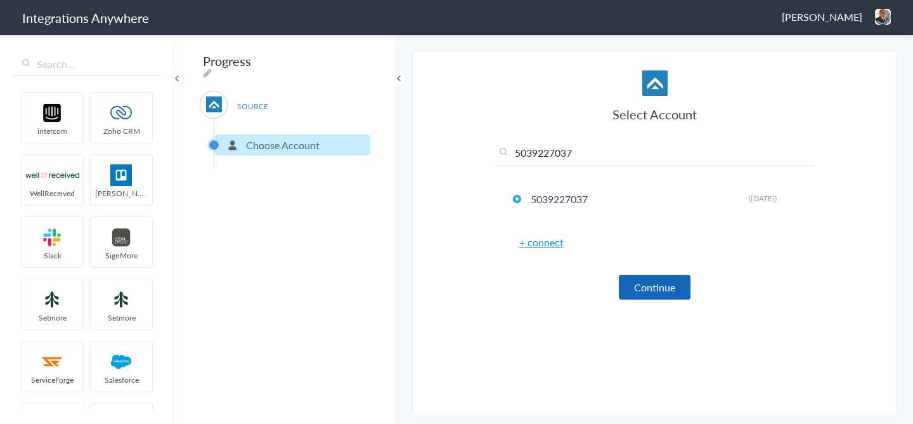
click at [654, 288] on button "Continue" at bounding box center [655, 287] width 72 height 25
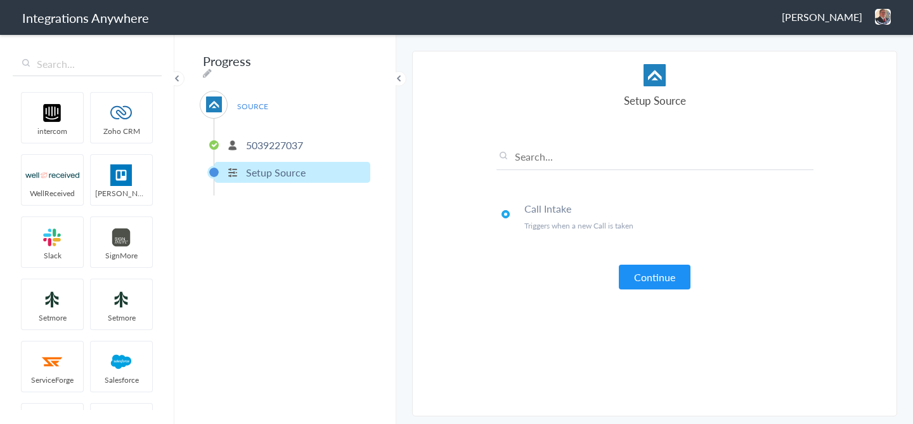
click at [291, 146] on p "5039227037" at bounding box center [274, 145] width 57 height 15
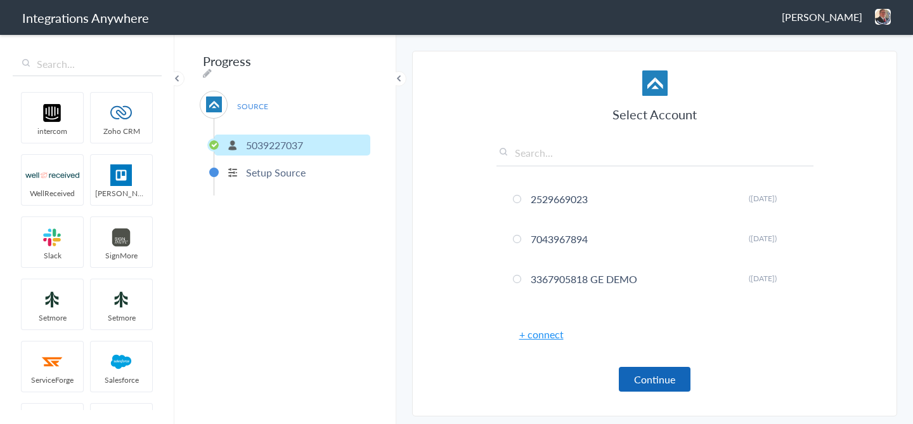
click at [666, 374] on button "Continue" at bounding box center [655, 378] width 72 height 25
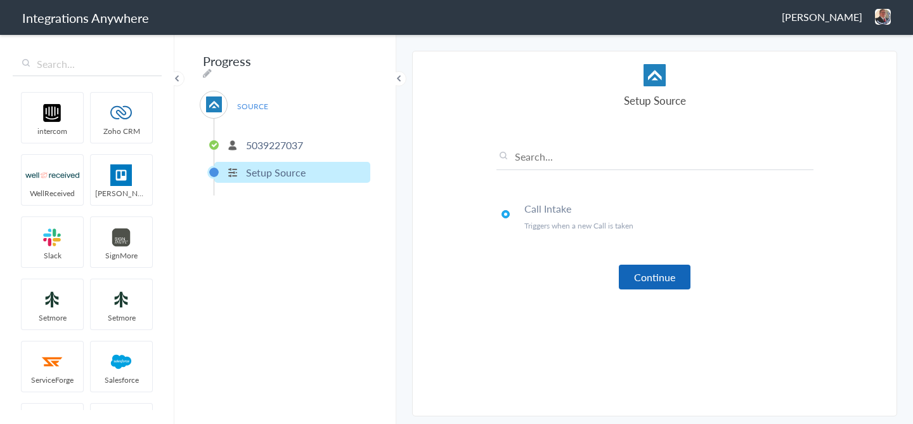
click at [654, 271] on button "Continue" at bounding box center [655, 276] width 72 height 25
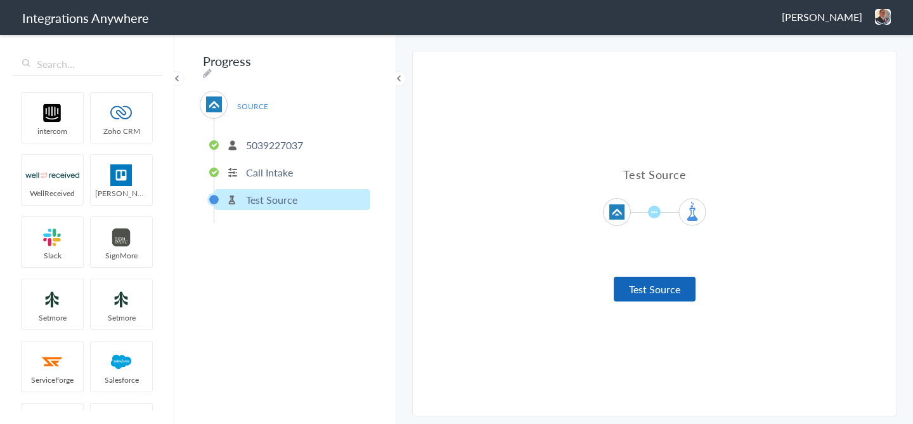
click at [628, 287] on button "Test Source" at bounding box center [655, 288] width 82 height 25
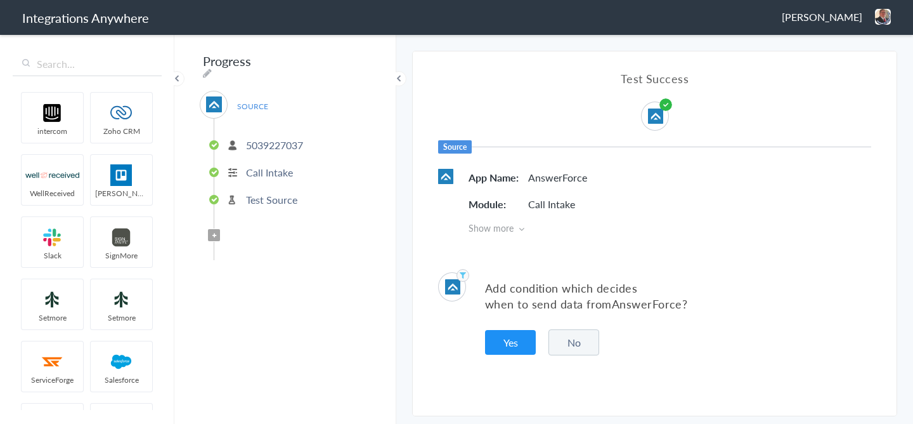
click at [582, 330] on button "No" at bounding box center [573, 342] width 51 height 26
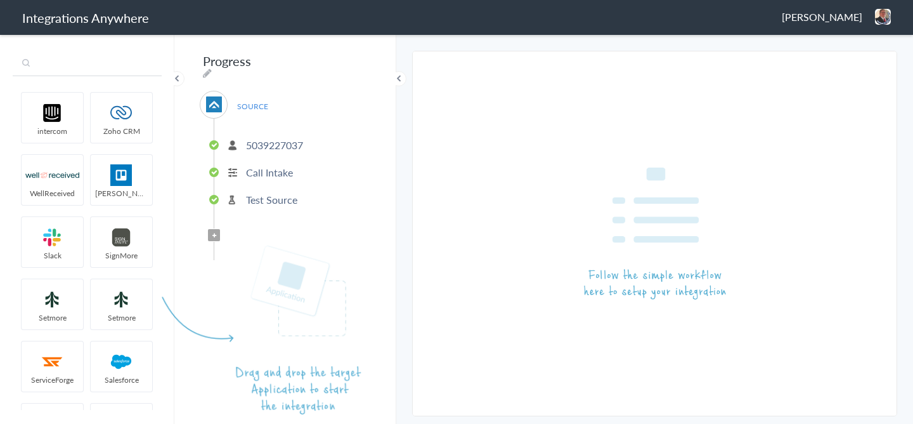
click at [108, 66] on input "text" at bounding box center [87, 64] width 149 height 24
type input "s"
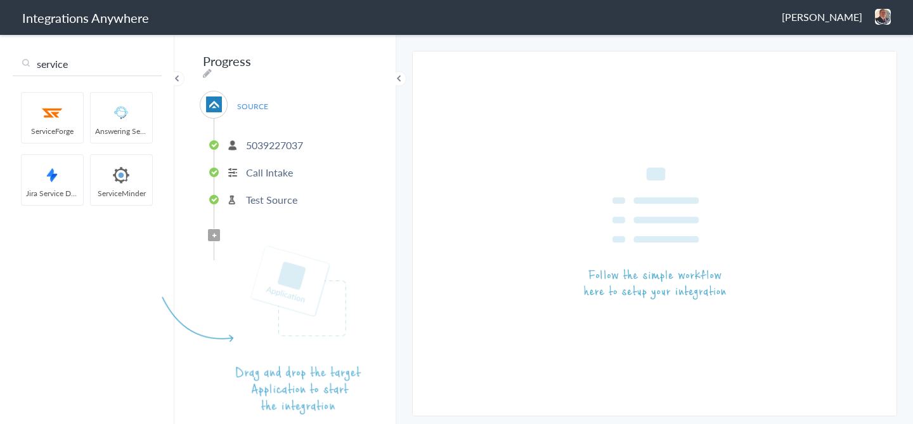
type input "service"
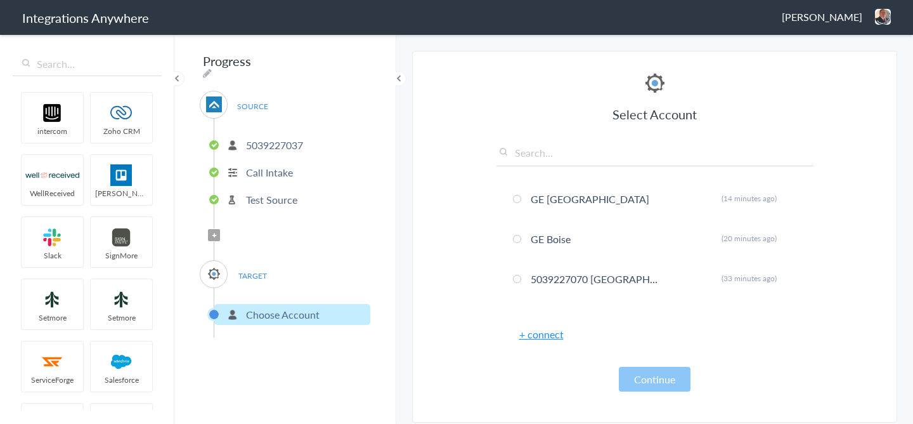
click at [534, 323] on div "Select Account GE [GEOGRAPHIC_DATA] Rename [GEOGRAPHIC_DATA] (14 minutes ago) G…" at bounding box center [654, 230] width 317 height 321
click at [534, 337] on link "+ connect" at bounding box center [541, 334] width 44 height 15
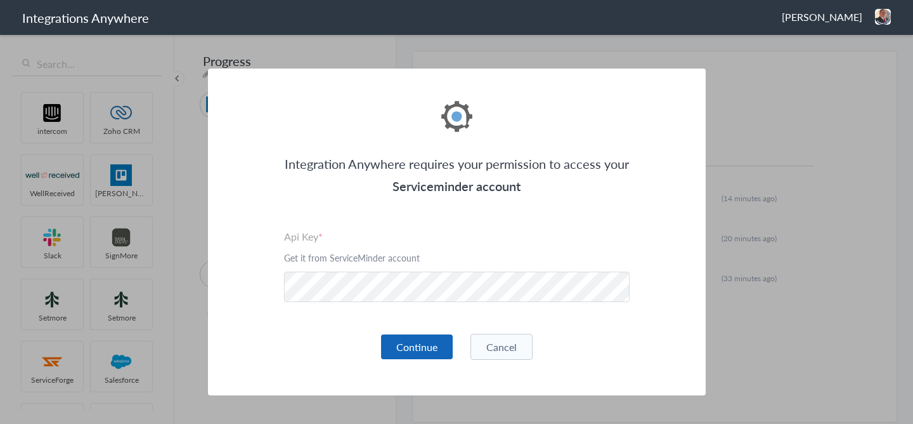
click at [432, 350] on button "Continue" at bounding box center [417, 346] width 72 height 25
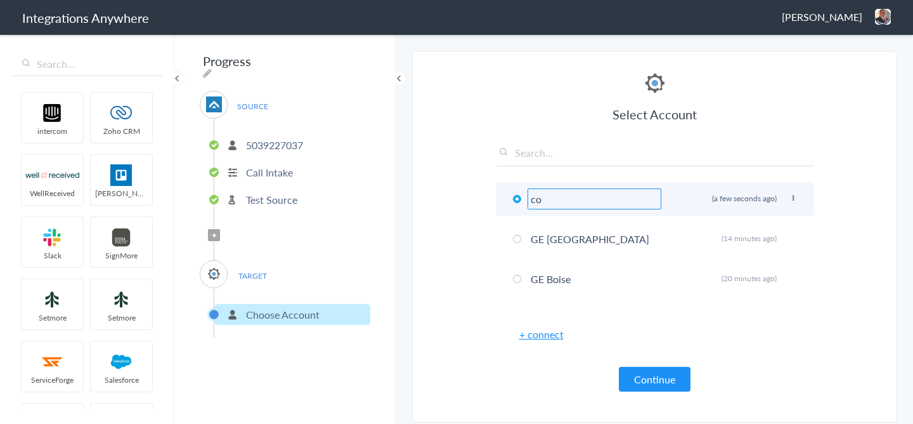
type input "c"
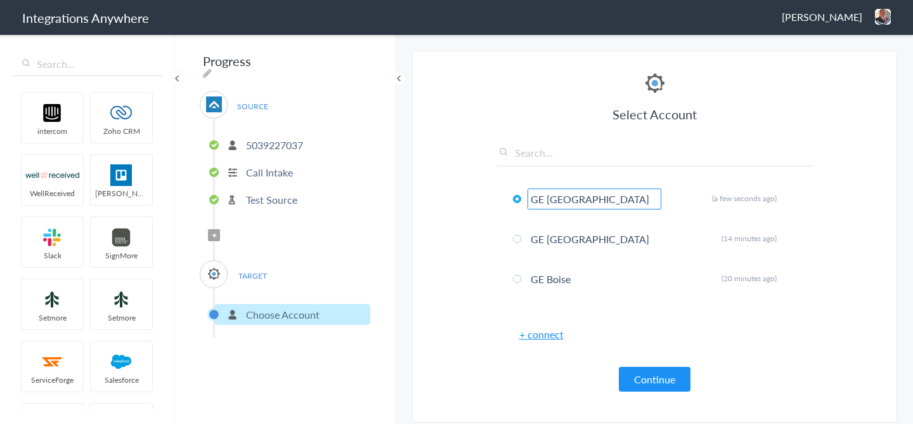
type input "GE [GEOGRAPHIC_DATA]"
click at [863, 292] on section "Select Account 2529669023 Rename Delete ([DATE]) 7043967894 Rename Delete ([DAT…" at bounding box center [654, 237] width 485 height 372
click at [633, 380] on button "Continue" at bounding box center [655, 378] width 72 height 25
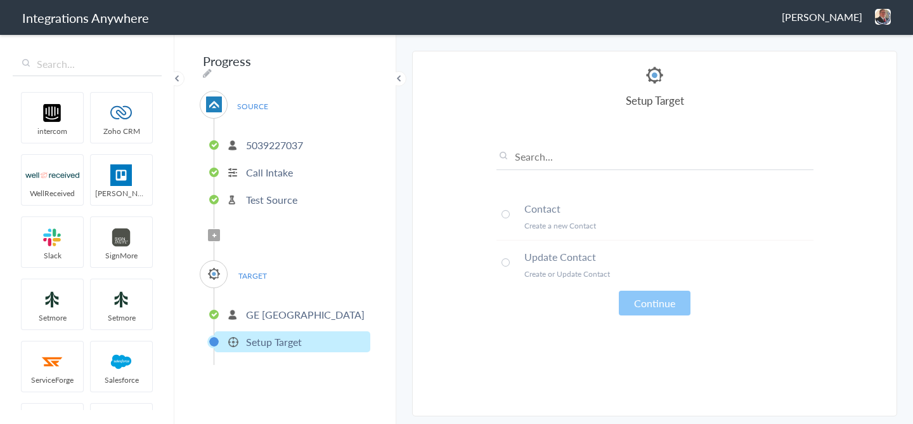
click at [554, 213] on h4 "Contact" at bounding box center [668, 208] width 289 height 15
click at [674, 302] on button "Continue" at bounding box center [655, 302] width 72 height 25
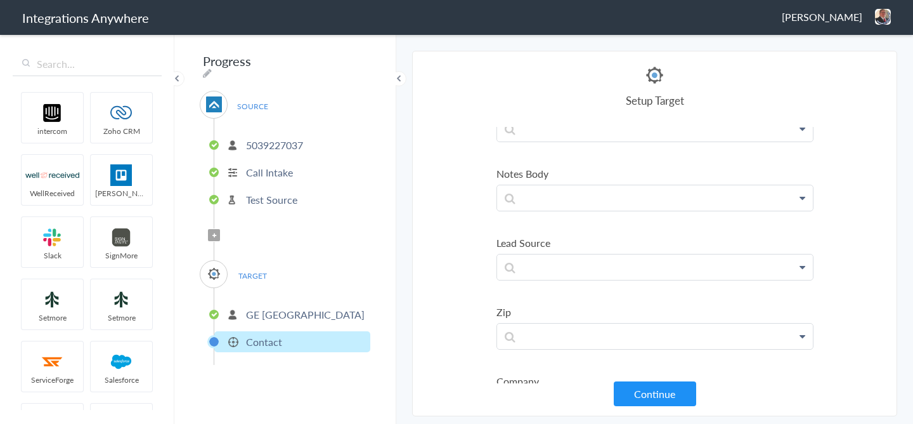
scroll to position [205, 0]
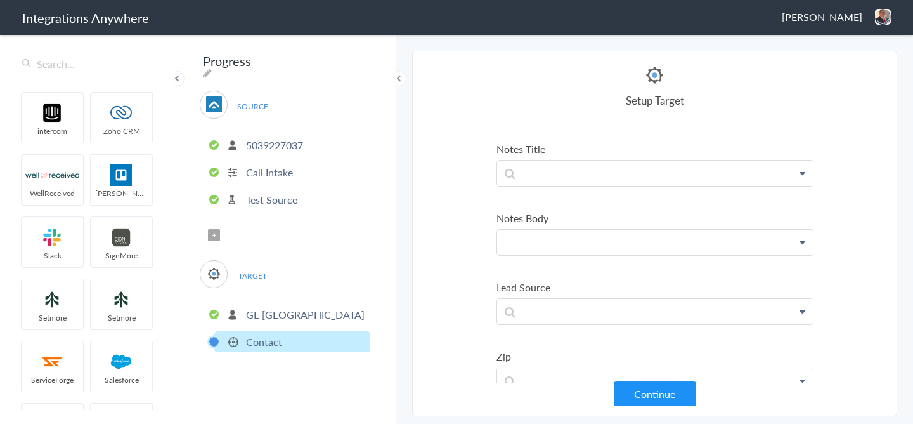
click at [530, 249] on p at bounding box center [655, 242] width 316 height 25
paste p
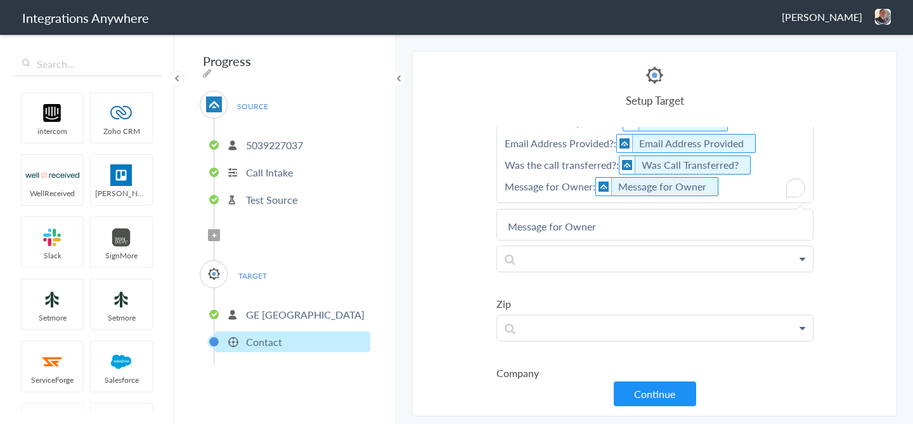
scroll to position [399, 0]
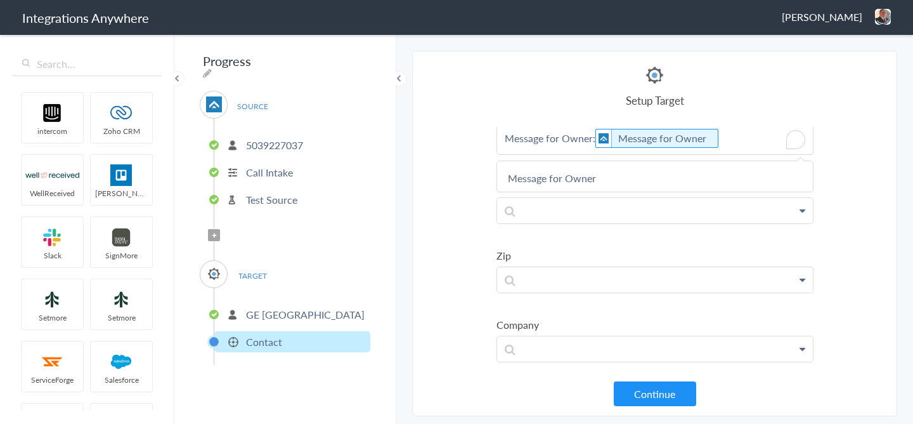
click at [854, 200] on section "Select Account 2529669023 Rename Delete (5 days ago) 7043967894 Rename Delete (…" at bounding box center [654, 233] width 485 height 365
click at [602, 205] on p at bounding box center [655, 210] width 316 height 25
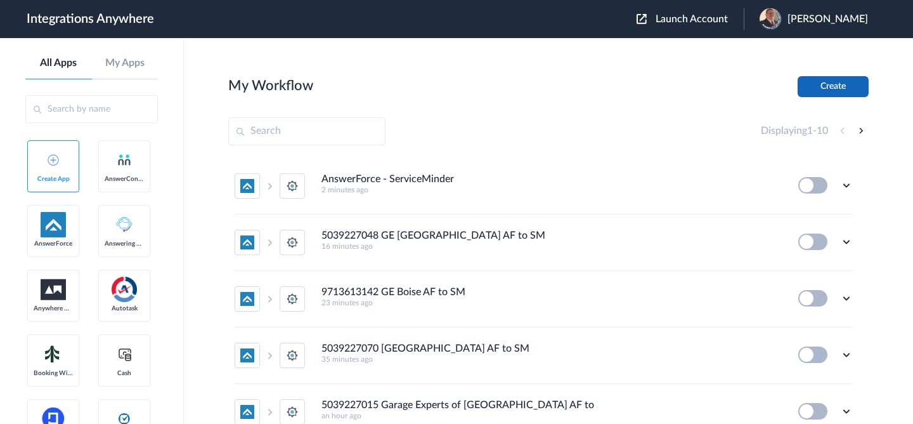
click at [827, 81] on button "Create" at bounding box center [833, 86] width 71 height 21
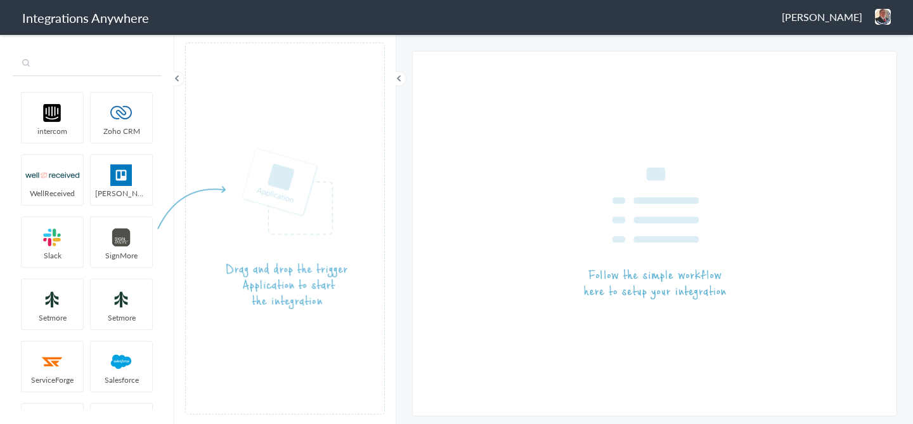
click at [49, 65] on input "text" at bounding box center [87, 64] width 149 height 24
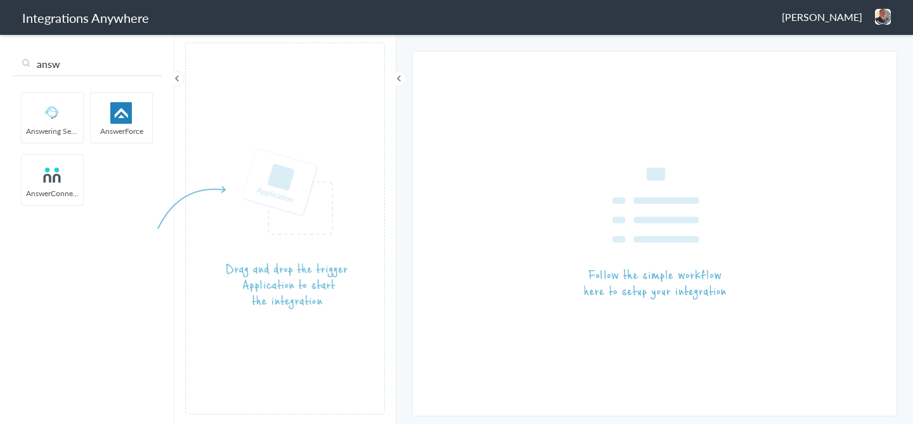
type input "answ"
click at [74, 115] on img at bounding box center [52, 113] width 54 height 22
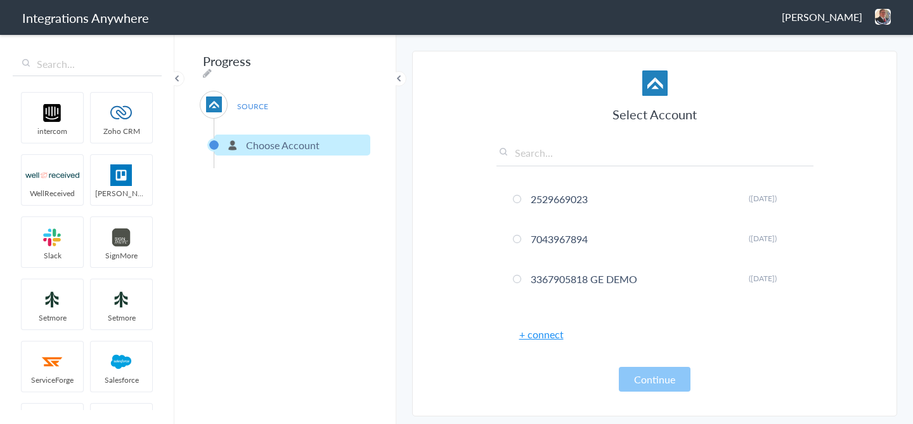
click at [557, 158] on input "text" at bounding box center [654, 155] width 317 height 21
paste input "5039227078"
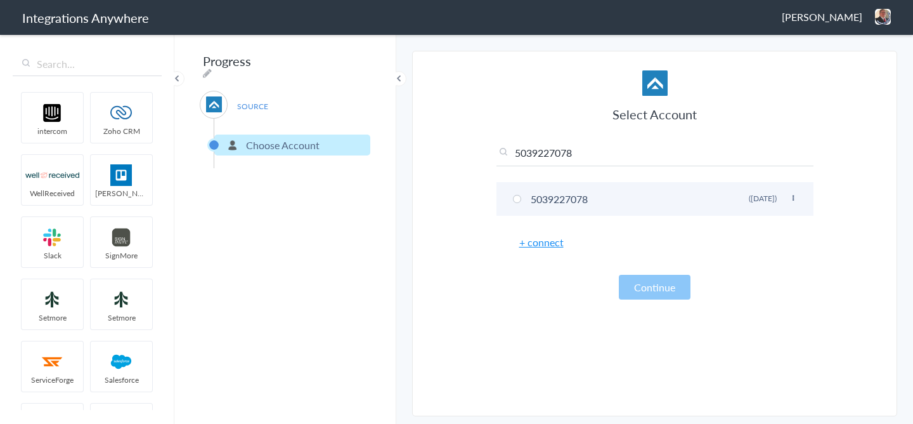
click at [541, 200] on li "5039227078 Rename Delete (6 months ago)" at bounding box center [654, 199] width 317 height 34
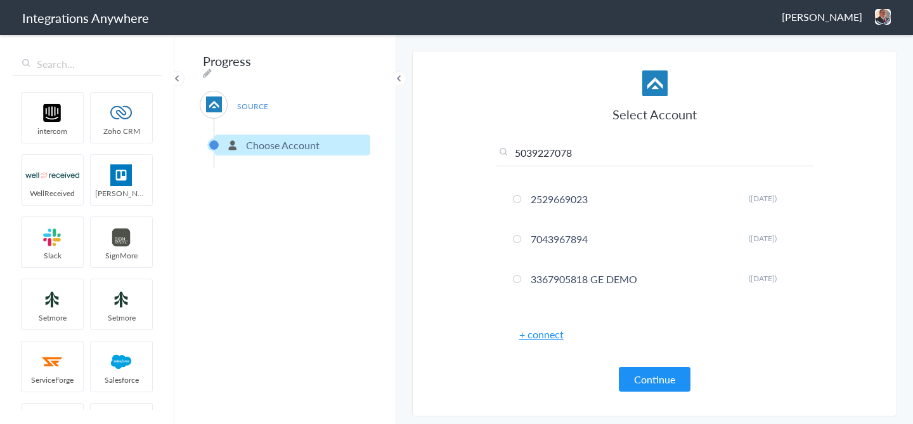
click at [560, 158] on input "5039227078" at bounding box center [654, 155] width 317 height 21
paste input "37"
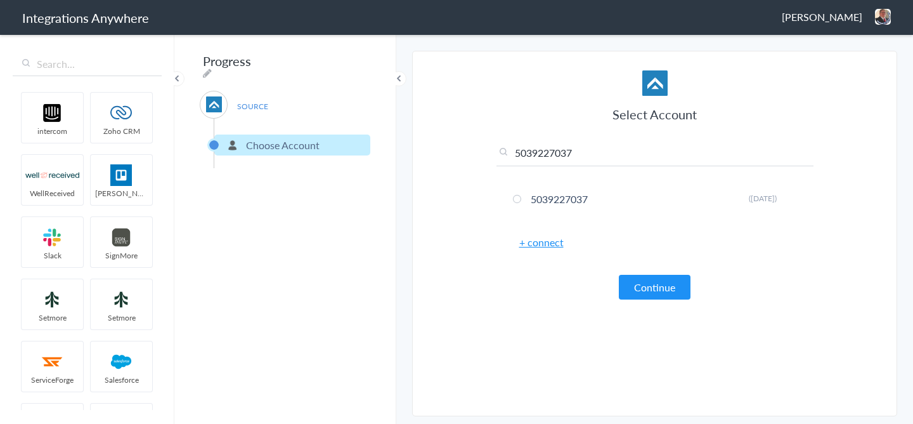
type input "5039227078"
click at [539, 154] on input "5039227078" at bounding box center [654, 155] width 317 height 21
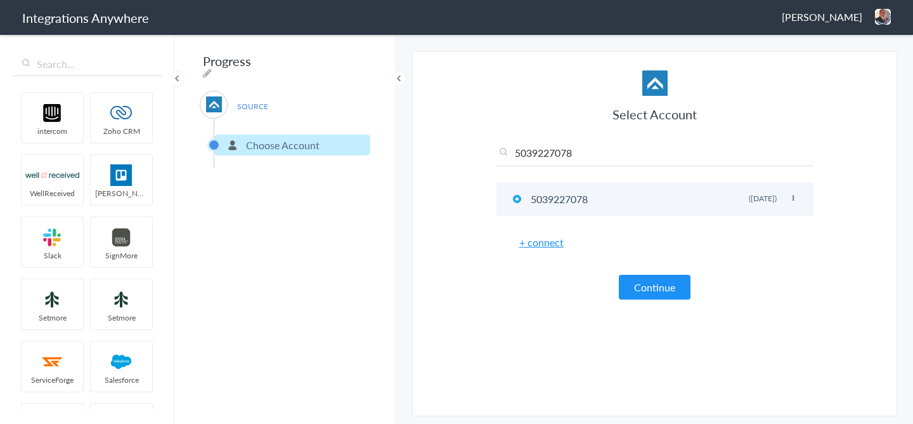
click at [541, 209] on li "5039227078 Rename Delete (6 months ago)" at bounding box center [654, 199] width 317 height 34
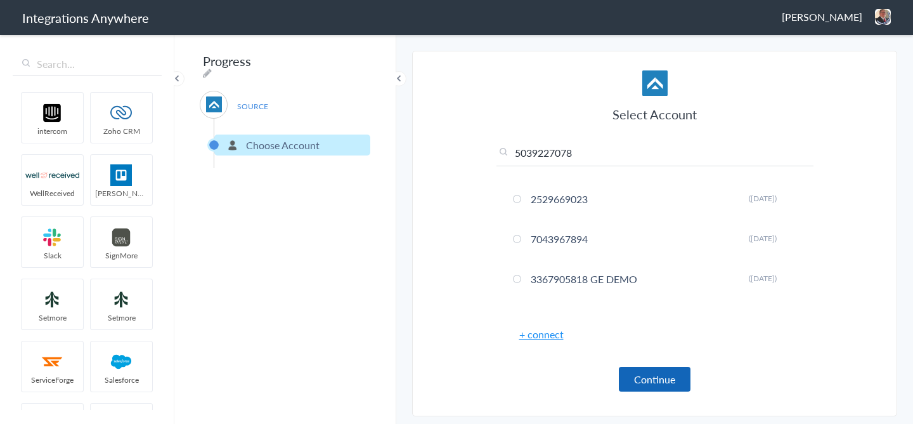
click at [635, 376] on button "Continue" at bounding box center [655, 378] width 72 height 25
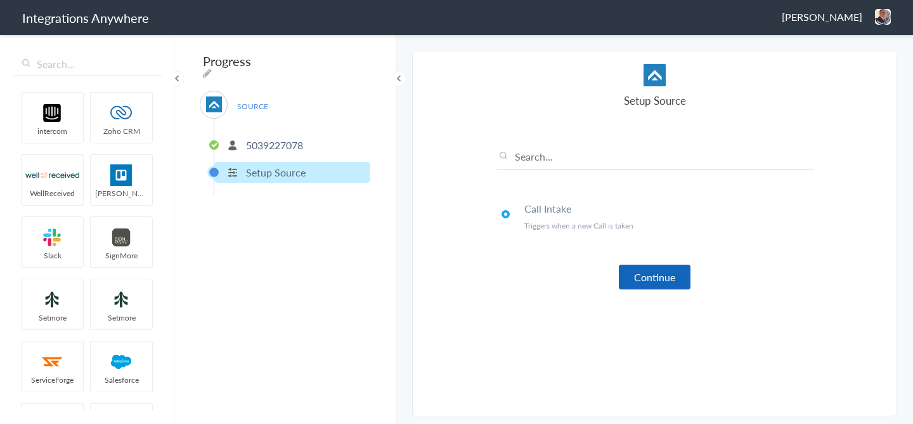
click at [646, 280] on button "Continue" at bounding box center [655, 276] width 72 height 25
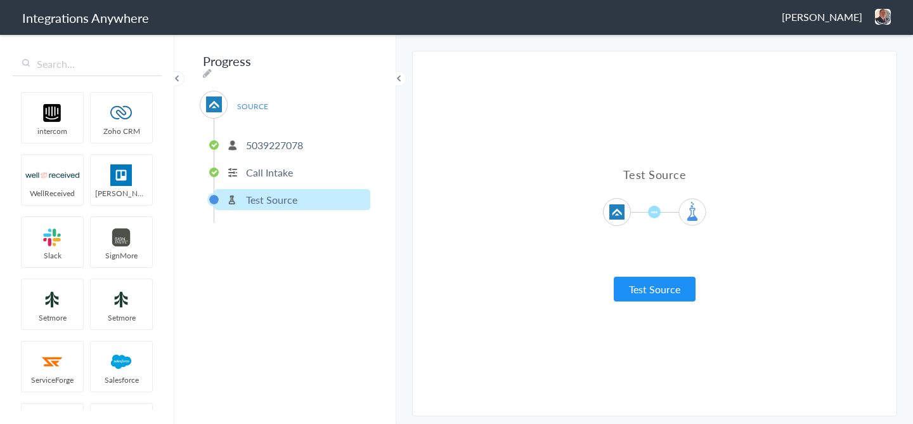
click at [646, 280] on button "Test Source" at bounding box center [655, 288] width 82 height 25
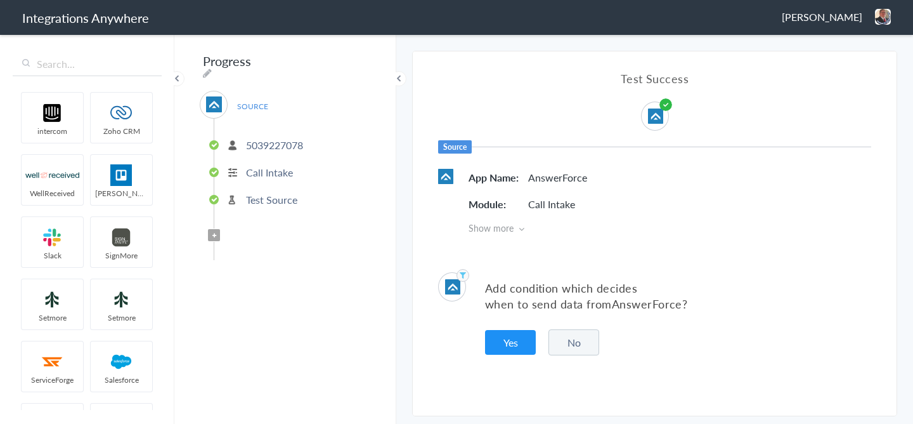
click at [592, 349] on button "No" at bounding box center [573, 342] width 51 height 26
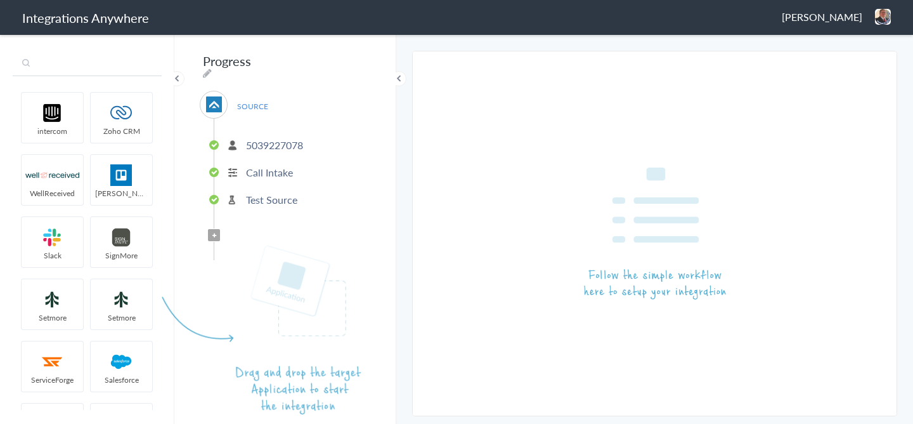
click at [112, 66] on input "text" at bounding box center [87, 64] width 149 height 24
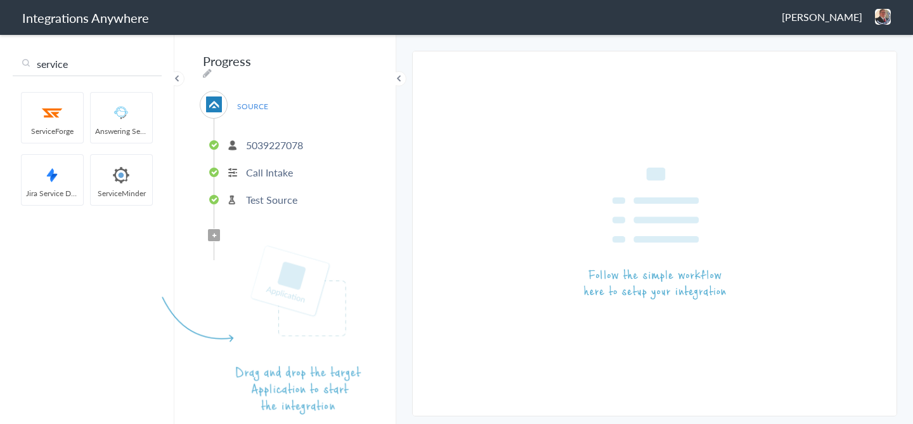
type input "service"
drag, startPoint x: 131, startPoint y: 173, endPoint x: 285, endPoint y: 306, distance: 203.7
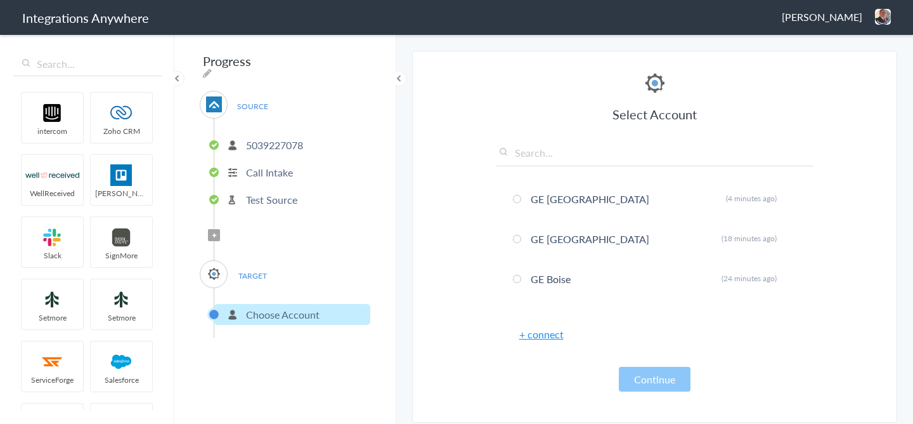
click at [533, 333] on link "+ connect" at bounding box center [541, 334] width 44 height 15
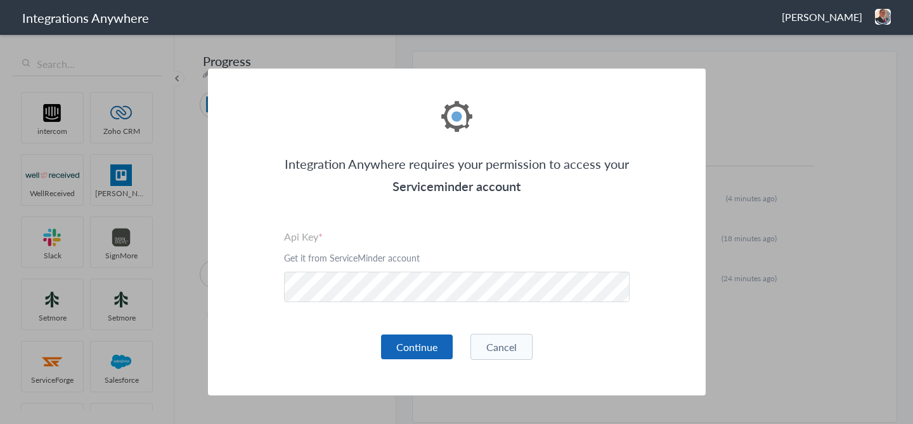
click at [399, 334] on button "Continue" at bounding box center [417, 346] width 72 height 25
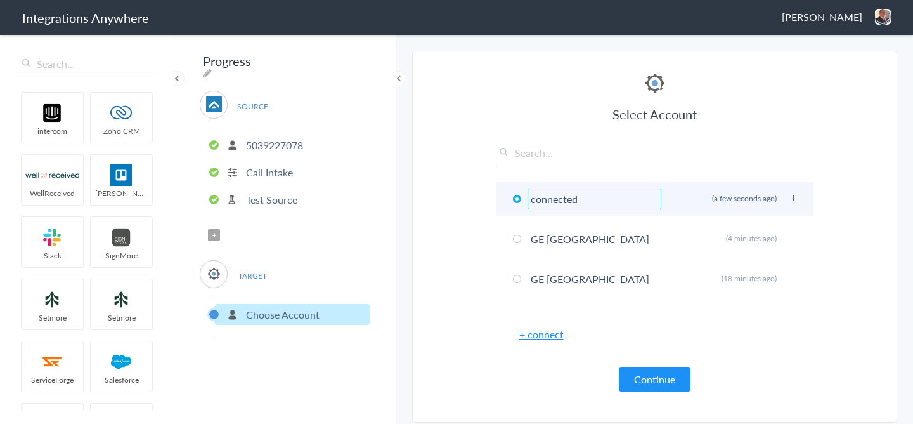
drag, startPoint x: 628, startPoint y: 201, endPoint x: 514, endPoint y: 201, distance: 114.8
click at [514, 201] on li "connected Rename Delete (a few seconds ago)" at bounding box center [654, 199] width 317 height 34
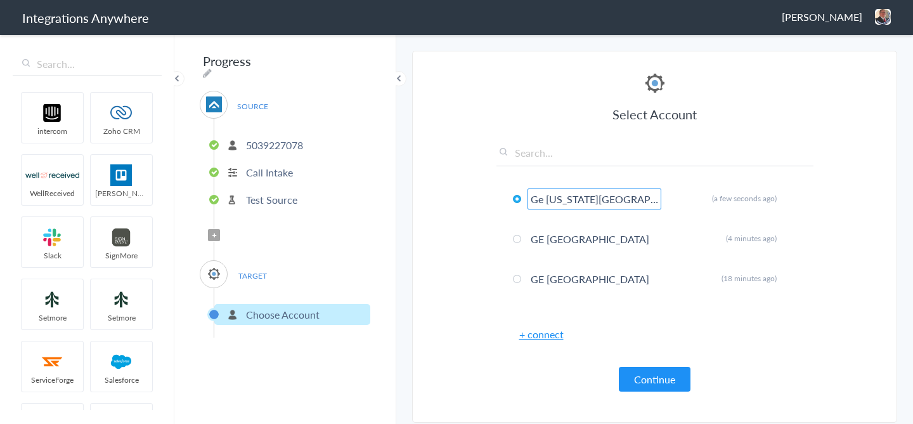
click at [886, 241] on section "Select Account 2529669023 Rename Delete (5 days ago) 7043967894 Rename Delete (…" at bounding box center [654, 237] width 485 height 372
click at [794, 198] on icon at bounding box center [793, 198] width 8 height 7
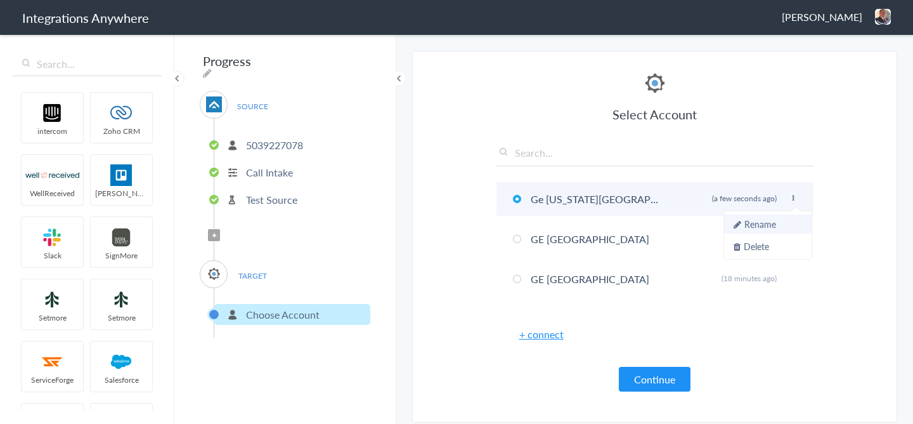
click at [764, 221] on li "Rename" at bounding box center [767, 223] width 87 height 19
click at [545, 197] on input "Ge Virginia Peninsula" at bounding box center [594, 198] width 134 height 21
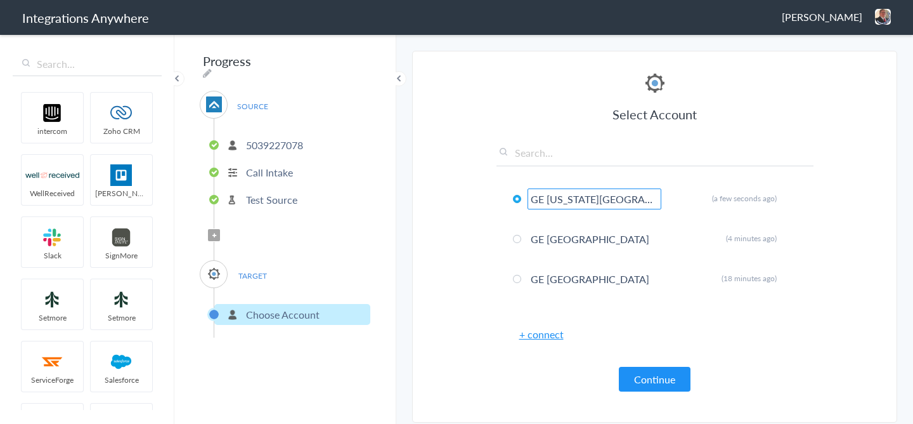
type input "GE Virginia Peninsula"
click at [880, 198] on section "Select Account 2529669023 Rename Delete (5 days ago) 7043967894 Rename Delete (…" at bounding box center [654, 237] width 485 height 372
click at [651, 394] on article "Select Account GE Virginia Peninsula Rename Delete (a few seconds ago) GE Twin …" at bounding box center [654, 239] width 317 height 339
click at [654, 384] on button "Continue" at bounding box center [655, 378] width 72 height 25
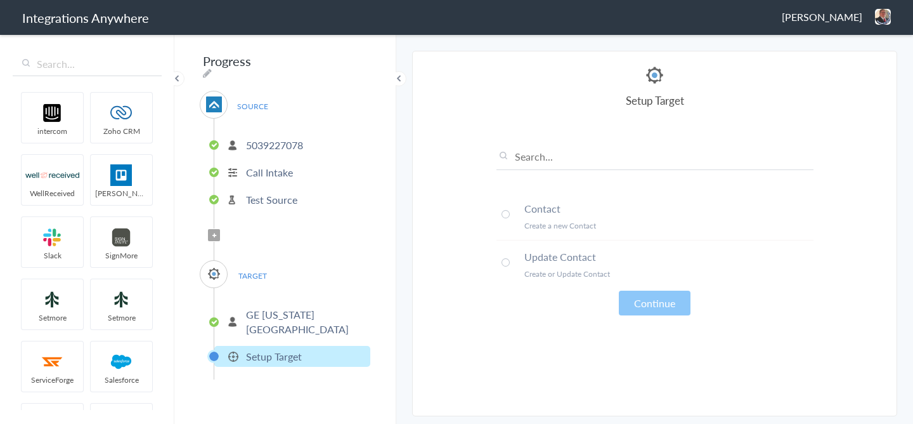
click at [560, 221] on p "Create a new Contact" at bounding box center [668, 225] width 289 height 11
click at [632, 282] on li "Update Contact Create or Update Contact" at bounding box center [654, 264] width 317 height 48
click at [642, 297] on button "Continue" at bounding box center [655, 302] width 72 height 25
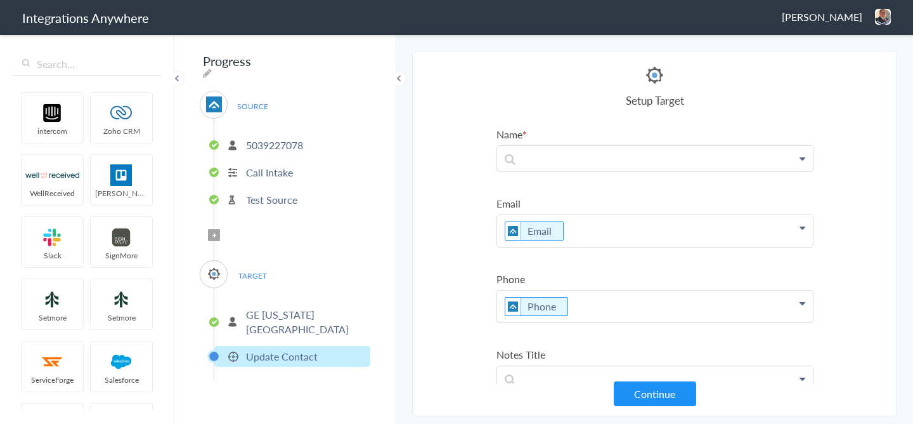
click at [324, 312] on p "GE Virginia Peninsula" at bounding box center [306, 321] width 121 height 29
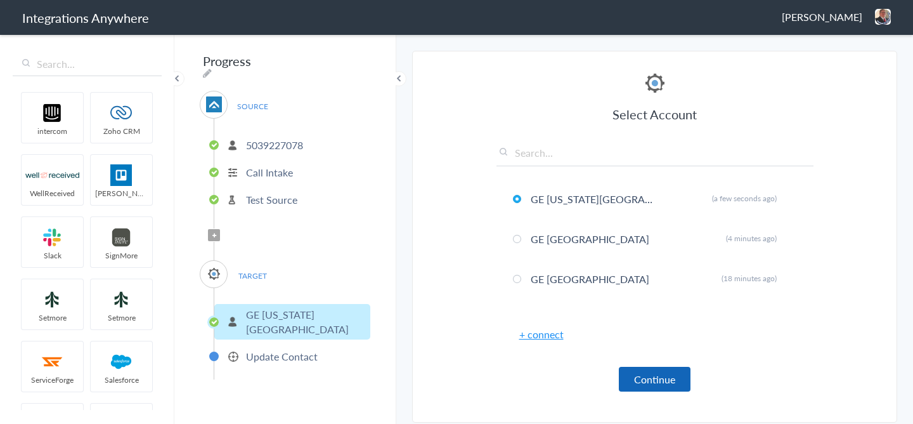
click at [675, 386] on button "Continue" at bounding box center [655, 378] width 72 height 25
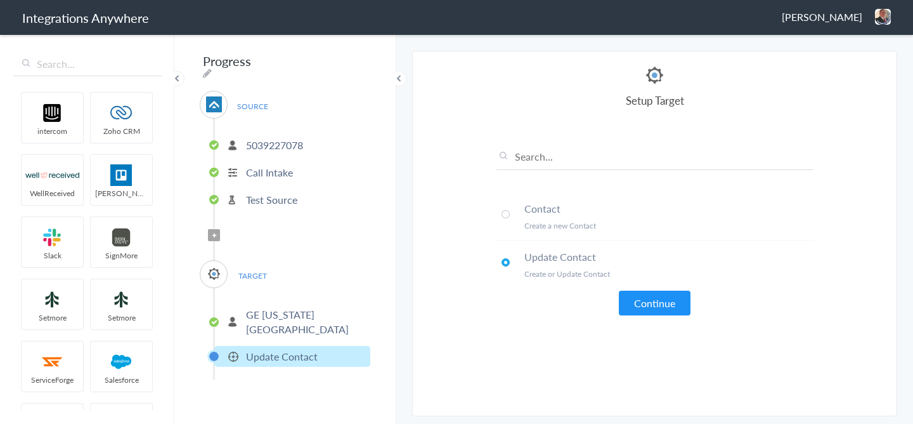
click at [524, 211] on h4 "Contact" at bounding box center [668, 208] width 289 height 15
click at [640, 306] on button "Continue" at bounding box center [655, 302] width 72 height 25
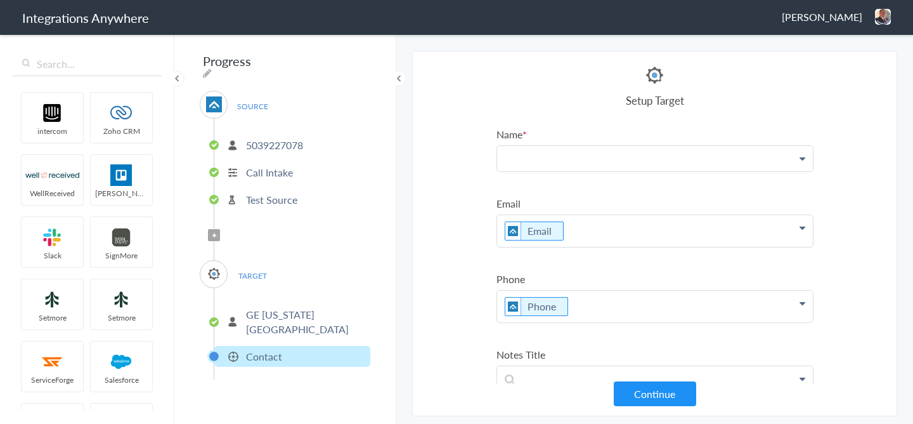
click at [559, 171] on p at bounding box center [655, 158] width 316 height 25
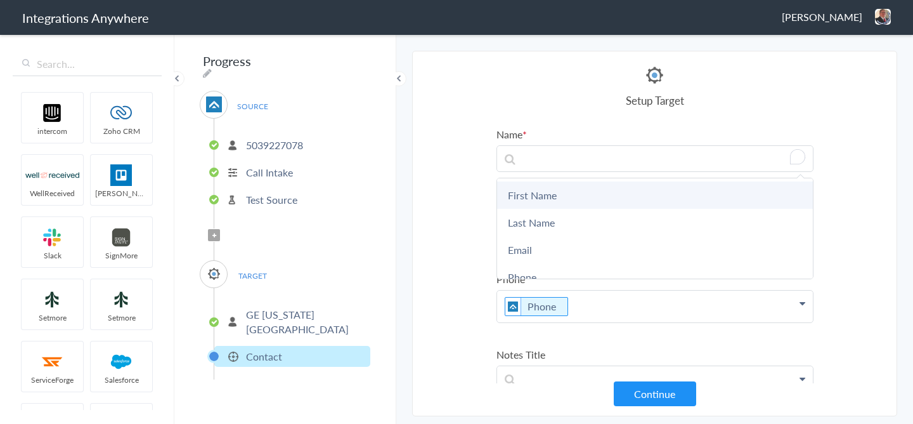
click at [553, 187] on link "First Name" at bounding box center [655, 194] width 316 height 27
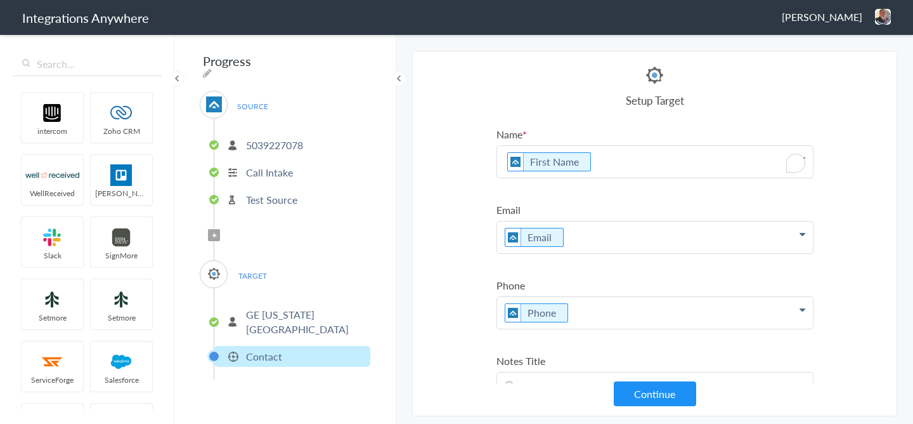
click at [611, 157] on p "First Name" at bounding box center [655, 162] width 316 height 32
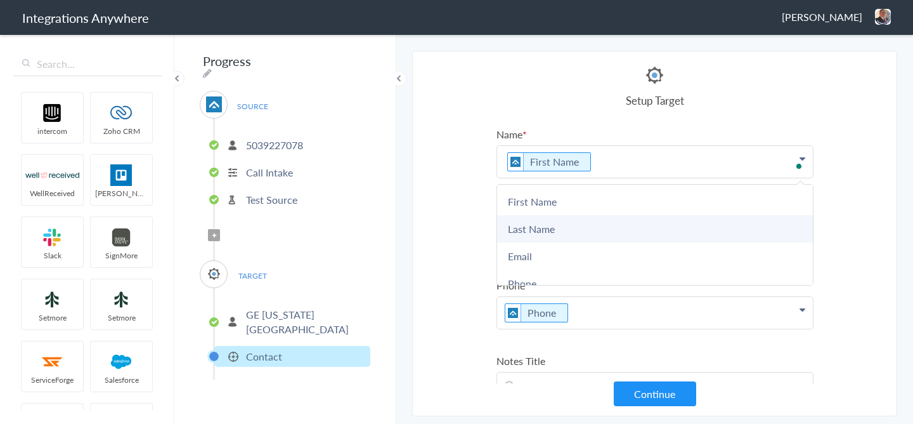
click at [568, 227] on link "Last Name" at bounding box center [655, 228] width 316 height 27
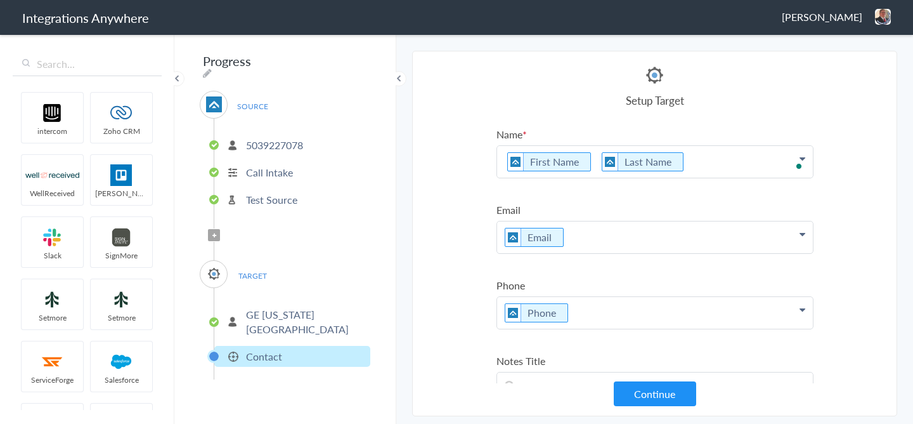
click at [826, 193] on section "Select Account 2529669023 Rename Delete (5 days ago) 7043967894 Rename Delete (…" at bounding box center [654, 233] width 485 height 365
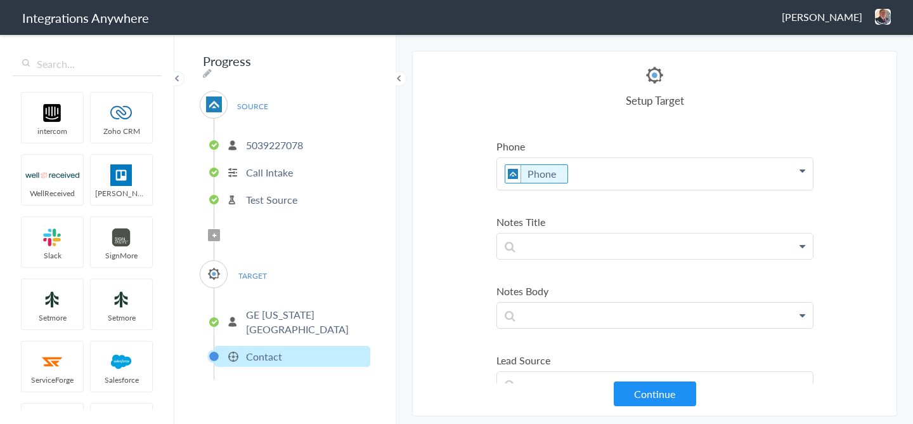
scroll to position [152, 0]
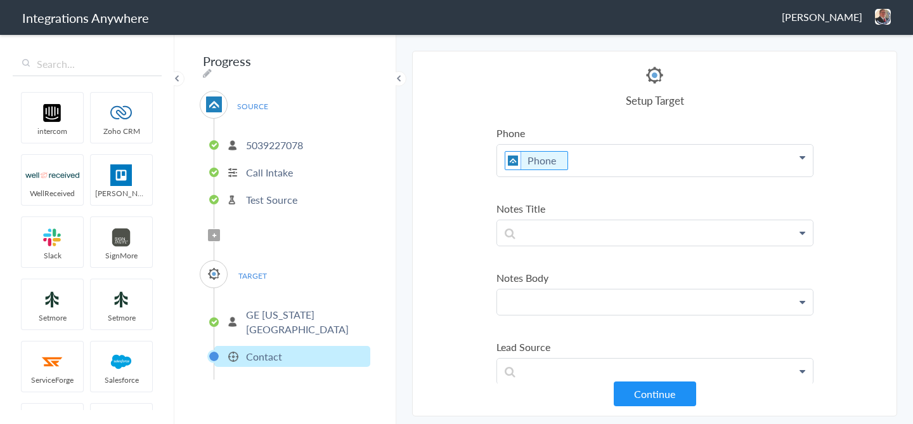
click at [556, 290] on p at bounding box center [655, 301] width 316 height 25
paste p "To enrich screen reader interactions, please activate Accessibility in Grammarl…"
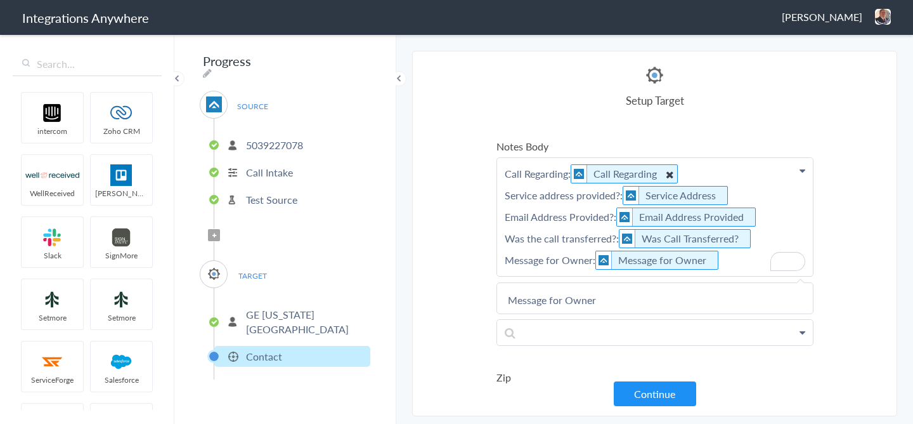
click at [836, 222] on section "Select Account 2529669023 Rename Delete (5 days ago) 7043967894 Rename Delete (…" at bounding box center [654, 233] width 485 height 365
click at [576, 320] on p at bounding box center [655, 332] width 316 height 25
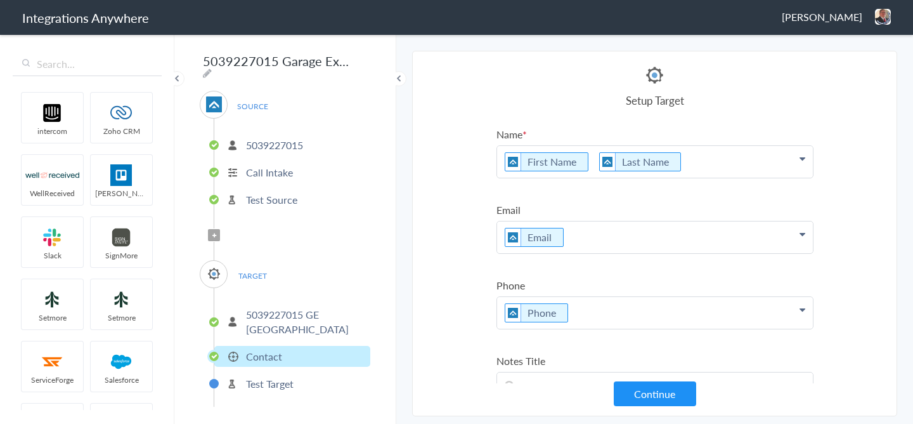
scroll to position [259, 0]
